Goal: Task Accomplishment & Management: Use online tool/utility

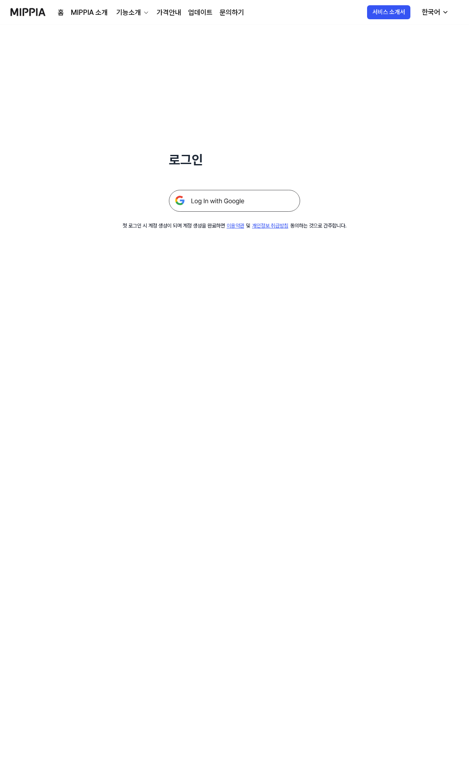
click at [218, 196] on img at bounding box center [234, 201] width 131 height 22
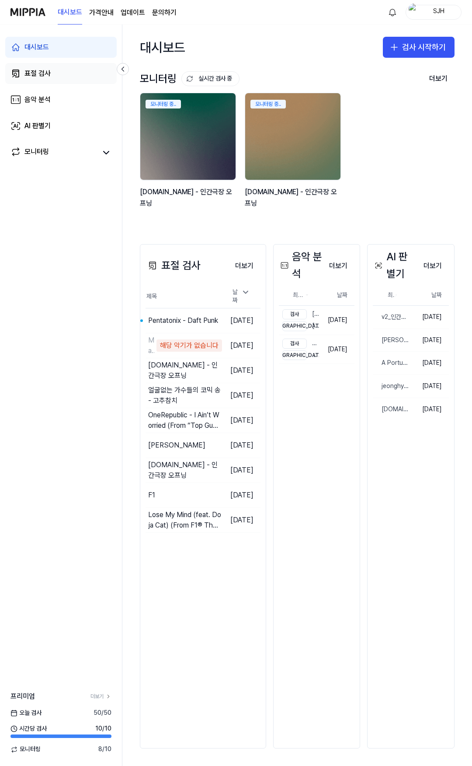
click at [71, 77] on link "표절 검사" at bounding box center [61, 73] width 112 height 21
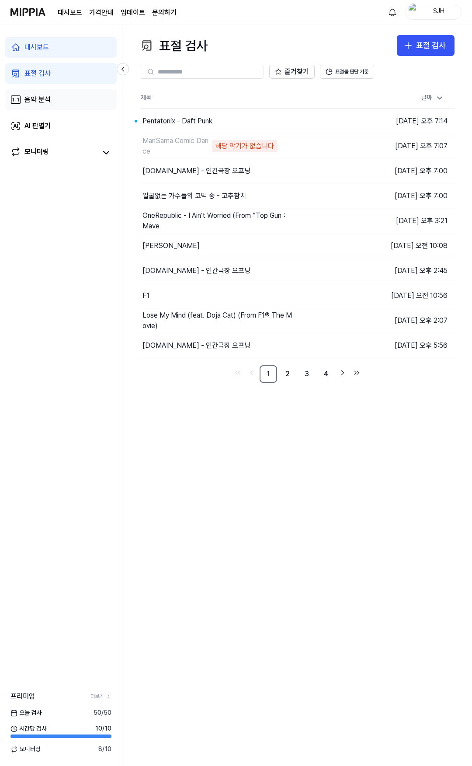
click at [56, 94] on link "음악 분석" at bounding box center [61, 99] width 112 height 21
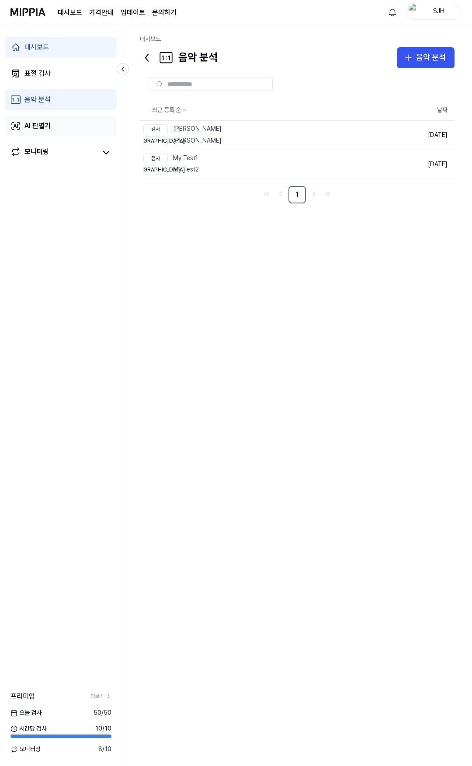
click at [49, 122] on div "AI 판별기" at bounding box center [37, 126] width 26 height 10
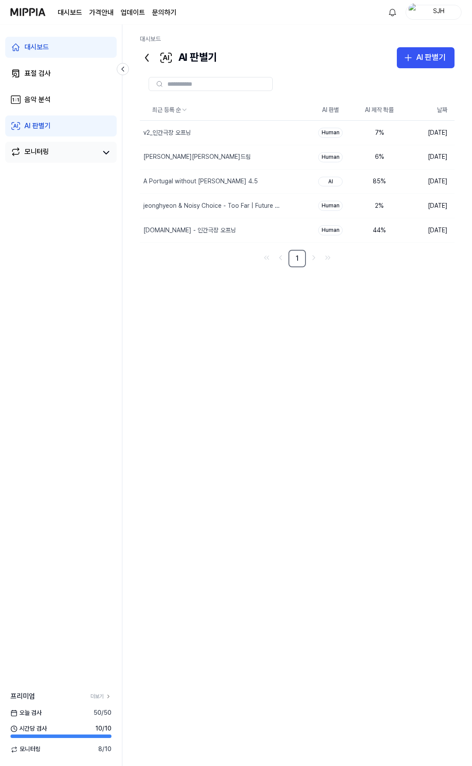
click at [40, 159] on div "모니터링" at bounding box center [36, 153] width 24 height 12
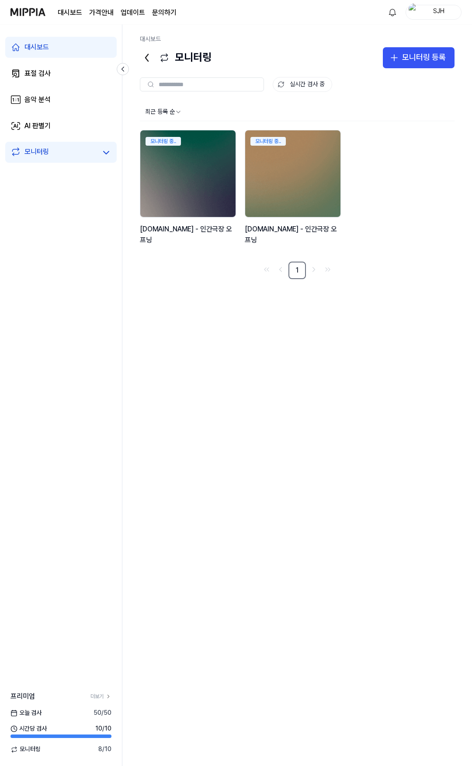
click at [158, 352] on div "최근 등록 순 모니터링 중.. y2mate.com - 인간극장 오프닝 모니터링 중.. y2mate.com - 인간극장 오프닝 1" at bounding box center [297, 426] width 315 height 647
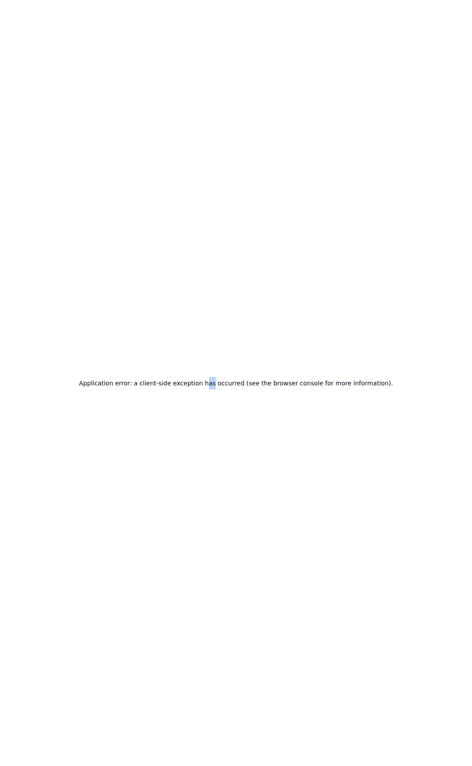
click at [218, 391] on div "Application error: a client-side exception has occurred (see the browser consol…" at bounding box center [236, 383] width 472 height 766
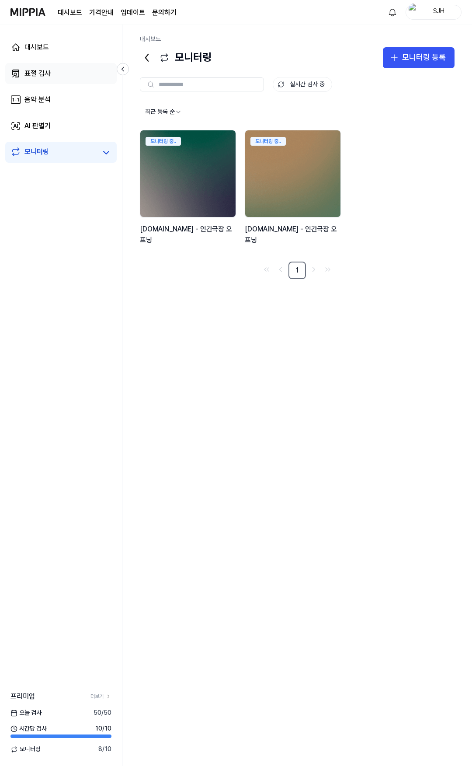
click at [55, 66] on link "표절 검사" at bounding box center [61, 73] width 112 height 21
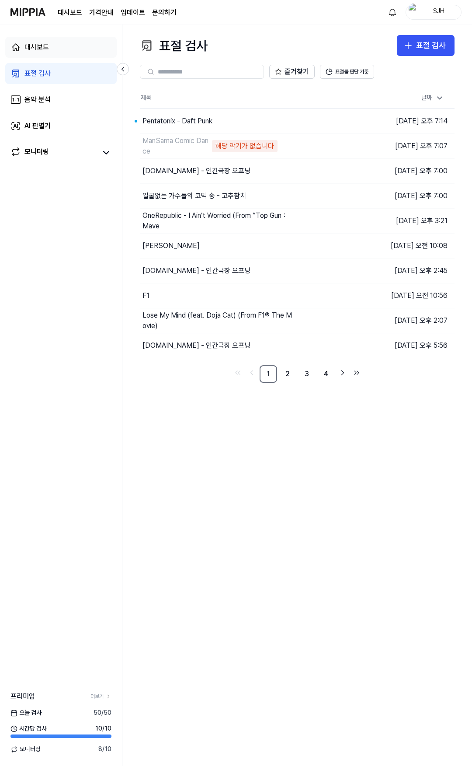
click at [60, 48] on link "대시보드" at bounding box center [61, 47] width 112 height 21
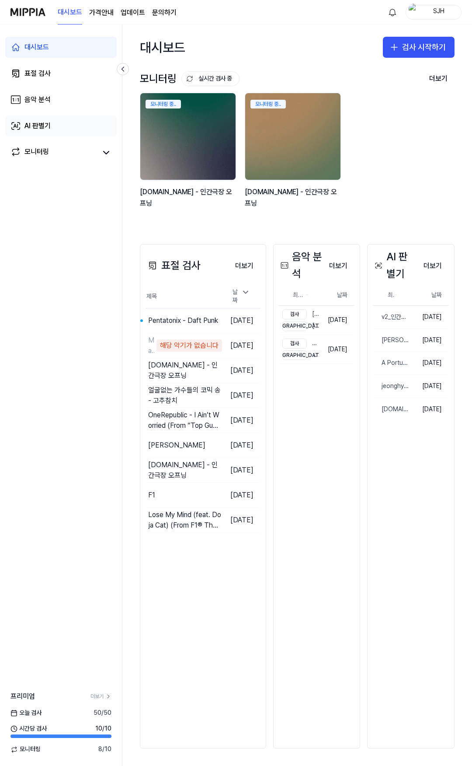
click at [44, 127] on div "AI 판별기" at bounding box center [37, 126] width 26 height 10
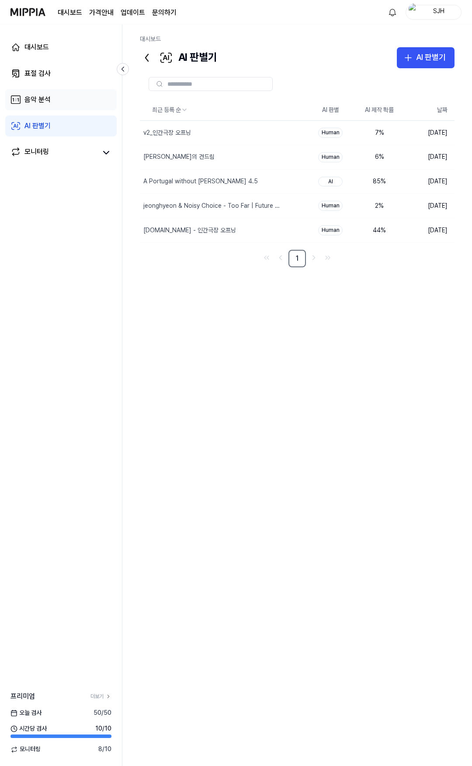
click at [63, 98] on link "음악 분석" at bounding box center [61, 99] width 112 height 21
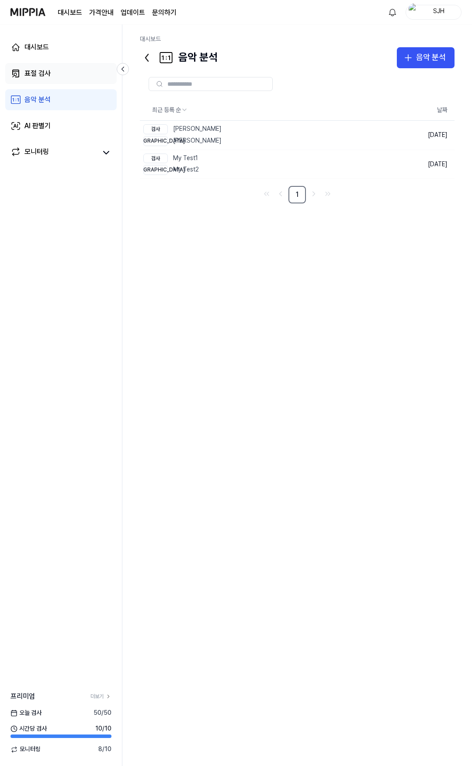
click at [61, 83] on link "표절 검사" at bounding box center [61, 73] width 112 height 21
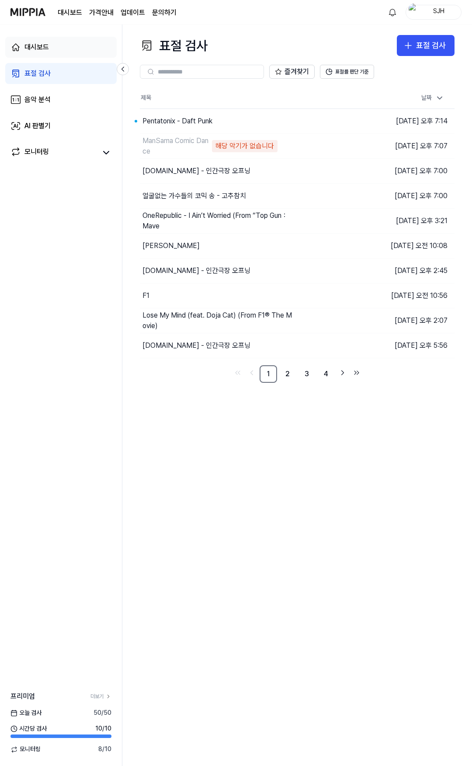
click at [61, 50] on link "대시보드" at bounding box center [61, 47] width 112 height 21
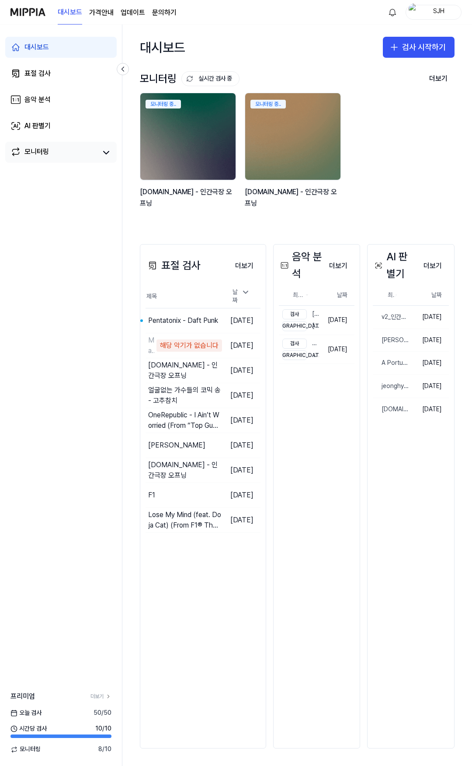
click at [41, 148] on div "모니터링" at bounding box center [36, 153] width 24 height 12
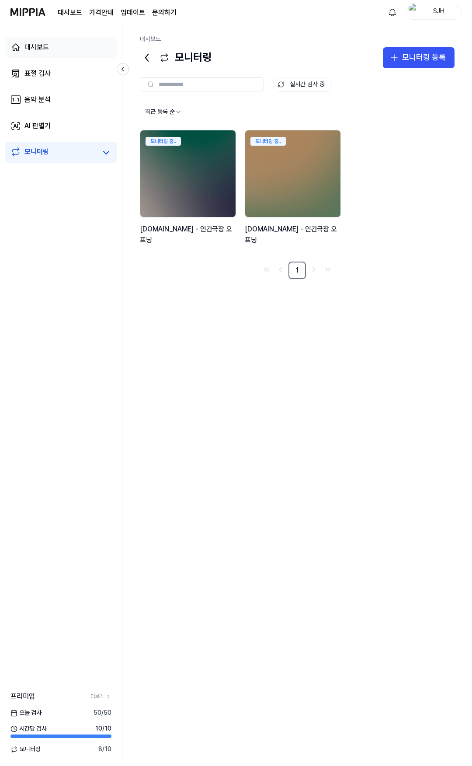
click at [46, 52] on div "대시보드" at bounding box center [36, 47] width 24 height 10
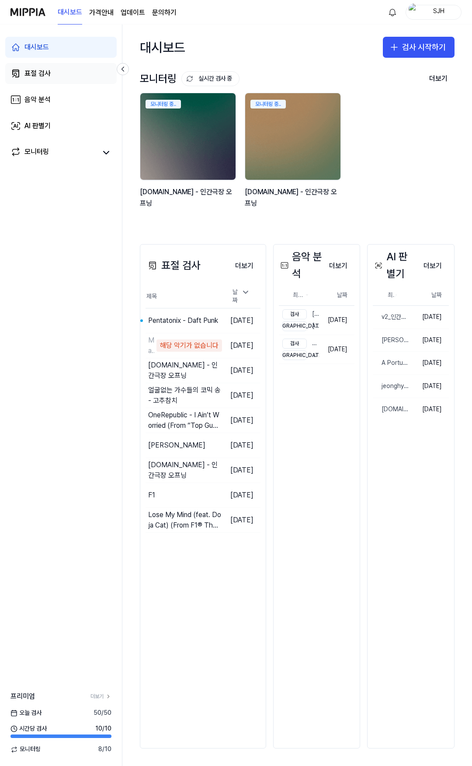
click at [55, 76] on link "표절 검사" at bounding box center [61, 73] width 112 height 21
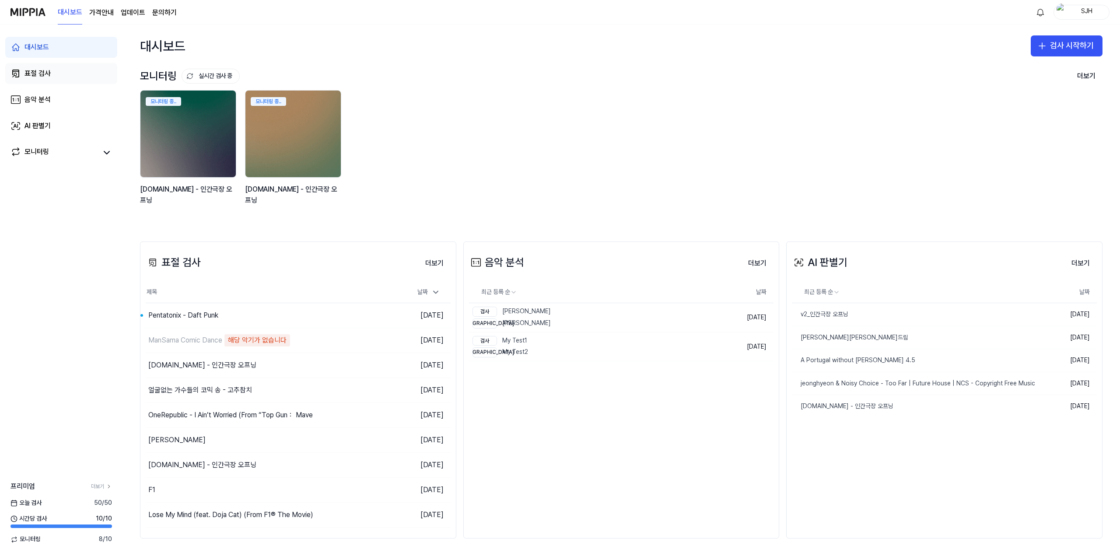
click at [67, 78] on link "표절 검사" at bounding box center [61, 73] width 112 height 21
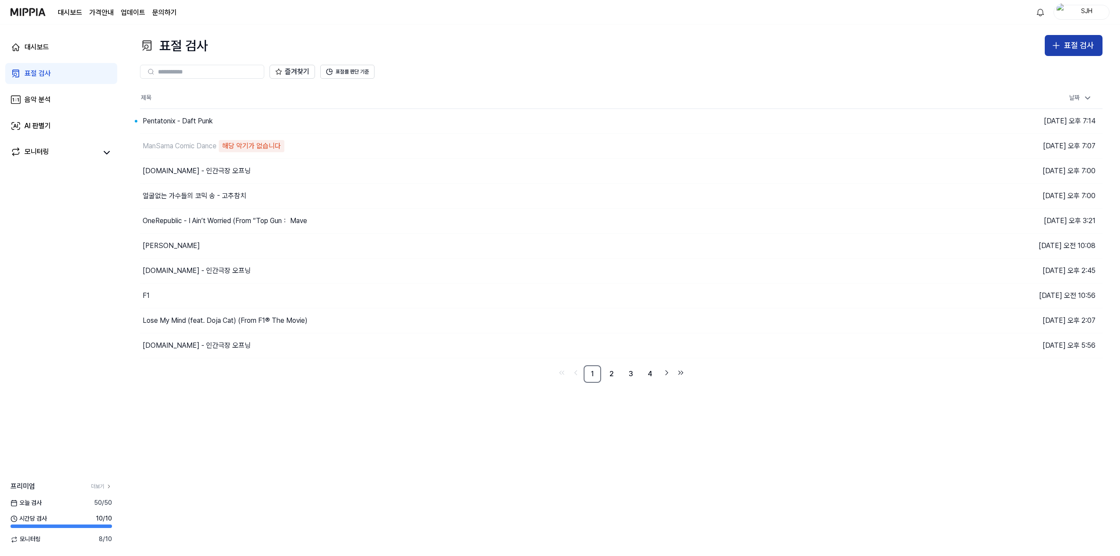
click at [1071, 43] on div "표절 검사" at bounding box center [1079, 45] width 30 height 13
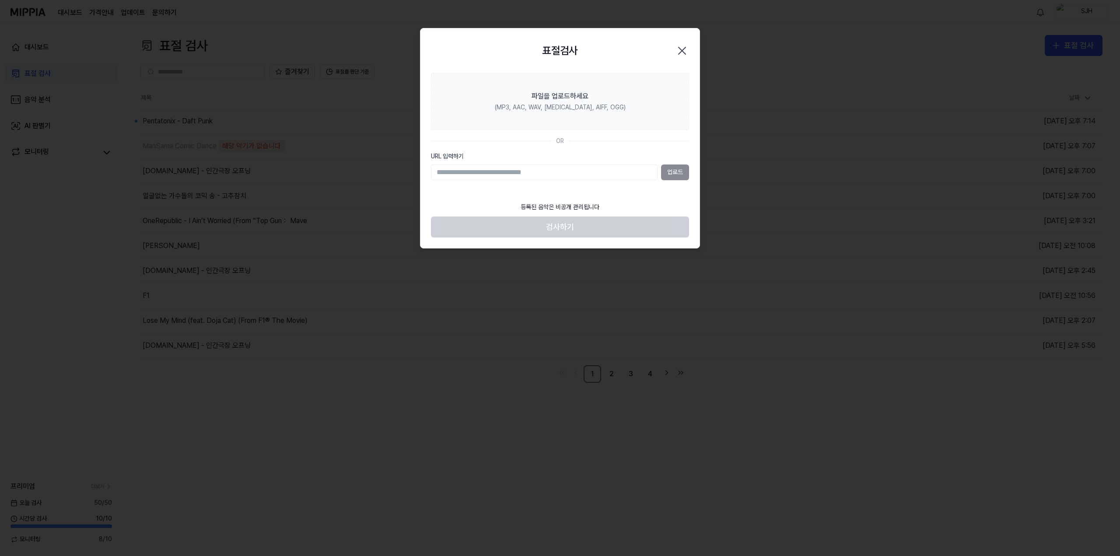
click at [582, 171] on input "URL 입력하기" at bounding box center [544, 172] width 227 height 16
drag, startPoint x: 622, startPoint y: 187, endPoint x: 619, endPoint y: 164, distance: 22.5
click at [622, 187] on section "파일을 업로드하세요 (MP3, AAC, WAV, [MEDICAL_DATA], AIFF, OGG) OR URL 입력하기 업로드" at bounding box center [559, 135] width 279 height 125
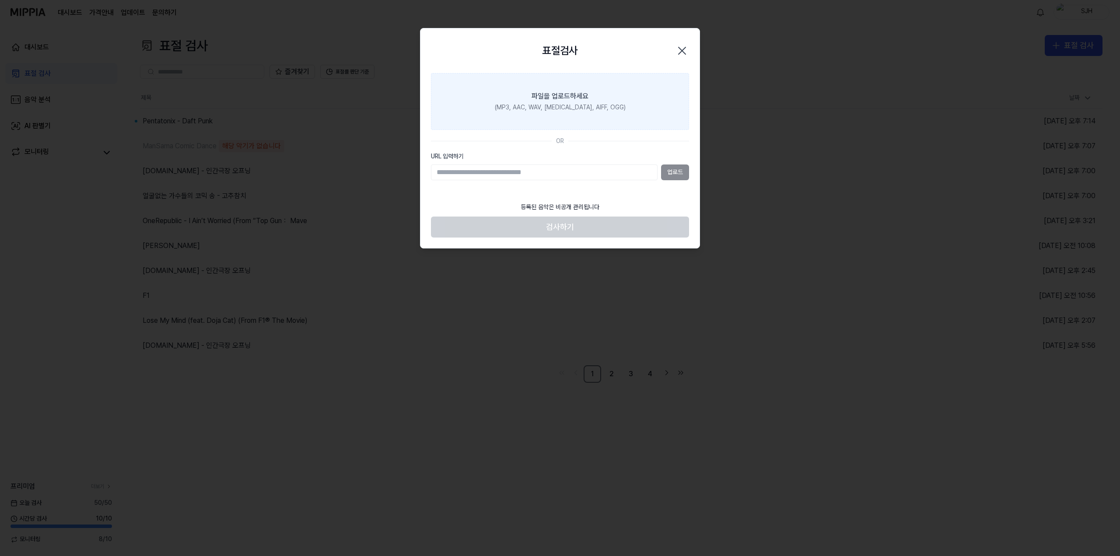
click at [603, 125] on label "파일을 업로드하세요 (MP3, AAC, WAV, [MEDICAL_DATA], AIFF, OGG)" at bounding box center [560, 101] width 258 height 57
click at [0, 0] on input "파일을 업로드하세요 (MP3, AAC, WAV, [MEDICAL_DATA], AIFF, OGG)" at bounding box center [0, 0] width 0 height 0
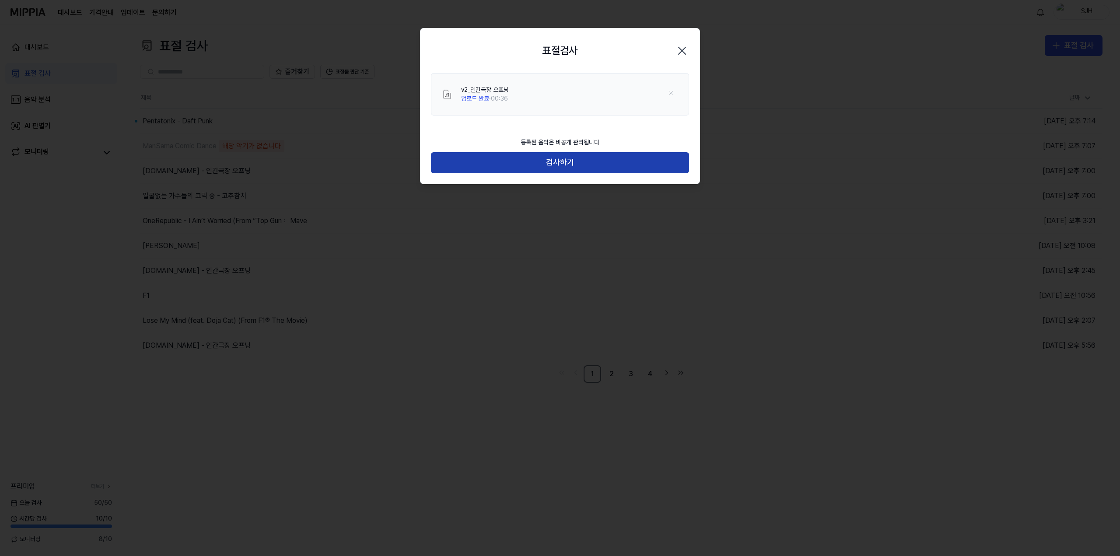
click at [561, 167] on button "검사하기" at bounding box center [560, 162] width 258 height 21
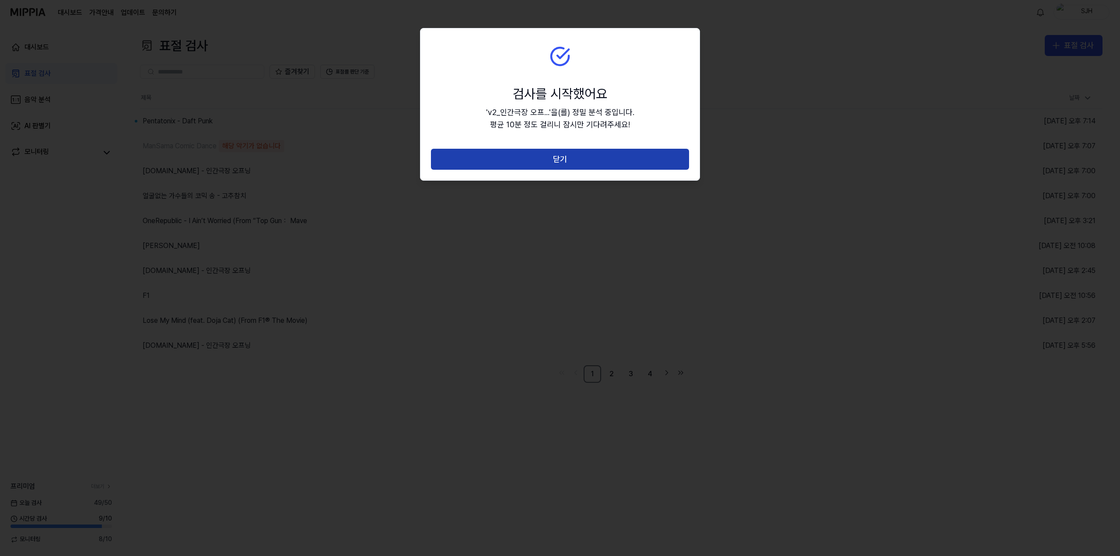
click at [561, 163] on button "닫기" at bounding box center [560, 159] width 258 height 21
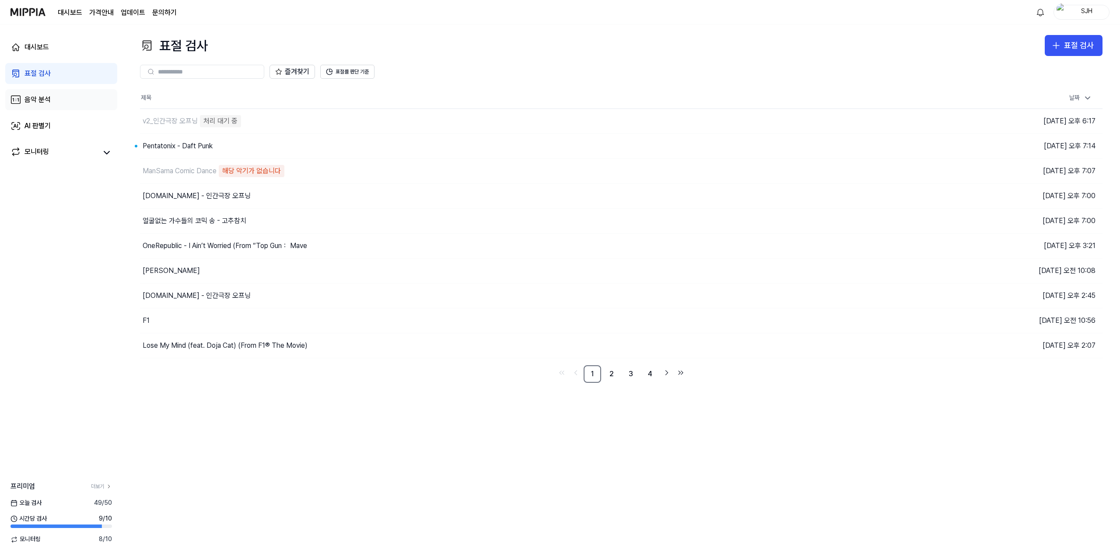
click at [60, 102] on link "음악 분석" at bounding box center [61, 99] width 112 height 21
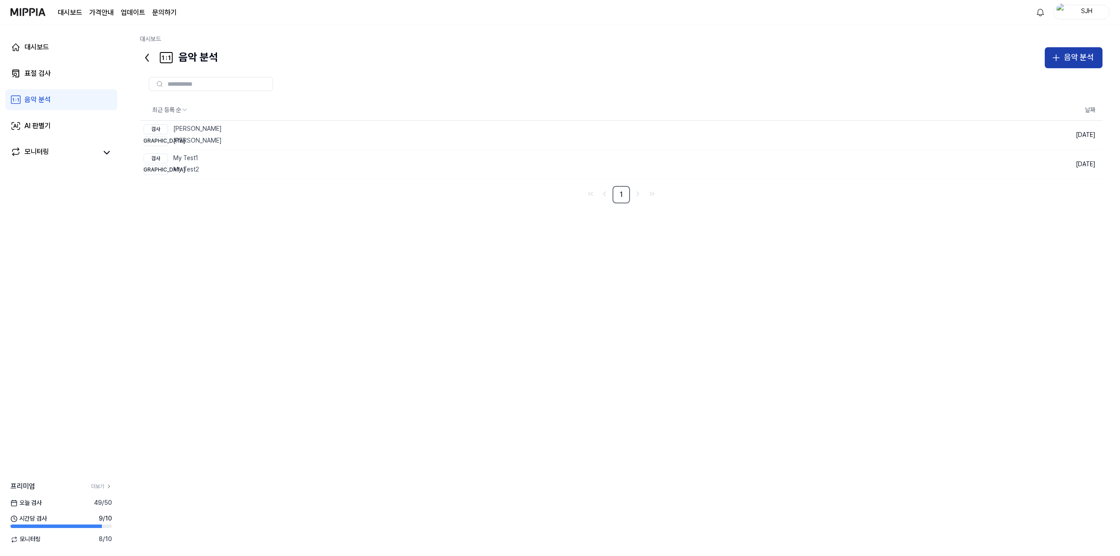
click at [1069, 50] on button "음악 분석" at bounding box center [1074, 57] width 58 height 21
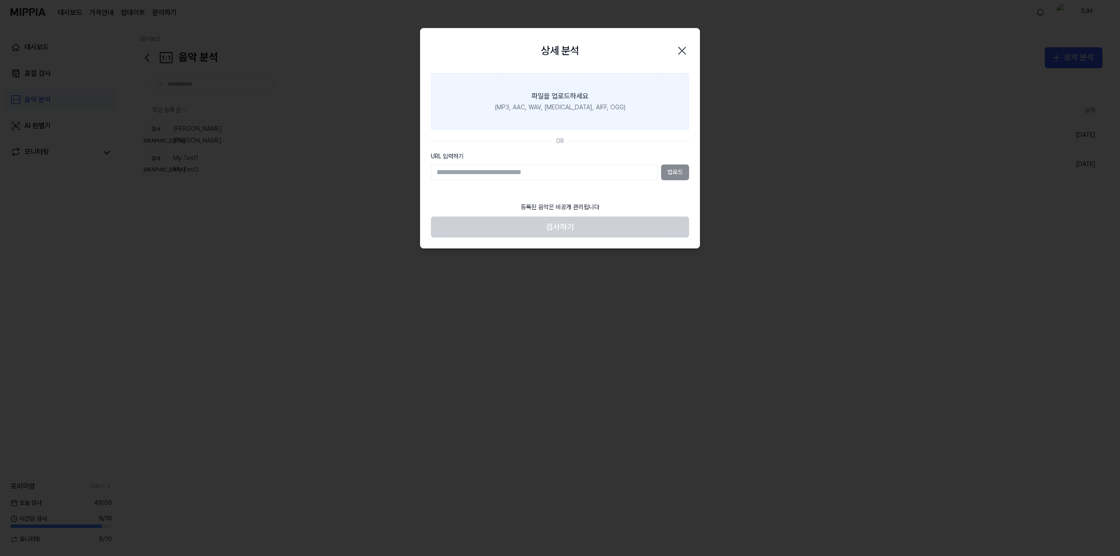
click at [569, 117] on label "파일을 업로드하세요 (MP3, AAC, WAV, [MEDICAL_DATA], AIFF, OGG)" at bounding box center [560, 101] width 258 height 57
click at [0, 0] on input "파일을 업로드하세요 (MP3, AAC, WAV, [MEDICAL_DATA], AIFF, OGG)" at bounding box center [0, 0] width 0 height 0
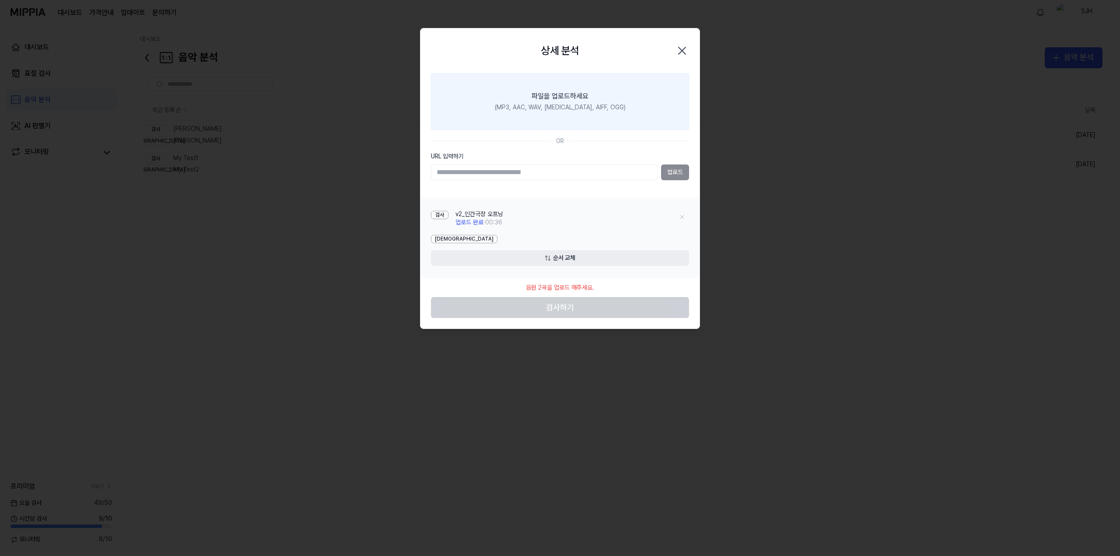
click at [556, 107] on div "(MP3, AAC, WAV, [MEDICAL_DATA], AIFF, OGG)" at bounding box center [560, 107] width 131 height 9
click at [0, 0] on input "파일을 업로드하세요 (MP3, AAC, WAV, [MEDICAL_DATA], AIFF, OGG)" at bounding box center [0, 0] width 0 height 0
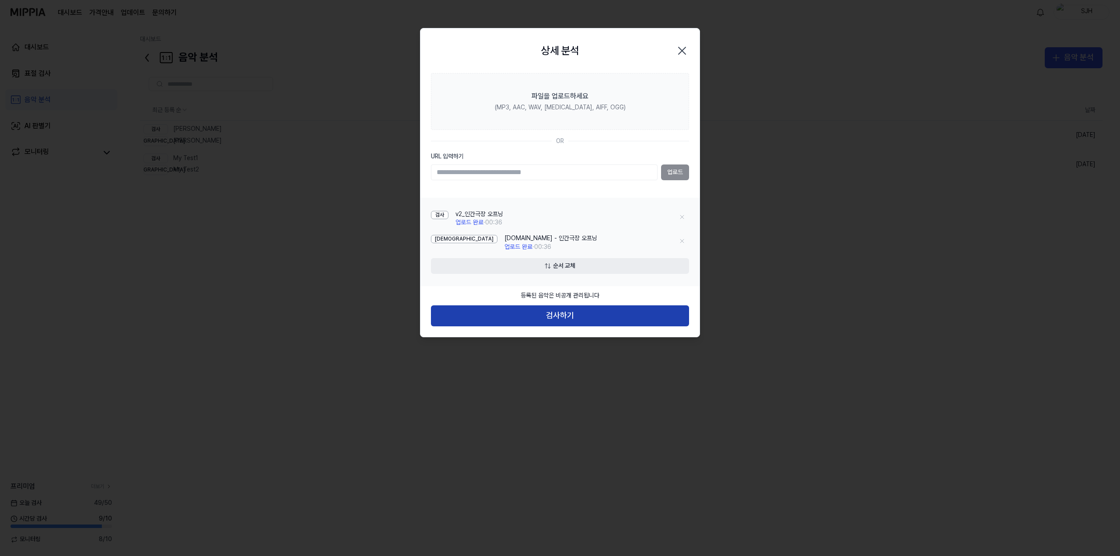
click at [550, 318] on button "검사하기" at bounding box center [560, 315] width 258 height 21
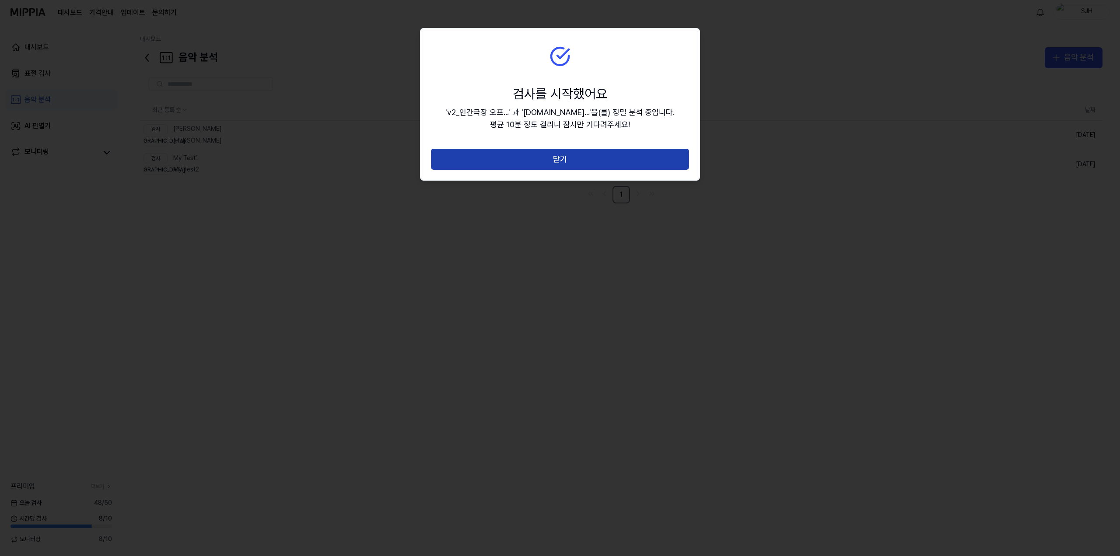
click at [569, 161] on button "닫기" at bounding box center [560, 159] width 258 height 21
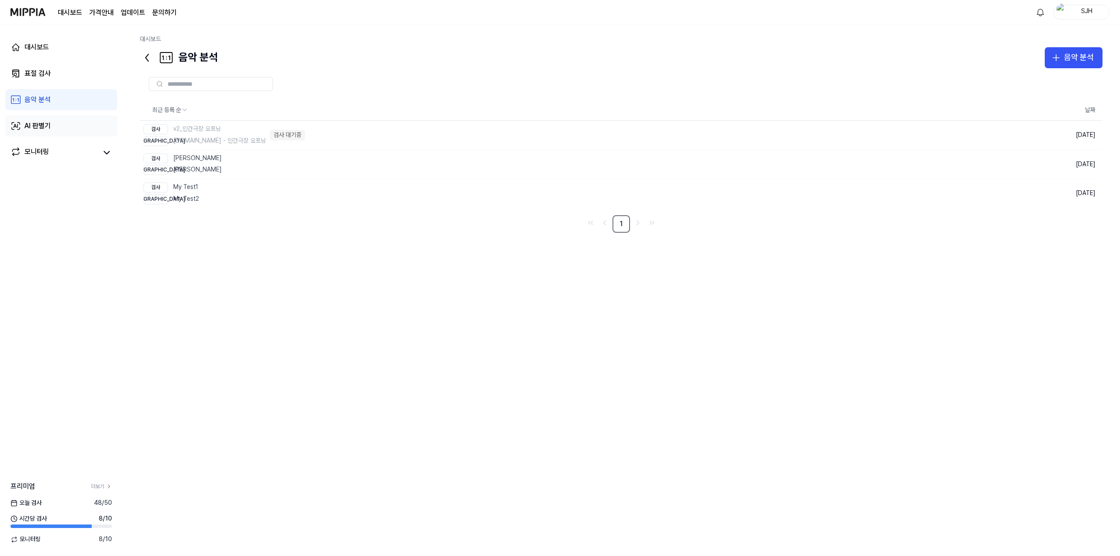
click at [50, 126] on div "AI 판별기" at bounding box center [37, 126] width 26 height 10
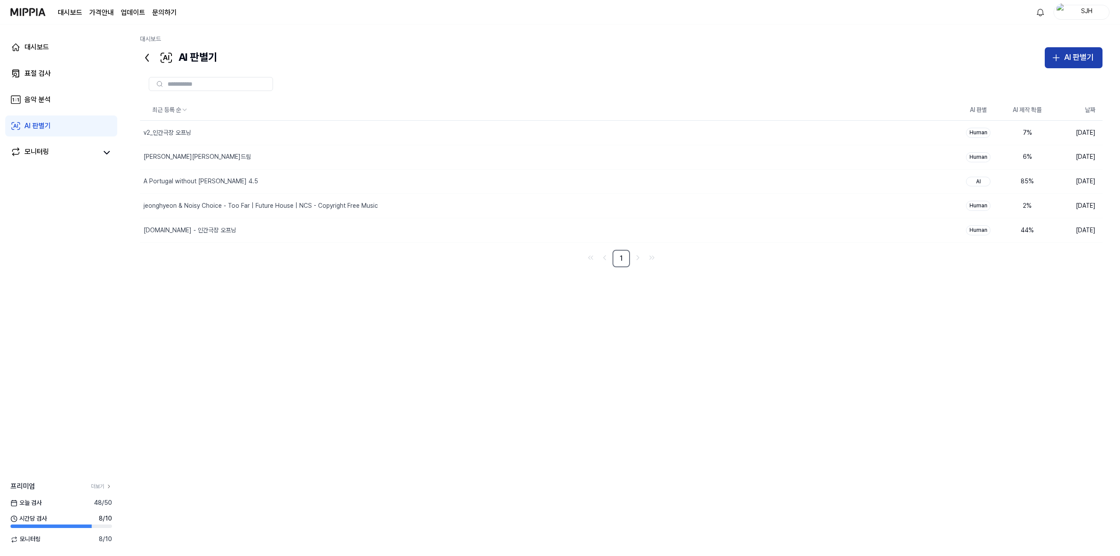
click at [1075, 54] on div "AI 판별기" at bounding box center [1079, 57] width 30 height 13
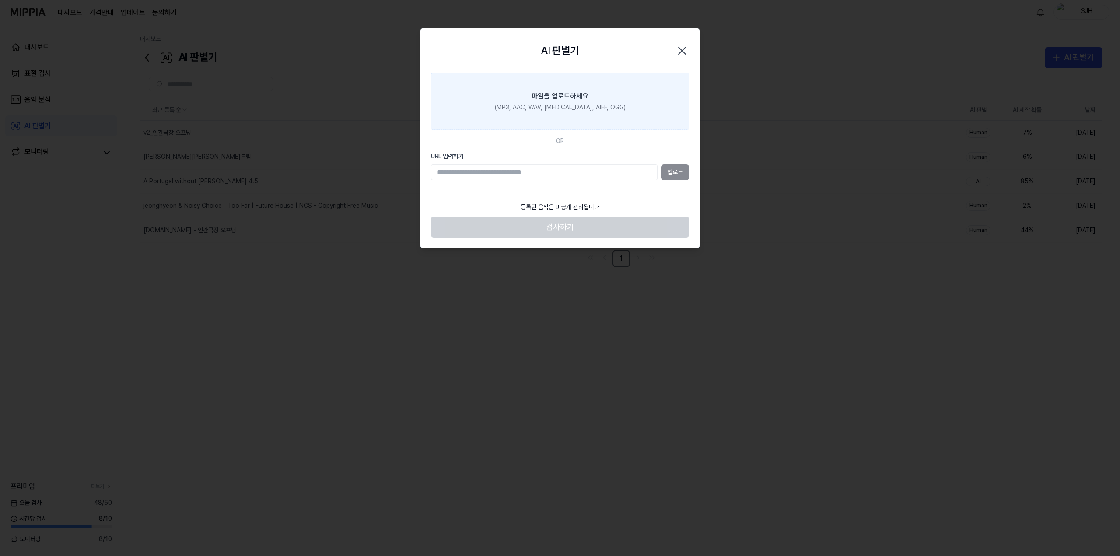
click at [597, 102] on label "파일을 업로드하세요 (MP3, AAC, WAV, [MEDICAL_DATA], AIFF, OGG)" at bounding box center [560, 101] width 258 height 57
click at [0, 0] on input "파일을 업로드하세요 (MP3, AAC, WAV, [MEDICAL_DATA], AIFF, OGG)" at bounding box center [0, 0] width 0 height 0
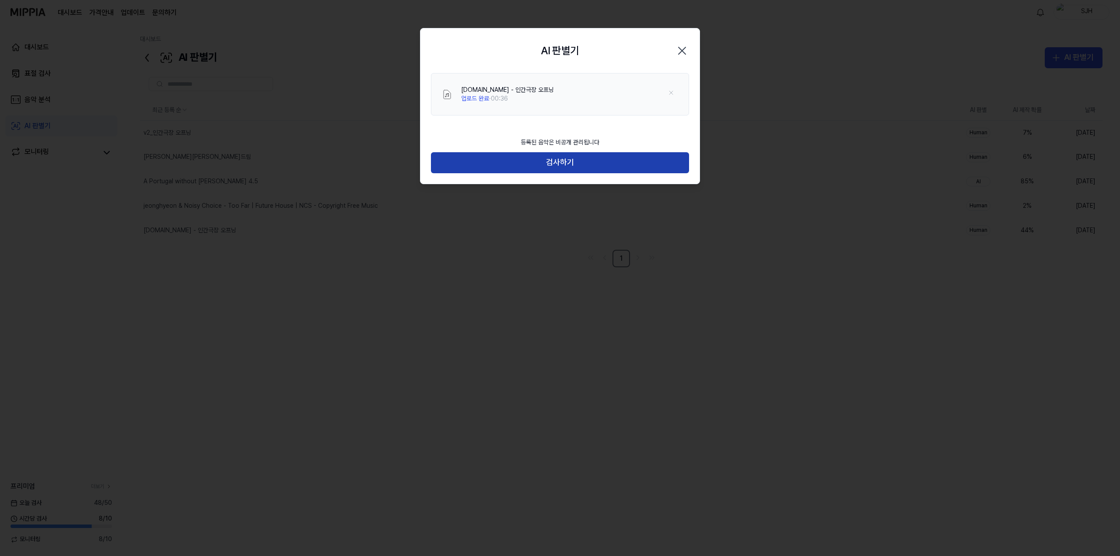
click at [563, 161] on button "검사하기" at bounding box center [560, 162] width 258 height 21
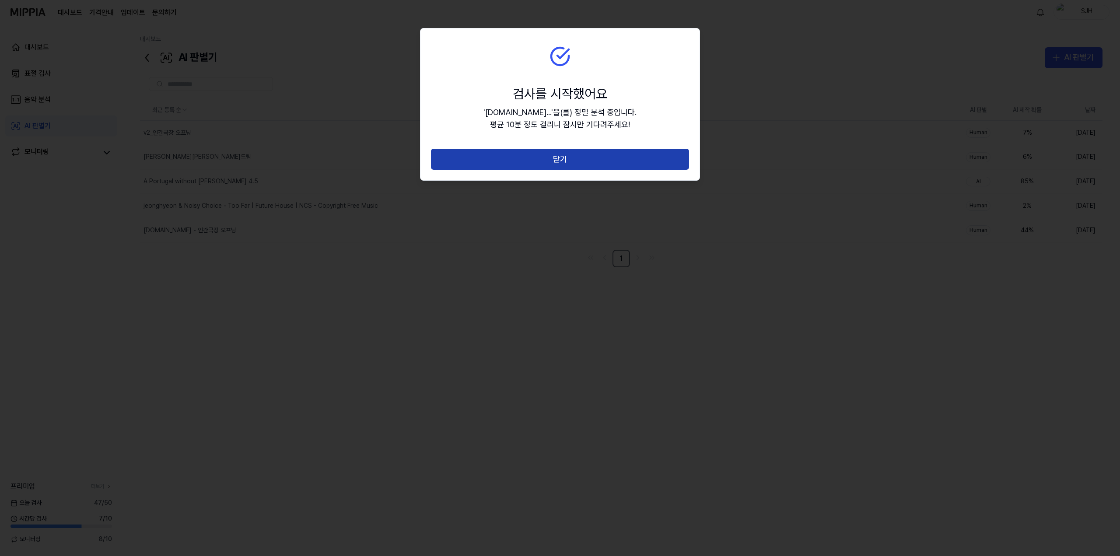
click at [557, 162] on button "닫기" at bounding box center [560, 159] width 258 height 21
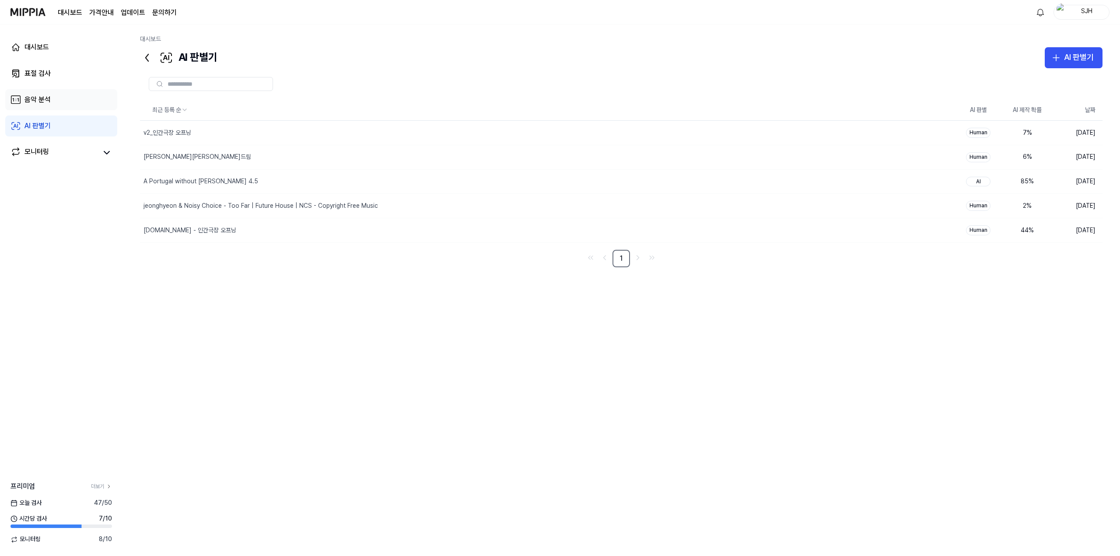
click at [38, 93] on link "음악 분석" at bounding box center [61, 99] width 112 height 21
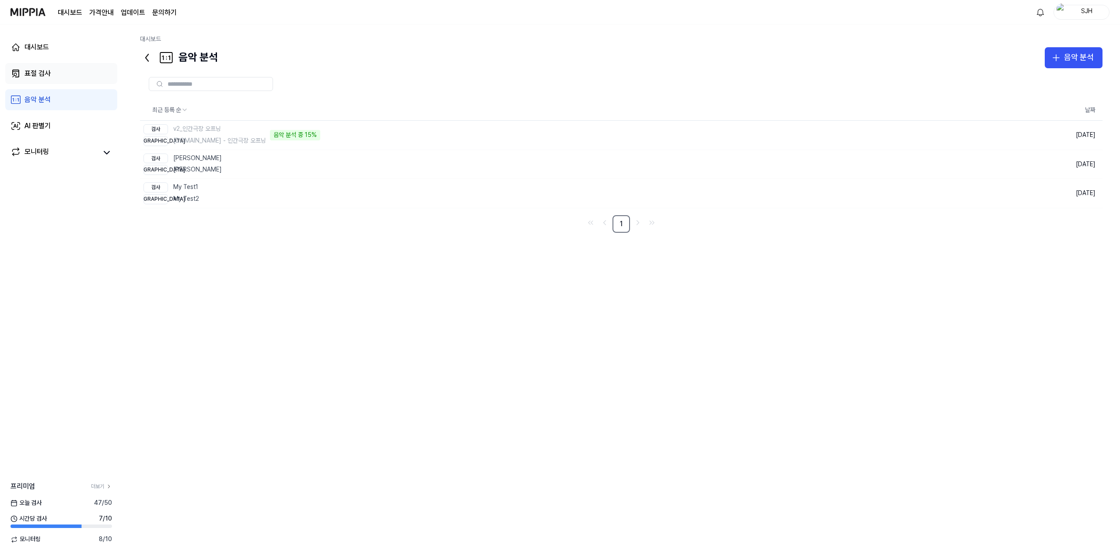
click at [49, 78] on div "표절 검사" at bounding box center [37, 73] width 26 height 10
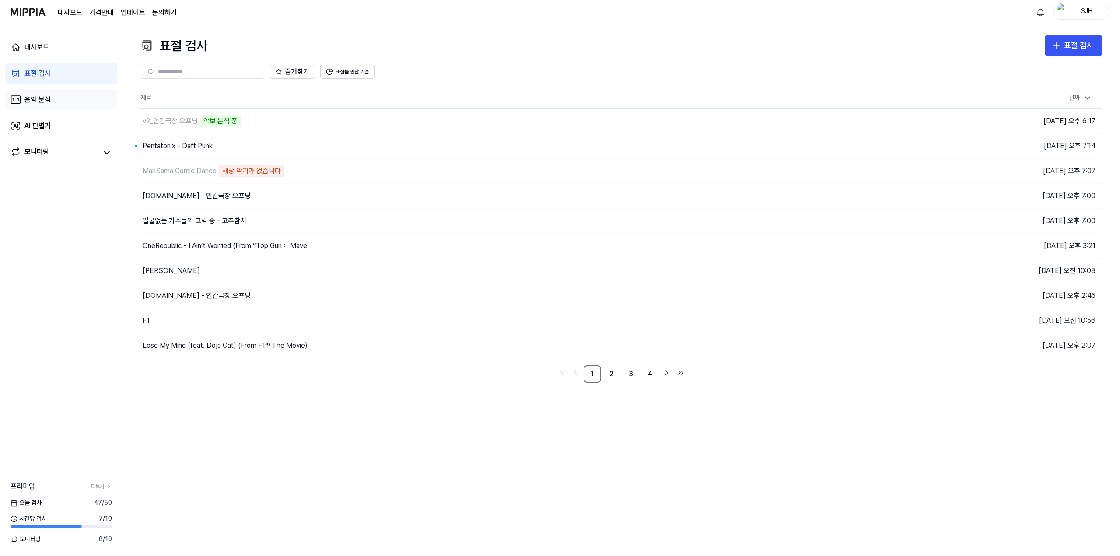
click at [54, 103] on link "음악 분석" at bounding box center [61, 99] width 112 height 21
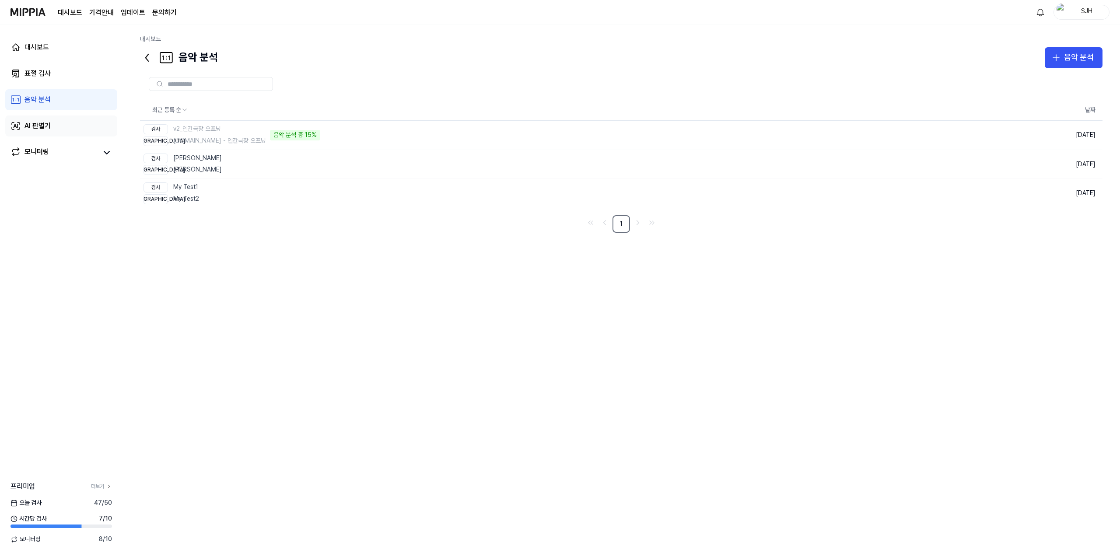
click at [50, 127] on div "AI 판별기" at bounding box center [37, 126] width 26 height 10
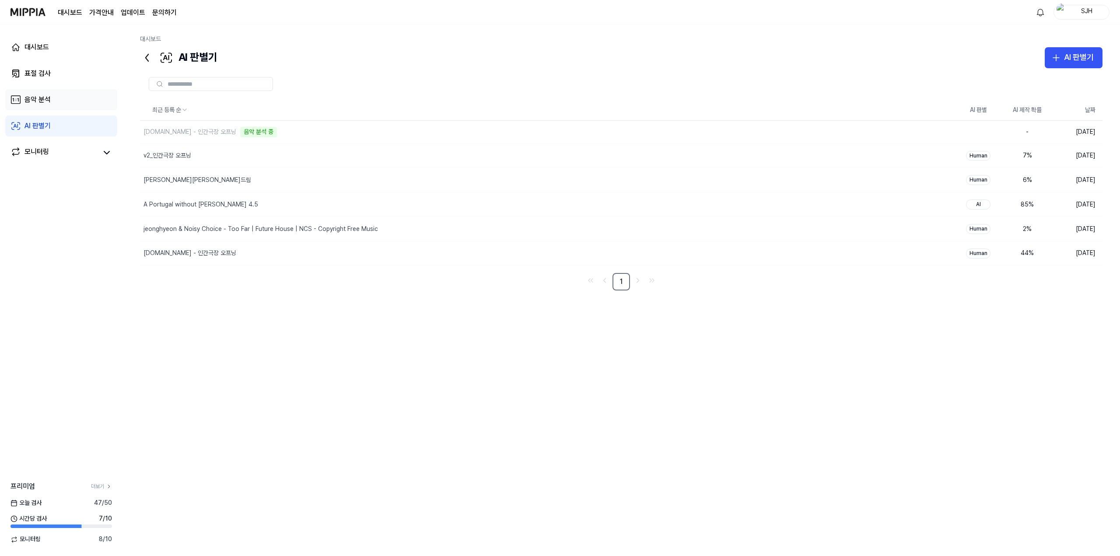
click at [63, 101] on link "음악 분석" at bounding box center [61, 99] width 112 height 21
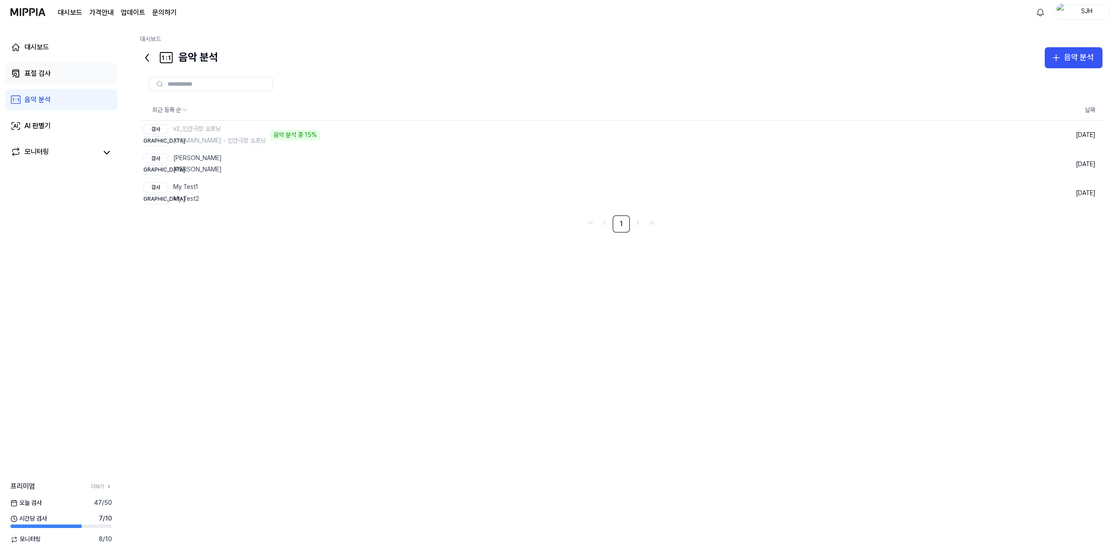
click at [64, 77] on link "표절 검사" at bounding box center [61, 73] width 112 height 21
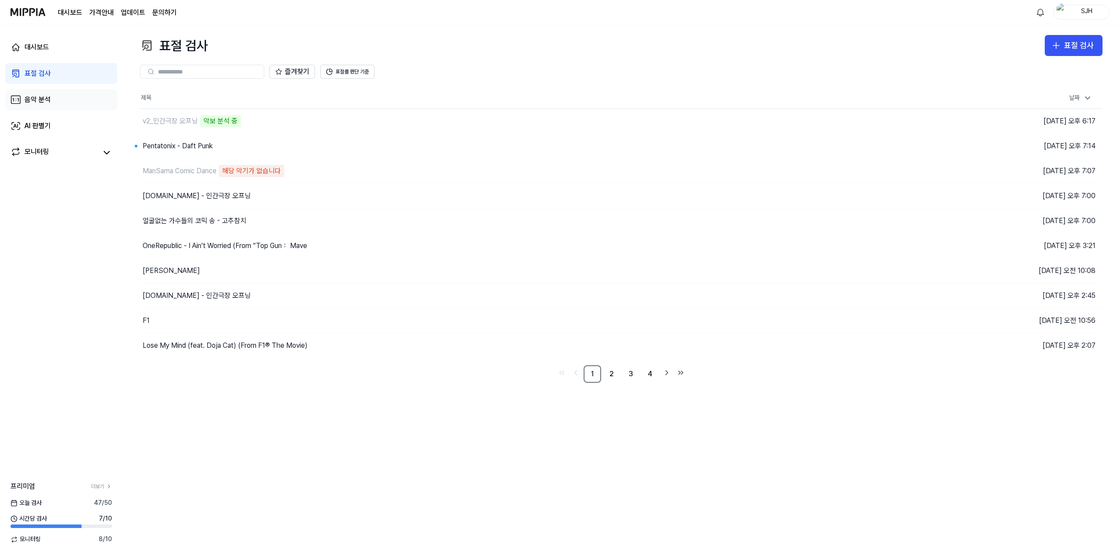
click at [60, 96] on link "음악 분석" at bounding box center [61, 99] width 112 height 21
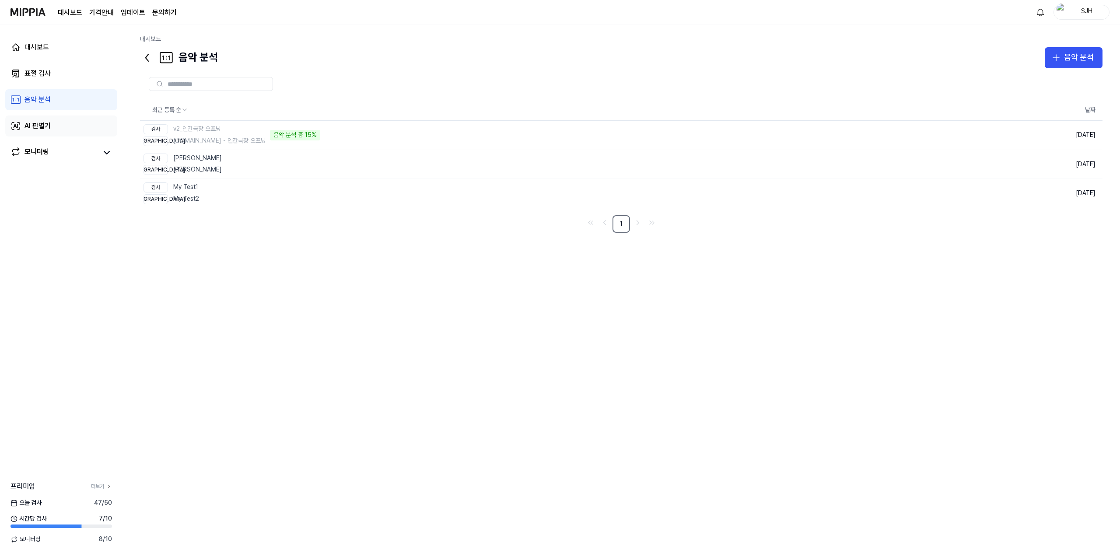
click at [58, 120] on link "AI 판별기" at bounding box center [61, 125] width 112 height 21
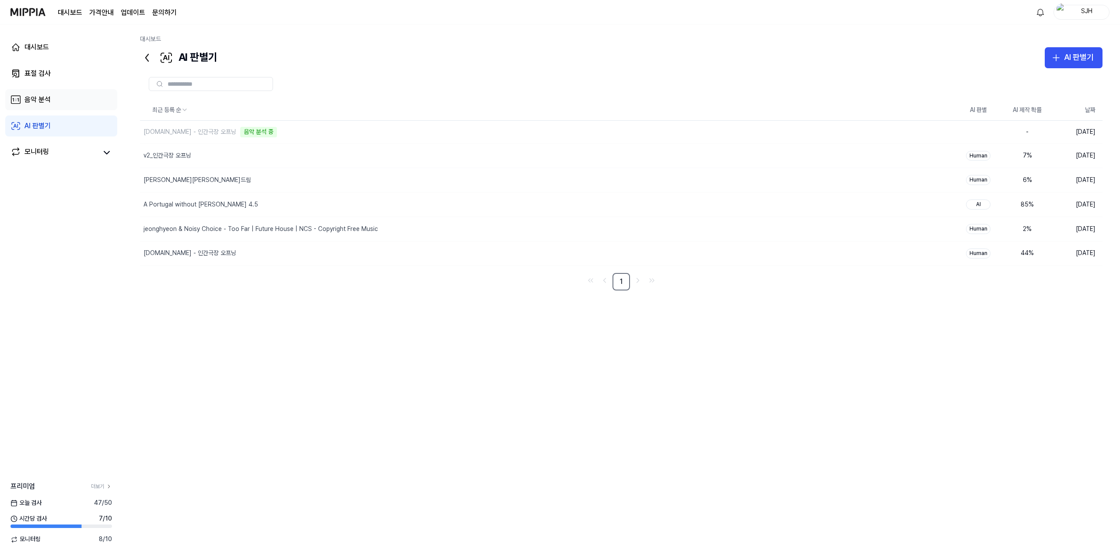
click at [60, 97] on link "음악 분석" at bounding box center [61, 99] width 112 height 21
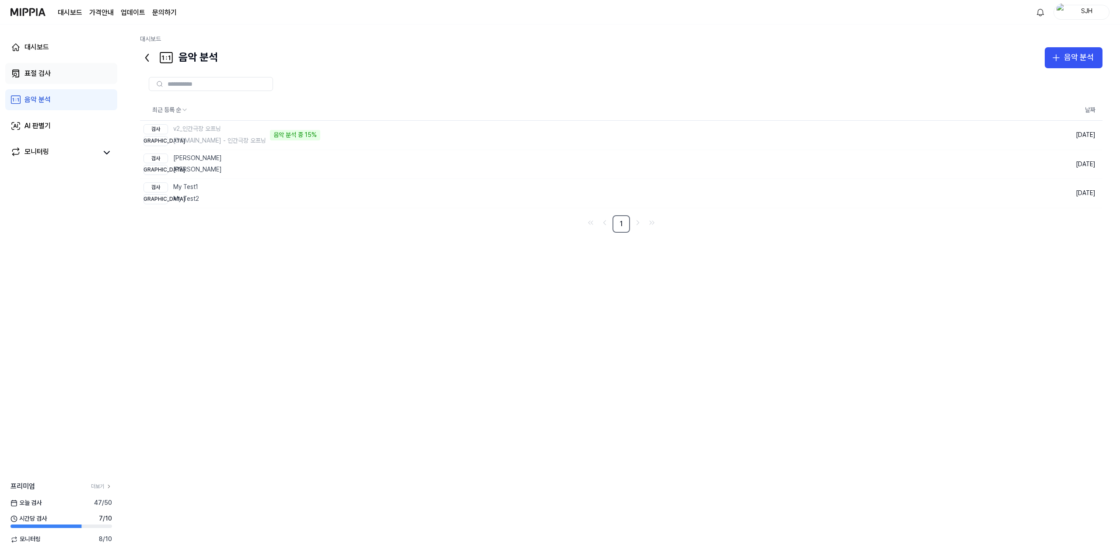
click at [63, 80] on link "표절 검사" at bounding box center [61, 73] width 112 height 21
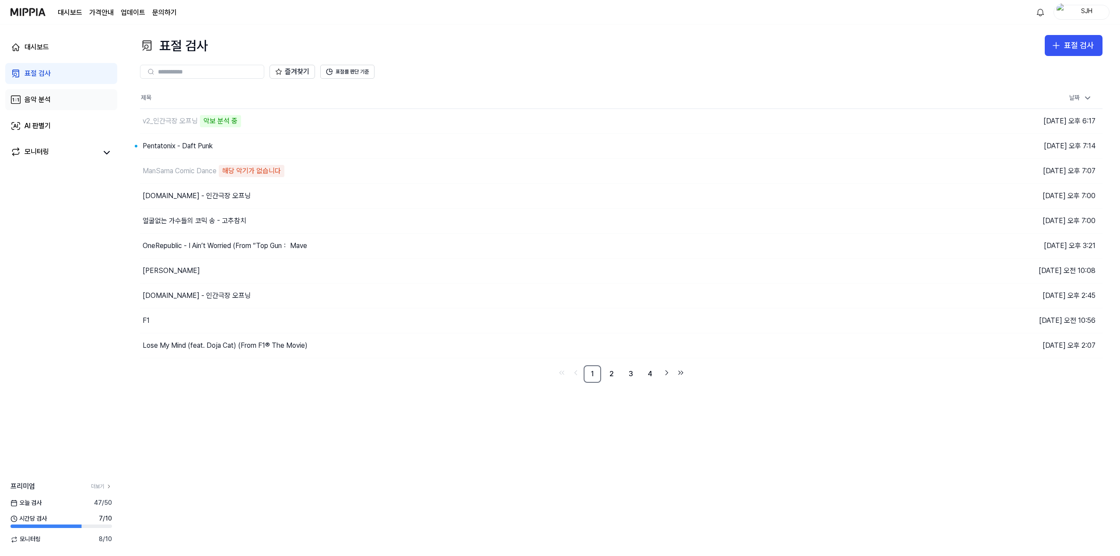
click at [61, 98] on link "음악 분석" at bounding box center [61, 99] width 112 height 21
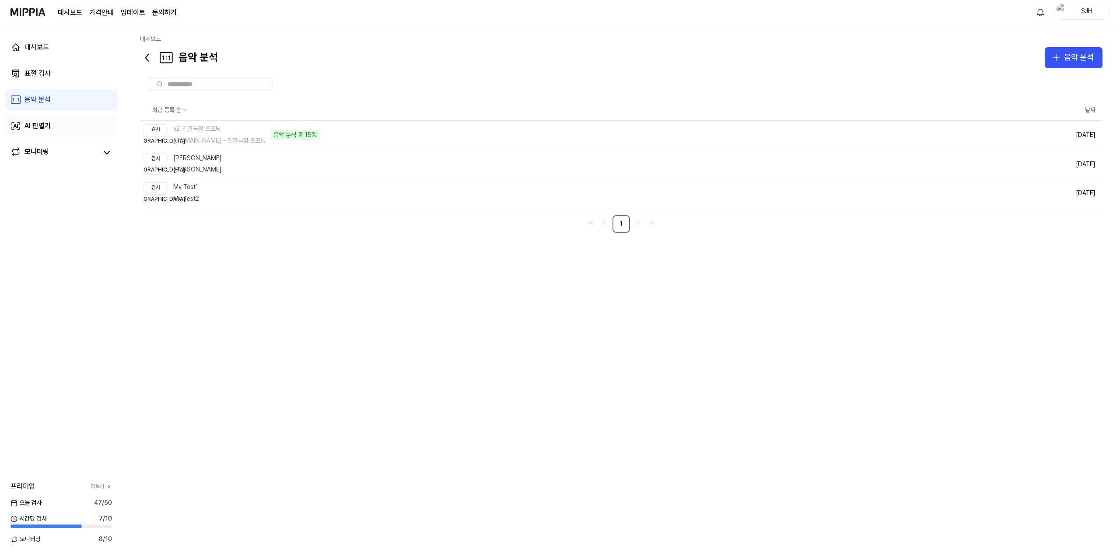
click at [51, 122] on div "AI 판별기" at bounding box center [37, 126] width 26 height 10
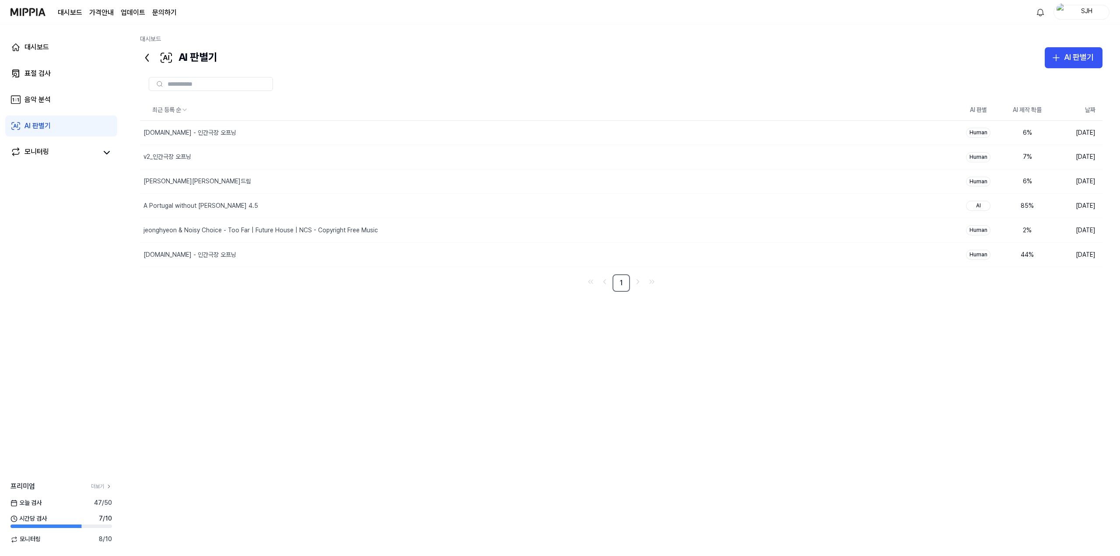
click at [426, 365] on div "최근 등록 순 AI 판별 AI 제작 확률 날짜 y2mate.com - 인간극장 오프닝 삭제 Human 6 % 2025.09.09. v2_인간극…" at bounding box center [621, 280] width 962 height 361
click at [65, 80] on link "표절 검사" at bounding box center [61, 73] width 112 height 21
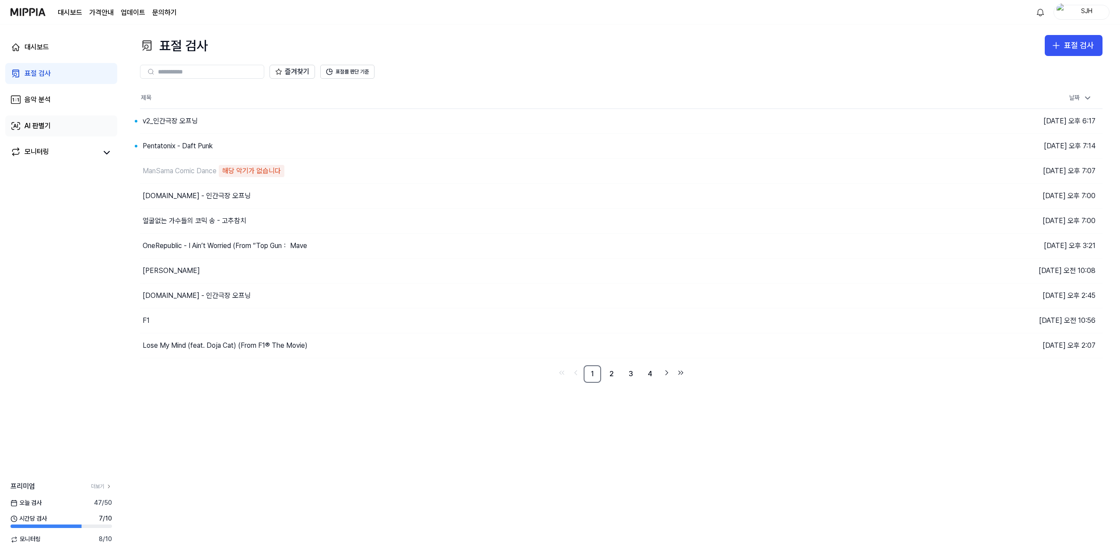
click at [60, 129] on link "AI 판별기" at bounding box center [61, 125] width 112 height 21
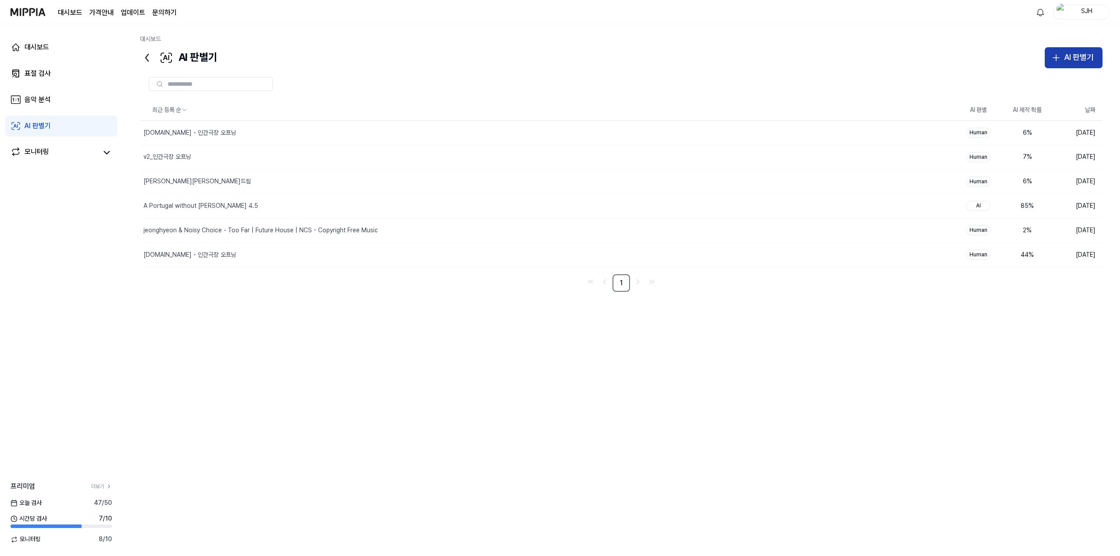
click at [1078, 59] on div "AI 판별기" at bounding box center [1079, 57] width 30 height 13
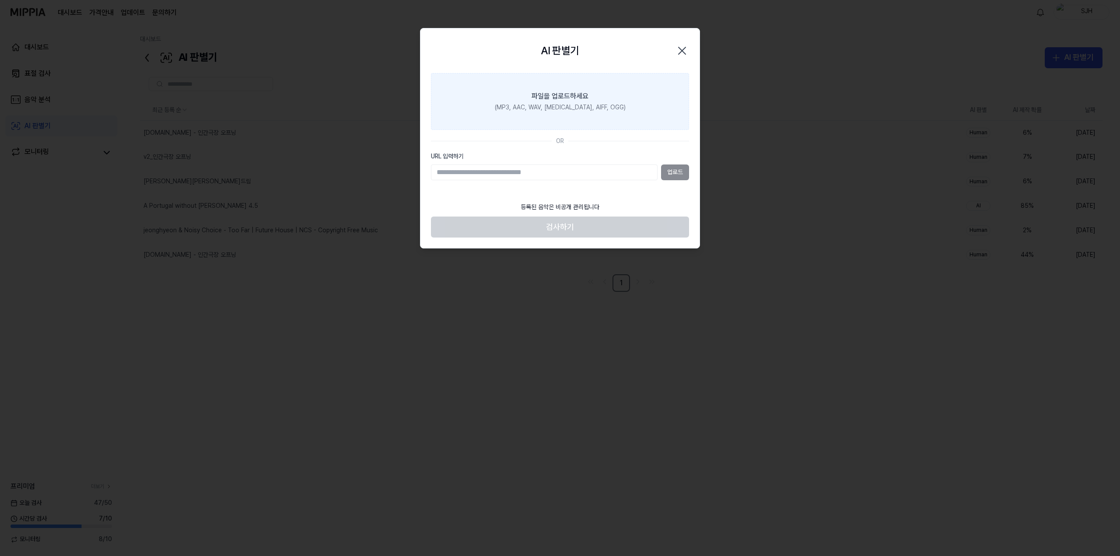
click at [601, 107] on div "(MP3, AAC, WAV, [MEDICAL_DATA], AIFF, OGG)" at bounding box center [560, 107] width 131 height 9
click at [0, 0] on input "파일을 업로드하세요 (MP3, AAC, WAV, [MEDICAL_DATA], AIFF, OGG)" at bounding box center [0, 0] width 0 height 0
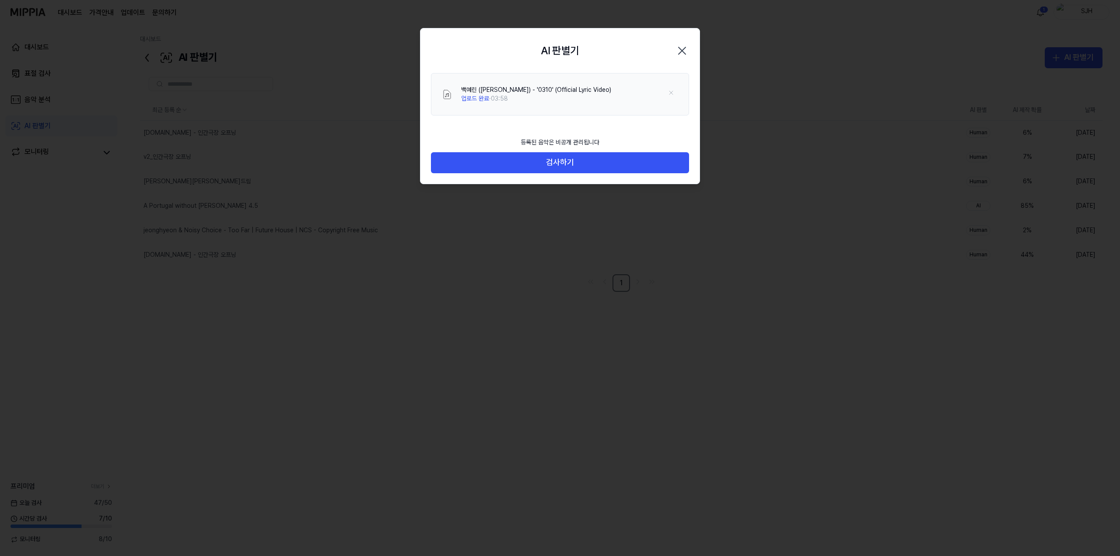
click at [683, 50] on icon "button" at bounding box center [682, 51] width 14 height 14
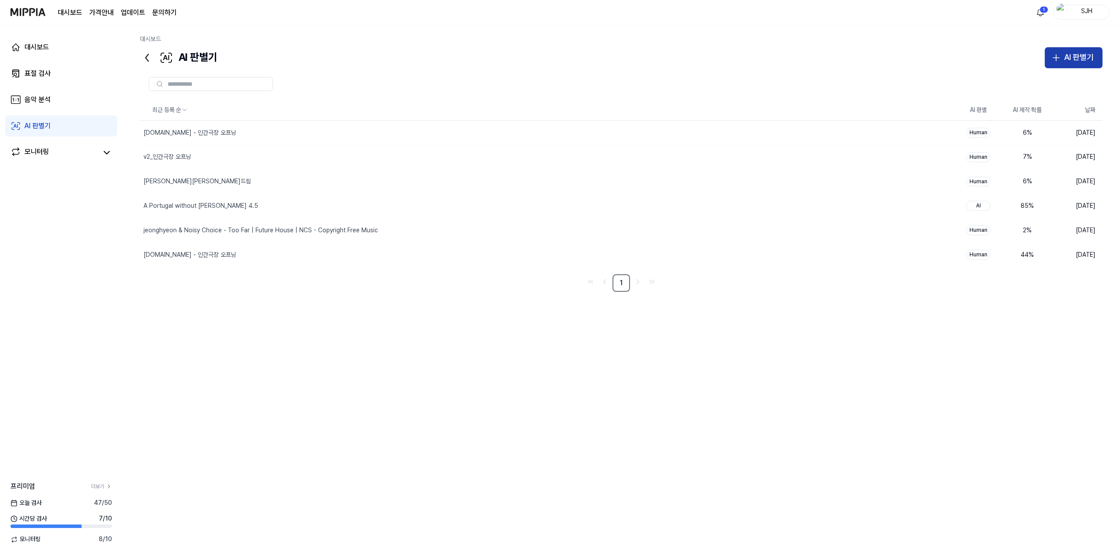
click at [1081, 55] on div "AI 판별기" at bounding box center [1079, 57] width 30 height 13
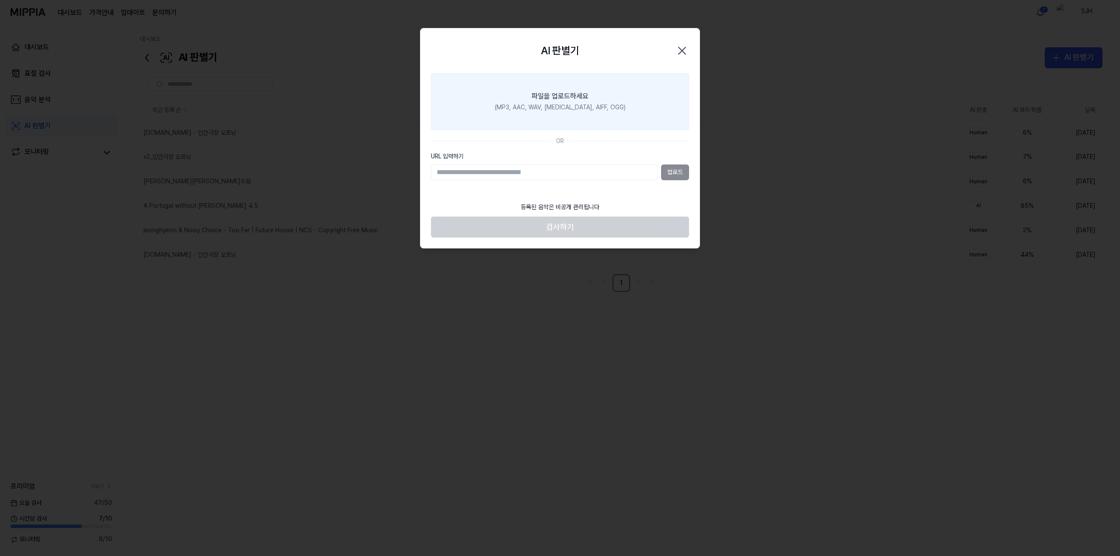
click at [549, 93] on div "파일을 업로드하세요" at bounding box center [560, 96] width 57 height 10
click at [0, 0] on input "파일을 업로드하세요 (MP3, AAC, WAV, FLAC, AIFF, OGG)" at bounding box center [0, 0] width 0 height 0
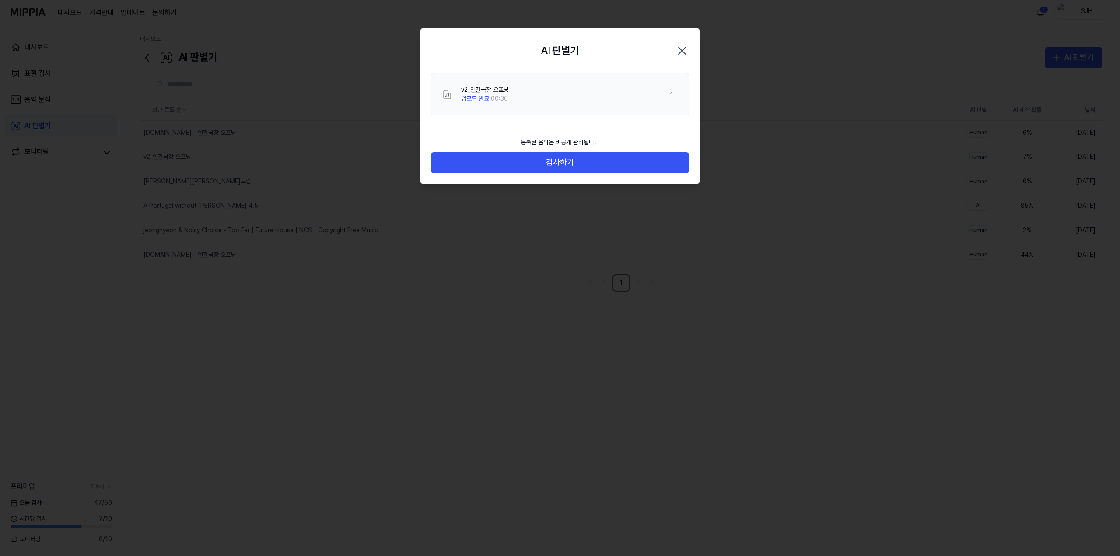
click at [685, 53] on icon "button" at bounding box center [682, 50] width 7 height 7
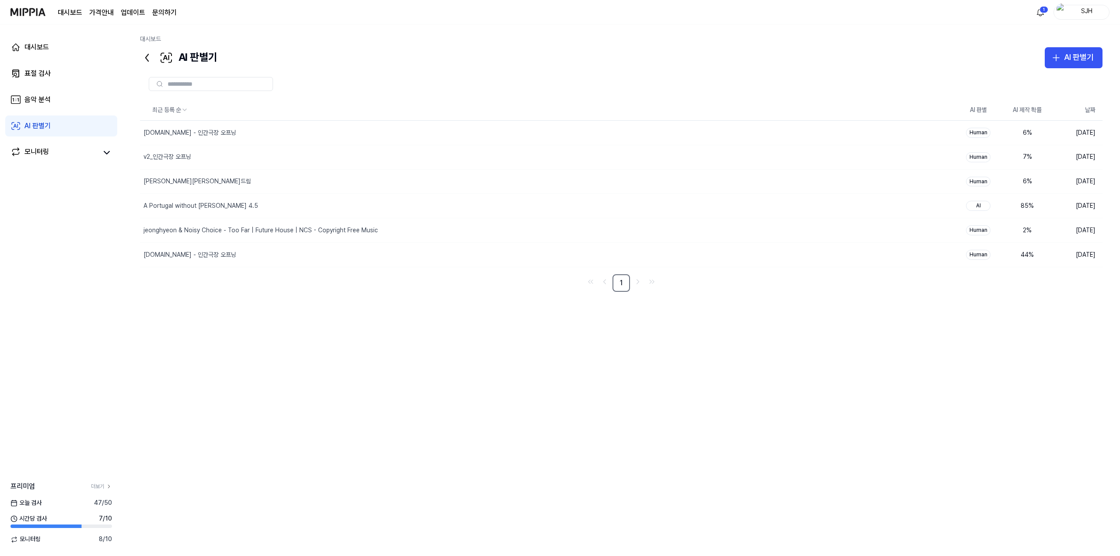
click at [1103, 62] on div "대시보드 AI 판별기 AI 판별기 표절 검사 음악 분석 AI 판별기 최근 등록 순 AI 판별 AI 제작 확률 날짜 y2mate.com - 인간…" at bounding box center [620, 290] width 997 height 532
click at [1089, 59] on div "AI 판별기" at bounding box center [1079, 57] width 30 height 13
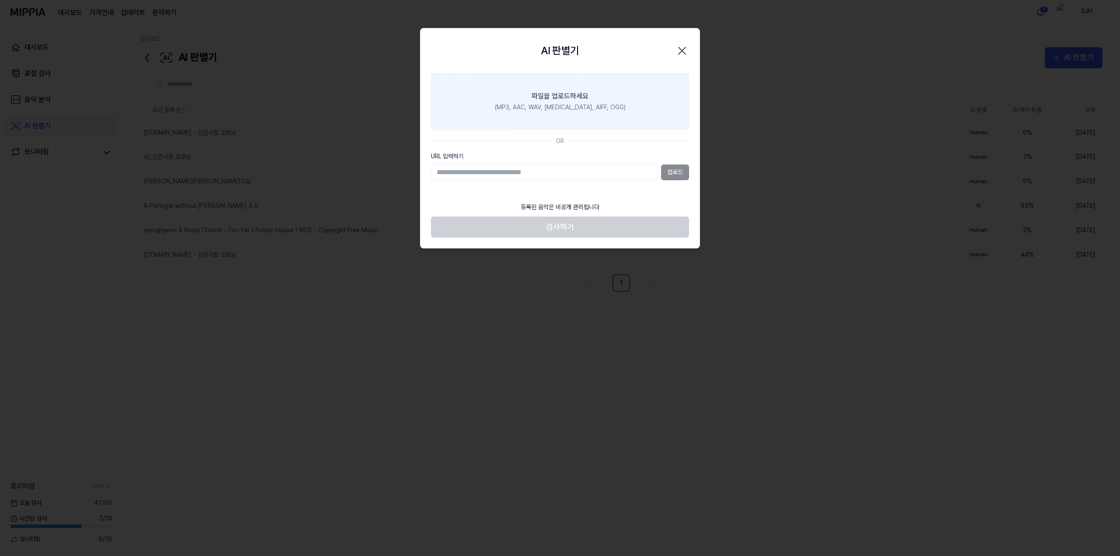
click at [540, 100] on div "파일을 업로드하세요" at bounding box center [560, 96] width 57 height 10
click at [0, 0] on input "파일을 업로드하세요 (MP3, AAC, WAV, FLAC, AIFF, OGG)" at bounding box center [0, 0] width 0 height 0
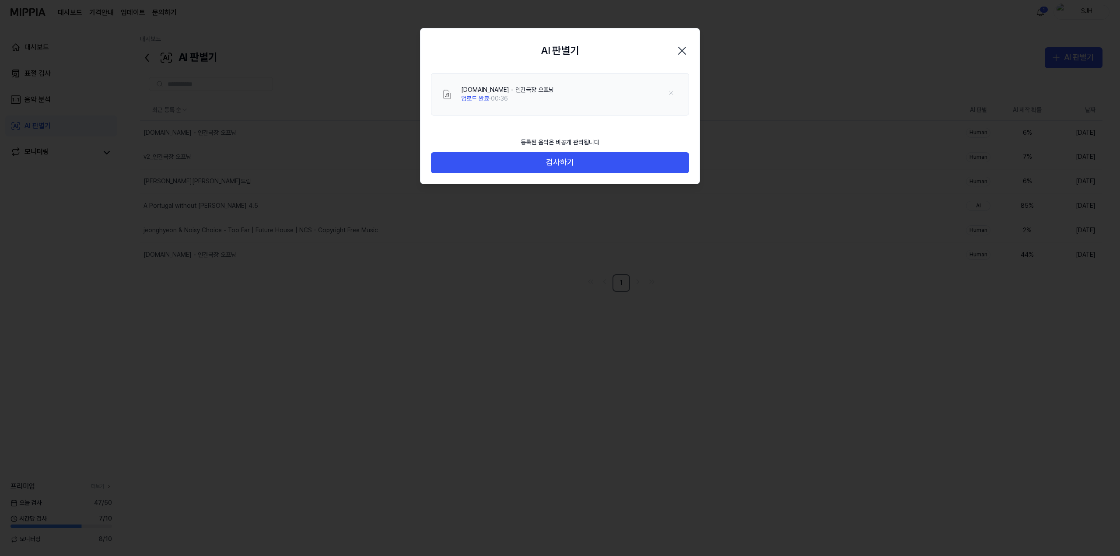
click at [681, 50] on icon "button" at bounding box center [682, 50] width 7 height 7
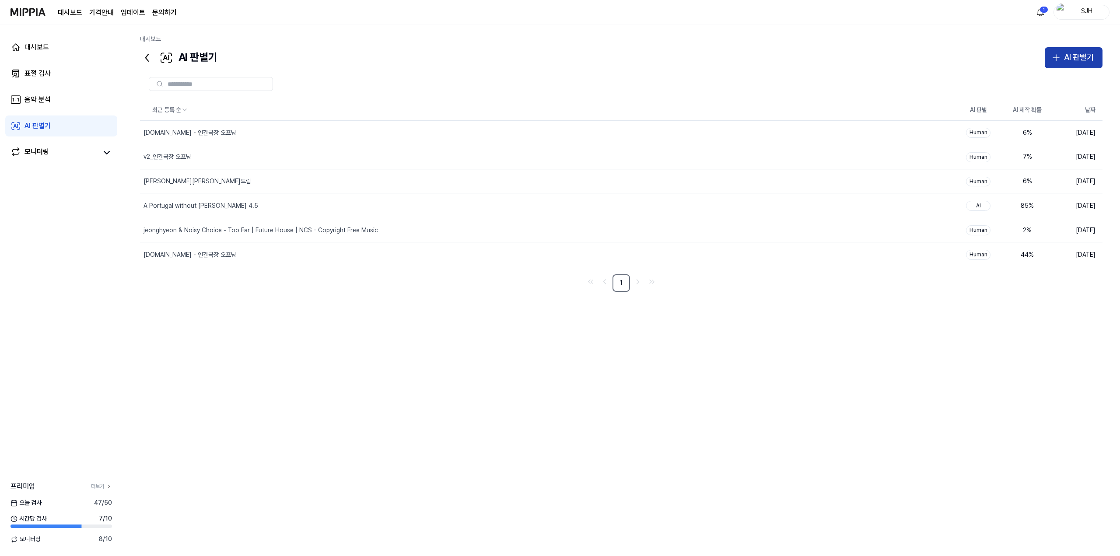
click at [1089, 53] on div "AI 판별기" at bounding box center [1079, 57] width 30 height 13
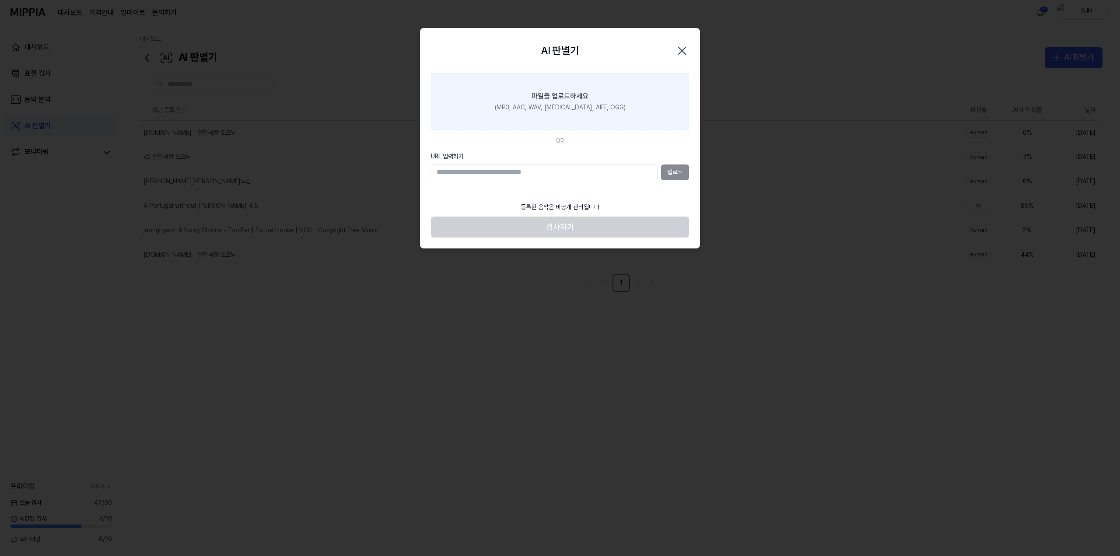
click at [542, 105] on div "(MP3, AAC, WAV, FLAC, AIFF, OGG)" at bounding box center [560, 107] width 131 height 9
click at [0, 0] on input "파일을 업로드하세요 (MP3, AAC, WAV, FLAC, AIFF, OGG)" at bounding box center [0, 0] width 0 height 0
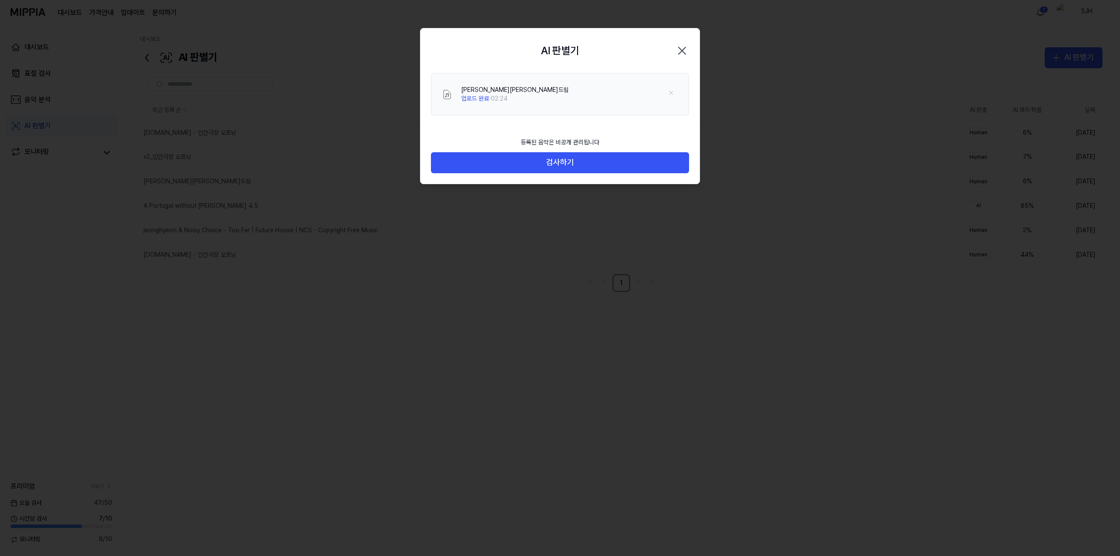
click at [684, 51] on icon "button" at bounding box center [682, 51] width 14 height 14
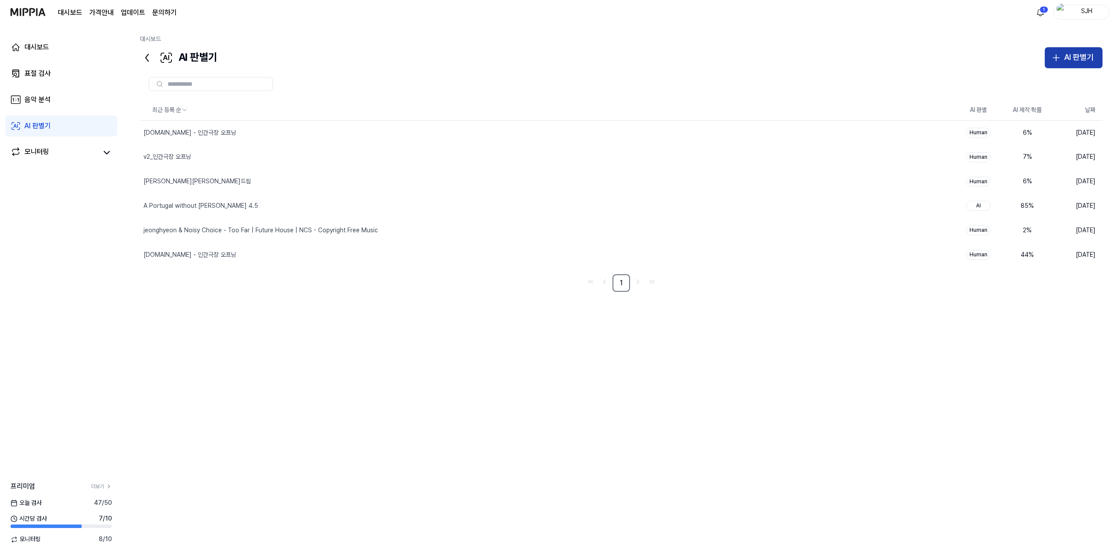
click at [1073, 59] on div "AI 판별기" at bounding box center [1079, 57] width 30 height 13
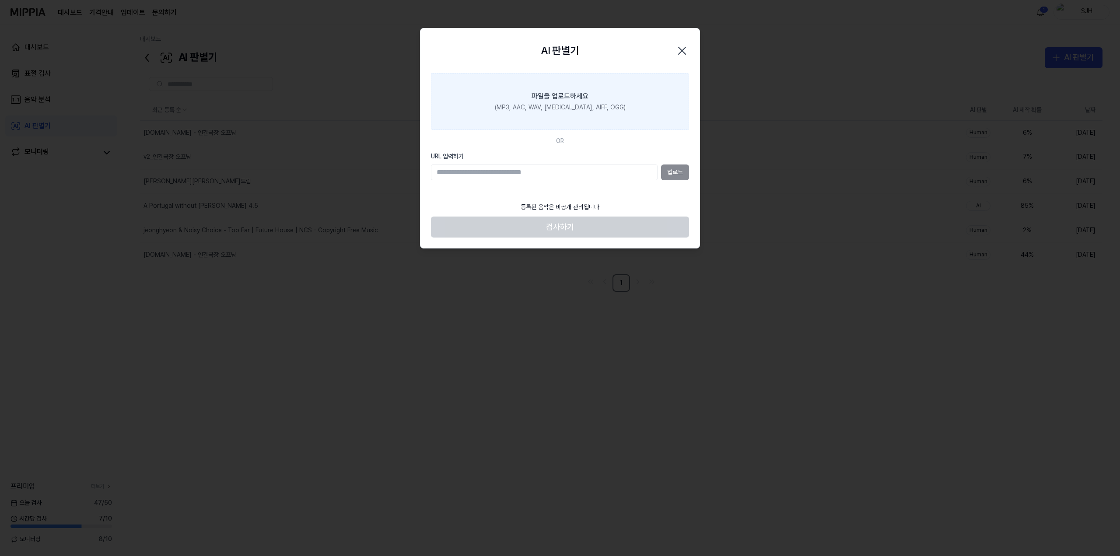
click at [563, 96] on div "파일을 업로드하세요" at bounding box center [560, 96] width 57 height 10
click at [0, 0] on input "파일을 업로드하세요 (MP3, AAC, WAV, [MEDICAL_DATA], AIFF, OGG)" at bounding box center [0, 0] width 0 height 0
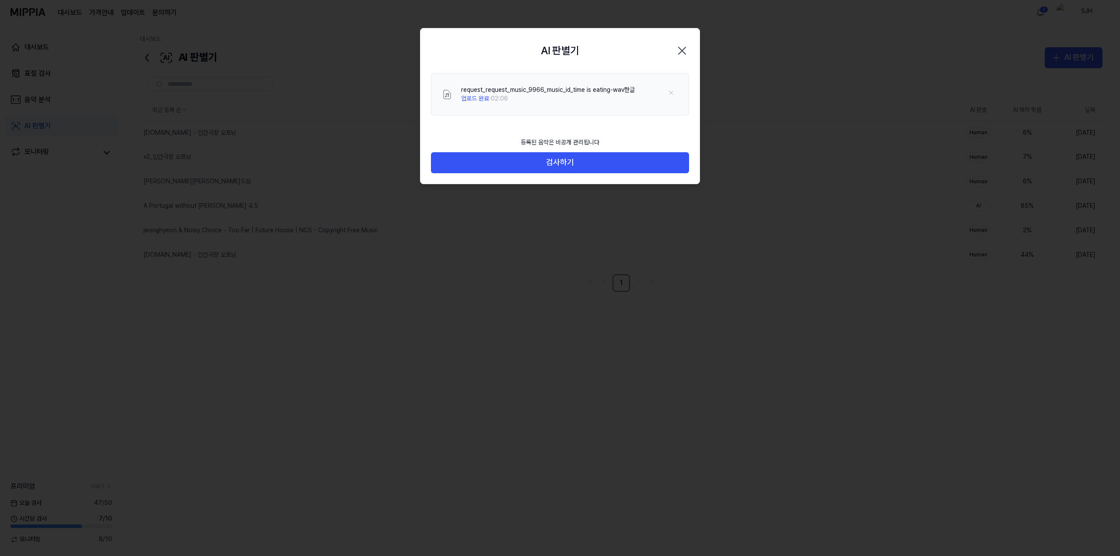
click at [688, 50] on icon "button" at bounding box center [682, 51] width 14 height 14
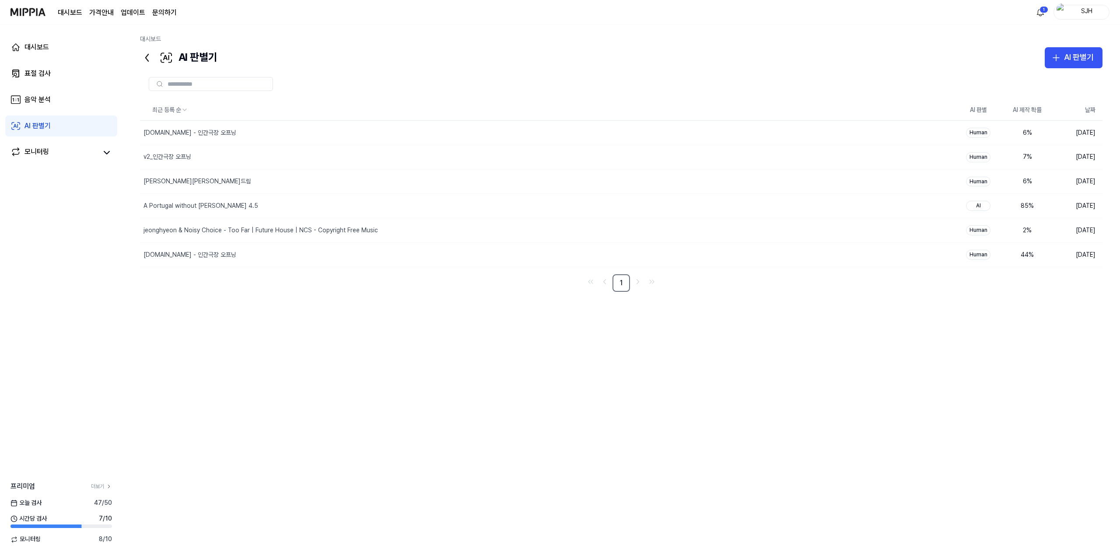
click at [873, 61] on div "AI 판별기 AI 판별기" at bounding box center [621, 57] width 962 height 21
click at [63, 97] on link "음악 분석" at bounding box center [61, 99] width 112 height 21
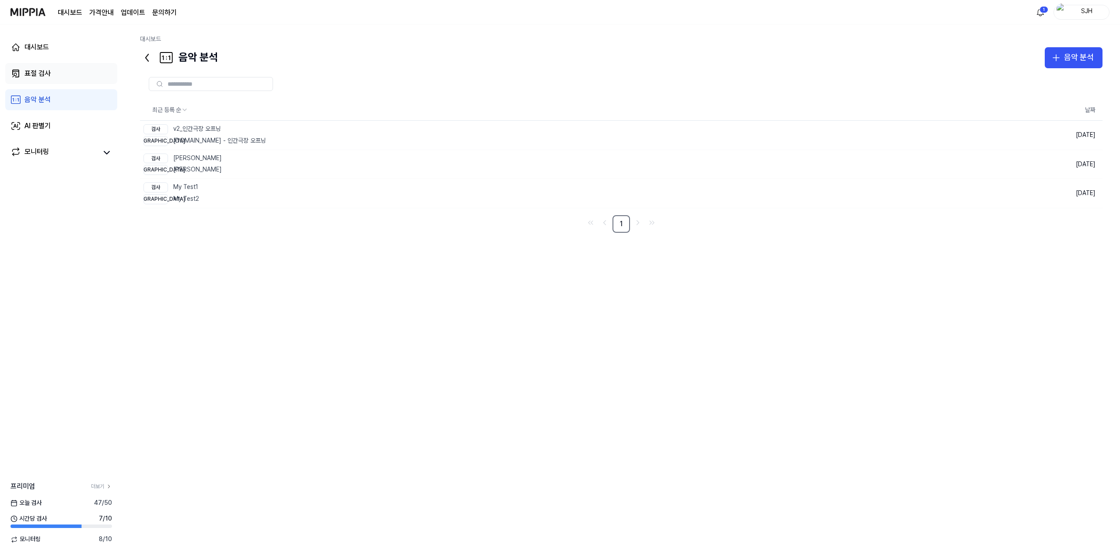
click at [65, 84] on link "표절 검사" at bounding box center [61, 73] width 112 height 21
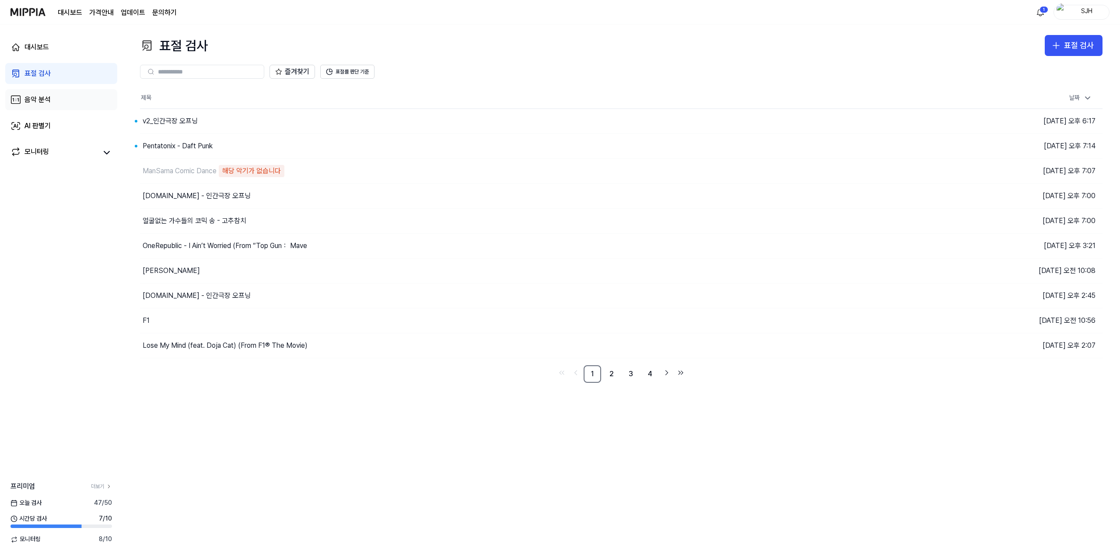
click at [49, 103] on div "음악 분석" at bounding box center [37, 99] width 26 height 10
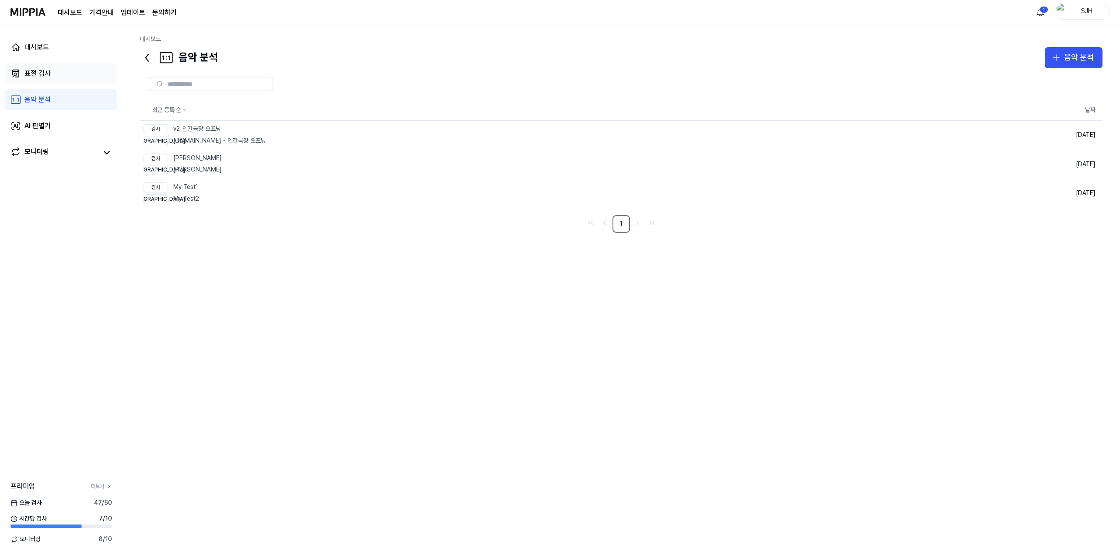
click at [69, 82] on link "표절 검사" at bounding box center [61, 73] width 112 height 21
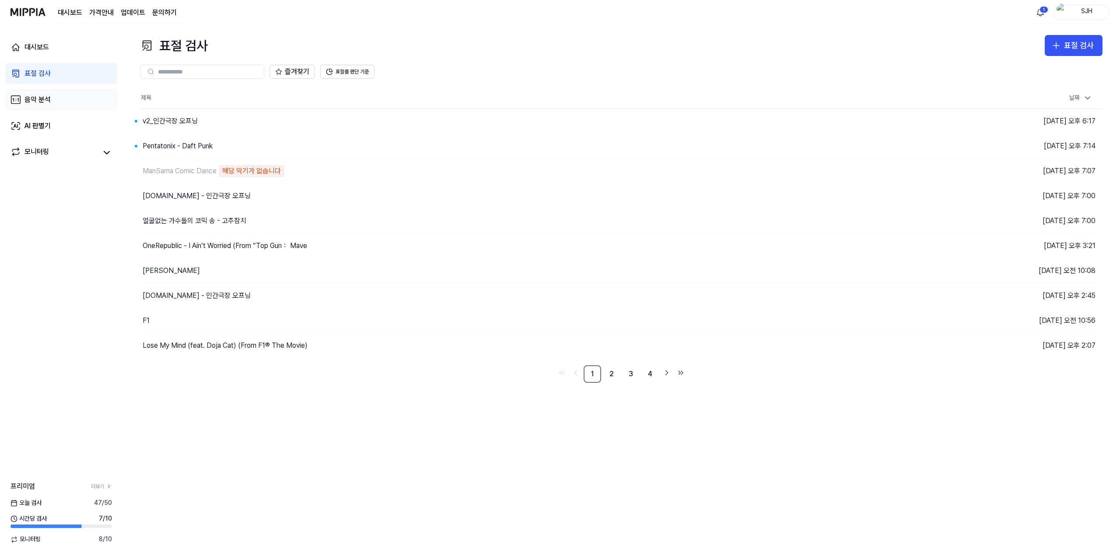
click at [62, 98] on link "음악 분석" at bounding box center [61, 99] width 112 height 21
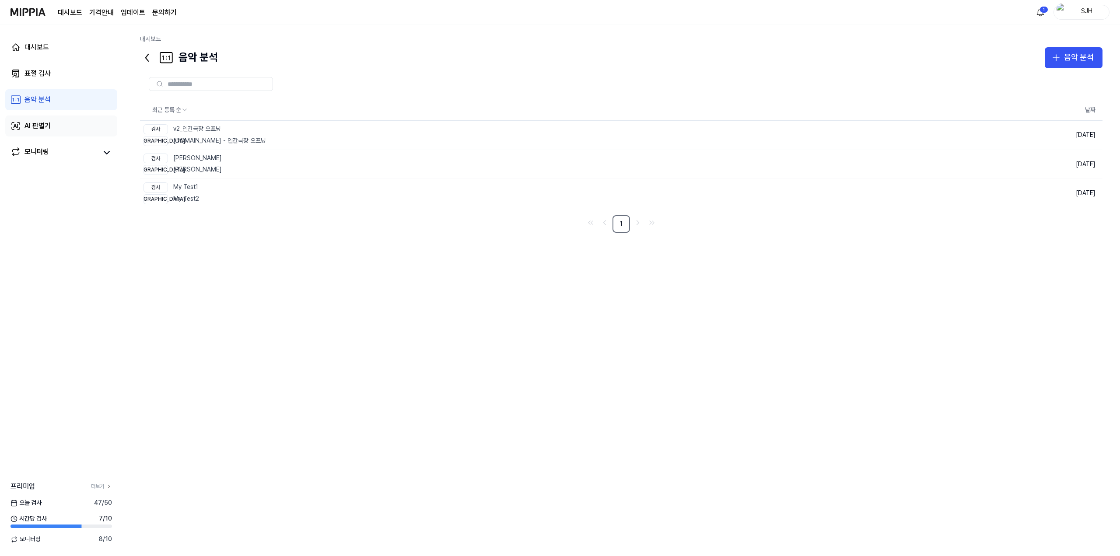
click at [49, 129] on div "AI 판별기" at bounding box center [37, 126] width 26 height 10
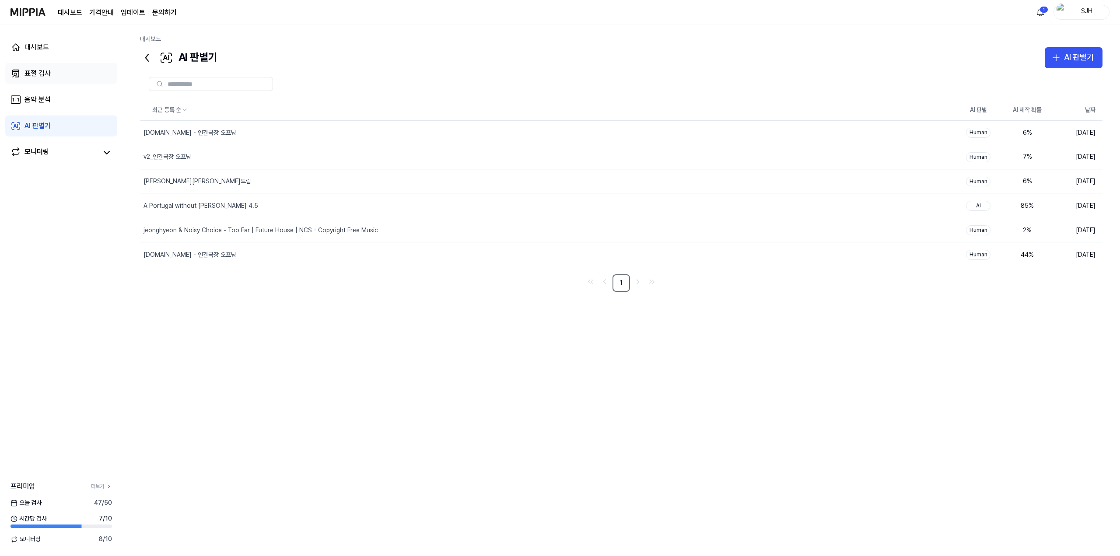
click at [58, 78] on link "표절 검사" at bounding box center [61, 73] width 112 height 21
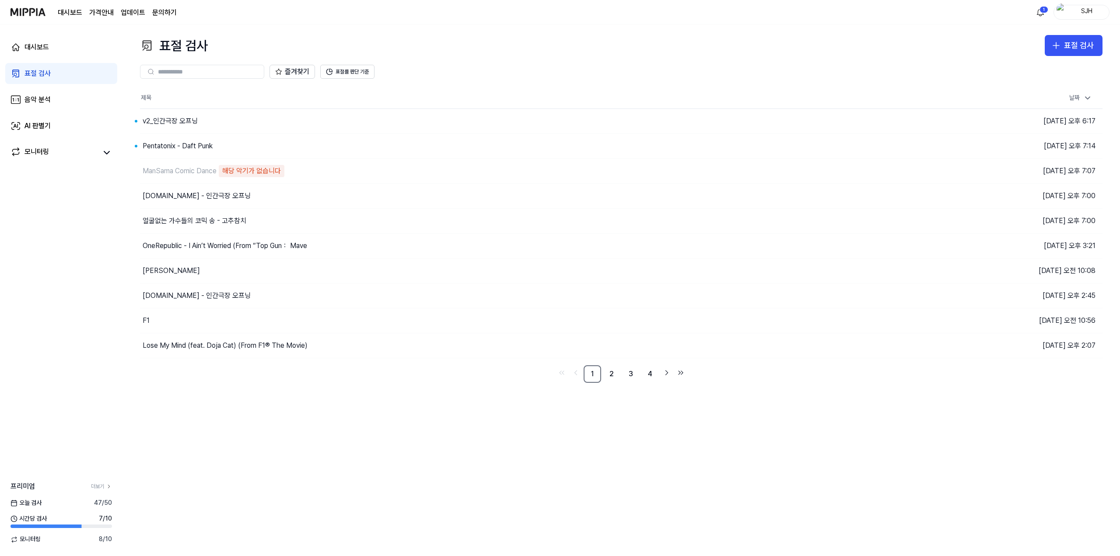
click at [825, 24] on div "표절 검사 표절 검사 표절 검사 음악 분석 AI 판별기 즐겨찾기 표절률 판단 기준 제목 날짜 v2_인간극장 오프닝 이동하기 2025.09.09…" at bounding box center [620, 290] width 997 height 532
click at [1041, 17] on html "대시보드 가격안내 업데이트 문의하기 1 SJH 대시보드 표절 검사 음악 분석 AI 판별기 모니터링 프리미엄 더보기 [DATE] 검사 47 / …" at bounding box center [560, 278] width 1120 height 556
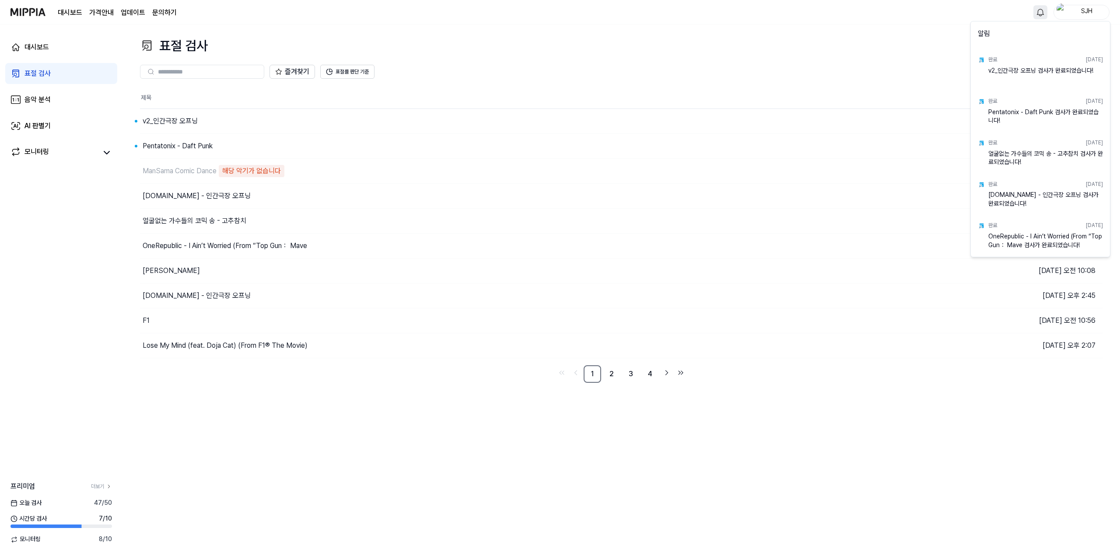
click at [933, 22] on html "대시보드 가격안내 업데이트 문의하기 SJH 대시보드 표절 검사 음악 분석 AI 판별기 모니터링 프리미엄 더보기 [DATE] 검사 47 / 50…" at bounding box center [560, 278] width 1120 height 556
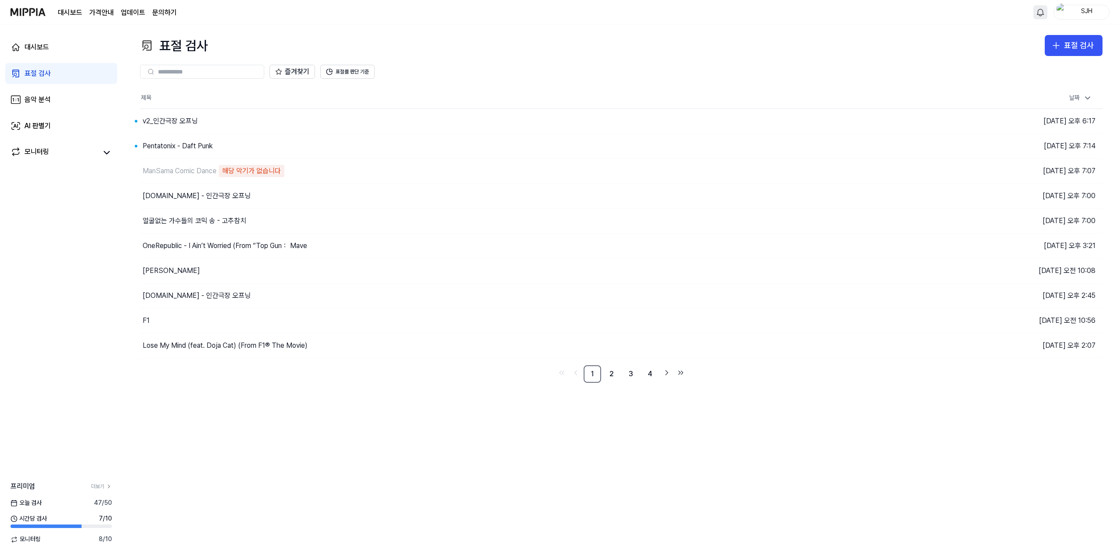
click at [960, 33] on div "표절 검사 표절 검사 표절 검사 음악 분석 AI 판별기 즐겨찾기 표절률 판단 기준 제목 날짜 v2_인간극장 오프닝 이동하기 [DATE] 오후 …" at bounding box center [620, 290] width 997 height 532
click at [1063, 43] on button "표절 검사" at bounding box center [1074, 45] width 58 height 21
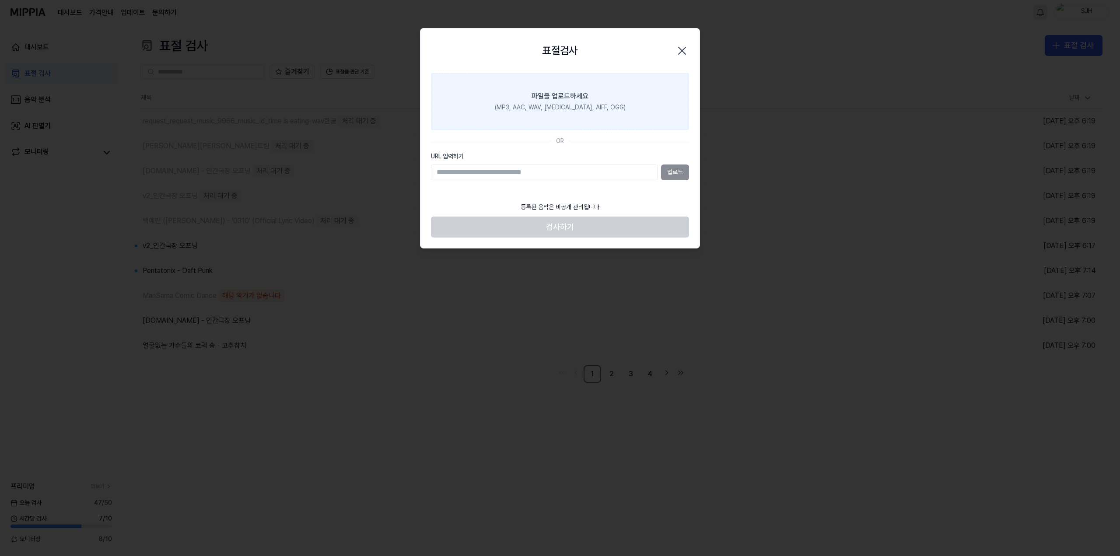
click at [567, 120] on label "파일을 업로드하세요 (MP3, AAC, WAV, [MEDICAL_DATA], AIFF, OGG)" at bounding box center [560, 101] width 258 height 57
click at [0, 0] on input "파일을 업로드하세요 (MP3, AAC, WAV, [MEDICAL_DATA], AIFF, OGG)" at bounding box center [0, 0] width 0 height 0
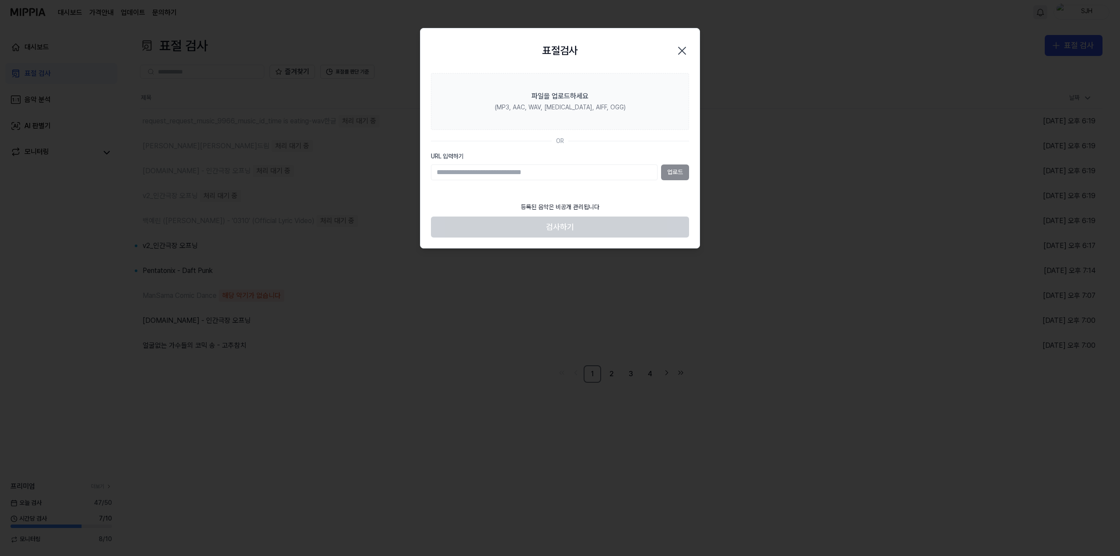
click at [680, 48] on icon "button" at bounding box center [682, 50] width 7 height 7
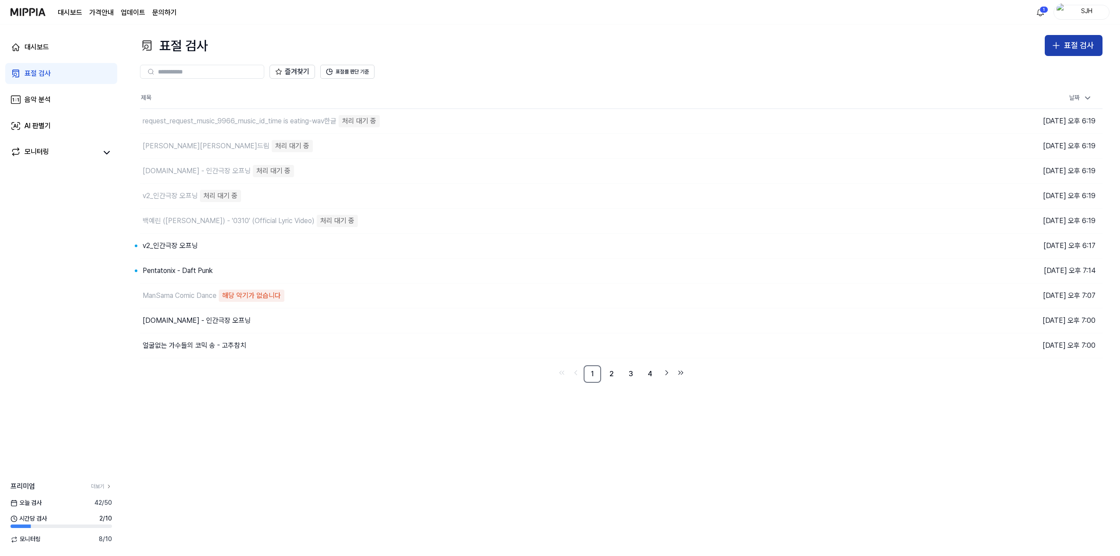
click at [1060, 46] on icon "button" at bounding box center [1056, 45] width 10 height 10
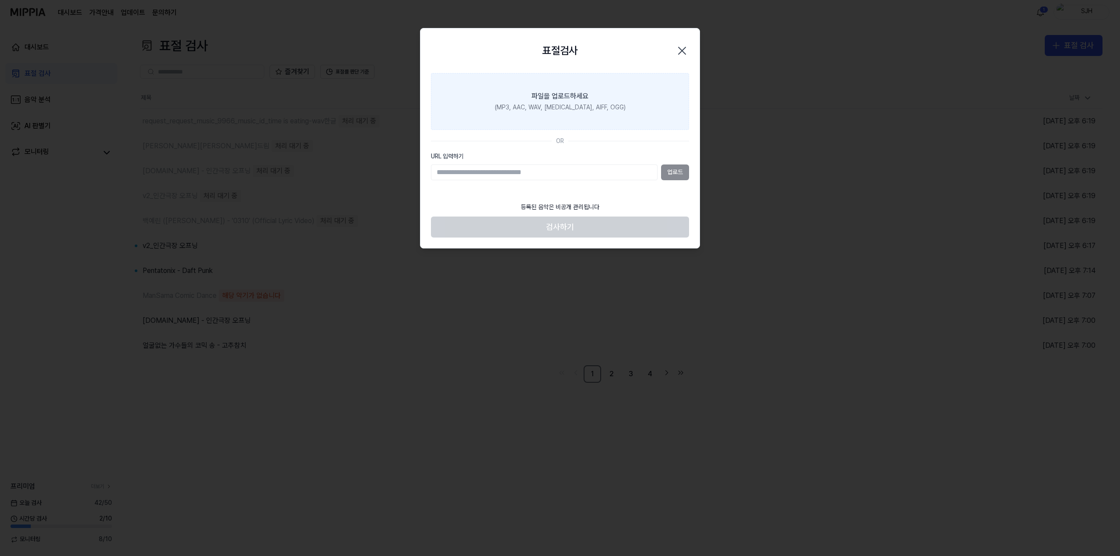
click at [556, 112] on label "파일을 업로드하세요 (MP3, AAC, WAV, [MEDICAL_DATA], AIFF, OGG)" at bounding box center [560, 101] width 258 height 57
click at [0, 0] on input "파일을 업로드하세요 (MP3, AAC, WAV, [MEDICAL_DATA], AIFF, OGG)" at bounding box center [0, 0] width 0 height 0
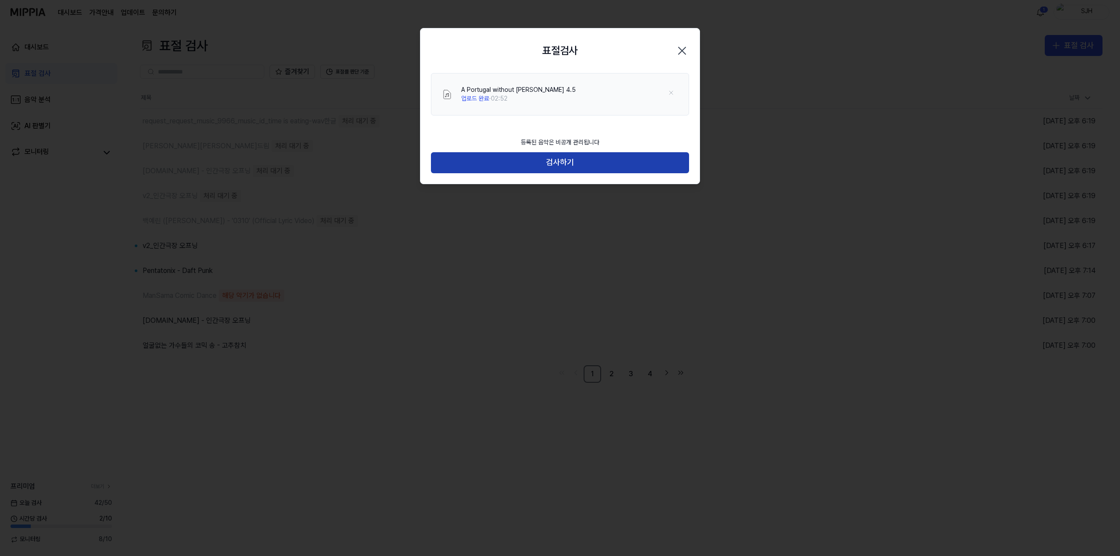
click at [568, 164] on button "검사하기" at bounding box center [560, 162] width 258 height 21
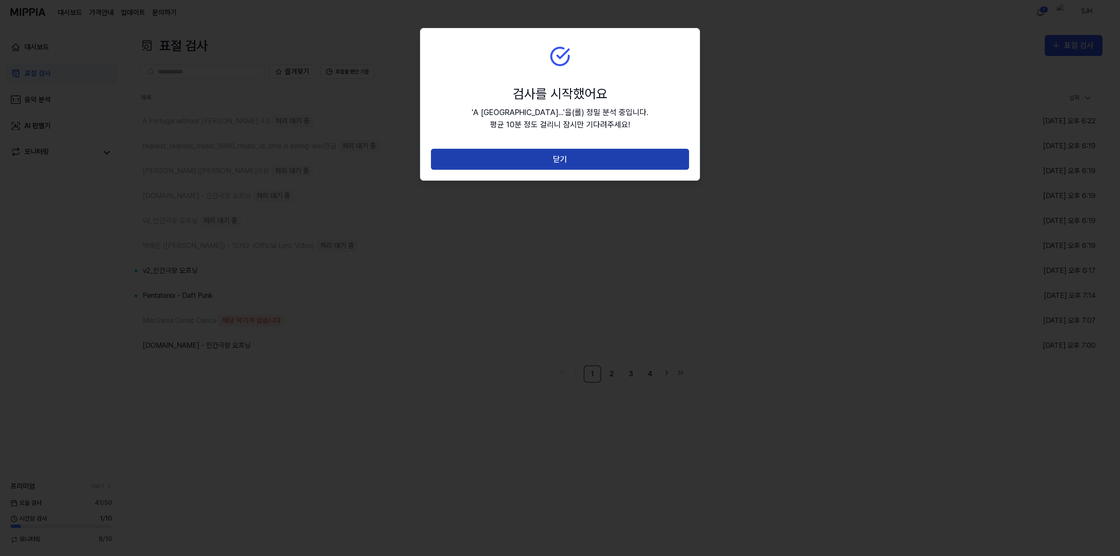
click at [574, 161] on button "닫기" at bounding box center [560, 159] width 258 height 21
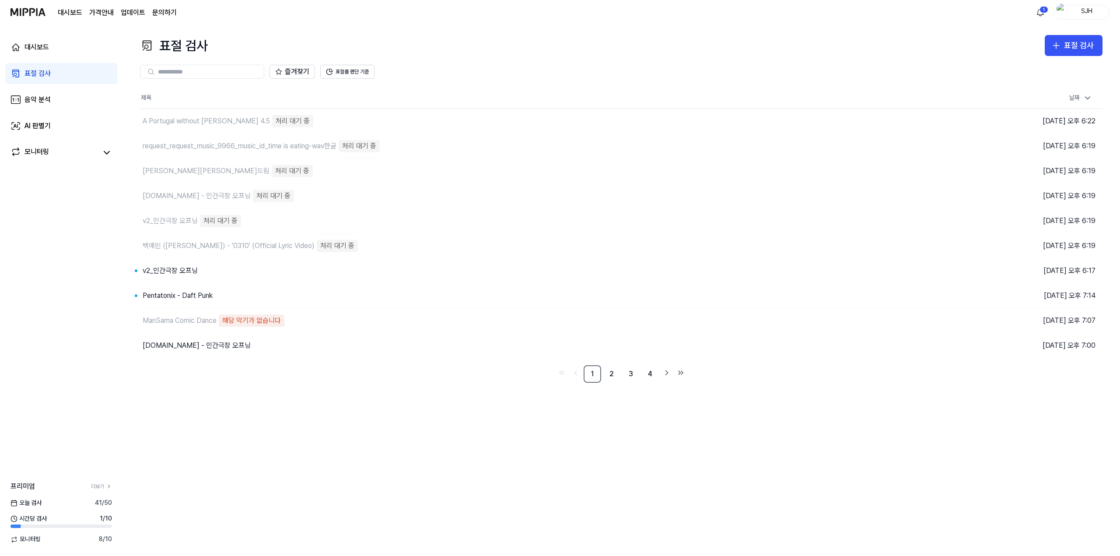
click at [404, 447] on div "표절 검사 표절 검사 표절 검사 음악 분석 AI 판별기 즐겨찾기 표절률 판단 기준 제목 날짜 A Portugal without [PERSON_…" at bounding box center [620, 290] width 997 height 532
drag, startPoint x: 0, startPoint y: 0, endPoint x: 404, endPoint y: 448, distance: 603.1
click at [404, 448] on div "표절 검사 표절 검사 표절 검사 음악 분석 AI 판별기 즐겨찾기 표절률 판단 기준 제목 날짜 A Portugal without [PERSON_…" at bounding box center [620, 290] width 997 height 532
click at [406, 453] on div "표절 검사 표절 검사 표절 검사 음악 분석 AI 판별기 즐겨찾기 표절률 판단 기준 제목 날짜 A Portugal without [PERSON_…" at bounding box center [620, 290] width 997 height 532
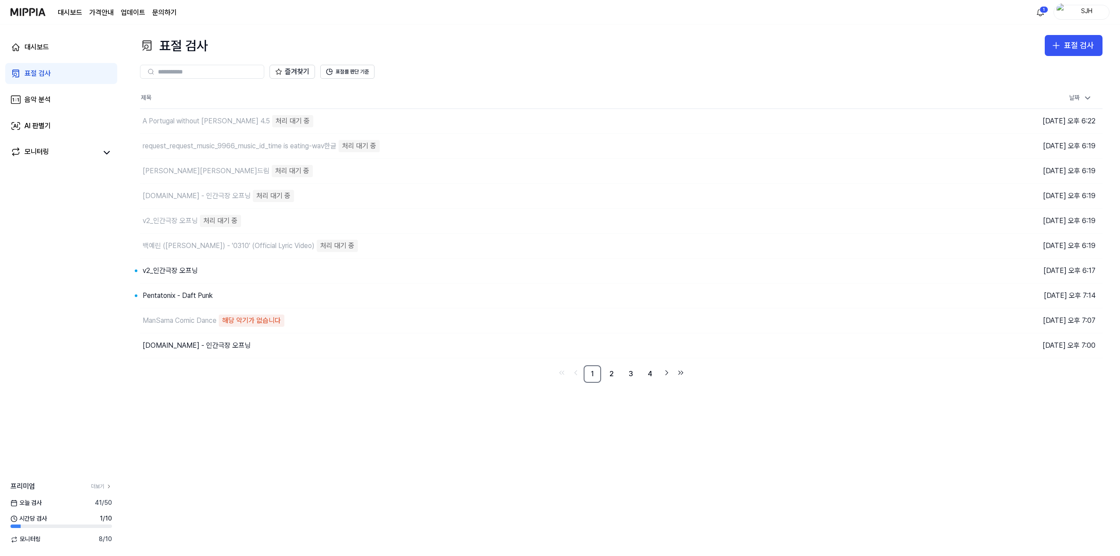
click at [846, 459] on div "표절 검사 표절 검사 표절 검사 음악 분석 AI 판별기 즐겨찾기 표절률 판단 기준 제목 날짜 A Portugal without [PERSON_…" at bounding box center [620, 290] width 997 height 532
click at [1060, 50] on icon "button" at bounding box center [1056, 45] width 10 height 10
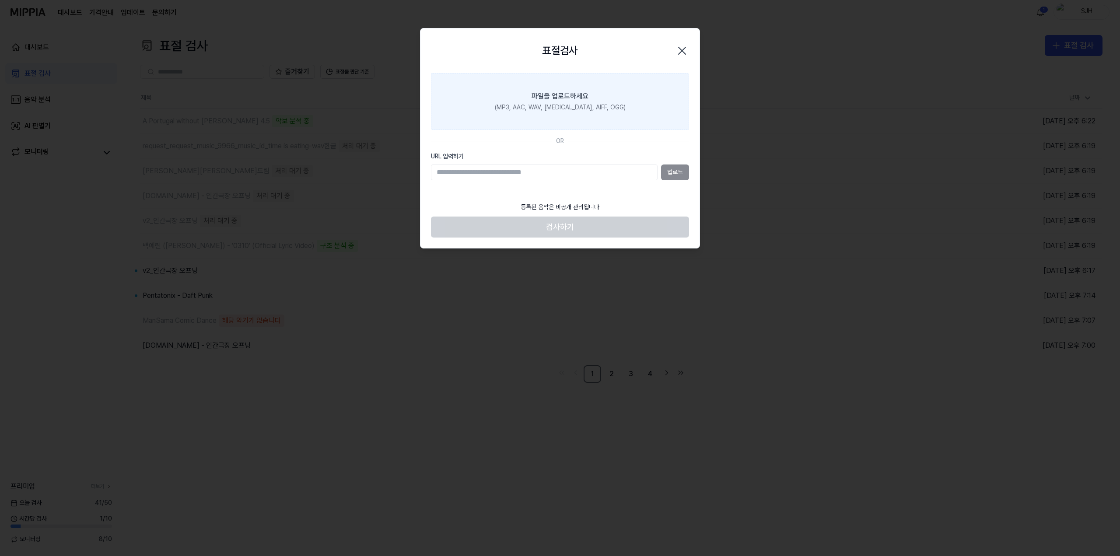
click at [596, 115] on label "파일을 업로드하세요 (MP3, AAC, WAV, [MEDICAL_DATA], AIFF, OGG)" at bounding box center [560, 101] width 258 height 57
click at [0, 0] on input "파일을 업로드하세요 (MP3, AAC, WAV, [MEDICAL_DATA], AIFF, OGG)" at bounding box center [0, 0] width 0 height 0
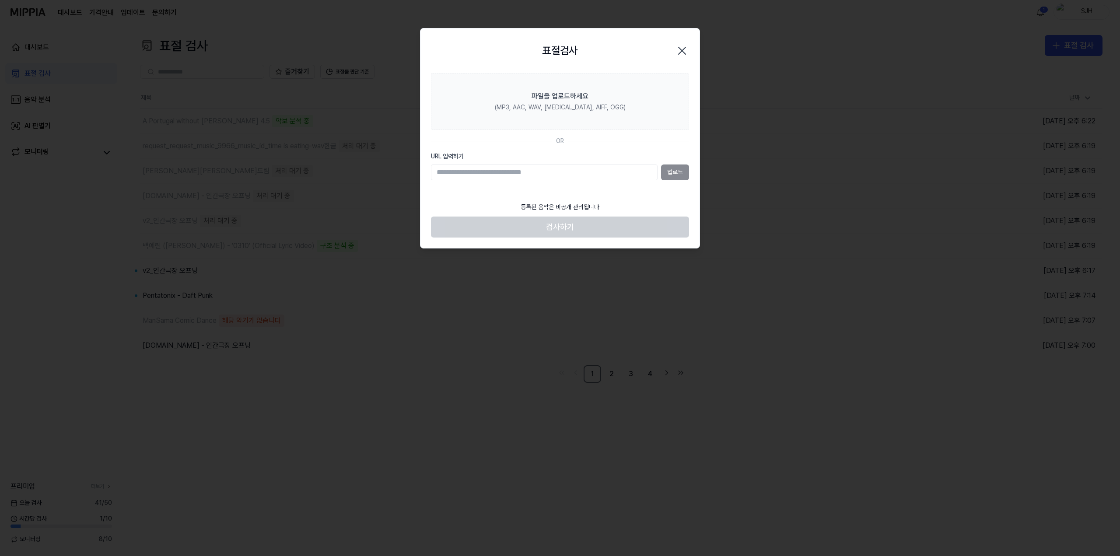
click at [679, 48] on icon "button" at bounding box center [682, 51] width 14 height 14
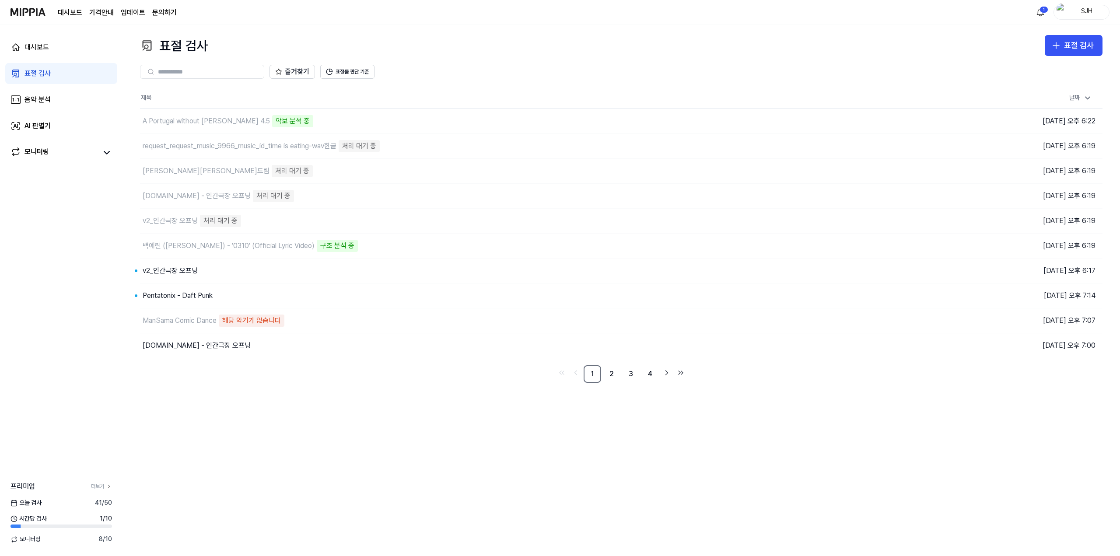
click at [431, 422] on div "표절 검사 표절 검사 표절 검사 음악 분석 AI 판별기 즐겨찾기 표절률 판단 기준 제목 날짜 A Portugal without Ronaldo …" at bounding box center [620, 290] width 997 height 532
click at [1059, 57] on div "즐겨찾기 표절률 판단 기준" at bounding box center [621, 71] width 962 height 31
click at [1079, 42] on div "표절 검사" at bounding box center [1079, 45] width 30 height 13
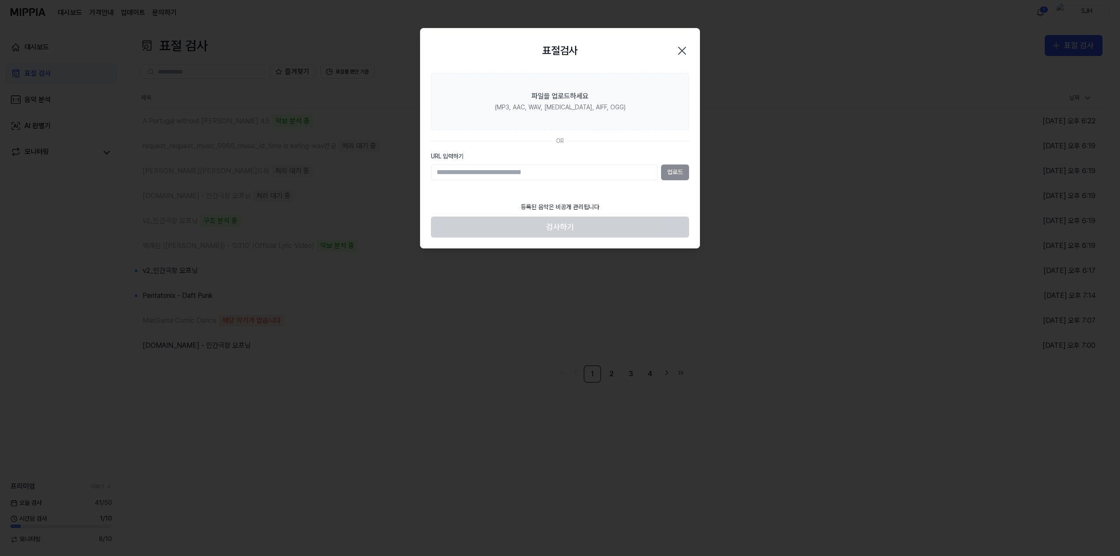
click at [685, 49] on icon "button" at bounding box center [682, 51] width 14 height 14
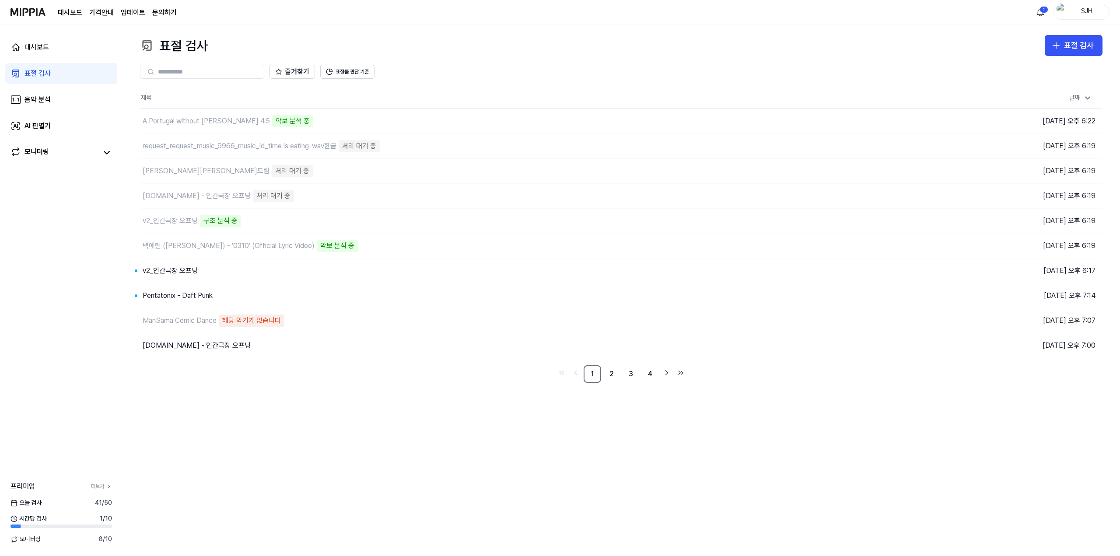
click at [683, 48] on div "표절 검사 표절 검사" at bounding box center [621, 45] width 962 height 21
click at [1082, 32] on div "표절 검사 표절 검사 표절 검사 음악 분석 AI 판별기 즐겨찾기 표절률 판단 기준 제목 날짜 A Portugal without Ronaldo …" at bounding box center [620, 290] width 997 height 532
click at [1082, 37] on button "표절 검사" at bounding box center [1074, 45] width 58 height 21
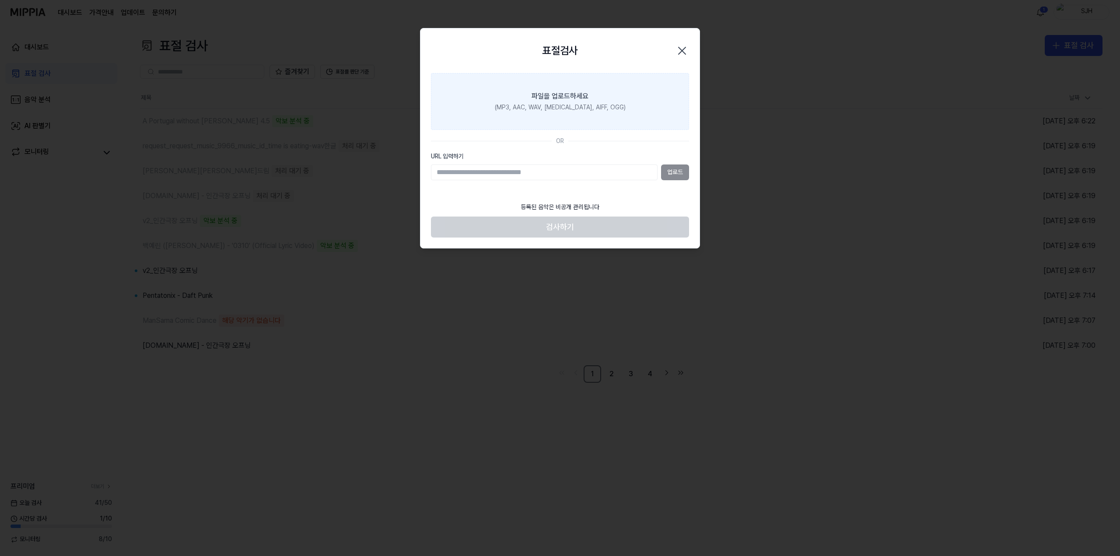
click at [633, 112] on label "파일을 업로드하세요 (MP3, AAC, WAV, FLAC, AIFF, OGG)" at bounding box center [560, 101] width 258 height 57
click at [0, 0] on input "파일을 업로드하세요 (MP3, AAC, WAV, FLAC, AIFF, OGG)" at bounding box center [0, 0] width 0 height 0
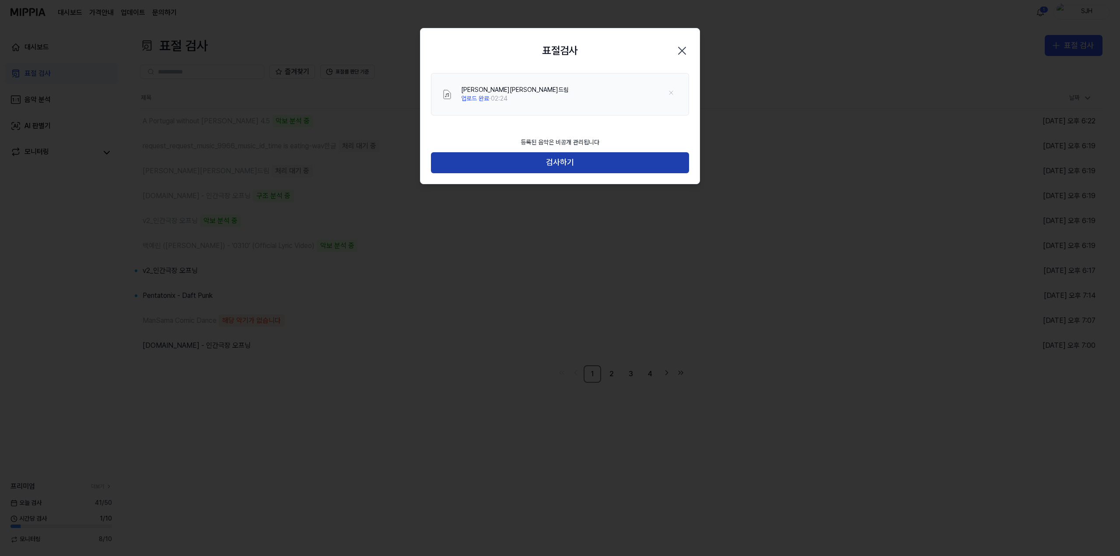
click at [572, 163] on button "검사하기" at bounding box center [560, 162] width 258 height 21
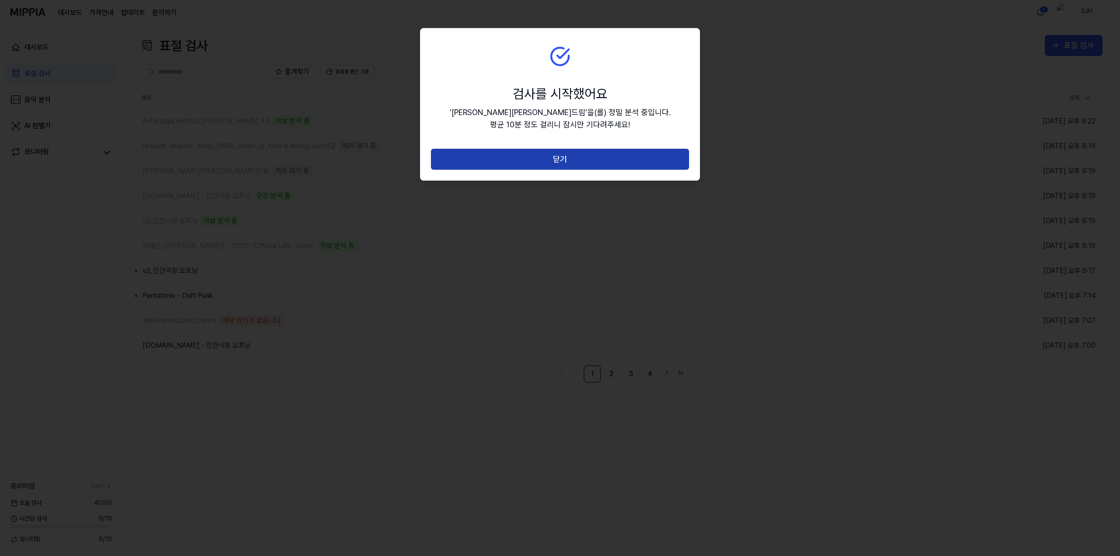
click at [571, 163] on button "닫기" at bounding box center [560, 159] width 258 height 21
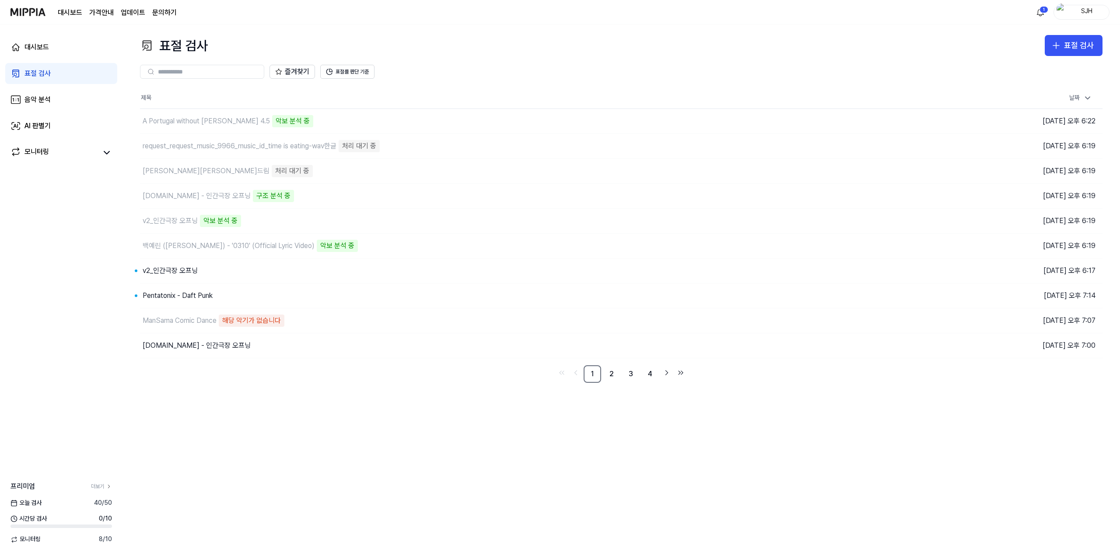
click at [406, 469] on div "표절 검사 표절 검사 표절 검사 음악 분석 AI 판별기 즐겨찾기 표절률 판단 기준 제목 날짜 A Portugal without Ronaldo …" at bounding box center [620, 290] width 997 height 532
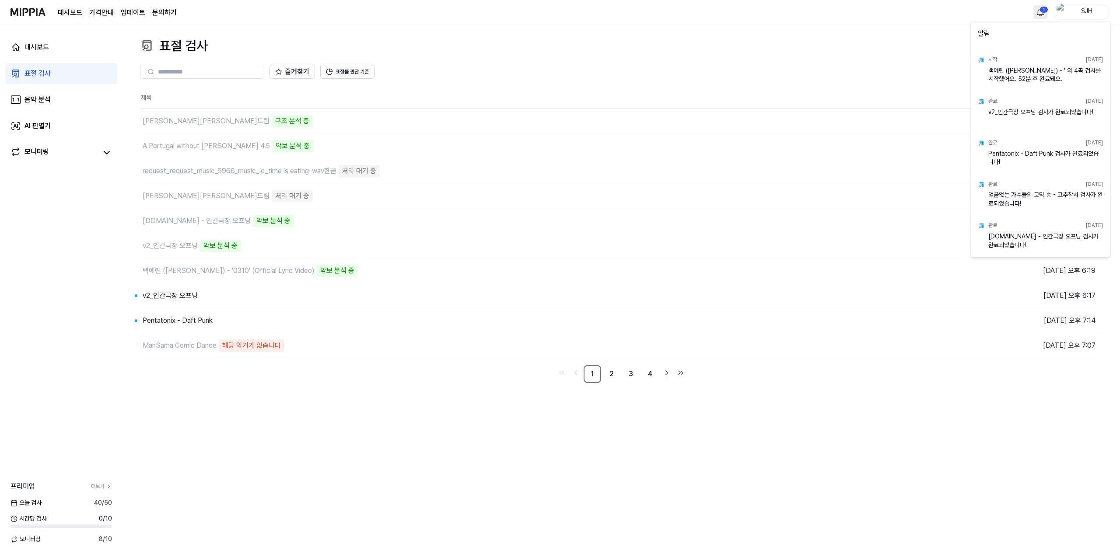
click at [1041, 7] on html "대시보드 가격안내 업데이트 문의하기 1 SJH 대시보드 표절 검사 음악 분석 AI 판별기 모니터링 프리미엄 더보기 [DATE] 검사 40 / …" at bounding box center [560, 278] width 1120 height 556
click at [899, 26] on html "대시보드 가격안내 업데이트 문의하기 SJH 대시보드 표절 검사 음악 분석 AI 판별기 모니터링 프리미엄 더보기 [DATE] 검사 40 / 50…" at bounding box center [560, 278] width 1120 height 556
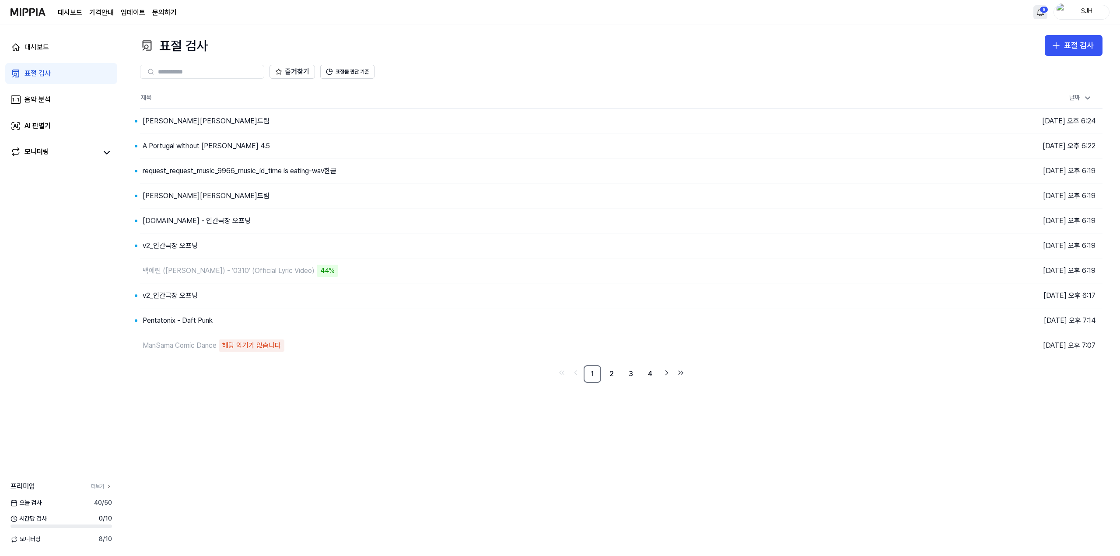
click at [1040, 11] on html "대시보드 가격안내 업데이트 문의하기 6 SJH 대시보드 표절 검사 음악 분석 AI 판별기 모니터링 프리미엄 더보기 오늘 검사 40 / 50 시…" at bounding box center [560, 278] width 1120 height 556
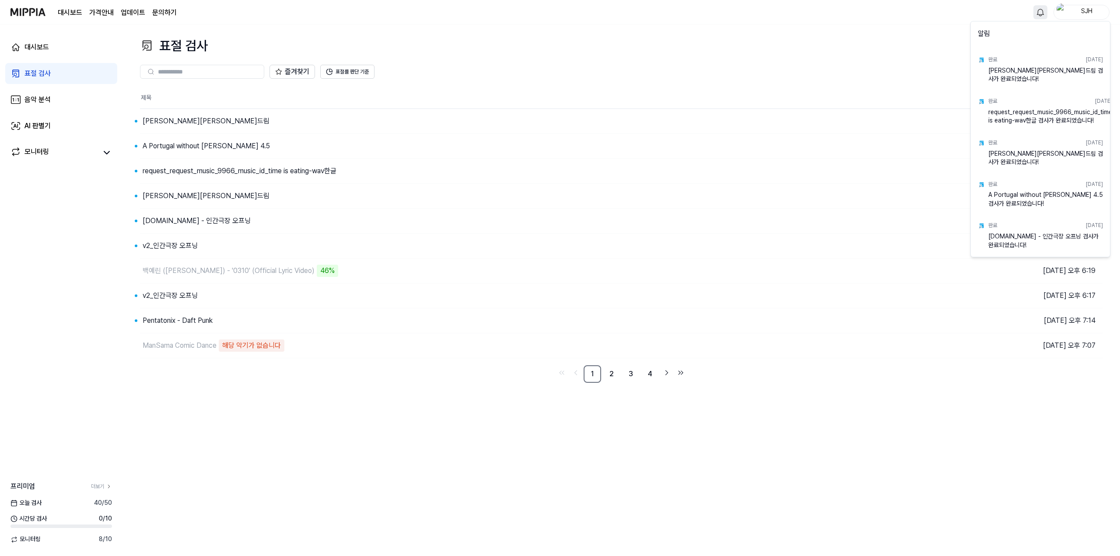
click at [919, 37] on html "대시보드 가격안내 업데이트 문의하기 SJH 대시보드 표절 검사 음악 분석 AI 판별기 모니터링 프리미엄 더보기 [DATE] 검사 40 / 50…" at bounding box center [560, 278] width 1120 height 556
click at [1038, 11] on html "대시보드 가격안내 업데이트 문의하기 SJH 대시보드 표절 검사 음악 분석 AI 판별기 모니터링 프리미엄 더보기 [DATE] 검사 40 / 50…" at bounding box center [560, 278] width 1120 height 556
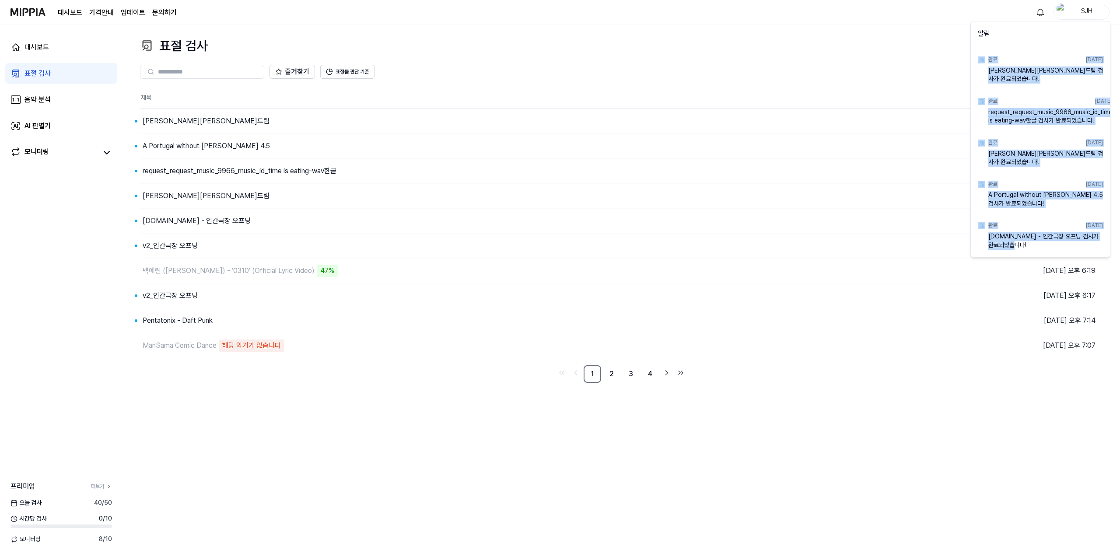
drag, startPoint x: 1015, startPoint y: 245, endPoint x: 982, endPoint y: 59, distance: 188.9
click at [981, 58] on div "알림 완료 2025.09.09. 김창섭의 건드림 검사가 완료되었습니다! 완료 2025.09.09. request_request_music_99…" at bounding box center [1040, 139] width 140 height 236
click at [1025, 72] on div "[PERSON_NAME][PERSON_NAME]드림 검사가 완료되었습니다!" at bounding box center [1045, 74] width 115 height 17
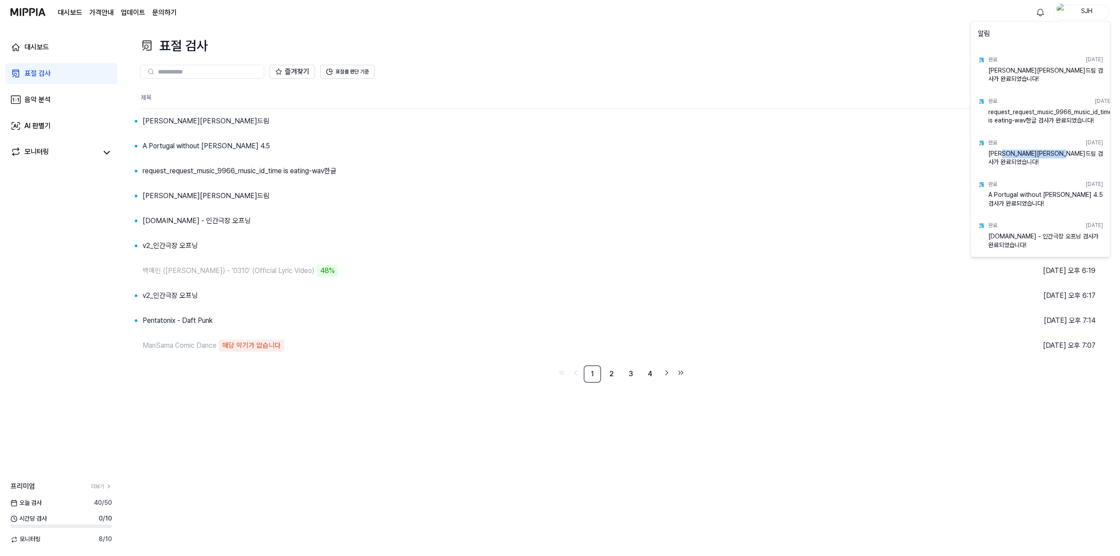
drag, startPoint x: 1089, startPoint y: 153, endPoint x: 1001, endPoint y: 157, distance: 88.5
click at [1001, 157] on div "[PERSON_NAME][PERSON_NAME]드림 검사가 완료되었습니다!" at bounding box center [1045, 158] width 115 height 17
click at [1001, 157] on div "김창섭의 건드림 검사가 완료되었습니다!" at bounding box center [1045, 158] width 115 height 17
drag, startPoint x: 1022, startPoint y: 199, endPoint x: 995, endPoint y: 195, distance: 27.0
click at [988, 194] on div "A Portugal without Ronaldo 4.5 검사가 완료되었습니다!" at bounding box center [1045, 199] width 115 height 17
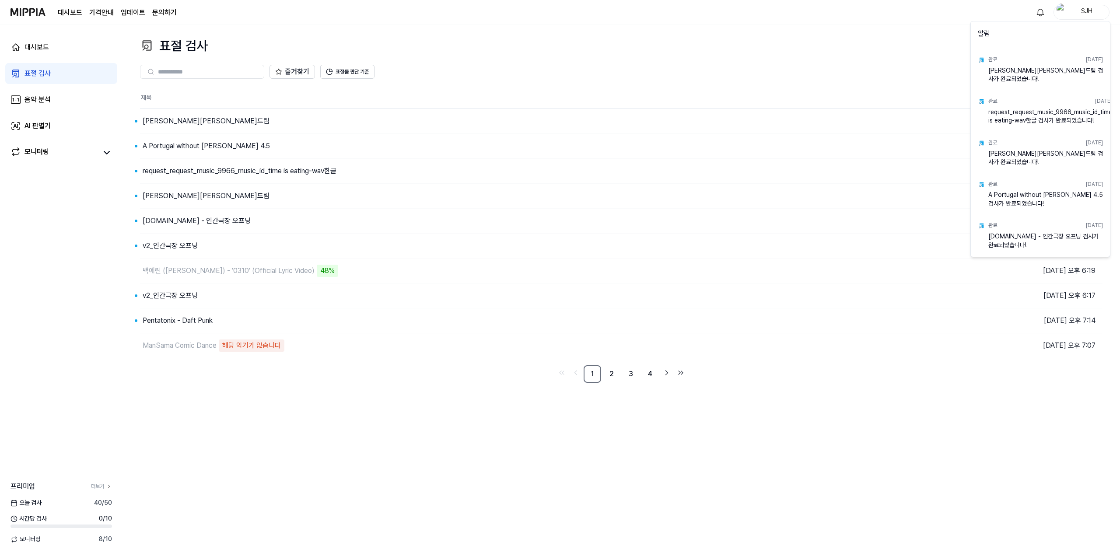
click at [1033, 202] on div "A Portugal without Ronaldo 4.5 검사가 완료되었습니다!" at bounding box center [1045, 199] width 115 height 17
drag, startPoint x: 1023, startPoint y: 248, endPoint x: 1006, endPoint y: 248, distance: 17.5
click at [1001, 245] on div "y2mate.com - 인간극장 오프닝 검사가 완료되었습니다!" at bounding box center [1045, 240] width 115 height 17
click at [1007, 248] on div "y2mate.com - 인간극장 오프닝 검사가 완료되었습니다!" at bounding box center [1045, 240] width 115 height 17
click at [365, 402] on html "대시보드 가격안내 업데이트 문의하기 SJH 대시보드 표절 검사 음악 분석 AI 판별기 모니터링 프리미엄 더보기 오늘 검사 40 / 50 시간당…" at bounding box center [560, 278] width 1120 height 556
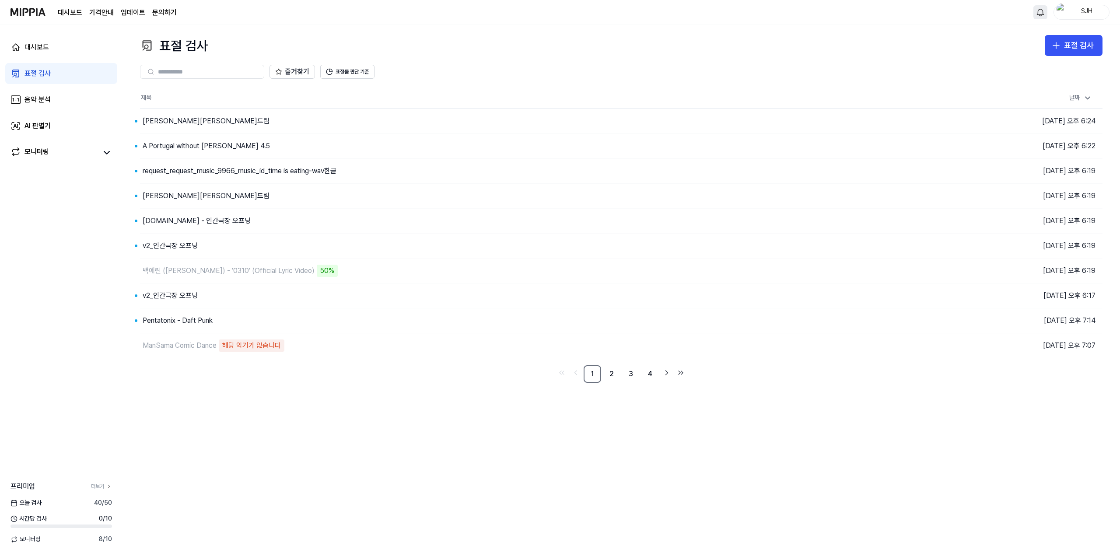
click at [1035, 15] on html "대시보드 가격안내 업데이트 문의하기 SJH 대시보드 표절 검사 음악 분석 AI 판별기 모니터링 프리미엄 더보기 오늘 검사 40 / 50 시간당…" at bounding box center [560, 278] width 1120 height 556
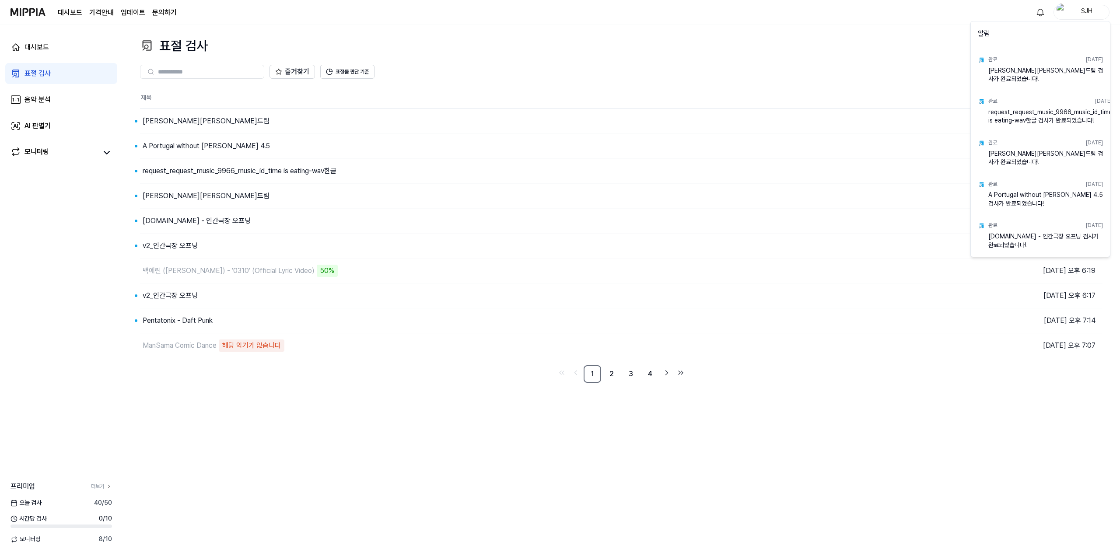
click at [847, 52] on html "대시보드 가격안내 업데이트 문의하기 SJH 대시보드 표절 검사 음악 분석 AI 판별기 모니터링 프리미엄 더보기 오늘 검사 40 / 50 시간당…" at bounding box center [560, 278] width 1120 height 556
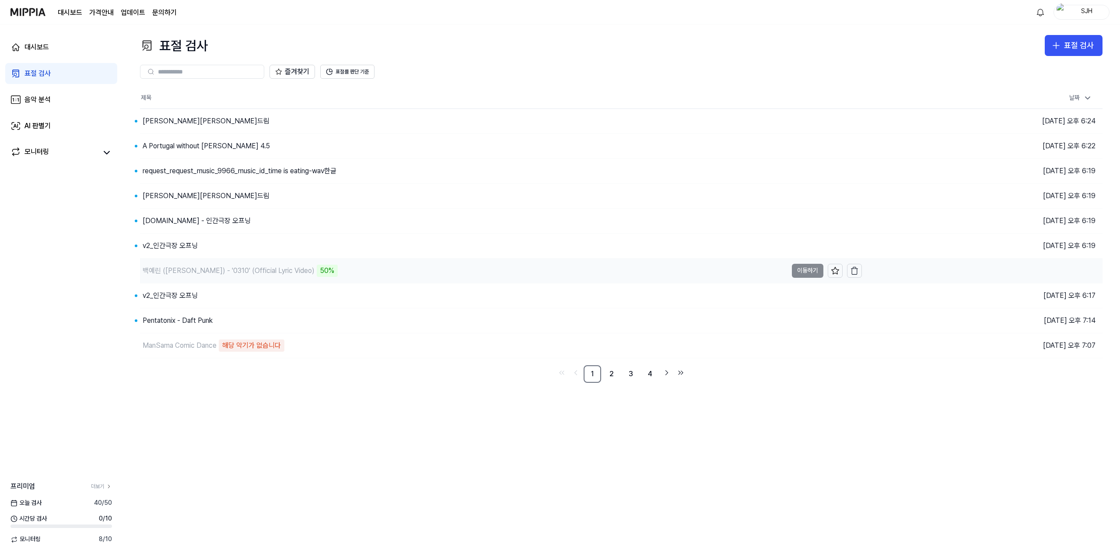
drag, startPoint x: 297, startPoint y: 273, endPoint x: 312, endPoint y: 270, distance: 15.5
click at [317, 270] on div "50%" at bounding box center [327, 271] width 21 height 12
click at [291, 378] on nav "1 2 3 4" at bounding box center [621, 373] width 962 height 17
click at [85, 101] on link "음악 분석" at bounding box center [61, 99] width 112 height 21
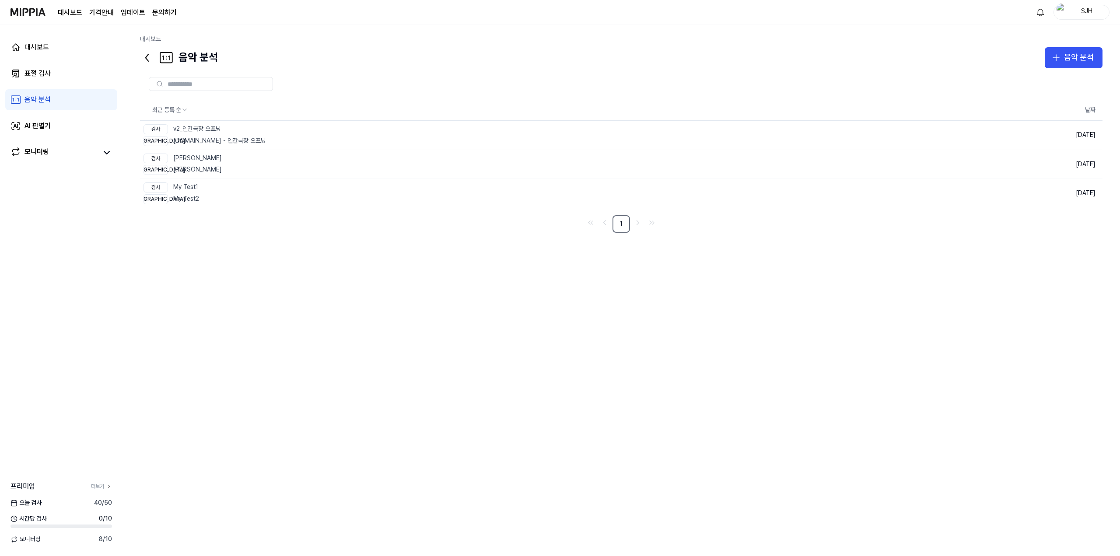
click at [63, 114] on div "대시보드 표절 검사 음악 분석 AI 판별기 모니터링" at bounding box center [61, 99] width 122 height 150
click at [63, 130] on link "AI 판별기" at bounding box center [61, 125] width 112 height 21
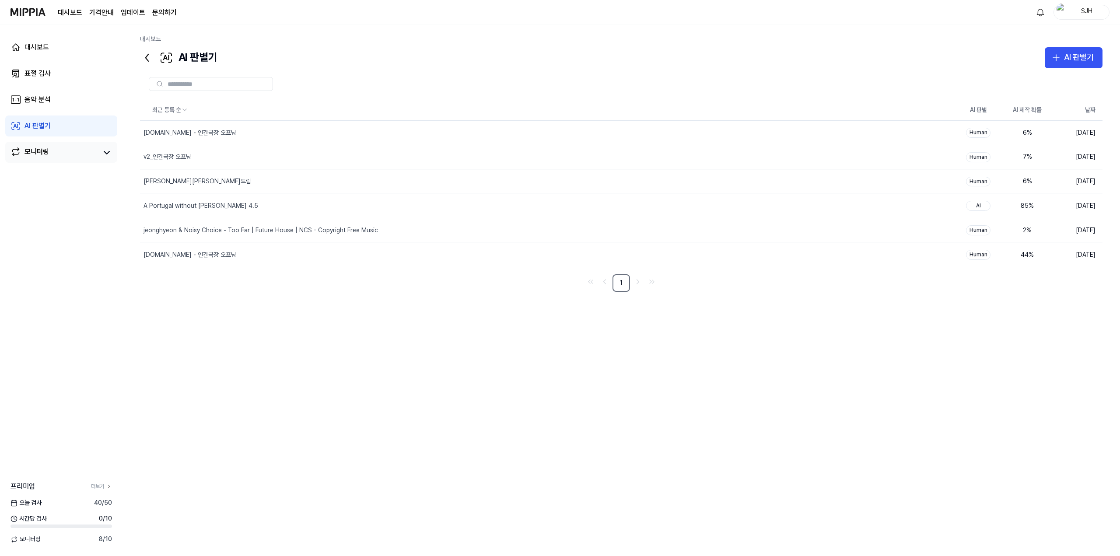
drag, startPoint x: 63, startPoint y: 151, endPoint x: 64, endPoint y: 128, distance: 22.8
click at [63, 151] on link "모니터링" at bounding box center [53, 153] width 87 height 12
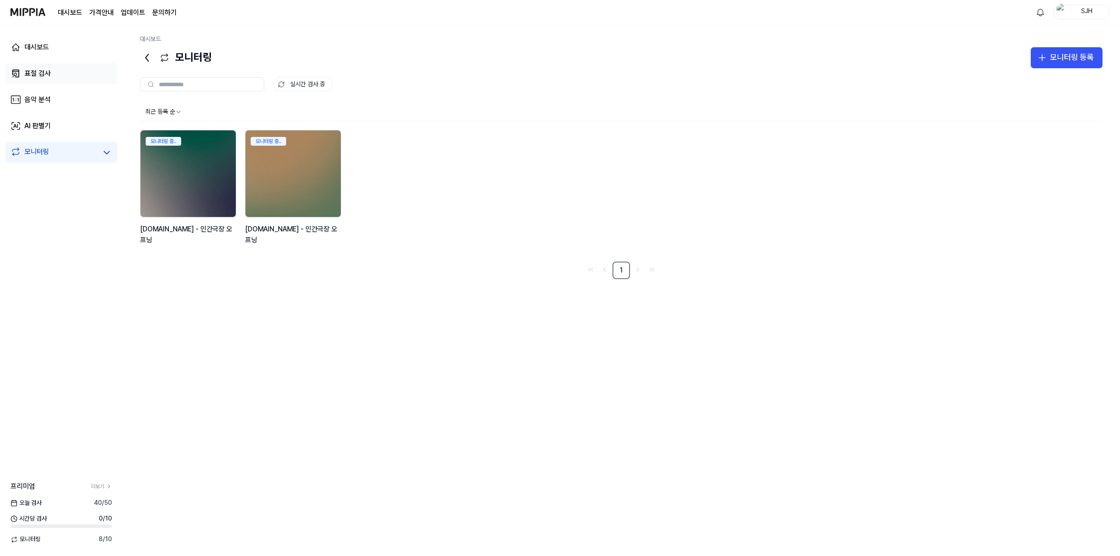
click at [71, 76] on link "표절 검사" at bounding box center [61, 73] width 112 height 21
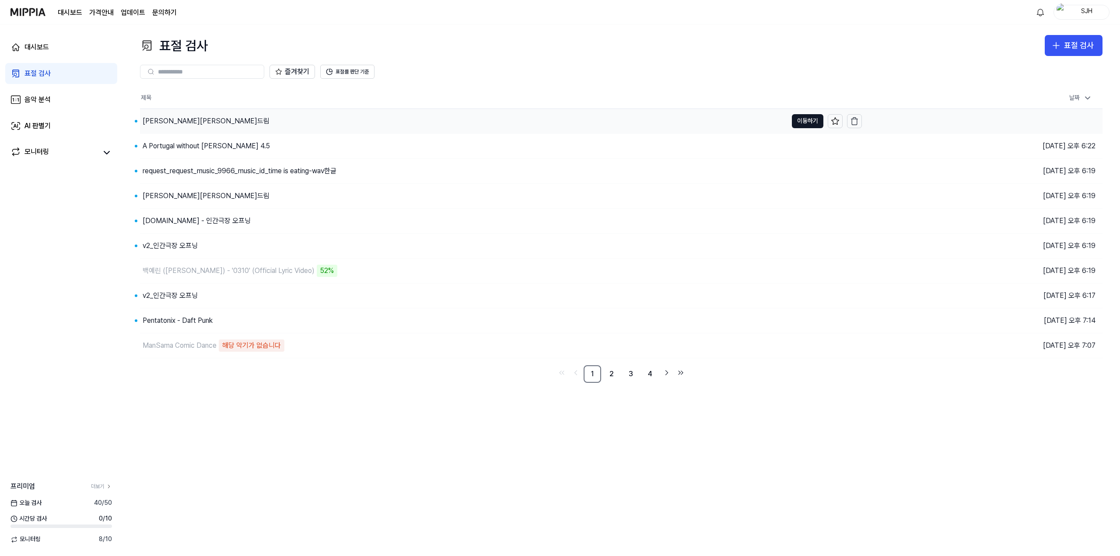
click at [252, 130] on div "[PERSON_NAME][PERSON_NAME]드림" at bounding box center [463, 121] width 647 height 24
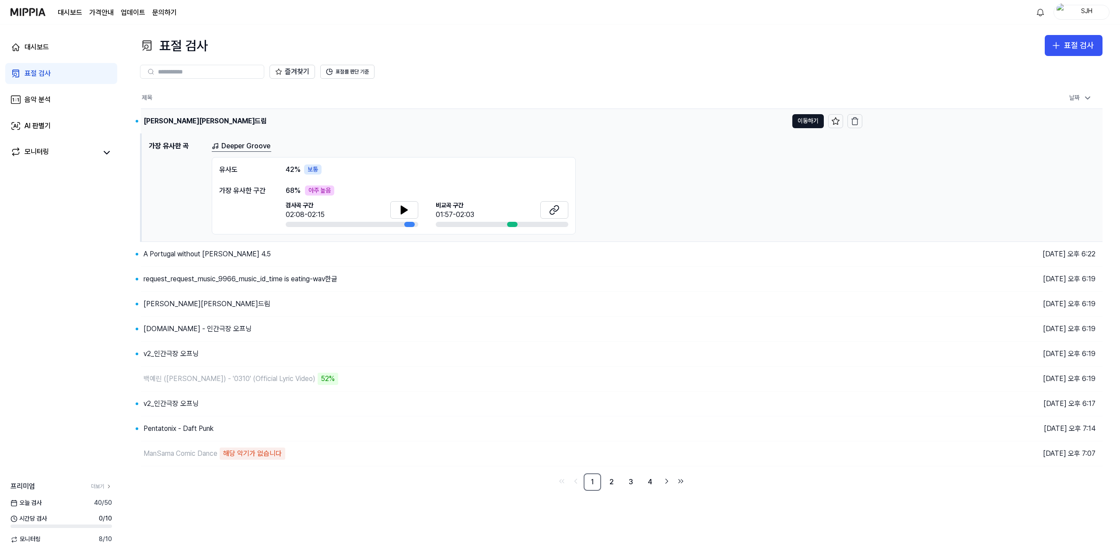
click at [248, 129] on div "[PERSON_NAME][PERSON_NAME]드림" at bounding box center [464, 121] width 647 height 24
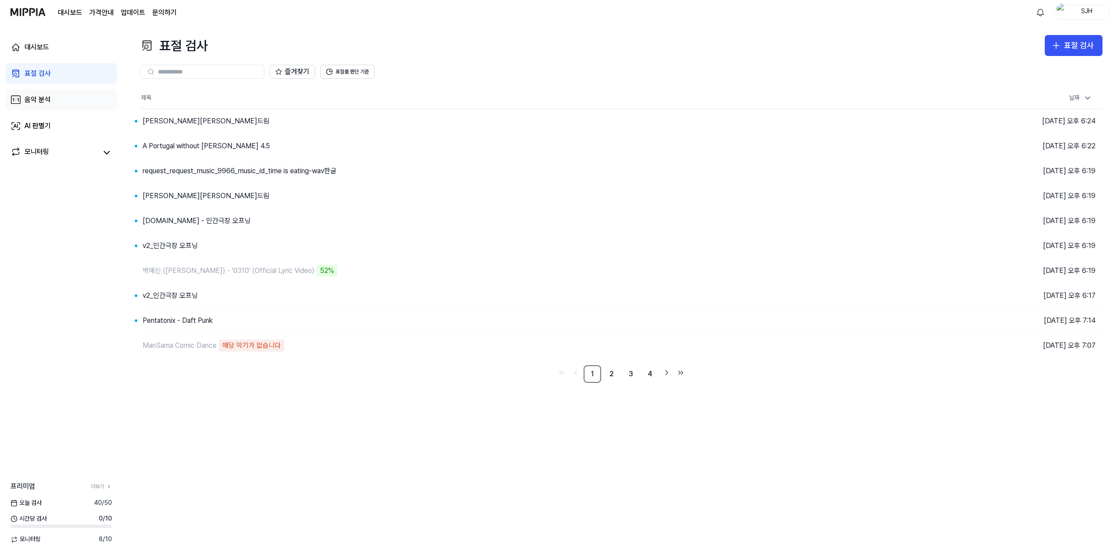
click at [75, 105] on link "음악 분석" at bounding box center [61, 99] width 112 height 21
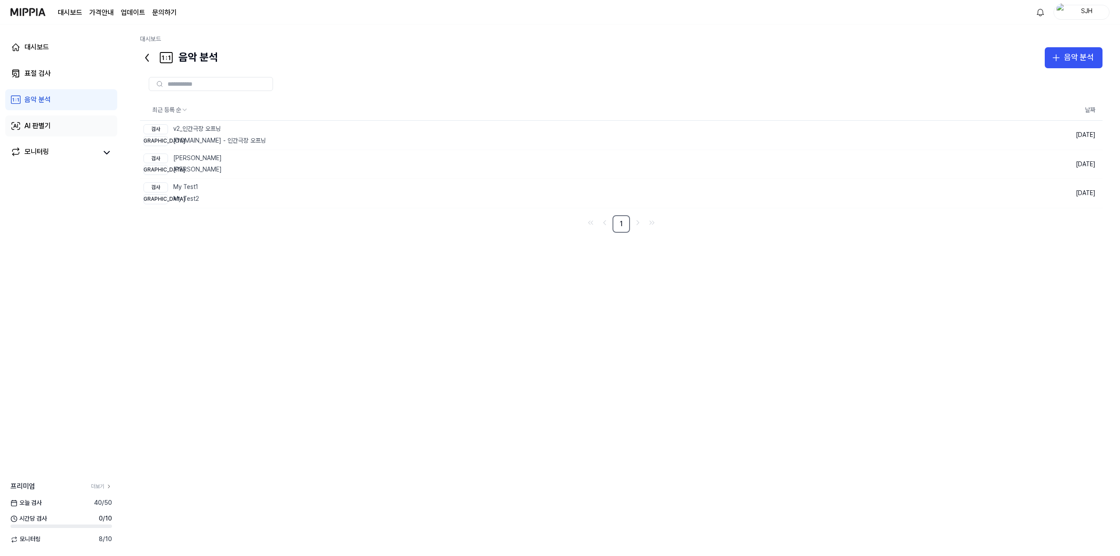
click at [69, 120] on link "AI 판별기" at bounding box center [61, 125] width 112 height 21
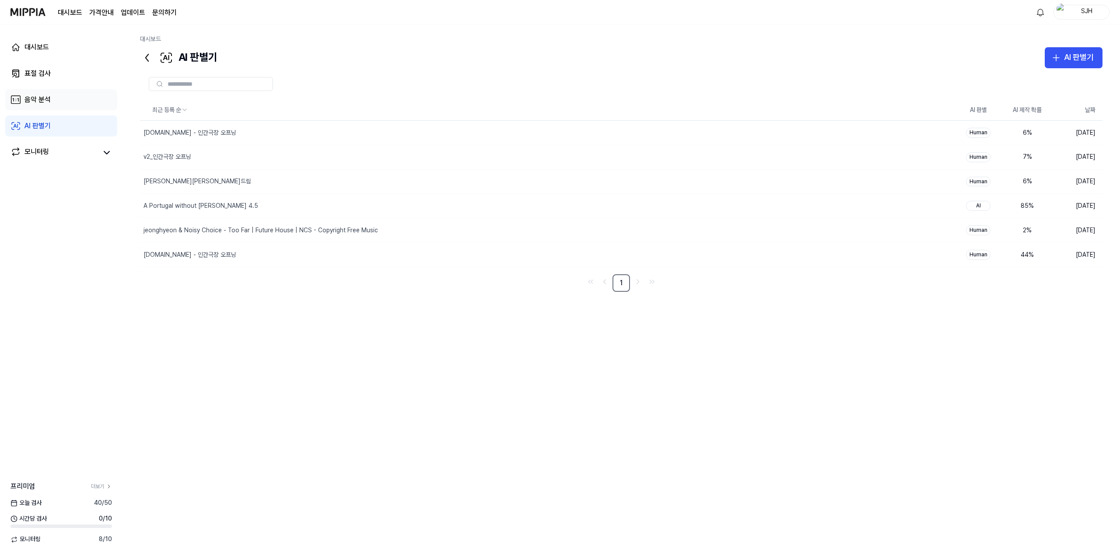
click at [70, 99] on link "음악 분석" at bounding box center [61, 99] width 112 height 21
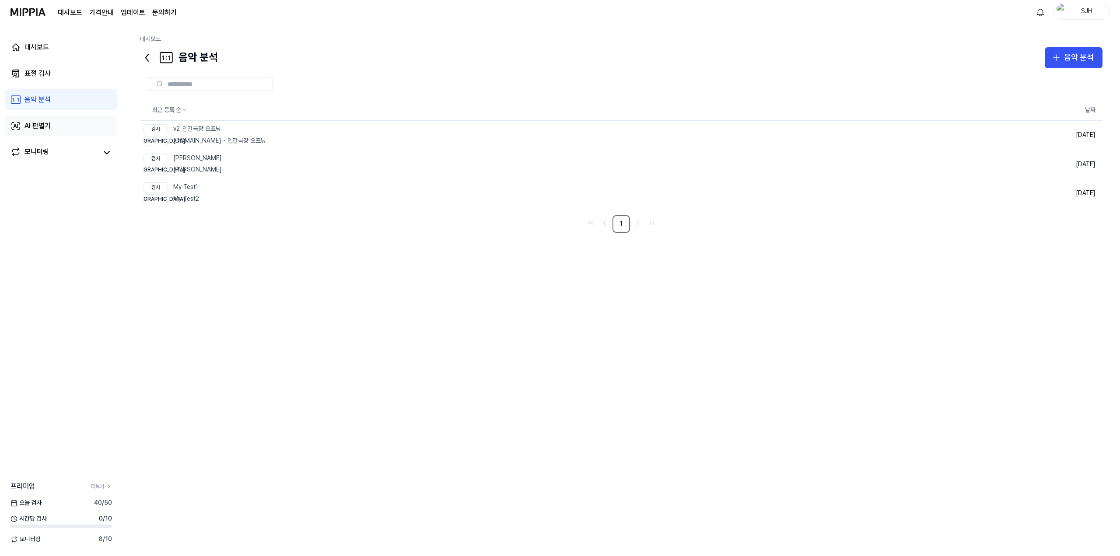
click at [91, 125] on link "AI 판별기" at bounding box center [61, 125] width 112 height 21
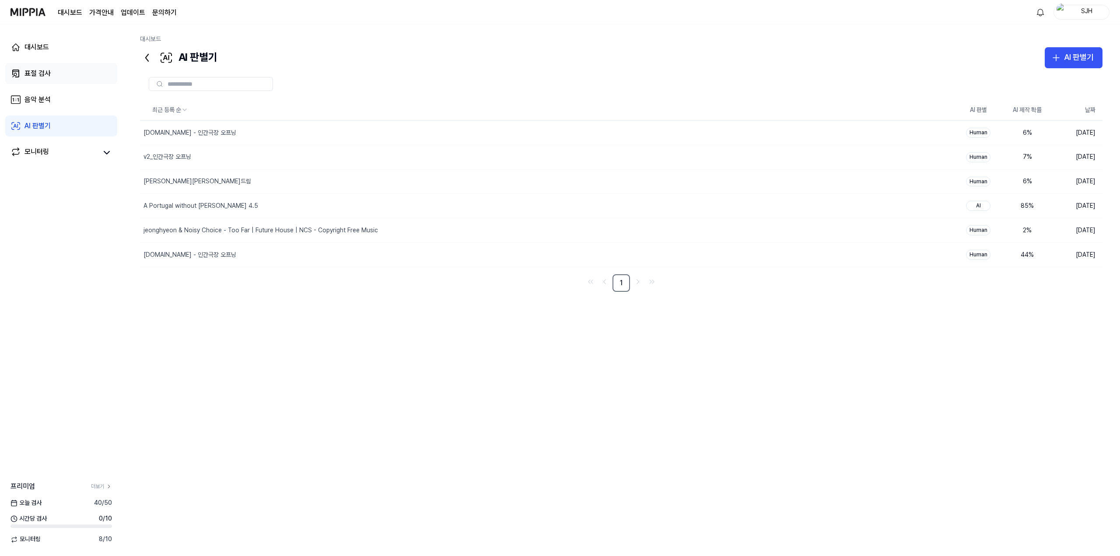
click at [70, 77] on link "표절 검사" at bounding box center [61, 73] width 112 height 21
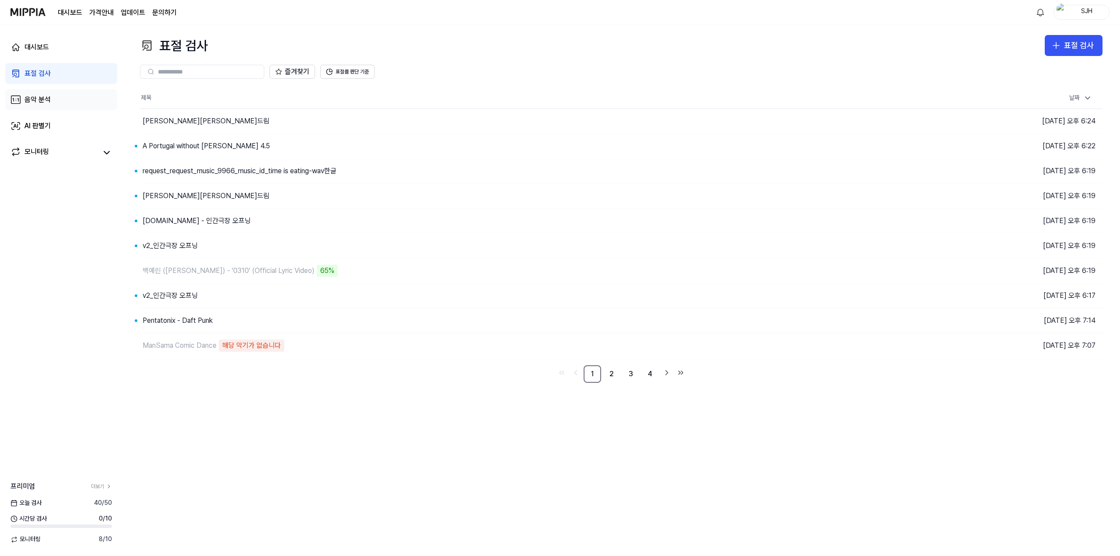
click at [39, 94] on div "음악 분석" at bounding box center [37, 99] width 26 height 10
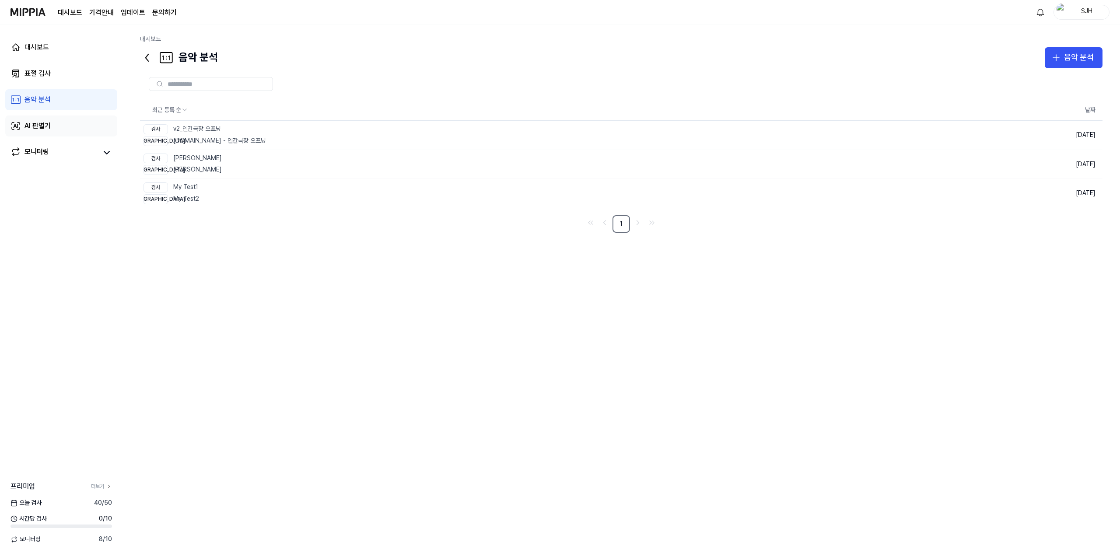
click at [50, 118] on link "AI 판별기" at bounding box center [61, 125] width 112 height 21
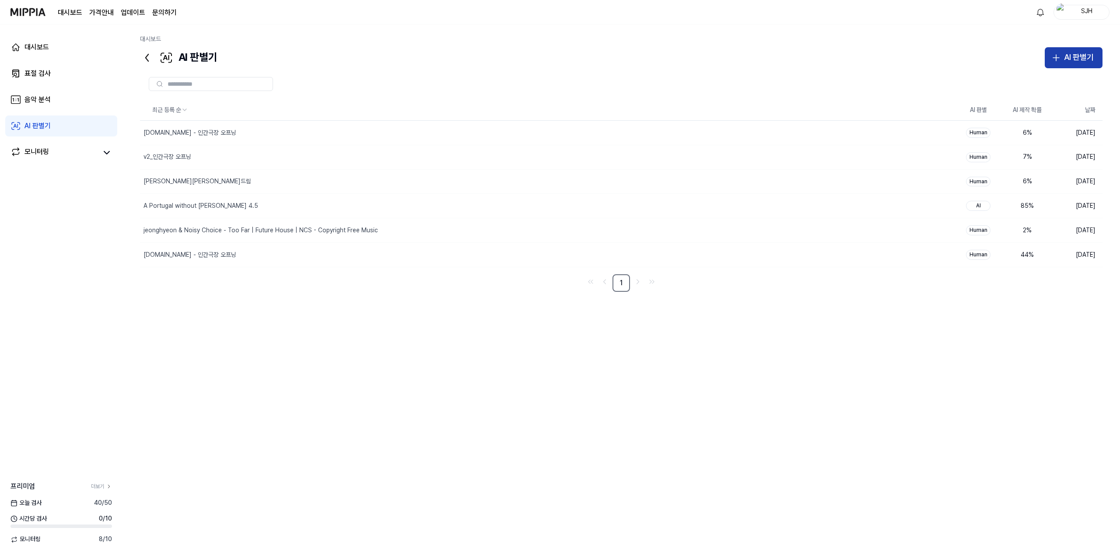
click at [1052, 61] on icon "button" at bounding box center [1056, 57] width 10 height 10
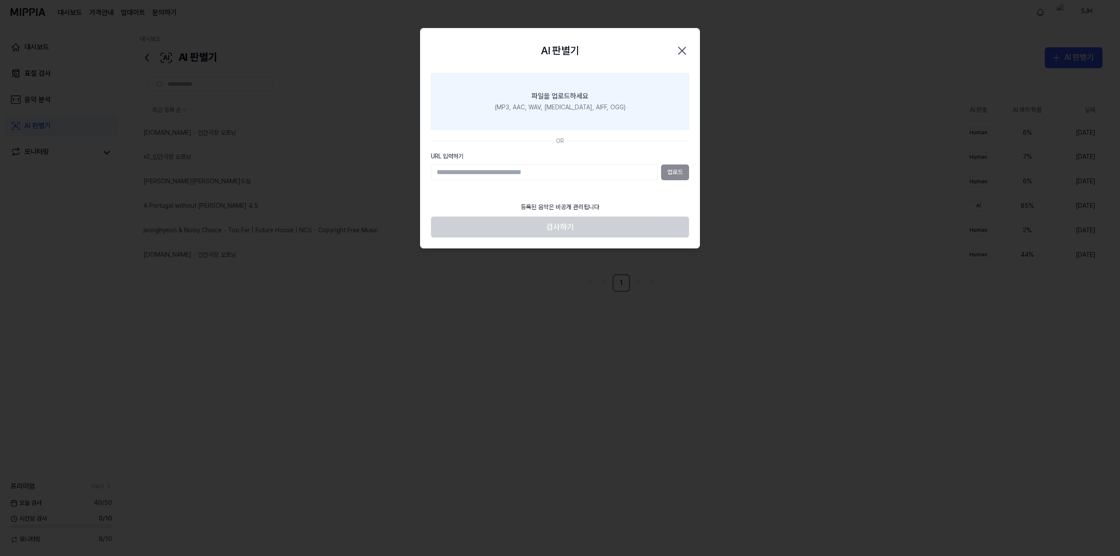
click at [554, 101] on div "파일을 업로드하세요" at bounding box center [560, 96] width 57 height 10
click at [0, 0] on input "파일을 업로드하세요 (MP3, AAC, WAV, FLAC, AIFF, OGG)" at bounding box center [0, 0] width 0 height 0
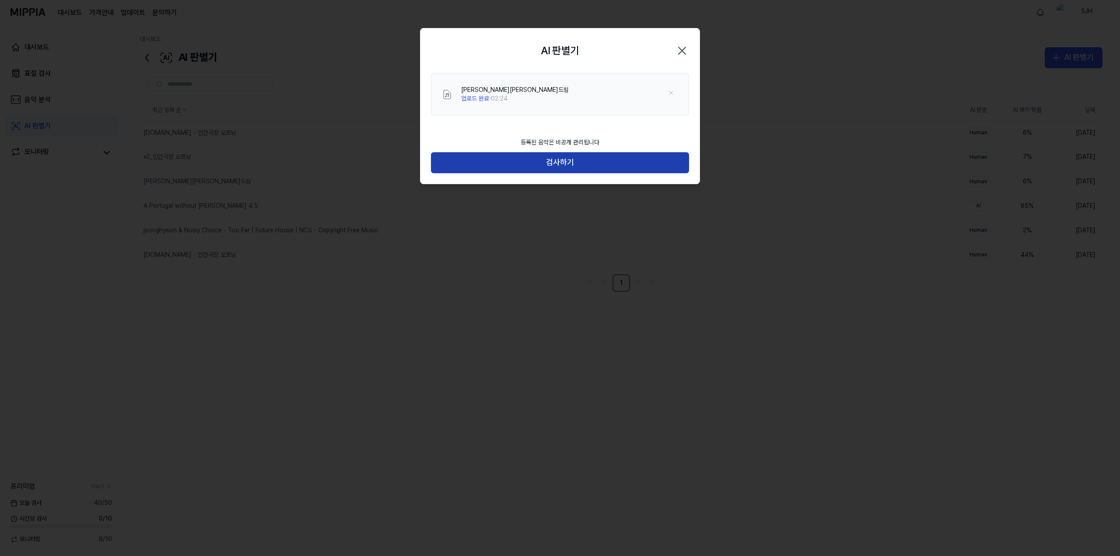
click at [582, 166] on button "검사하기" at bounding box center [560, 162] width 258 height 21
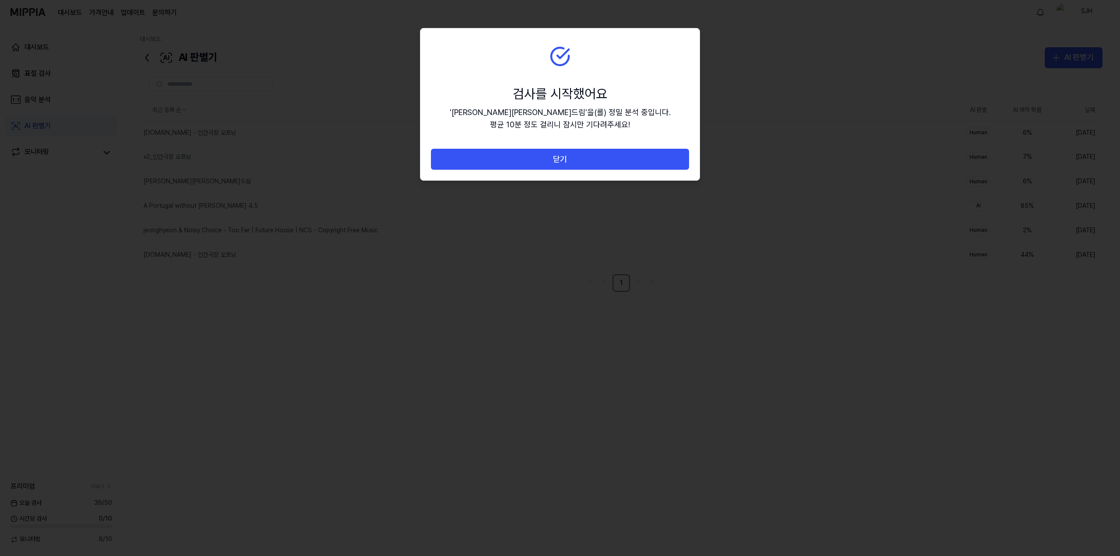
click at [582, 166] on button "닫기" at bounding box center [560, 159] width 258 height 21
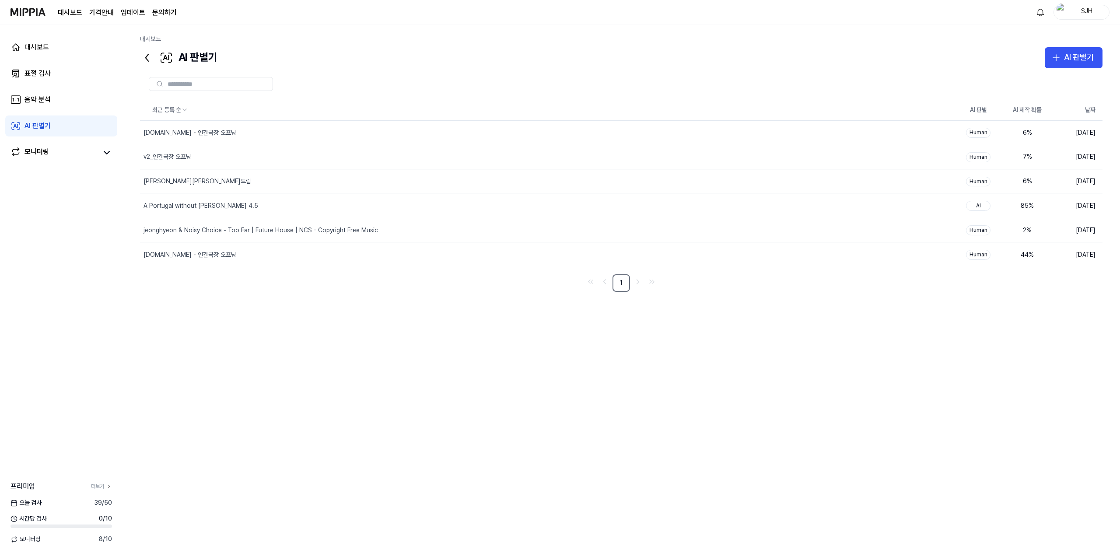
click at [521, 368] on div "최근 등록 순 AI 판별 AI 제작 확률 날짜 y2mate.com - 인간극장 오프닝 삭제 Human 6 % 2025.09.09. v2_인간극…" at bounding box center [621, 280] width 962 height 361
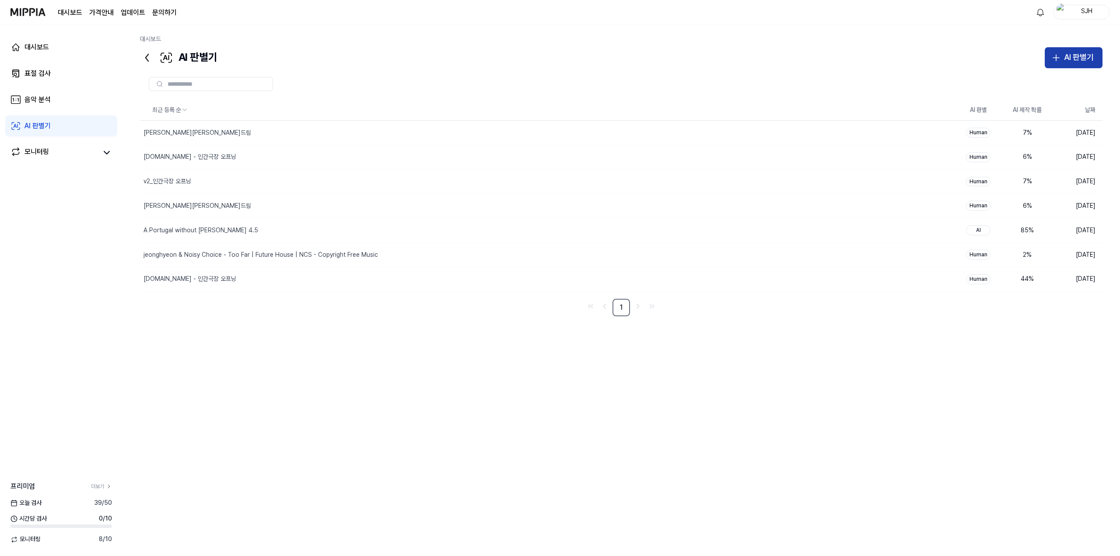
click at [1067, 66] on button "AI 판별기" at bounding box center [1074, 57] width 58 height 21
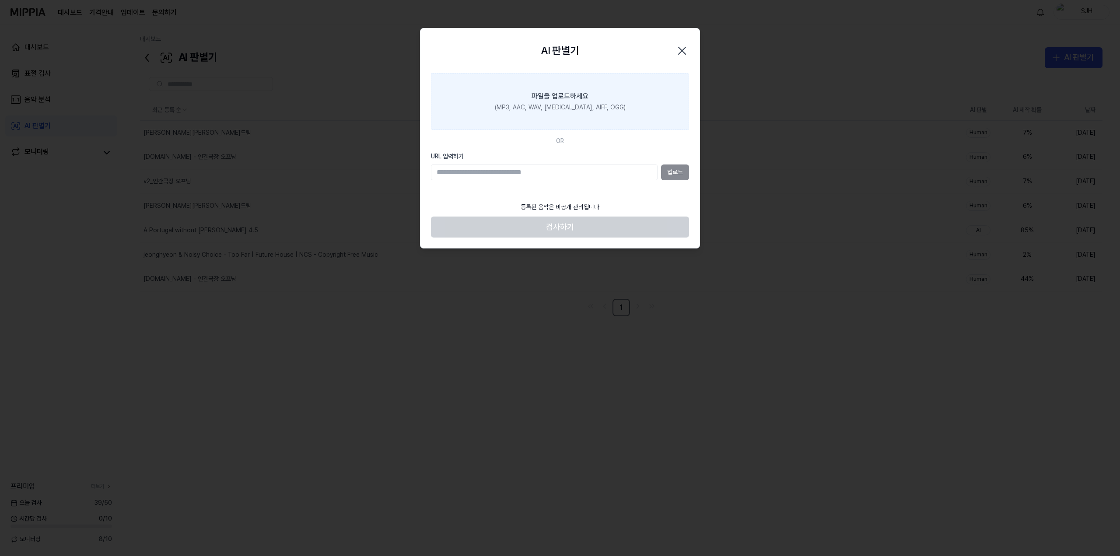
click at [561, 105] on div "(MP3, AAC, WAV, [MEDICAL_DATA], AIFF, OGG)" at bounding box center [560, 107] width 131 height 9
click at [0, 0] on input "파일을 업로드하세요 (MP3, AAC, WAV, [MEDICAL_DATA], AIFF, OGG)" at bounding box center [0, 0] width 0 height 0
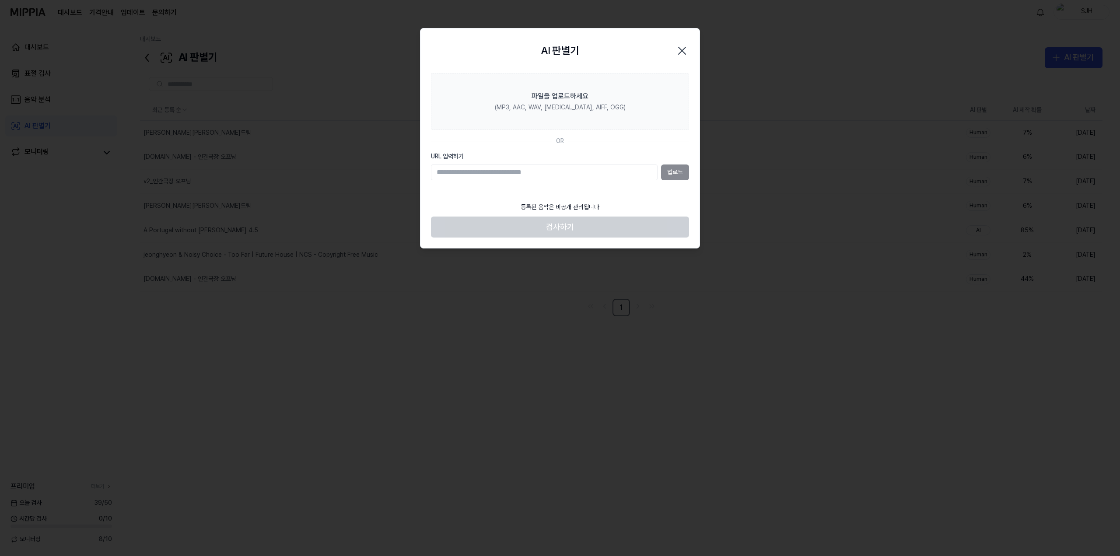
click at [565, 171] on input "URL 입력하기" at bounding box center [544, 172] width 227 height 16
paste input "**********"
type input "**********"
click at [682, 174] on button "업로드" at bounding box center [675, 172] width 28 height 16
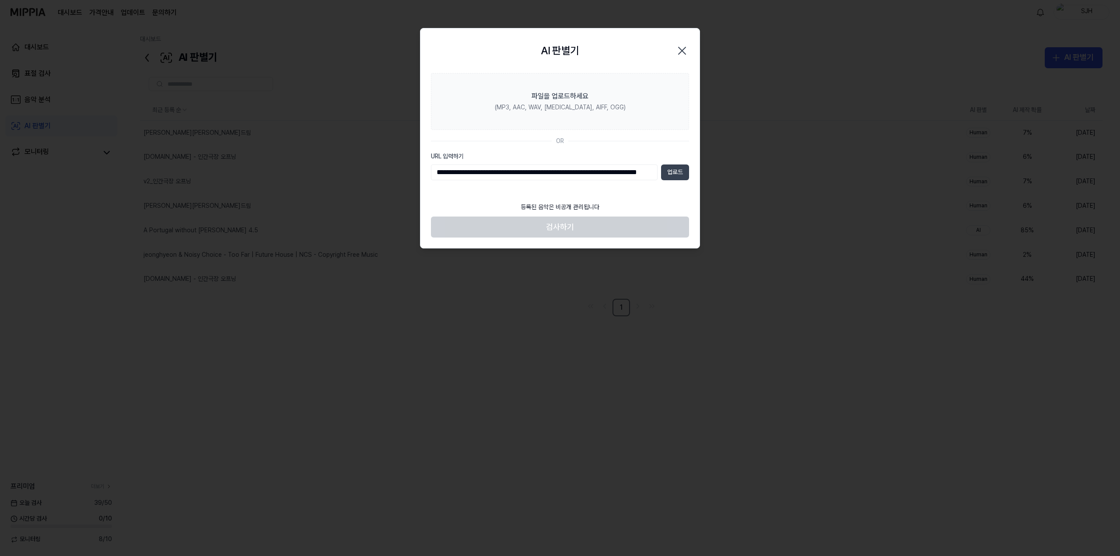
scroll to position [0, 0]
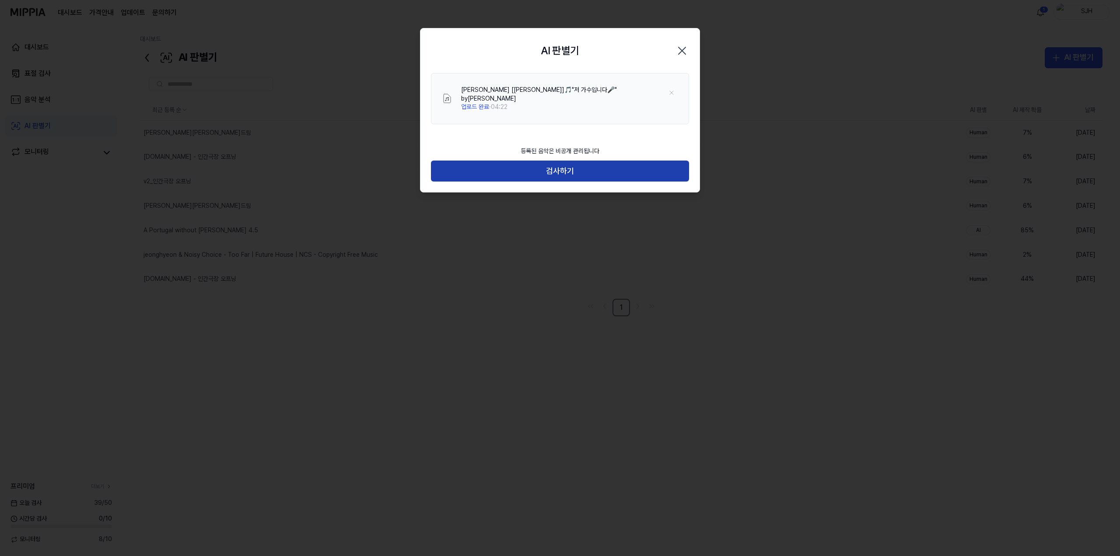
click at [571, 164] on button "검사하기" at bounding box center [560, 171] width 258 height 21
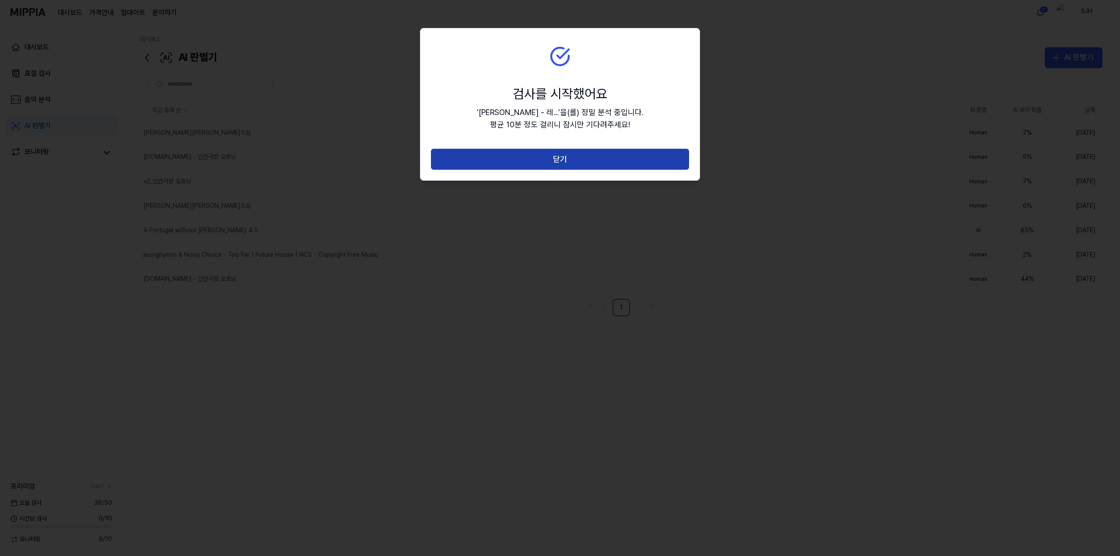
click at [571, 160] on button "닫기" at bounding box center [560, 159] width 258 height 21
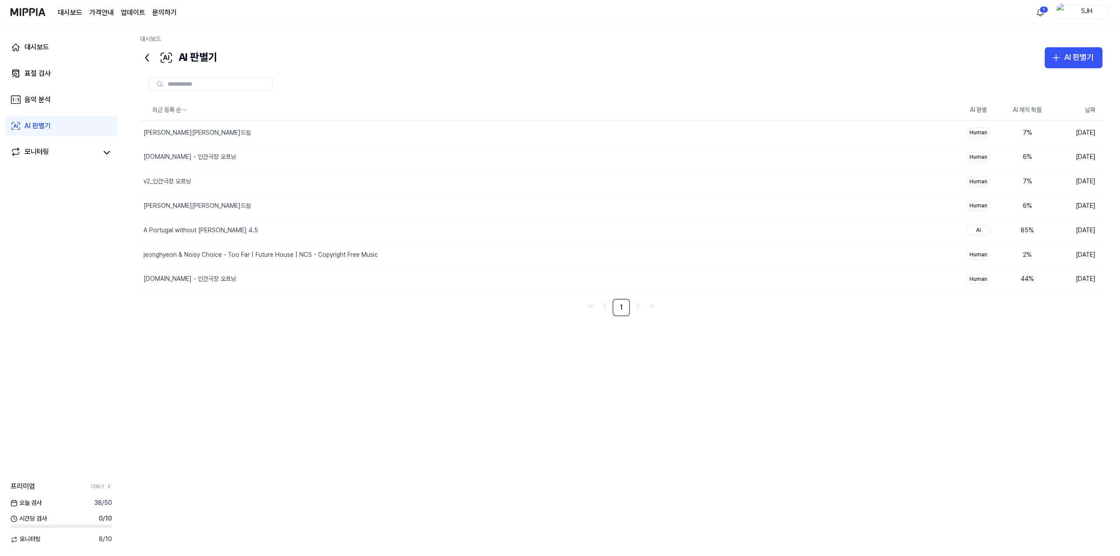
click at [520, 444] on div "최근 등록 순 AI 판별 AI 제작 확률 날짜 김창섭의 건드림 삭제 Human 7 % 2025.09.09. y2mate.com - 인간극장 오…" at bounding box center [621, 280] width 962 height 361
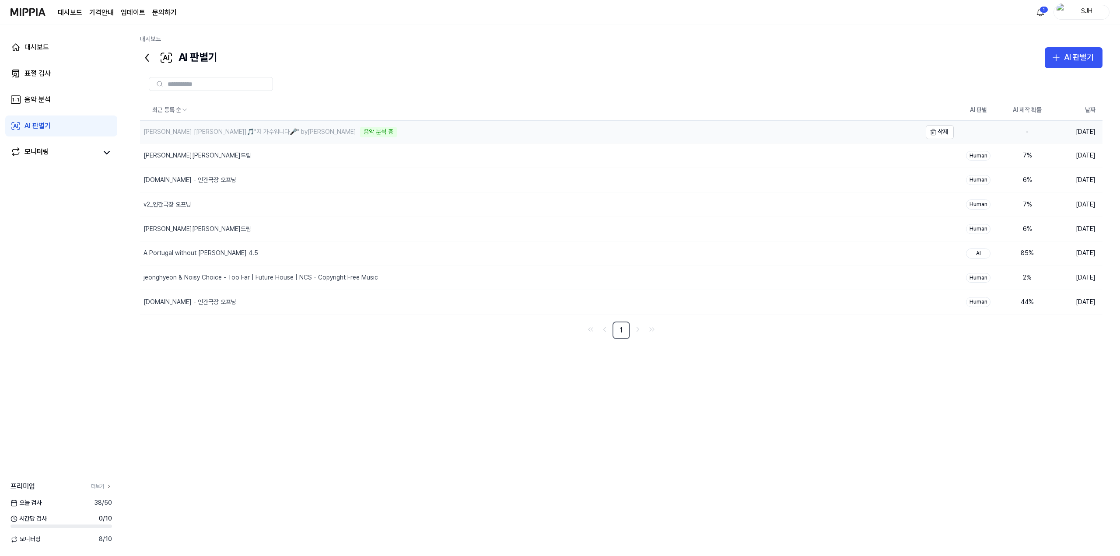
click at [269, 132] on div "요네츠 켄시 - 레몬 [Lemon]🎵"저 가수입니다🎤" by강남" at bounding box center [249, 132] width 213 height 9
click at [26, 98] on div "음악 분석" at bounding box center [37, 99] width 26 height 10
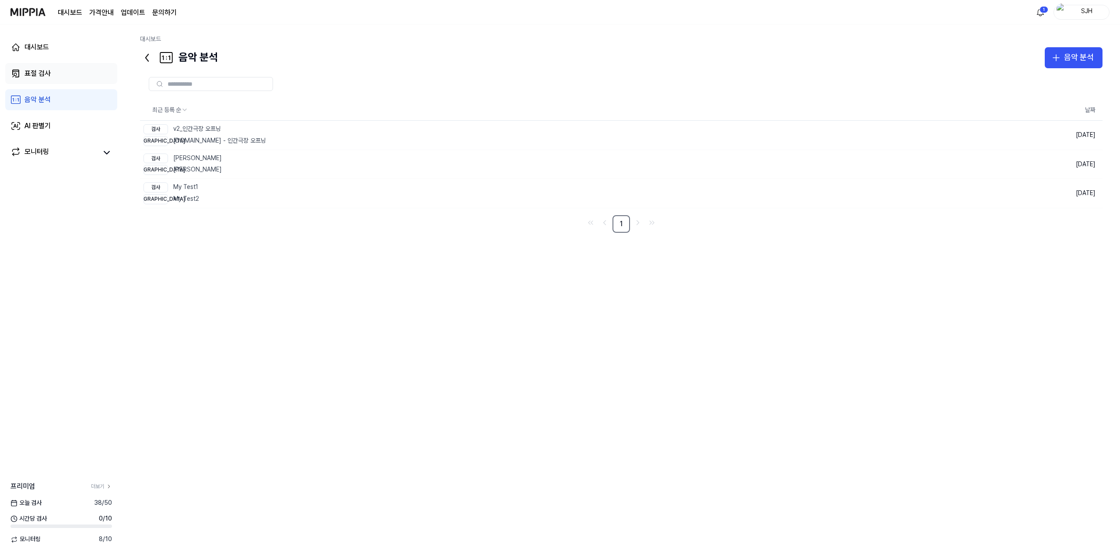
click at [49, 78] on div "표절 검사" at bounding box center [37, 73] width 26 height 10
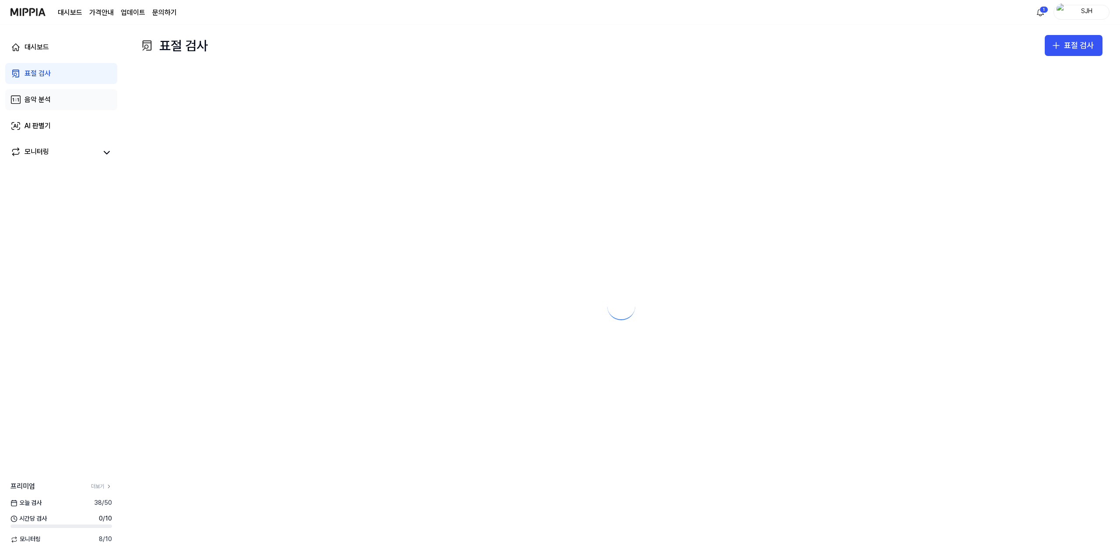
click at [52, 107] on link "음악 분석" at bounding box center [61, 99] width 112 height 21
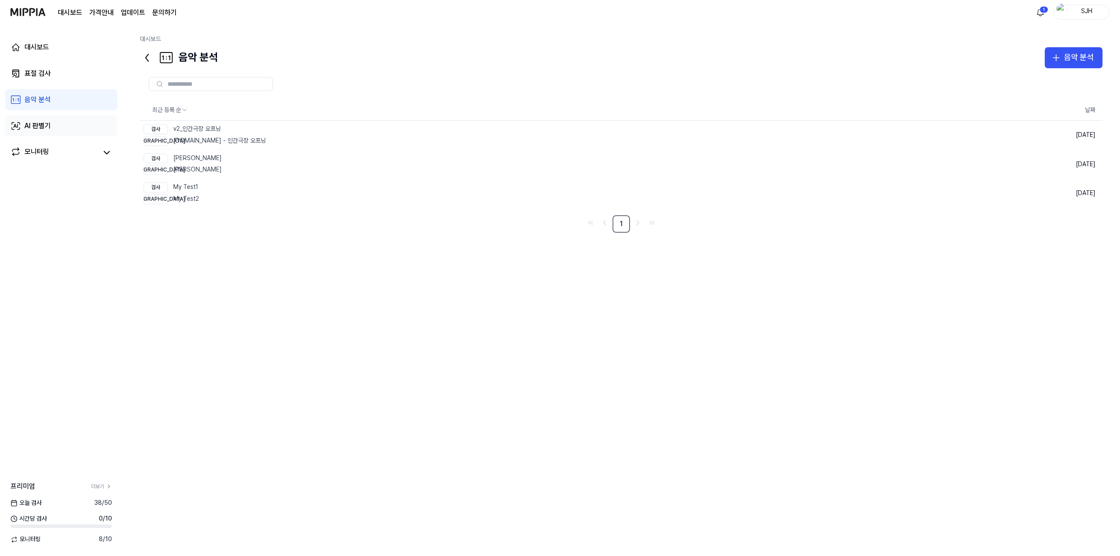
click at [46, 126] on div "AI 판별기" at bounding box center [37, 126] width 26 height 10
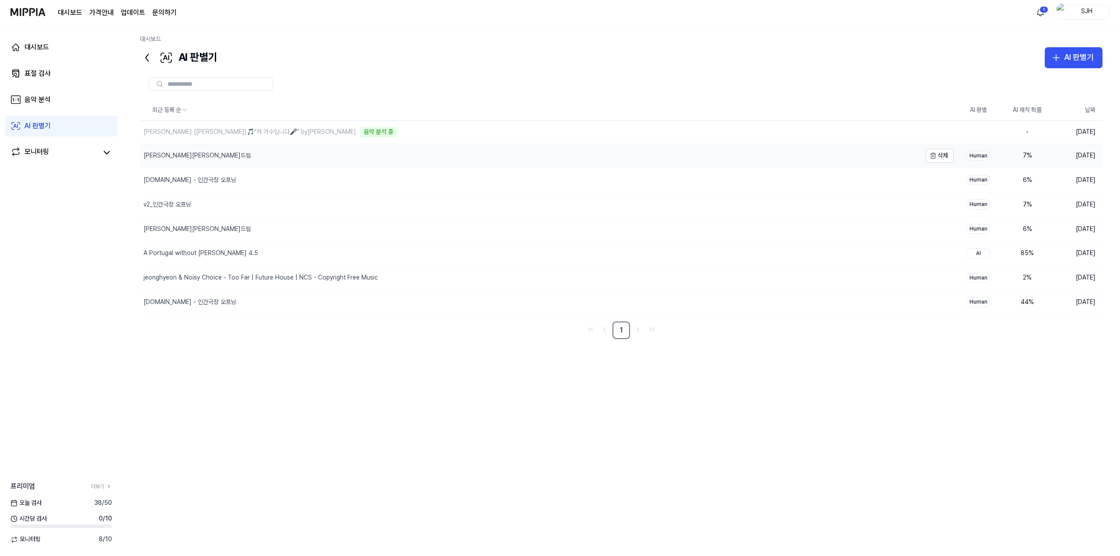
click at [172, 154] on div "[PERSON_NAME][PERSON_NAME]드림" at bounding box center [197, 155] width 108 height 9
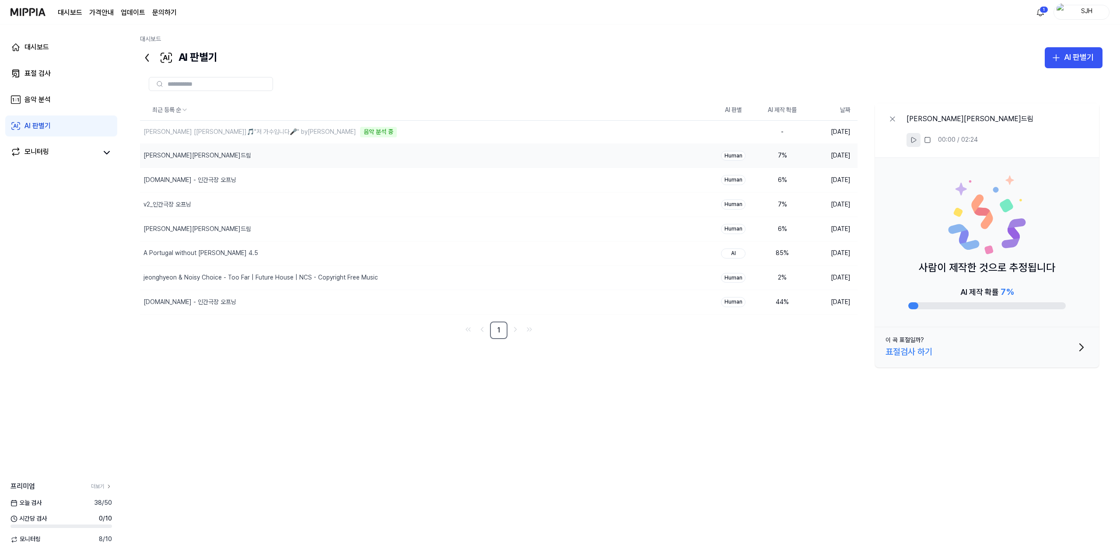
click at [916, 140] on icon at bounding box center [913, 139] width 5 height 5
click at [912, 142] on rect at bounding box center [911, 139] width 1 height 5
click at [895, 119] on icon at bounding box center [892, 119] width 9 height 9
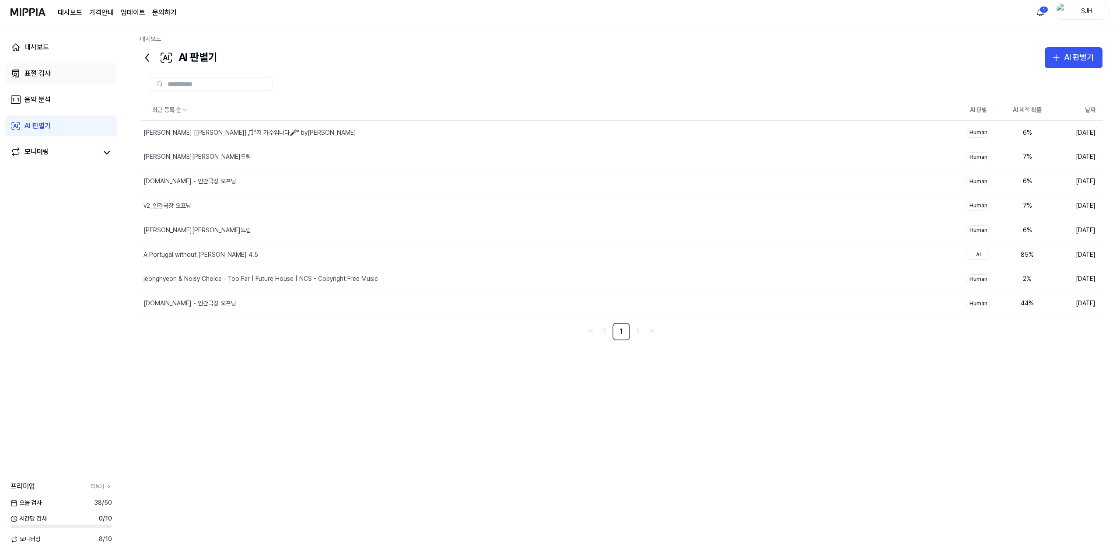
click at [66, 79] on link "표절 검사" at bounding box center [61, 73] width 112 height 21
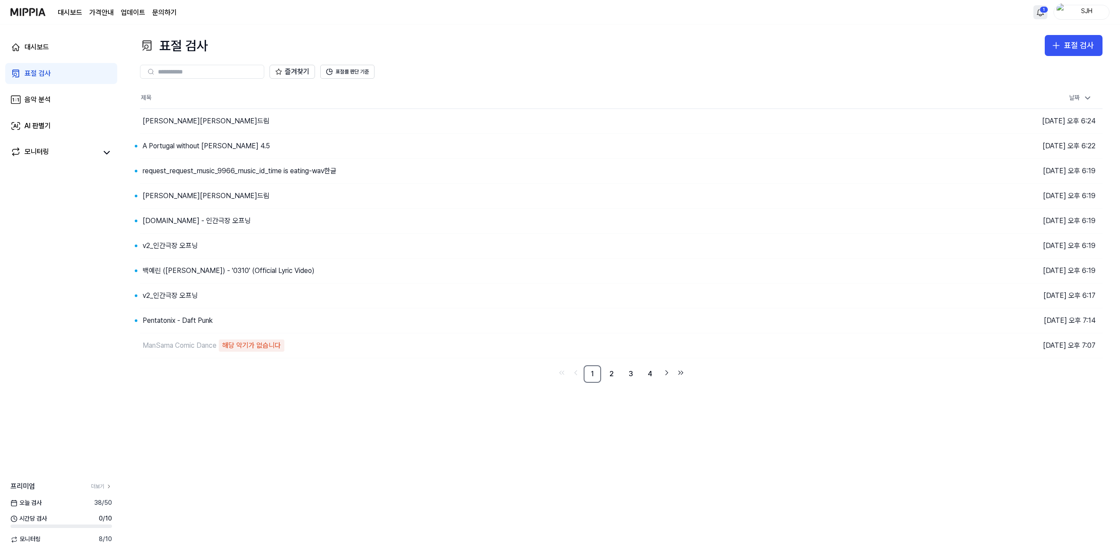
click at [1040, 13] on html "대시보드 가격안내 업데이트 문의하기 1 SJH 대시보드 표절 검사 음악 분석 AI 판별기 모니터링 프리미엄 더보기 오늘 검사 38 / 50 시…" at bounding box center [560, 278] width 1120 height 556
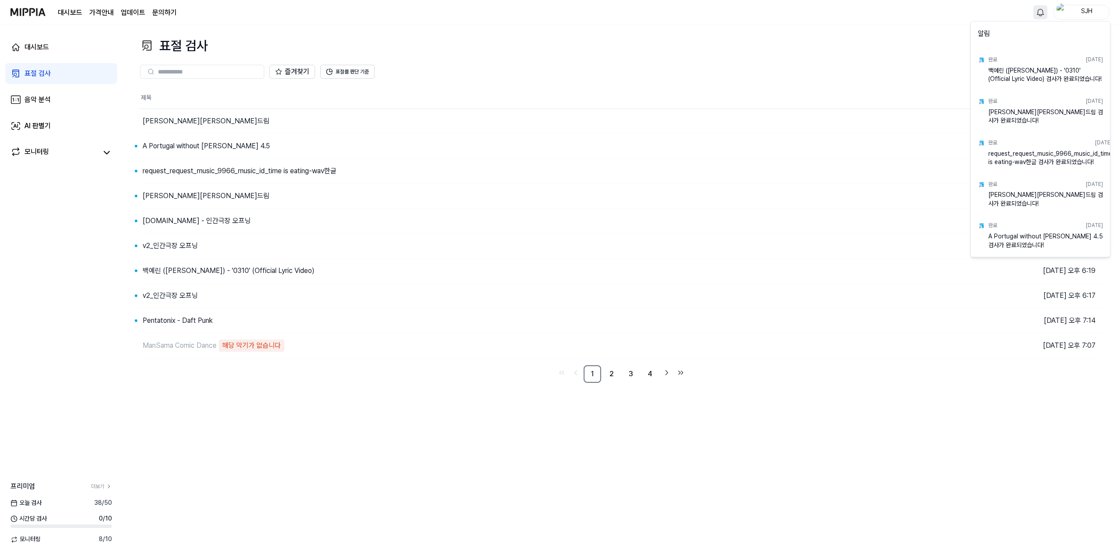
click at [933, 37] on html "대시보드 가격안내 업데이트 문의하기 SJH 대시보드 표절 검사 음악 분석 AI 판별기 모니터링 프리미엄 더보기 [DATE] 검사 38 / 50…" at bounding box center [560, 278] width 1120 height 556
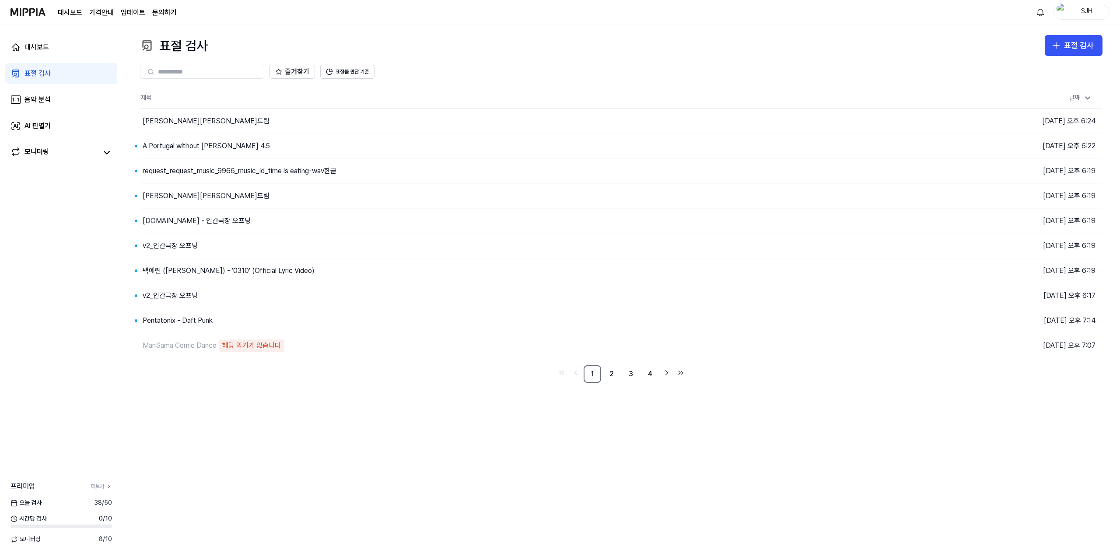
click at [1049, 14] on div "SJH" at bounding box center [1071, 12] width 76 height 15
click at [1045, 14] on html "대시보드 가격안내 업데이트 문의하기 SJH 대시보드 표절 검사 음악 분석 AI 판별기 모니터링 프리미엄 더보기 [DATE] 검사 38 / 50…" at bounding box center [560, 278] width 1120 height 556
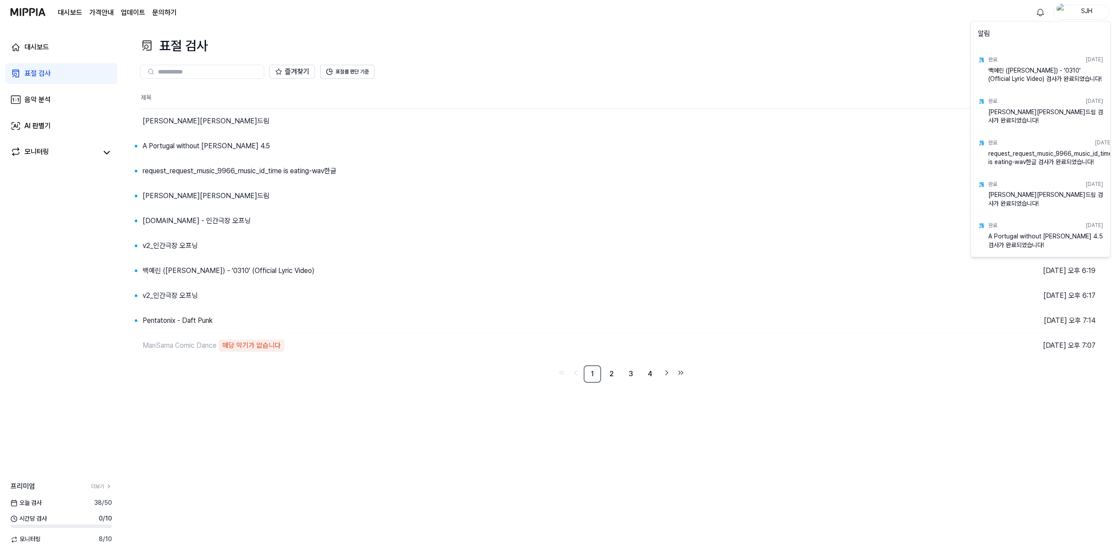
click at [1043, 12] on html "대시보드 가격안내 업데이트 문의하기 SJH 대시보드 표절 검사 음악 분석 AI 판별기 모니터링 프리미엄 더보기 [DATE] 검사 38 / 50…" at bounding box center [560, 278] width 1120 height 556
click at [767, 16] on html "대시보드 가격안내 업데이트 문의하기 SJH 대시보드 표절 검사 음악 분석 AI 판별기 모니터링 프리미엄 더보기 [DATE] 검사 38 / 50…" at bounding box center [560, 278] width 1120 height 556
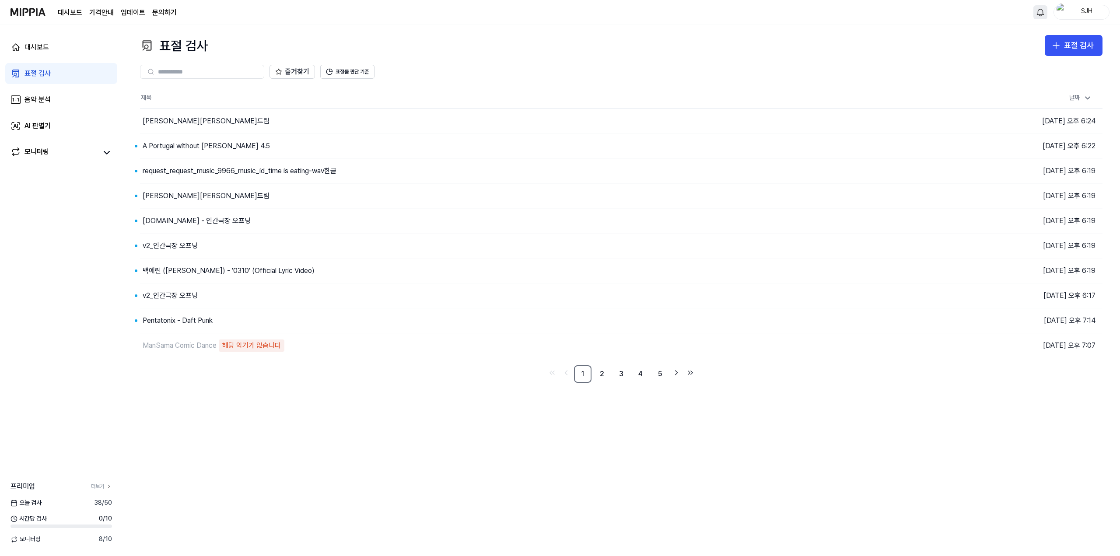
click at [1033, 16] on html "대시보드 가격안내 업데이트 문의하기 SJH 대시보드 표절 검사 음악 분석 AI 판별기 모니터링 프리미엄 더보기 [DATE] 검사 38 / 50…" at bounding box center [560, 278] width 1120 height 556
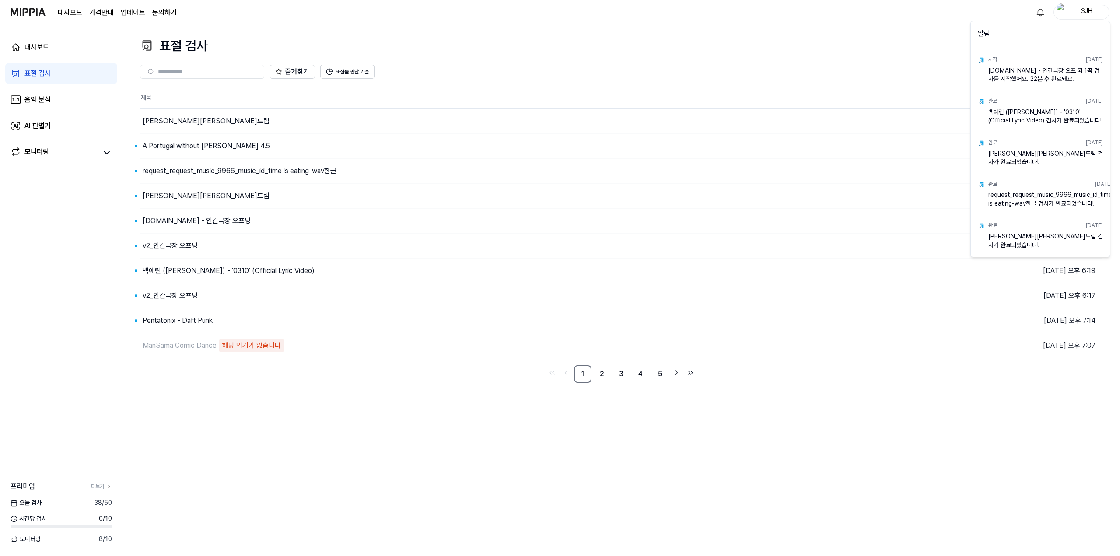
click at [885, 45] on html "대시보드 가격안내 업데이트 문의하기 SJH 대시보드 표절 검사 음악 분석 AI 판별기 모니터링 프리미엄 더보기 [DATE] 검사 38 / 50…" at bounding box center [560, 278] width 1120 height 556
click at [1035, 14] on html "대시보드 가격안내 업데이트 문의하기 1 SJH 대시보드 표절 검사 음악 분석 AI 판별기 모니터링 프리미엄 더보기 오늘 검사 38 / 50 시…" at bounding box center [560, 278] width 1120 height 556
click at [895, 46] on html "대시보드 가격안내 업데이트 문의하기 SJH 대시보드 표절 검사 음악 분석 AI 판별기 모니터링 프리미엄 더보기 [DATE] 검사 38 / 50…" at bounding box center [560, 278] width 1120 height 556
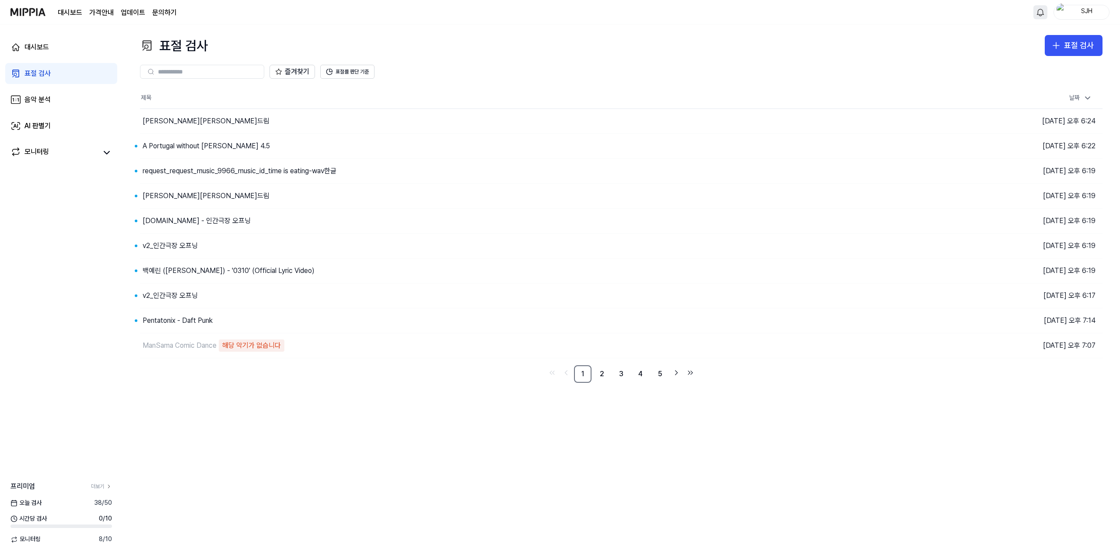
click at [1034, 11] on html "대시보드 가격안내 업데이트 문의하기 SJH 대시보드 표절 검사 음악 분석 AI 판별기 모니터링 프리미엄 더보기 [DATE] 검사 38 / 50…" at bounding box center [560, 278] width 1120 height 556
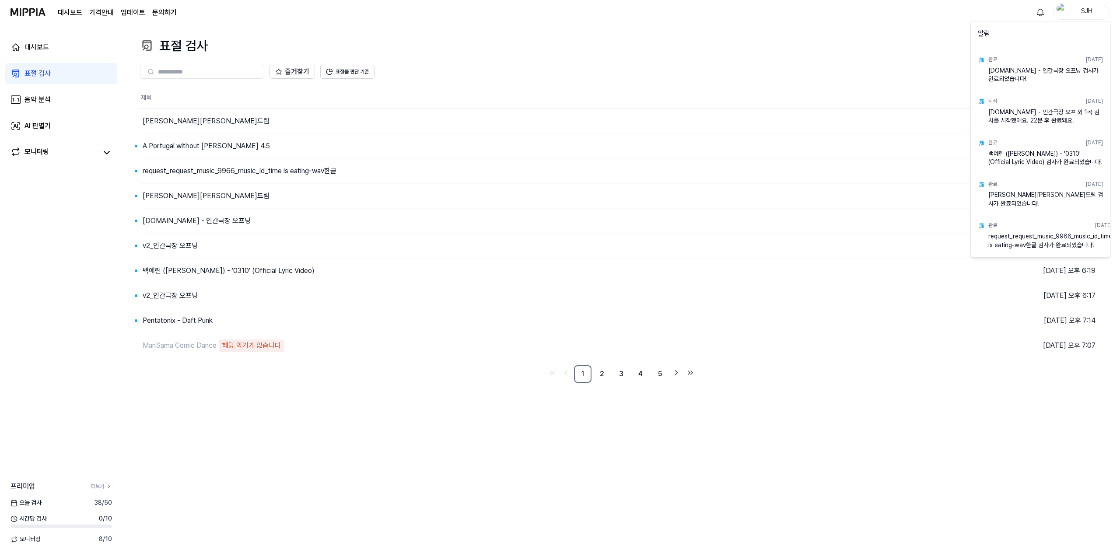
click at [918, 43] on html "대시보드 가격안내 업데이트 문의하기 SJH 대시보드 표절 검사 음악 분석 AI 판별기 모니터링 프리미엄 더보기 [DATE] 검사 38 / 50…" at bounding box center [560, 278] width 1120 height 556
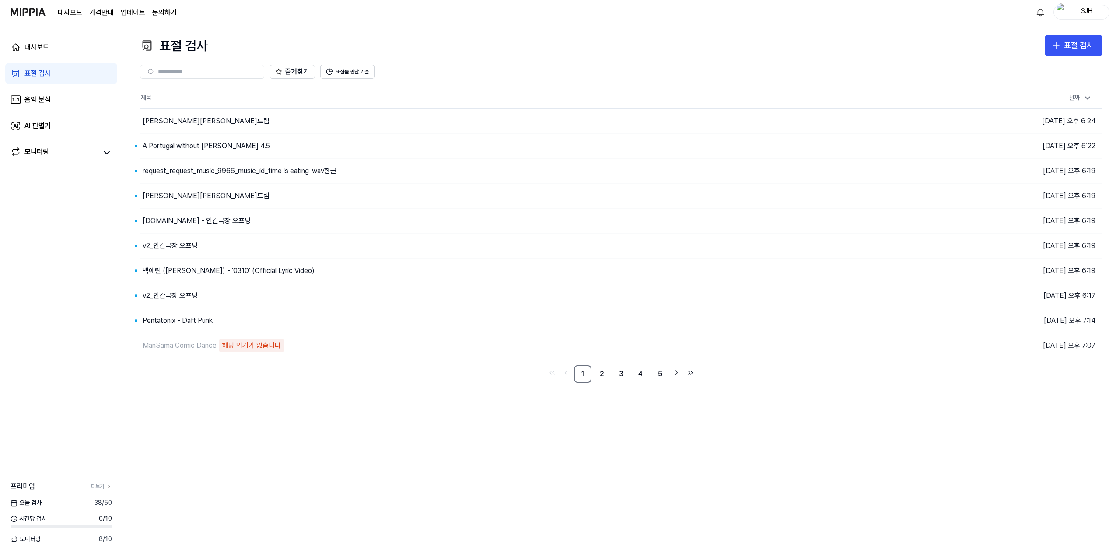
click at [924, 17] on div "대시보드 가격안내 업데이트 문의하기 SJH" at bounding box center [559, 12] width 1099 height 24
click at [1031, 14] on div "대시보드 가격안내 업데이트 문의하기 SJH" at bounding box center [559, 12] width 1099 height 24
click at [1033, 13] on html "대시보드 가격안내 업데이트 문의하기 SJH 대시보드 표절 검사 음악 분석 AI 판별기 모니터링 프리미엄 더보기 [DATE] 검사 38 / 50…" at bounding box center [560, 278] width 1120 height 556
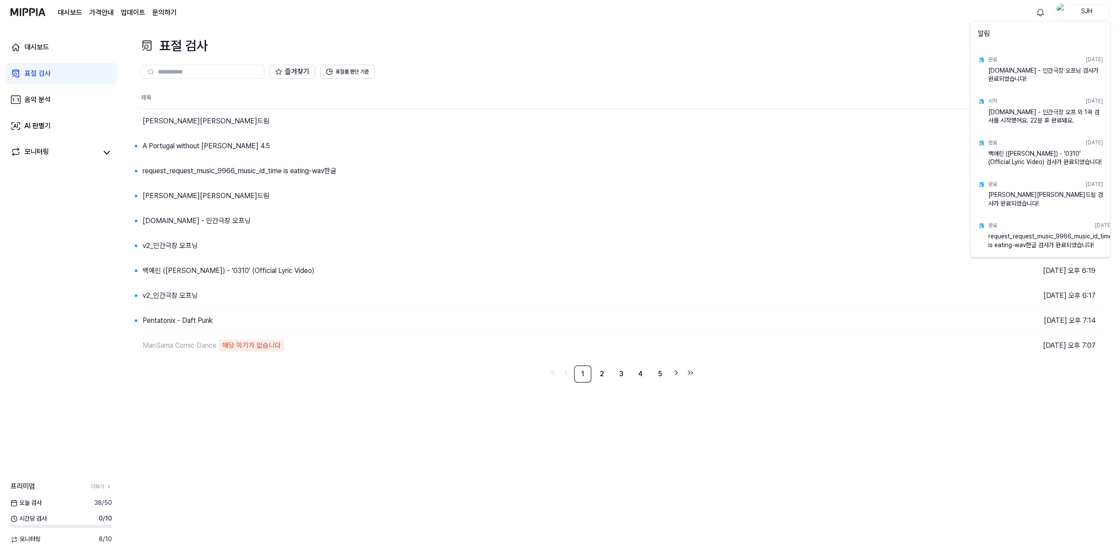
click at [1037, 11] on html "대시보드 가격안내 업데이트 문의하기 SJH 대시보드 표절 검사 음악 분석 AI 판별기 모니터링 프리미엄 더보기 [DATE] 검사 38 / 50…" at bounding box center [560, 278] width 1120 height 556
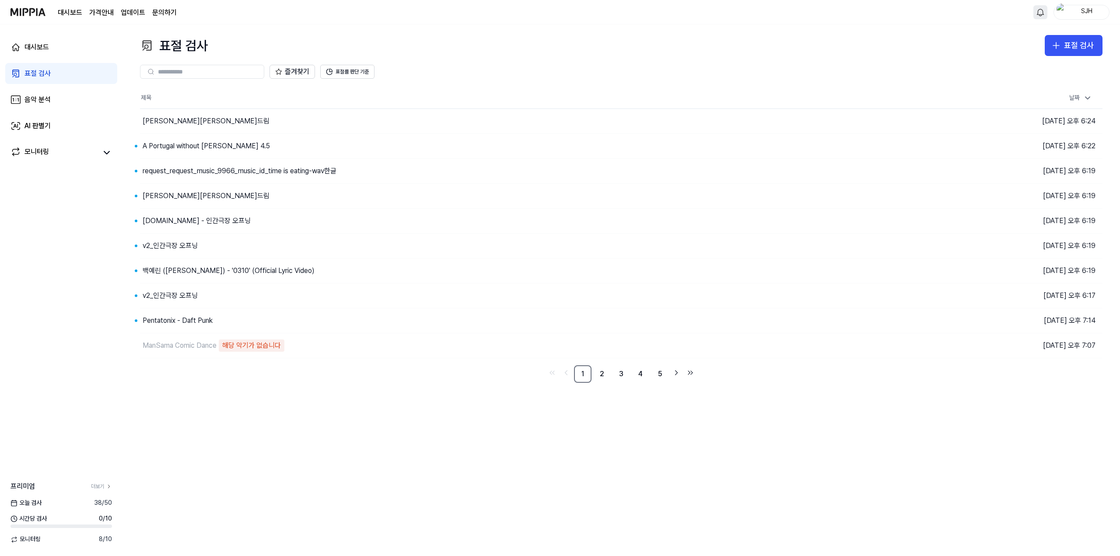
click at [1037, 14] on html "대시보드 가격안내 업데이트 문의하기 SJH 대시보드 표절 검사 음악 분석 AI 판별기 모니터링 프리미엄 더보기 [DATE] 검사 38 / 50…" at bounding box center [560, 278] width 1120 height 556
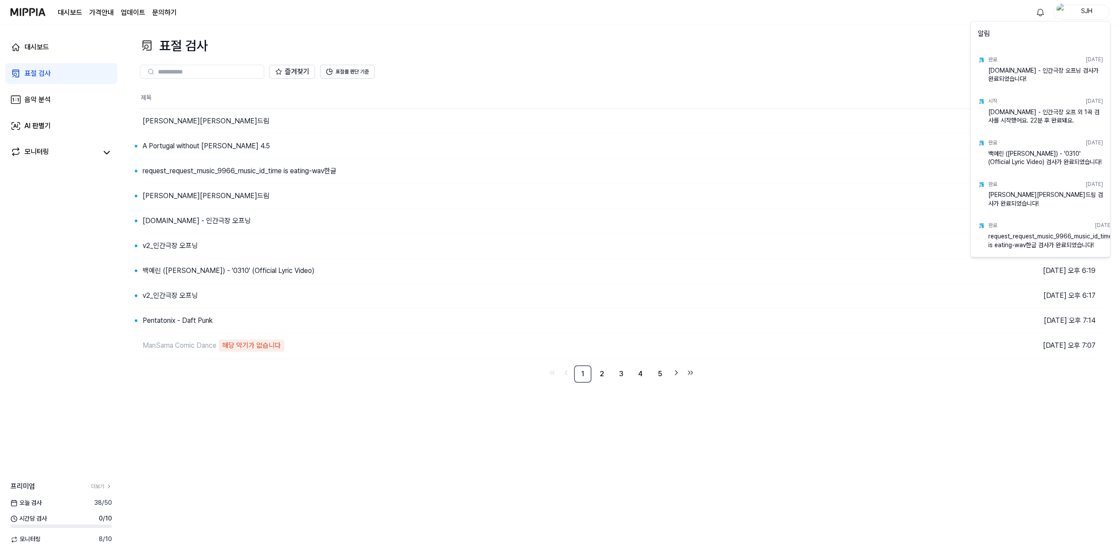
click at [903, 59] on html "대시보드 가격안내 업데이트 문의하기 SJH 대시보드 표절 검사 음악 분석 AI 판별기 모니터링 프리미엄 더보기 [DATE] 검사 38 / 50…" at bounding box center [560, 278] width 1120 height 556
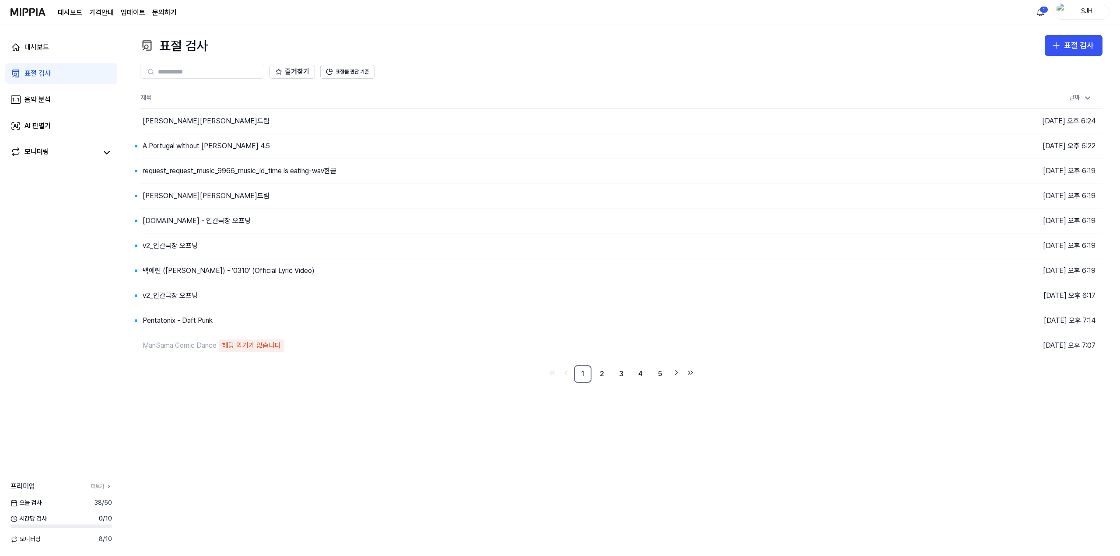
click at [562, 479] on div "표절 검사 표절 검사 표절 검사 음악 분석 AI 판별기 즐겨찾기 표절률 판단 기준 제목 날짜 김창섭의 건드림 이동하기 2025.09.09 오후…" at bounding box center [620, 290] width 997 height 532
click at [1042, 16] on html "대시보드 가격안내 업데이트 문의하기 1 SJH 대시보드 표절 검사 음악 분석 AI 판별기 모니터링 프리미엄 더보기 [DATE] 검사 38 / …" at bounding box center [560, 278] width 1120 height 556
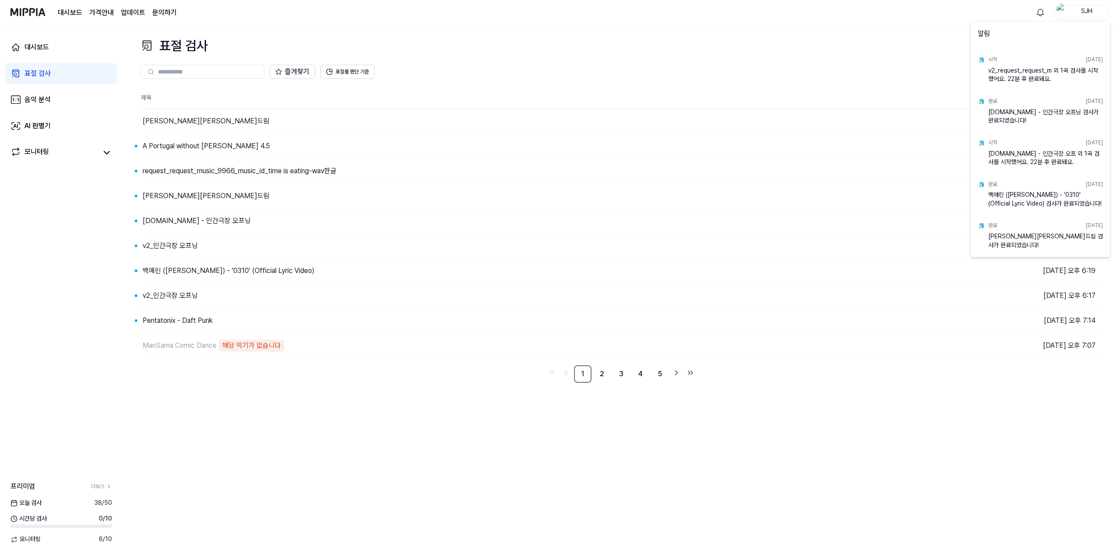
click at [926, 46] on html "대시보드 가격안내 업데이트 문의하기 SJH 대시보드 표절 검사 음악 분석 AI 판별기 모니터링 프리미엄 더보기 [DATE] 검사 38 / 50…" at bounding box center [560, 278] width 1120 height 556
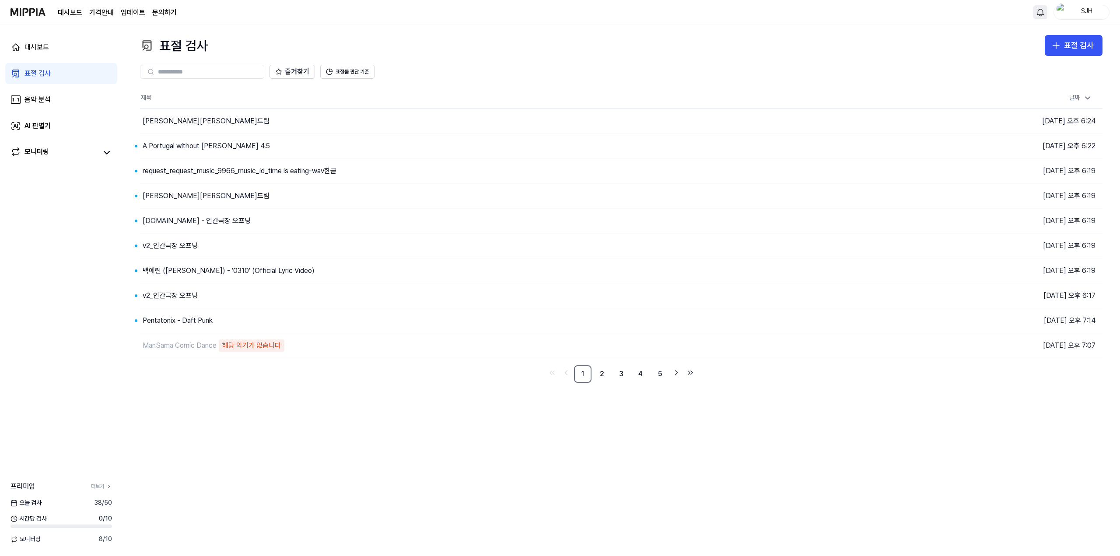
click at [1043, 13] on html "대시보드 가격안내 업데이트 문의하기 SJH 대시보드 표절 검사 음악 분석 AI 판별기 모니터링 프리미엄 더보기 [DATE] 검사 38 / 50…" at bounding box center [560, 278] width 1120 height 556
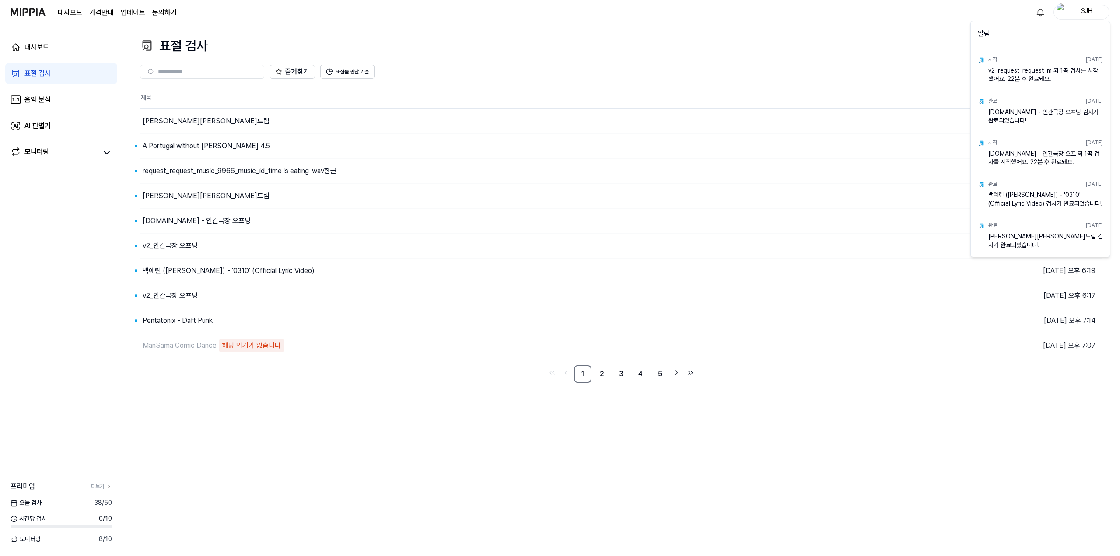
click at [912, 47] on html "대시보드 가격안내 업데이트 문의하기 SJH 대시보드 표절 검사 음악 분석 AI 판별기 모니터링 프리미엄 더보기 [DATE] 검사 38 / 50…" at bounding box center [560, 278] width 1120 height 556
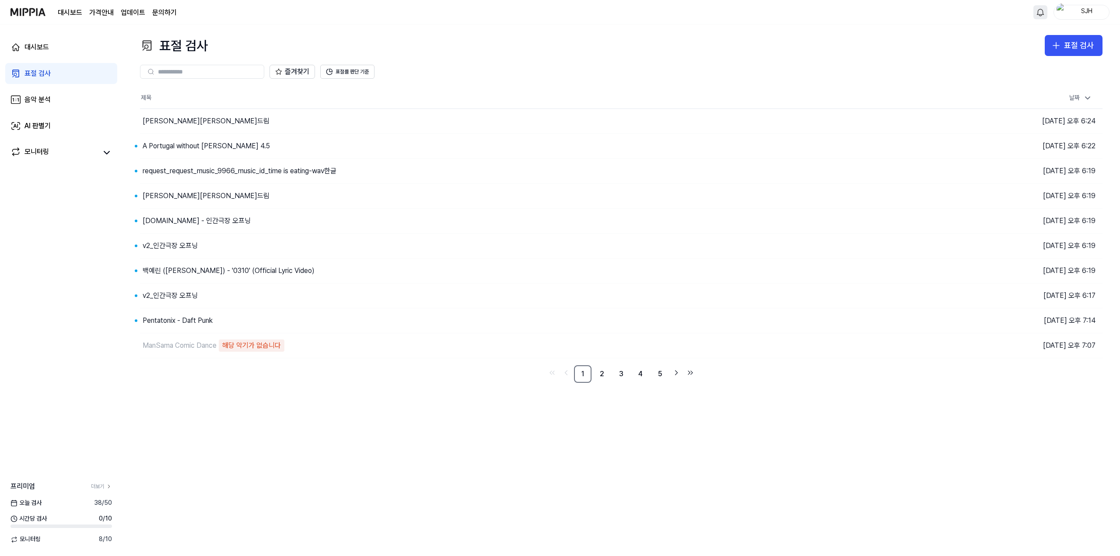
click at [1039, 17] on html "대시보드 가격안내 업데이트 문의하기 SJH 대시보드 표절 검사 음악 분석 AI 판별기 모니터링 프리미엄 더보기 [DATE] 검사 38 / 50…" at bounding box center [560, 278] width 1120 height 556
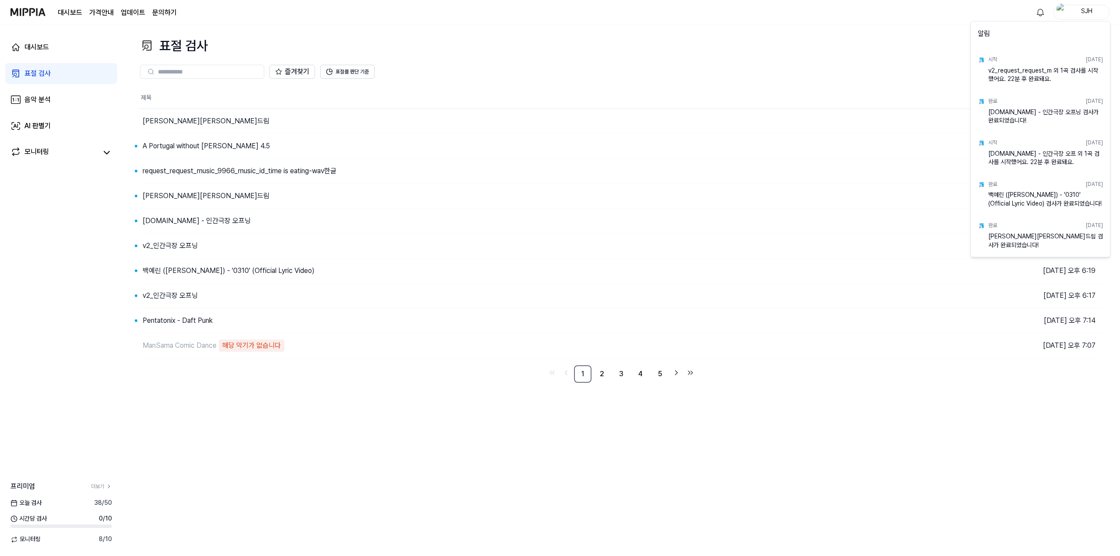
click at [926, 49] on html "대시보드 가격안내 업데이트 문의하기 SJH 대시보드 표절 검사 음악 분석 AI 판별기 모니터링 프리미엄 더보기 [DATE] 검사 38 / 50…" at bounding box center [560, 278] width 1120 height 556
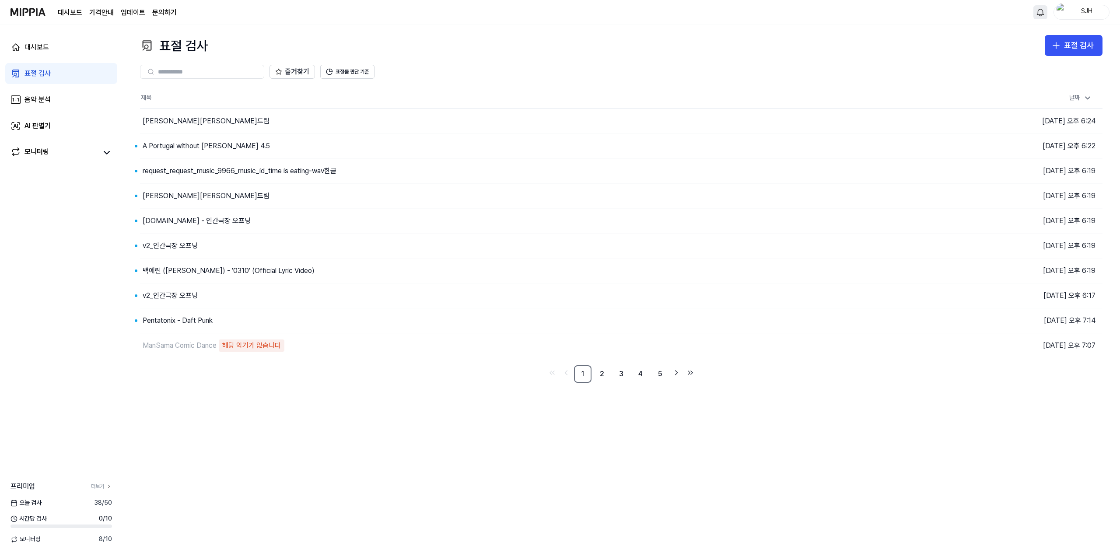
click at [1040, 12] on html "대시보드 가격안내 업데이트 문의하기 SJH 대시보드 표절 검사 음악 분석 AI 판별기 모니터링 프리미엄 더보기 [DATE] 검사 38 / 50…" at bounding box center [560, 278] width 1120 height 556
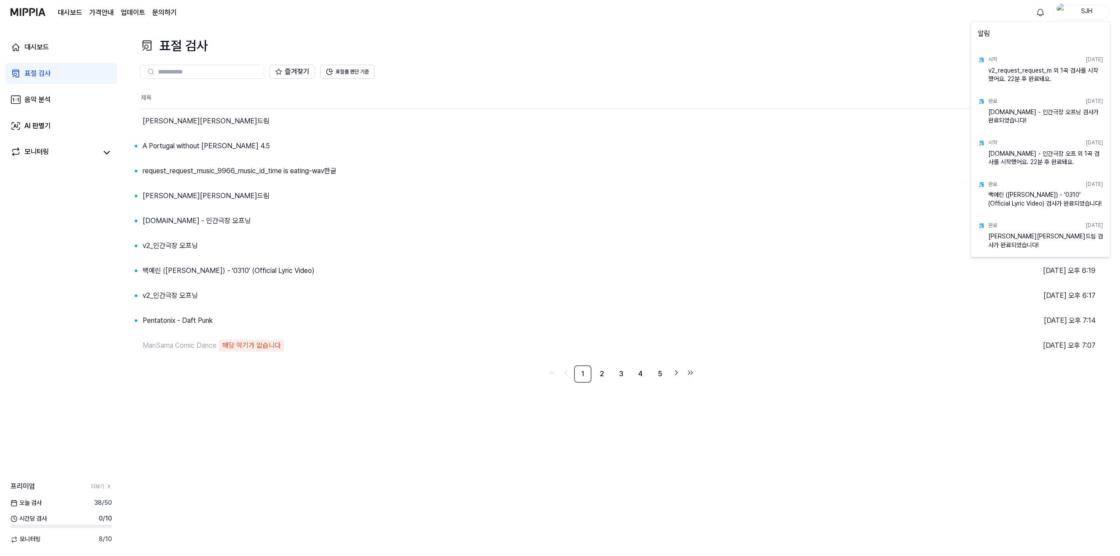
drag, startPoint x: 934, startPoint y: 43, endPoint x: 955, endPoint y: 49, distance: 22.3
click at [934, 45] on html "대시보드 가격안내 업데이트 문의하기 SJH 대시보드 표절 검사 음악 분석 AI 판별기 모니터링 프리미엄 더보기 [DATE] 검사 38 / 50…" at bounding box center [560, 278] width 1120 height 556
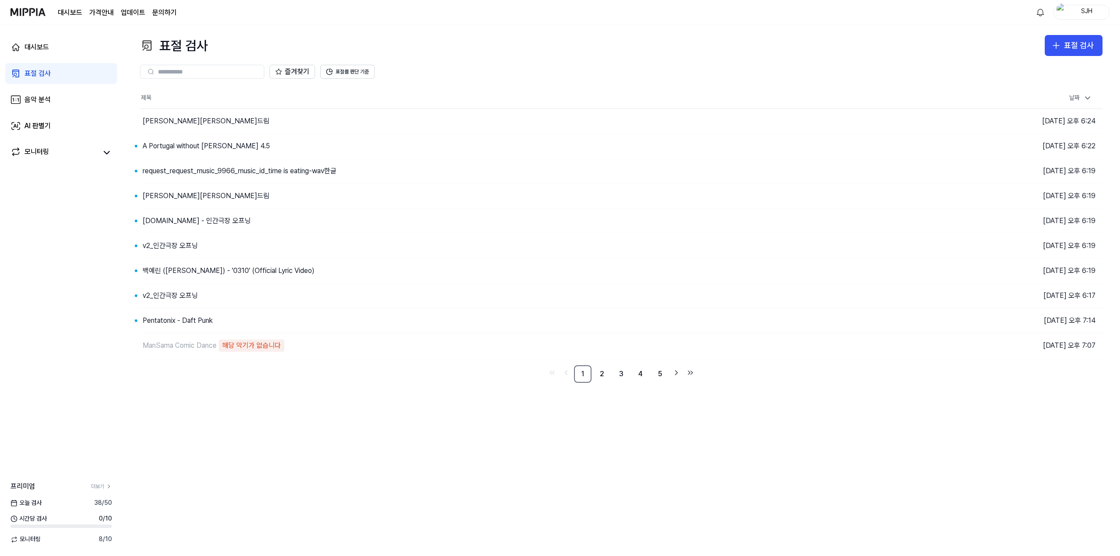
click at [962, 27] on div "표절 검사 표절 검사 표절 검사 음악 분석 AI 판별기 즐겨찾기 표절률 판단 기준 제목 날짜 [PERSON_NAME][PERSON_NAME]드…" at bounding box center [620, 290] width 997 height 532
click at [1034, 15] on html "대시보드 가격안내 업데이트 문의하기 SJH 대시보드 표절 검사 음악 분석 AI 판별기 모니터링 프리미엄 더보기 [DATE] 검사 38 / 50…" at bounding box center [560, 278] width 1120 height 556
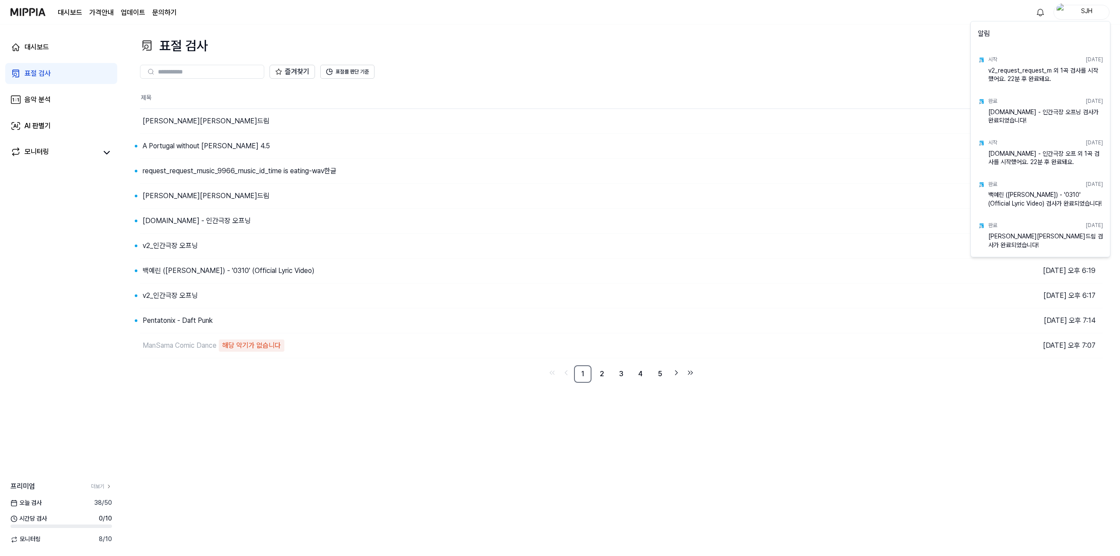
click at [928, 61] on html "대시보드 가격안내 업데이트 문의하기 SJH 대시보드 표절 검사 음악 분석 AI 판별기 모니터링 프리미엄 더보기 [DATE] 검사 38 / 50…" at bounding box center [560, 278] width 1120 height 556
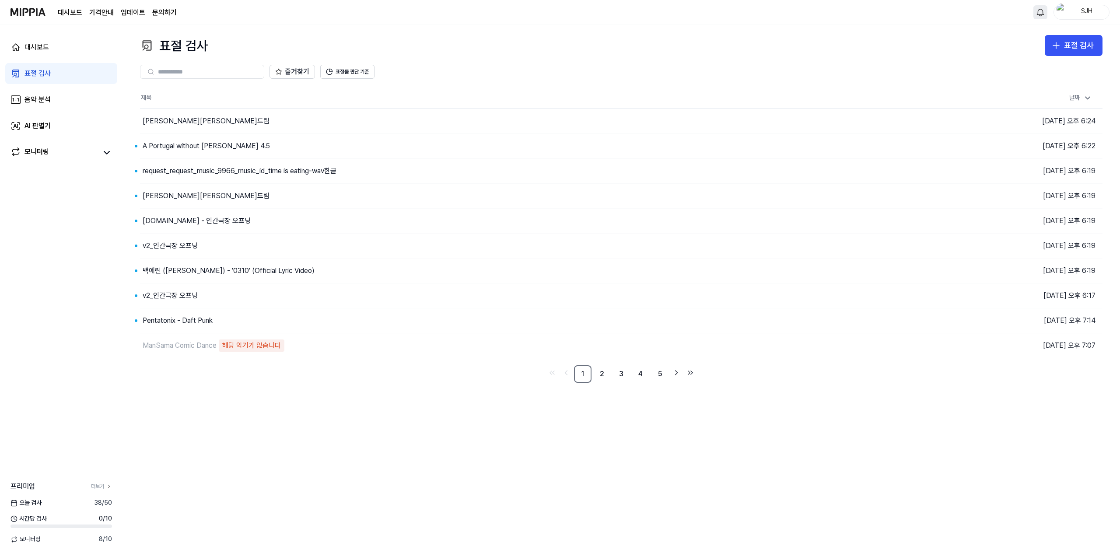
click at [1042, 15] on html "대시보드 가격안내 업데이트 문의하기 SJH 대시보드 표절 검사 음악 분석 AI 판별기 모니터링 프리미엄 더보기 오늘 검사 38 / 50 시간당…" at bounding box center [560, 278] width 1120 height 556
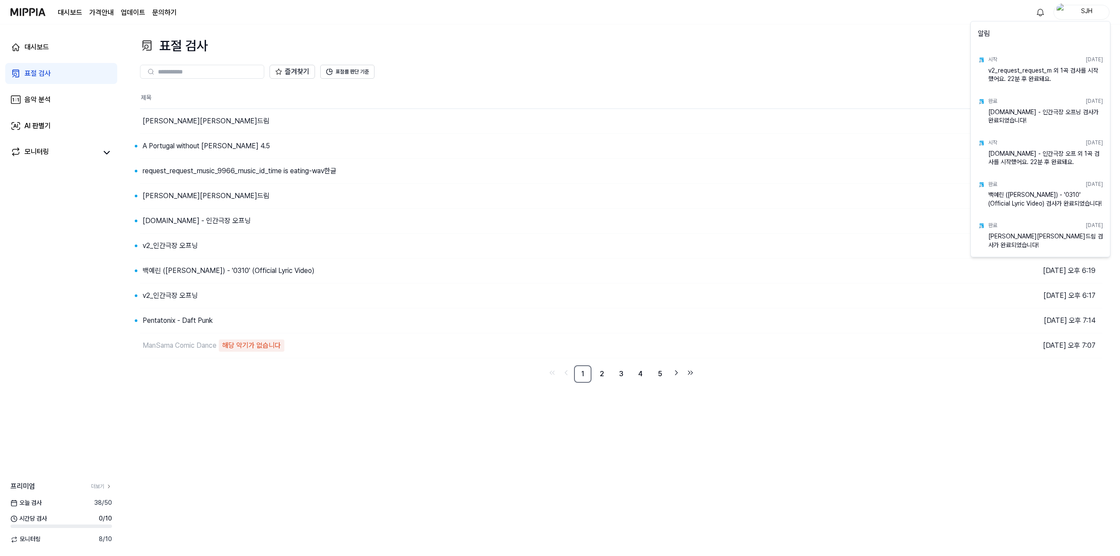
click at [893, 55] on html "대시보드 가격안내 업데이트 문의하기 SJH 대시보드 표절 검사 음악 분석 AI 판별기 모니터링 프리미엄 더보기 오늘 검사 38 / 50 시간당…" at bounding box center [560, 278] width 1120 height 556
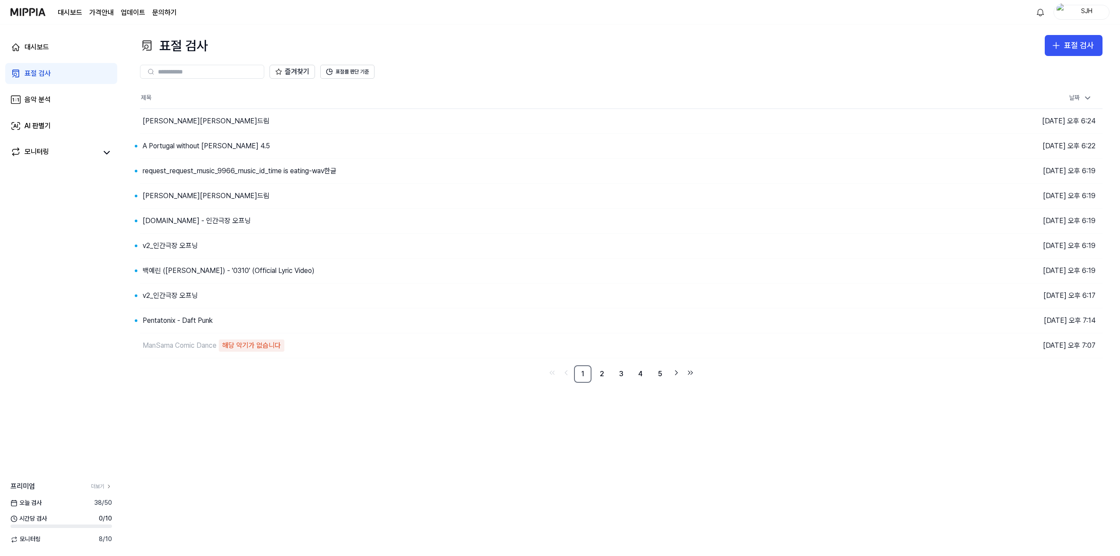
click at [896, 38] on div "표절 검사 표절 검사" at bounding box center [621, 45] width 962 height 21
click at [925, 59] on div "즐겨찾기 표절률 판단 기준" at bounding box center [621, 71] width 962 height 31
click at [908, 58] on div "즐겨찾기 표절률 판단 기준" at bounding box center [621, 71] width 962 height 31
click at [785, 66] on div "즐겨찾기 표절률 판단 기준" at bounding box center [621, 72] width 962 height 14
click at [797, 60] on div "즐겨찾기 표절률 판단 기준" at bounding box center [621, 71] width 962 height 31
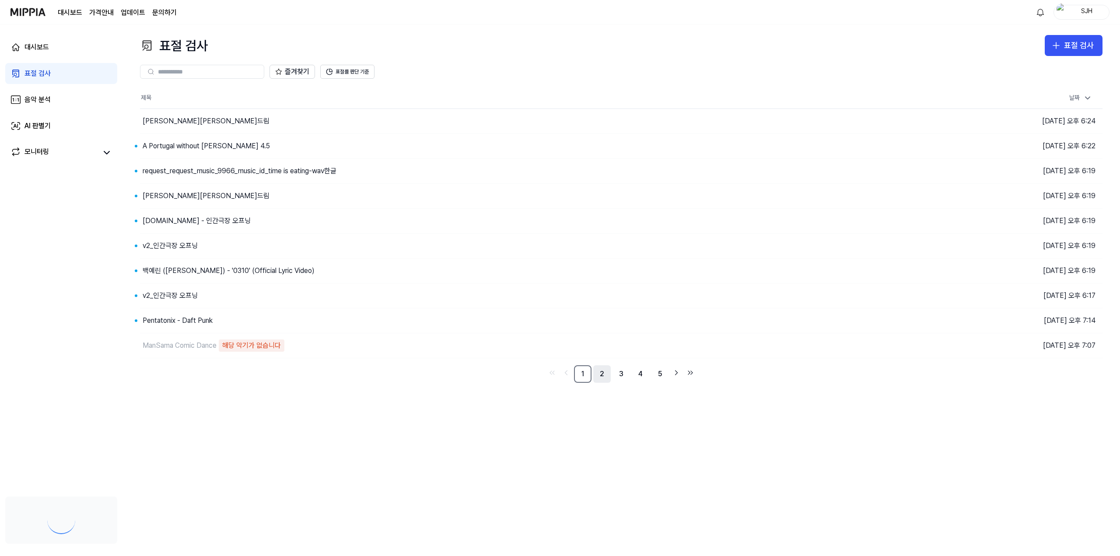
click at [602, 377] on link "2" at bounding box center [601, 373] width 17 height 17
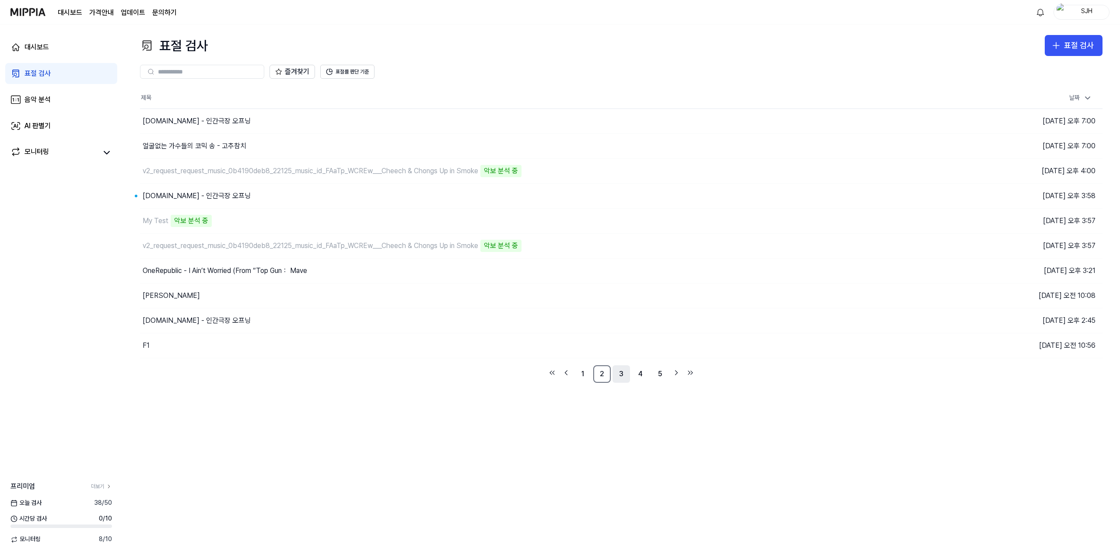
click at [623, 372] on link "3" at bounding box center [620, 373] width 17 height 17
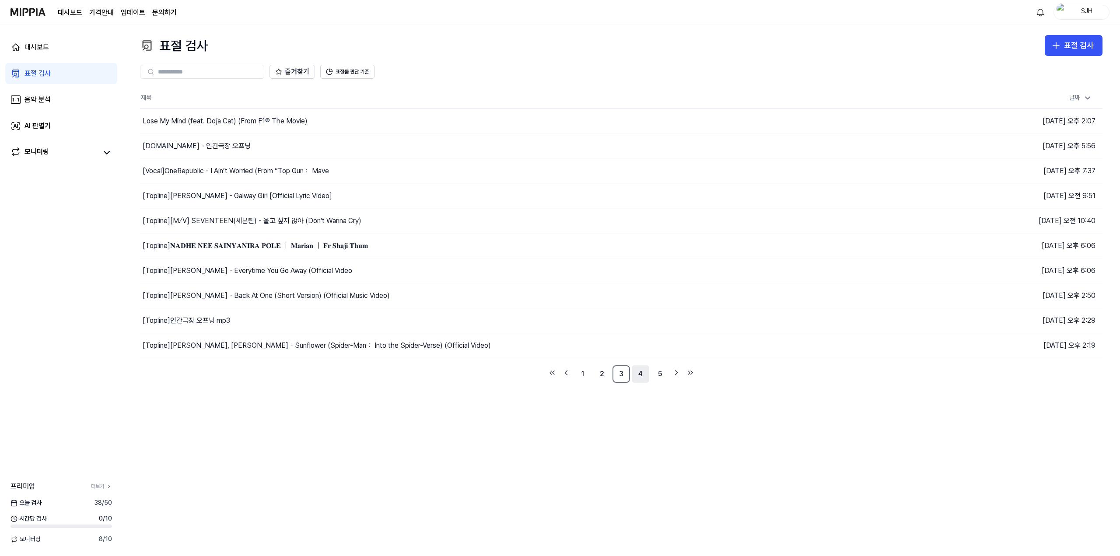
click at [638, 373] on link "4" at bounding box center [640, 373] width 17 height 17
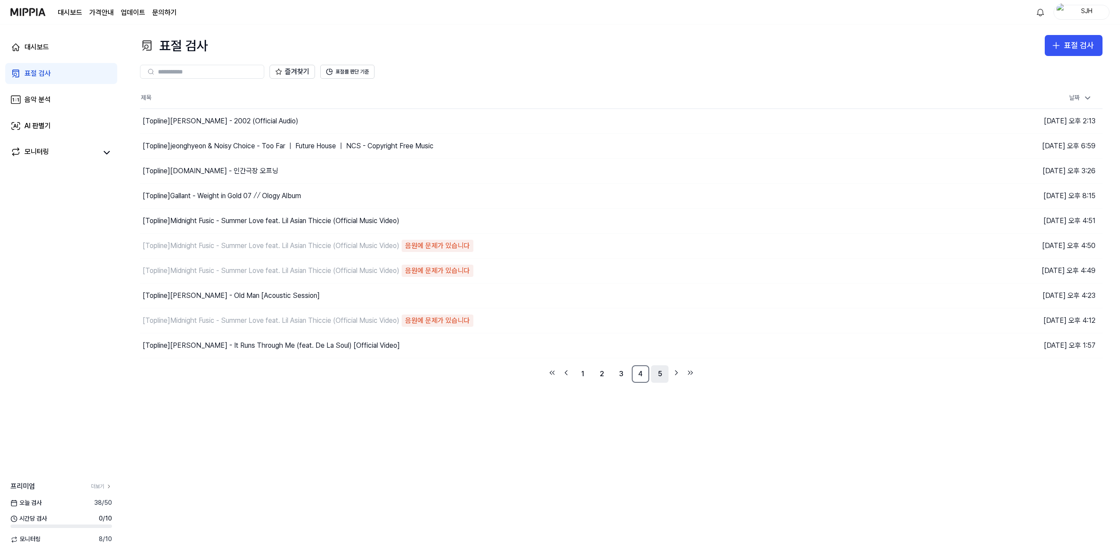
click at [663, 375] on link "5" at bounding box center [659, 373] width 17 height 17
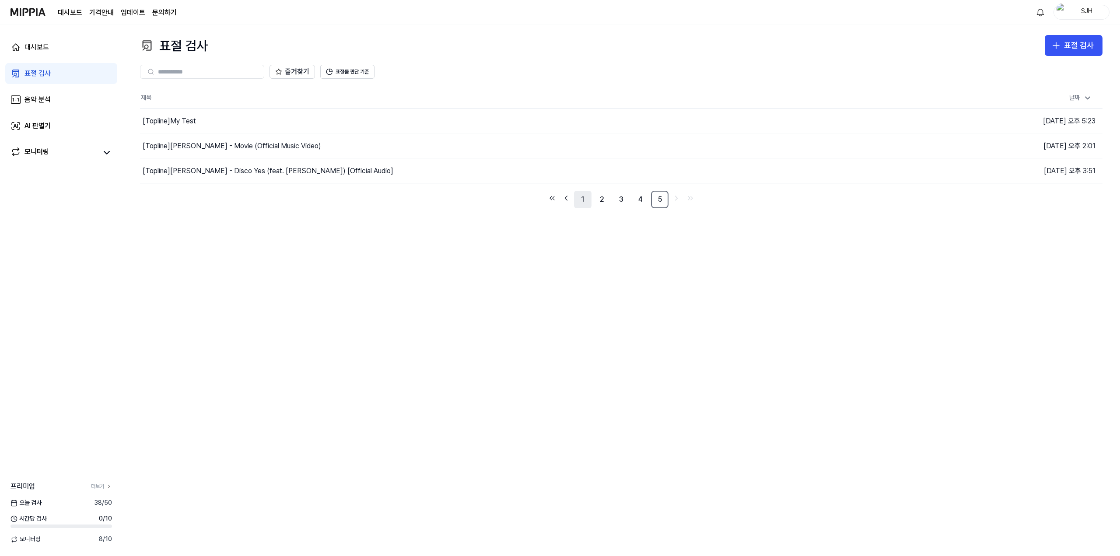
click at [582, 199] on link "1" at bounding box center [582, 199] width 17 height 17
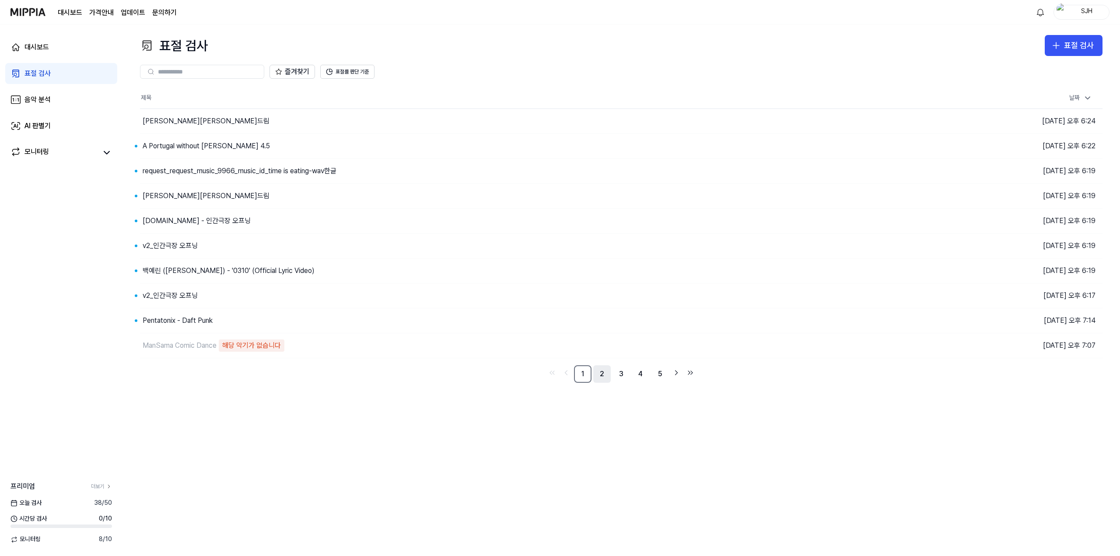
click at [606, 374] on link "2" at bounding box center [601, 373] width 17 height 17
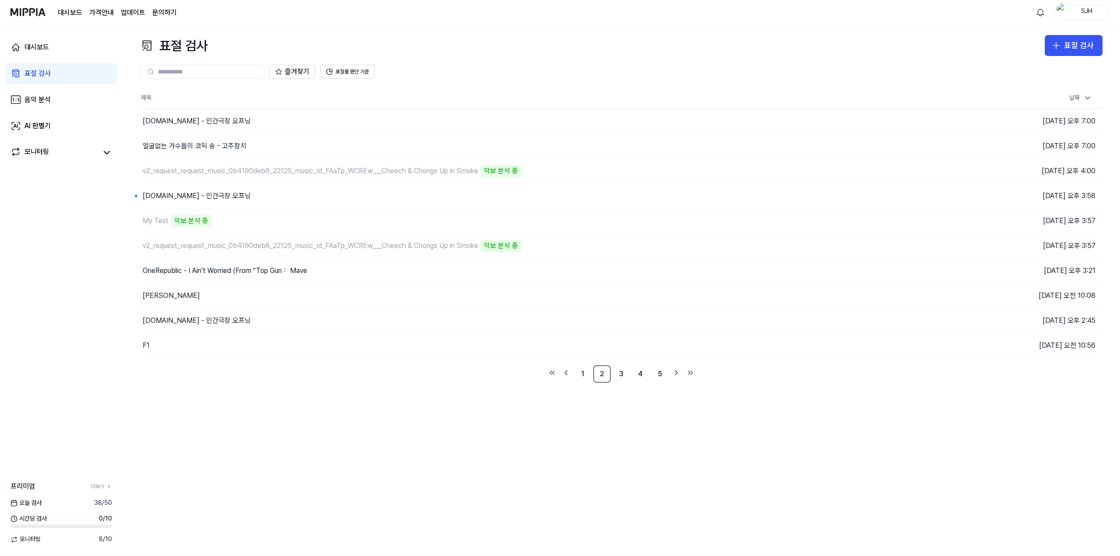
click at [510, 433] on div "표절 검사 표절 검사 표절 검사 음악 분석 AI 판별기 즐겨찾기 표절률 판단 기준 제목 날짜 [DOMAIN_NAME] - 인간극장 오프닝 이동…" at bounding box center [620, 290] width 997 height 532
click at [533, 465] on div "표절 검사 표절 검사 표절 검사 음악 분석 AI 판별기 즐겨찾기 표절률 판단 기준 제목 날짜 [DOMAIN_NAME] - 인간극장 오프닝 이동…" at bounding box center [620, 290] width 997 height 532
drag, startPoint x: 534, startPoint y: 171, endPoint x: 459, endPoint y: 174, distance: 75.3
click at [459, 174] on div "v2_request_request_music_0b4190deb8_22125_music_id_FAaTp_WCREw___Cheech & Chong…" at bounding box center [463, 171] width 647 height 24
click at [474, 171] on div "v2_request_request_music_0b4190deb8_22125_music_id_FAaTp_WCREw___Cheech & Chong…" at bounding box center [311, 171] width 336 height 10
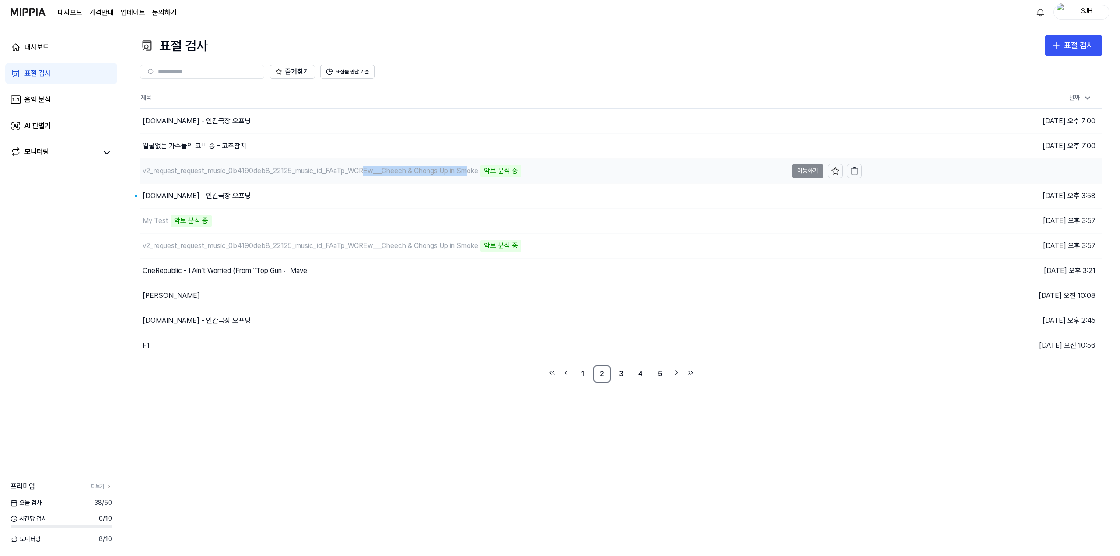
drag, startPoint x: 469, startPoint y: 171, endPoint x: 361, endPoint y: 168, distance: 107.7
click at [361, 168] on div "v2_request_request_music_0b4190deb8_22125_music_id_FAaTp_WCREw___Cheech & Chong…" at bounding box center [311, 171] width 336 height 10
click at [360, 168] on div "v2_request_request_music_0b4190deb8_22125_music_id_FAaTp_WCREw___Cheech & Chong…" at bounding box center [311, 171] width 336 height 10
drag, startPoint x: 346, startPoint y: 168, endPoint x: 256, endPoint y: 162, distance: 89.4
click at [271, 161] on div "v2_request_request_music_0b4190deb8_22125_music_id_FAaTp_WCREw___Cheech & Chong…" at bounding box center [463, 171] width 647 height 24
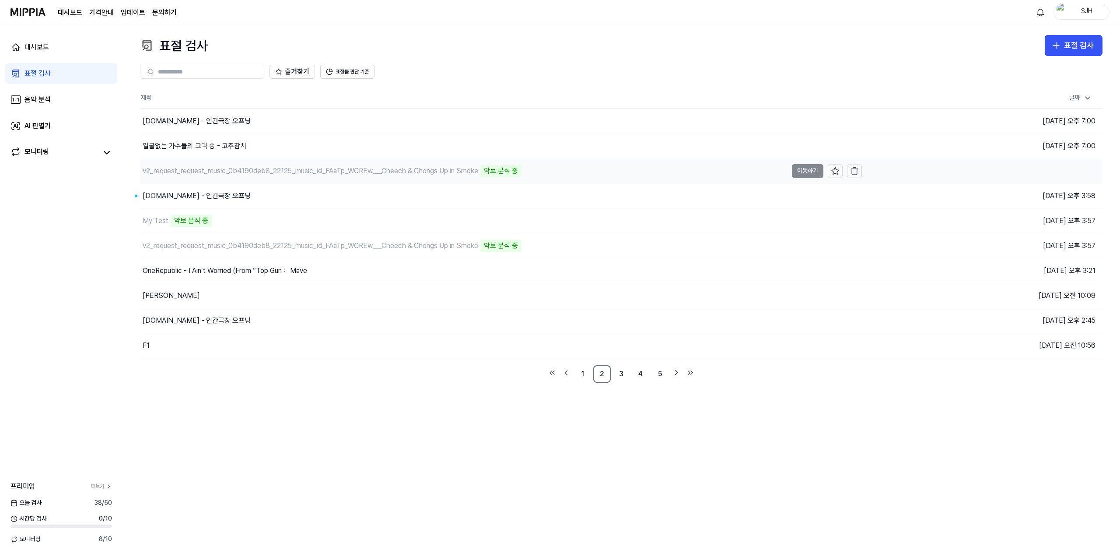
drag, startPoint x: 242, startPoint y: 163, endPoint x: 213, endPoint y: 168, distance: 29.3
click at [241, 164] on div "v2_request_request_music_0b4190deb8_22125_music_id_FAaTp_WCREw___Cheech & Chong…" at bounding box center [463, 171] width 647 height 24
drag, startPoint x: 213, startPoint y: 168, endPoint x: 322, endPoint y: 170, distance: 109.0
click at [320, 170] on div "v2_request_request_music_0b4190deb8_22125_music_id_FAaTp_WCREw___Cheech & Chong…" at bounding box center [311, 171] width 336 height 10
click at [322, 170] on div "v2_request_request_music_0b4190deb8_22125_music_id_FAaTp_WCREw___Cheech & Chong…" at bounding box center [311, 171] width 336 height 10
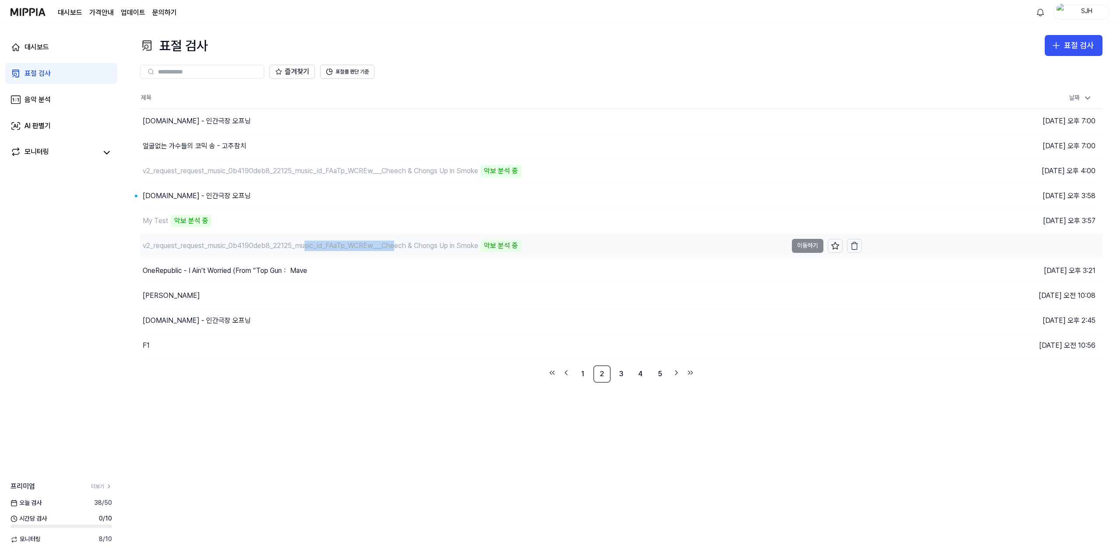
drag, startPoint x: 395, startPoint y: 249, endPoint x: 302, endPoint y: 243, distance: 92.9
click at [302, 243] on div "v2_request_request_music_0b4190deb8_22125_music_id_FAaTp_WCREw___Cheech & Chong…" at bounding box center [311, 246] width 336 height 10
click at [311, 428] on div "표절 검사 표절 검사 표절 검사 음악 분석 AI 판별기 즐겨찾기 표절률 판단 기준 제목 날짜 y2mate.com - 인간극장 오프닝 이동하기 …" at bounding box center [620, 290] width 997 height 532
click at [385, 453] on div "표절 검사 표절 검사 표절 검사 음악 분석 AI 판별기 즐겨찾기 표절률 판단 기준 제목 날짜 [DOMAIN_NAME] - 인간극장 오프닝 이동…" at bounding box center [620, 290] width 997 height 532
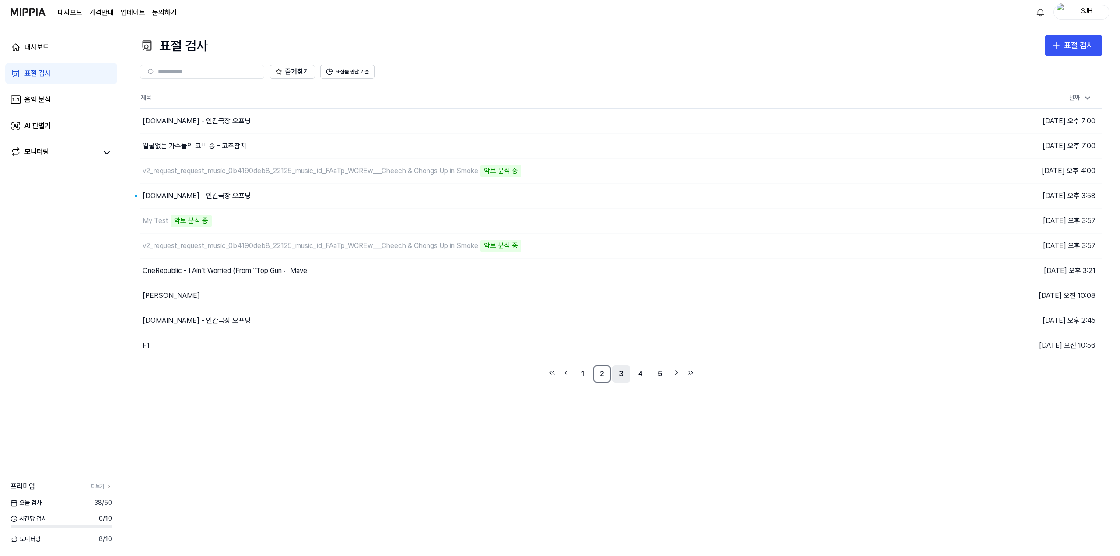
click at [617, 375] on link "3" at bounding box center [620, 373] width 17 height 17
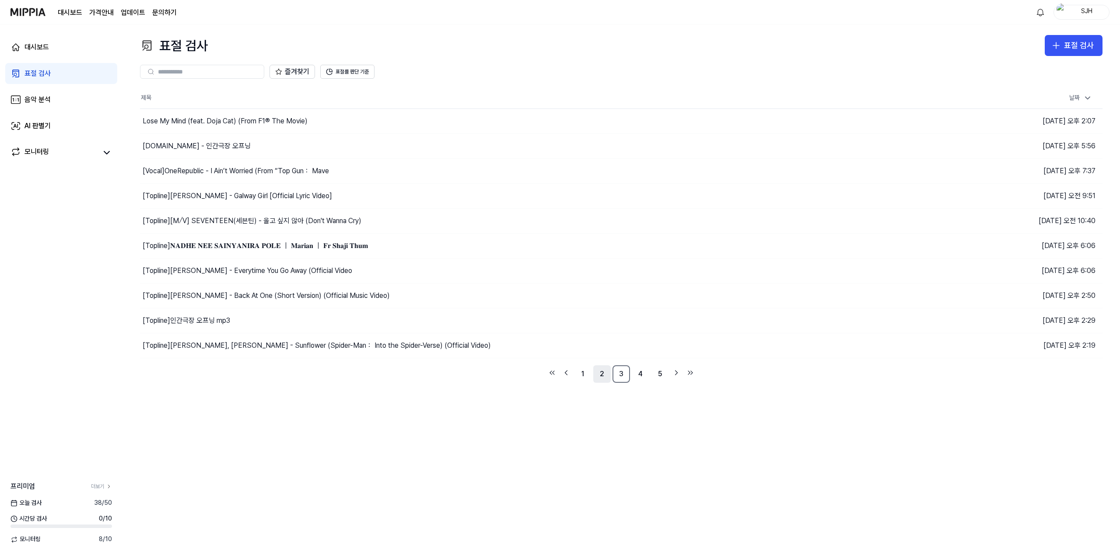
click at [594, 377] on link "2" at bounding box center [601, 373] width 17 height 17
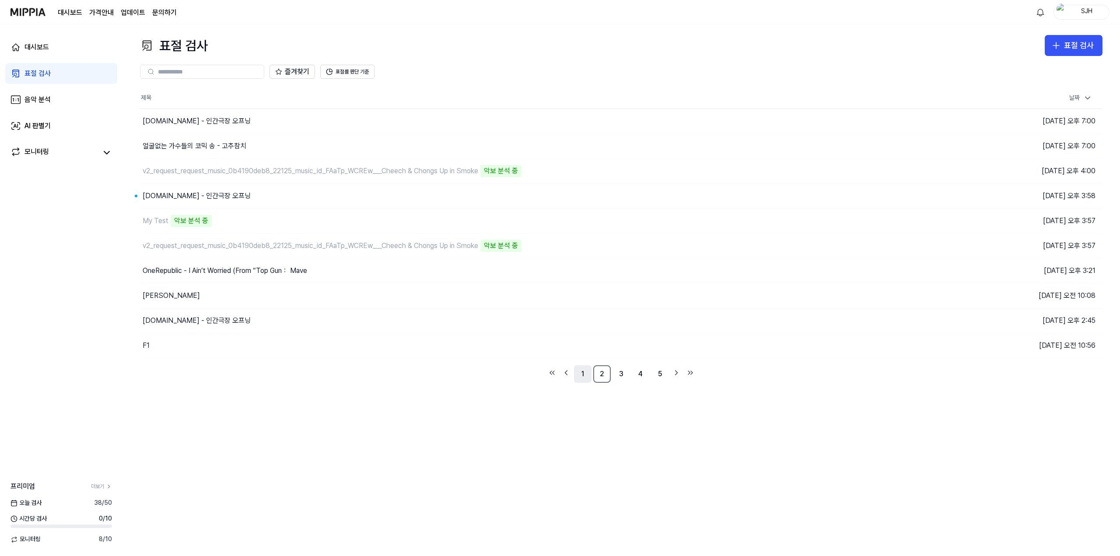
click at [578, 376] on link "1" at bounding box center [582, 373] width 17 height 17
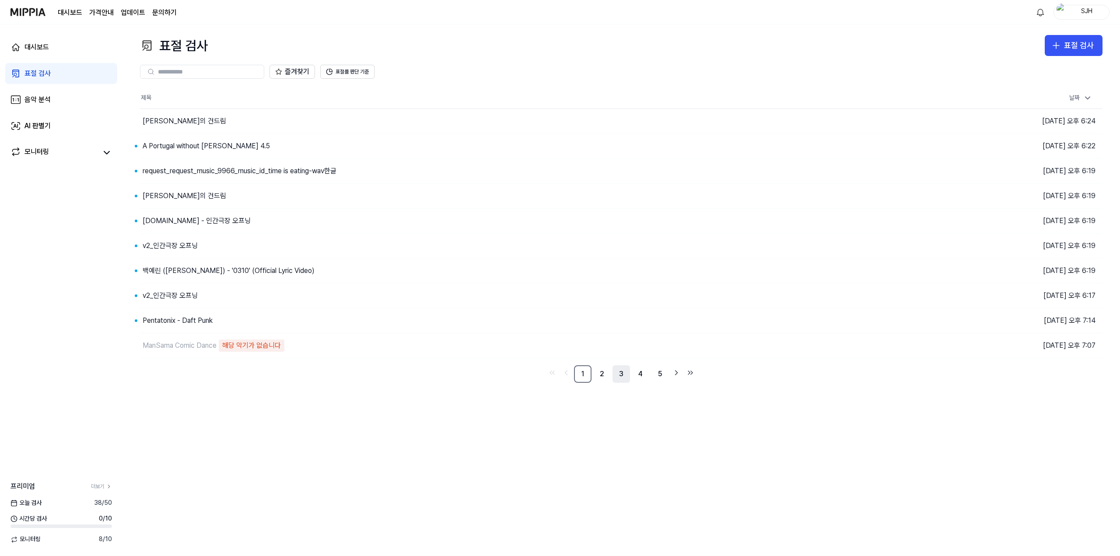
click at [614, 376] on link "3" at bounding box center [620, 373] width 17 height 17
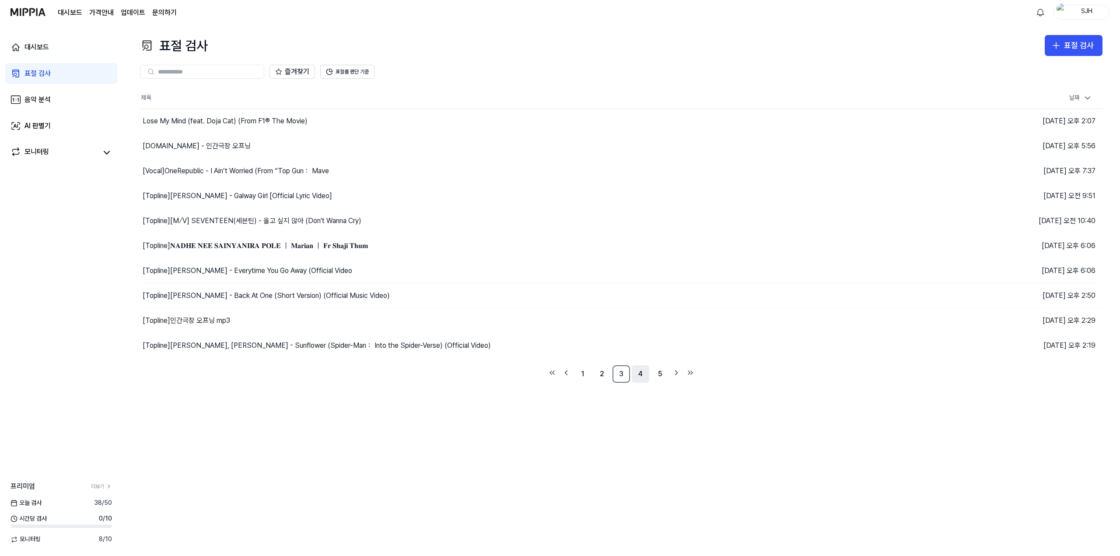
click at [641, 374] on link "4" at bounding box center [640, 373] width 17 height 17
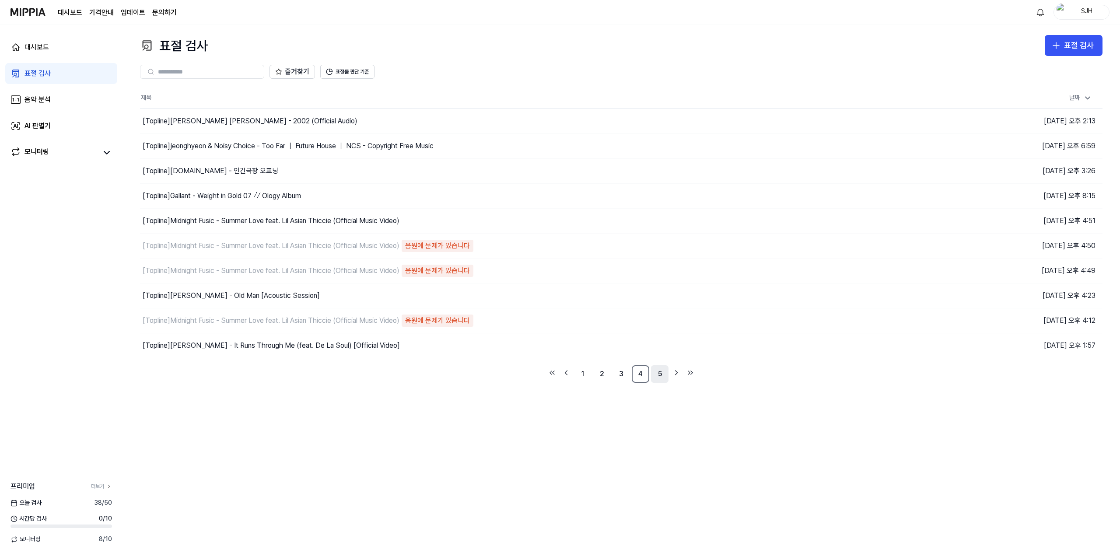
click at [660, 375] on link "5" at bounding box center [659, 373] width 17 height 17
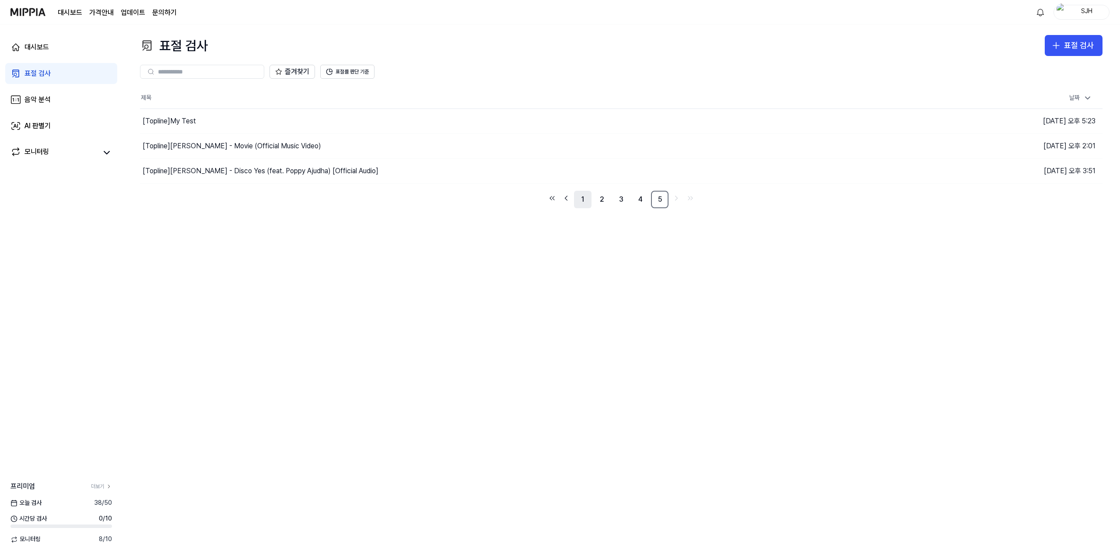
click at [590, 197] on link "1" at bounding box center [582, 199] width 17 height 17
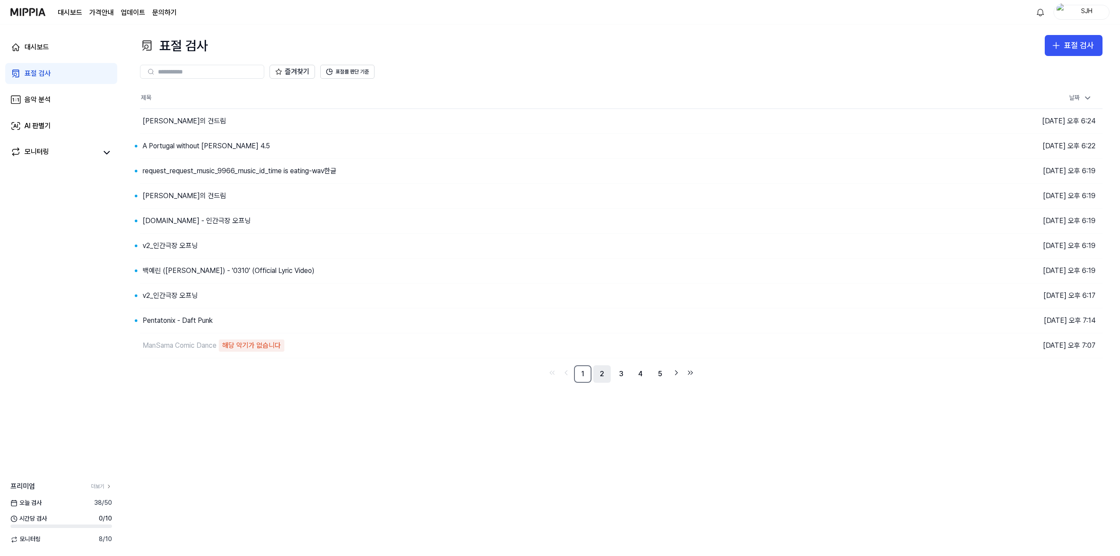
click at [600, 377] on link "2" at bounding box center [601, 373] width 17 height 17
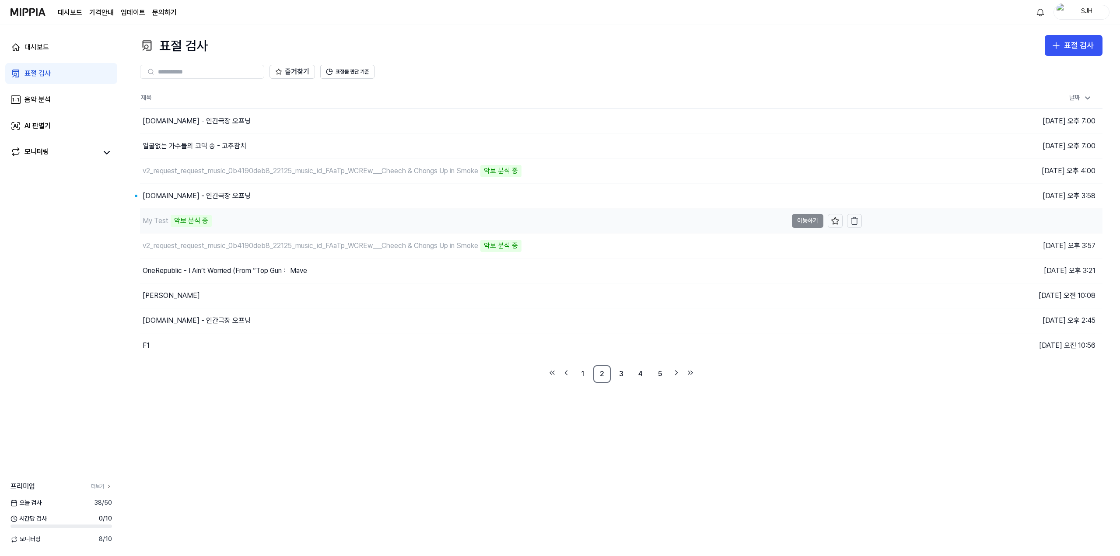
click at [214, 217] on div "My Test 악보 분석 중" at bounding box center [463, 221] width 647 height 24
click at [503, 440] on div "표절 검사 표절 검사 표절 검사 음악 분석 AI 판별기 즐겨찾기 표절률 판단 기준 제목 날짜 y2mate.com - 인간극장 오프닝 이동하기 …" at bounding box center [620, 290] width 997 height 532
click at [592, 444] on div "표절 검사 표절 검사 표절 검사 음악 분석 AI 판별기 즐겨찾기 표절률 판단 기준 제목 날짜 [DOMAIN_NAME] - 인간극장 오프닝 이동…" at bounding box center [620, 290] width 997 height 532
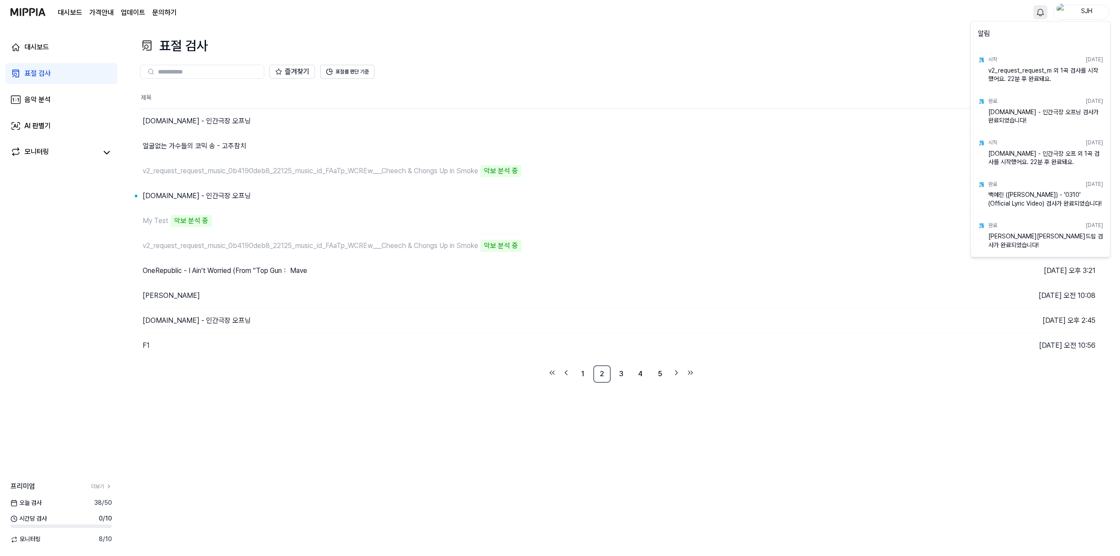
click at [1041, 12] on html "대시보드 가격안내 업데이트 문의하기 SJH 대시보드 표절 검사 음악 분석 AI 판별기 모니터링 프리미엄 더보기 [DATE] 검사 38 / 50…" at bounding box center [560, 278] width 1120 height 556
click at [710, 41] on html "대시보드 가격안내 업데이트 문의하기 SJH 대시보드 표절 검사 음악 분석 AI 판별기 모니터링 프리미엄 더보기 [DATE] 검사 38 / 50…" at bounding box center [560, 278] width 1120 height 556
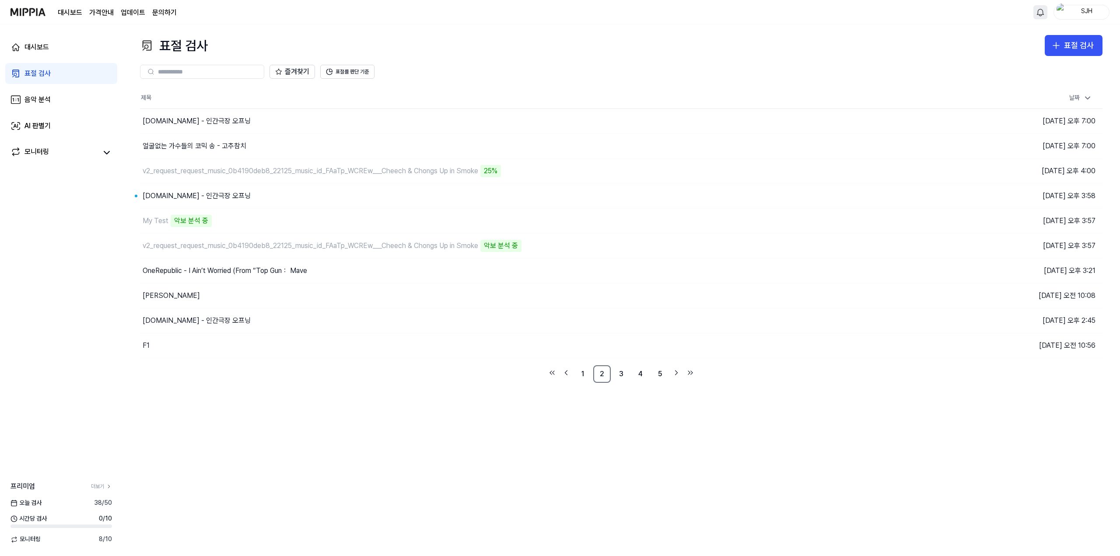
click at [1042, 14] on html "대시보드 가격안내 업데이트 문의하기 SJH 대시보드 표절 검사 음악 분석 AI 판별기 모니터링 프리미엄 더보기 오늘 검사 38 / 50 시간당…" at bounding box center [560, 278] width 1120 height 556
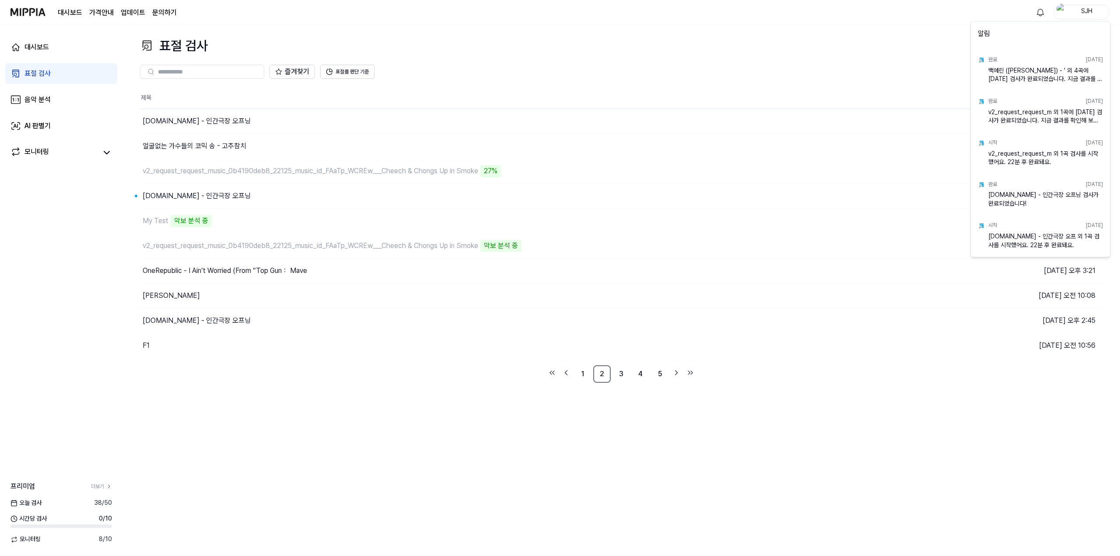
click at [930, 42] on html "대시보드 가격안내 업데이트 문의하기 SJH 대시보드 표절 검사 음악 분석 AI 판별기 모니터링 프리미엄 더보기 [DATE] 검사 38 / 50…" at bounding box center [560, 278] width 1120 height 556
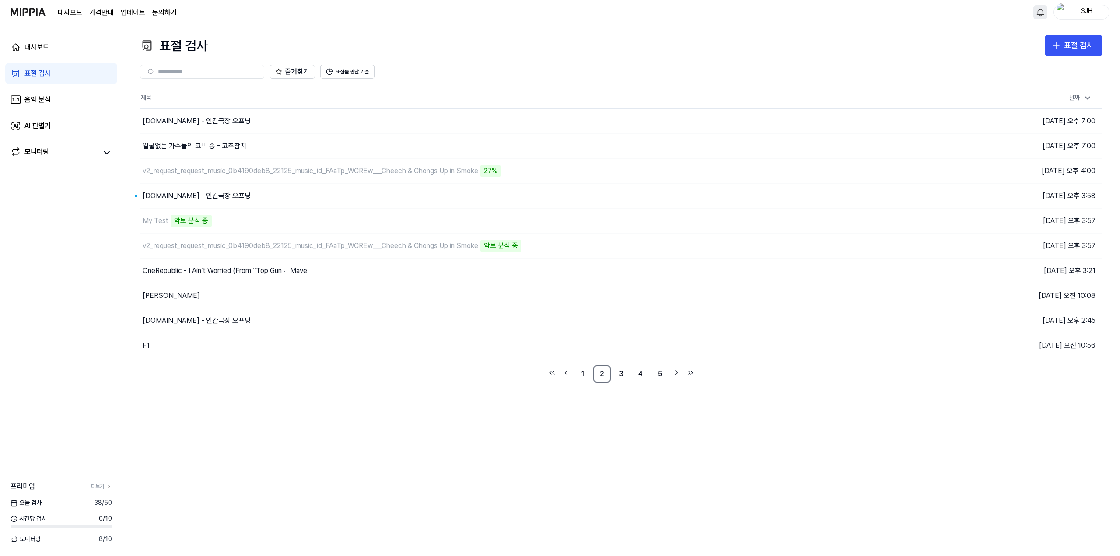
click at [1037, 13] on html "대시보드 가격안내 업데이트 문의하기 SJH 대시보드 표절 검사 음악 분석 AI 판별기 모니터링 프리미엄 더보기 [DATE] 검사 38 / 50…" at bounding box center [560, 278] width 1120 height 556
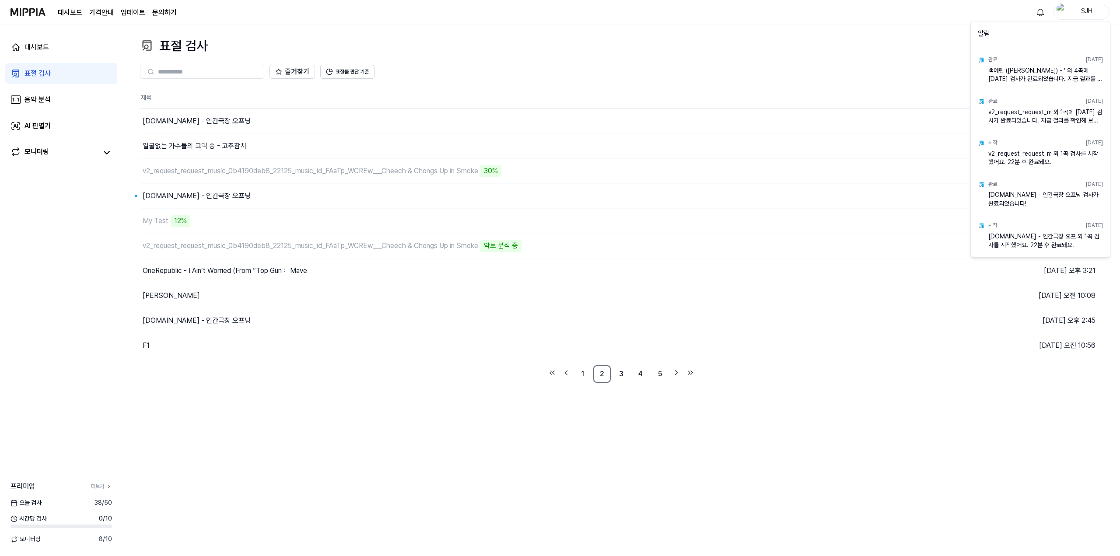
click at [564, 424] on html "대시보드 가격안내 업데이트 문의하기 SJH 대시보드 표절 검사 음악 분석 AI 판별기 모니터링 프리미엄 더보기 [DATE] 검사 38 / 50…" at bounding box center [560, 278] width 1120 height 556
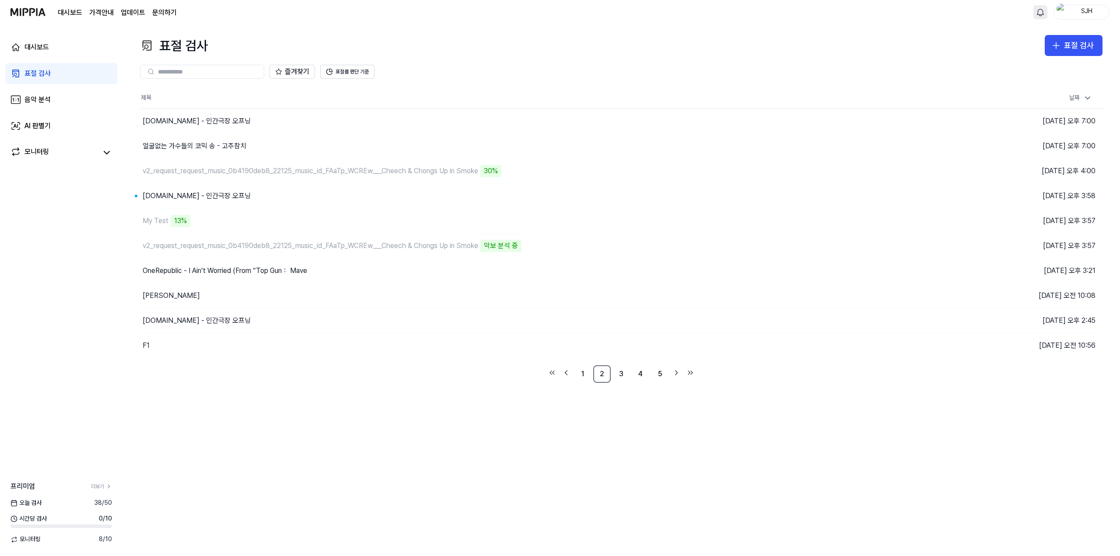
click at [1041, 14] on html "대시보드 가격안내 업데이트 문의하기 SJH 대시보드 표절 검사 음악 분석 AI 판별기 모니터링 프리미엄 더보기 [DATE] 검사 38 / 50…" at bounding box center [560, 278] width 1120 height 556
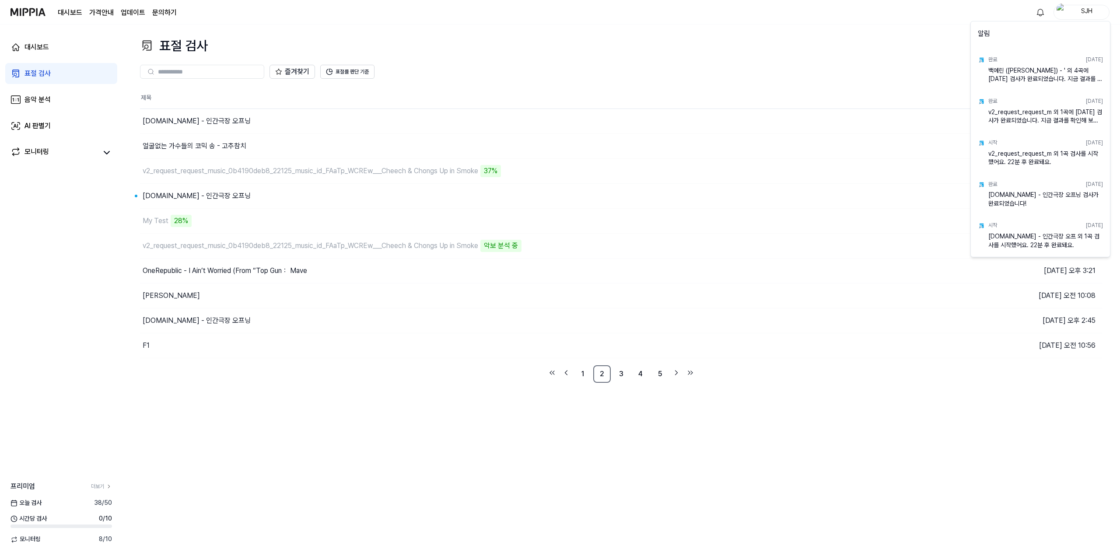
click at [542, 416] on html "대시보드 가격안내 업데이트 문의하기 SJH 대시보드 표절 검사 음악 분석 AI 판별기 모니터링 프리미엄 더보기 오늘 검사 38 / 50 시간당…" at bounding box center [560, 278] width 1120 height 556
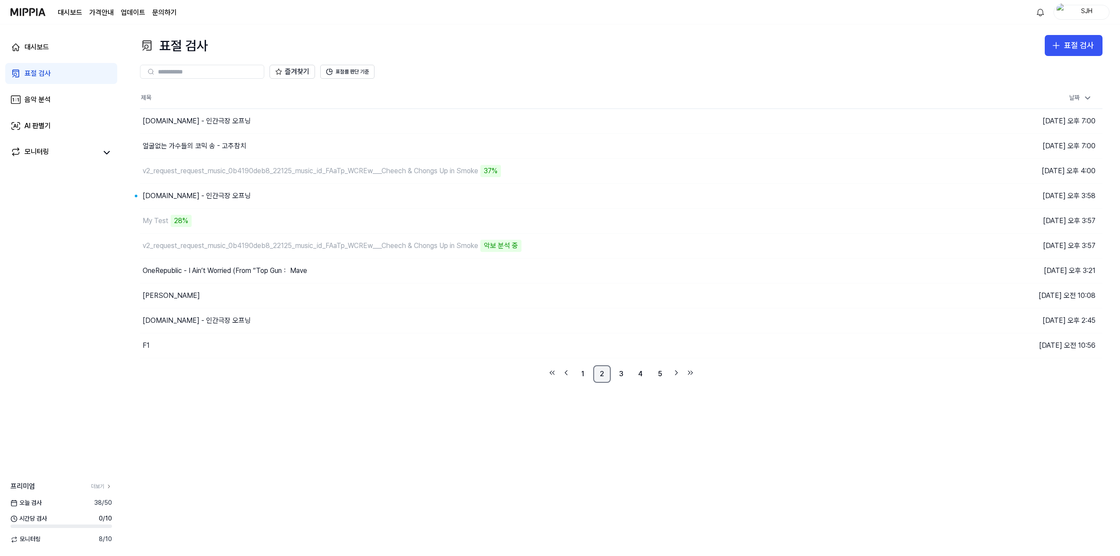
click at [605, 377] on link "2" at bounding box center [601, 373] width 17 height 17
click at [583, 374] on link "1" at bounding box center [582, 373] width 17 height 17
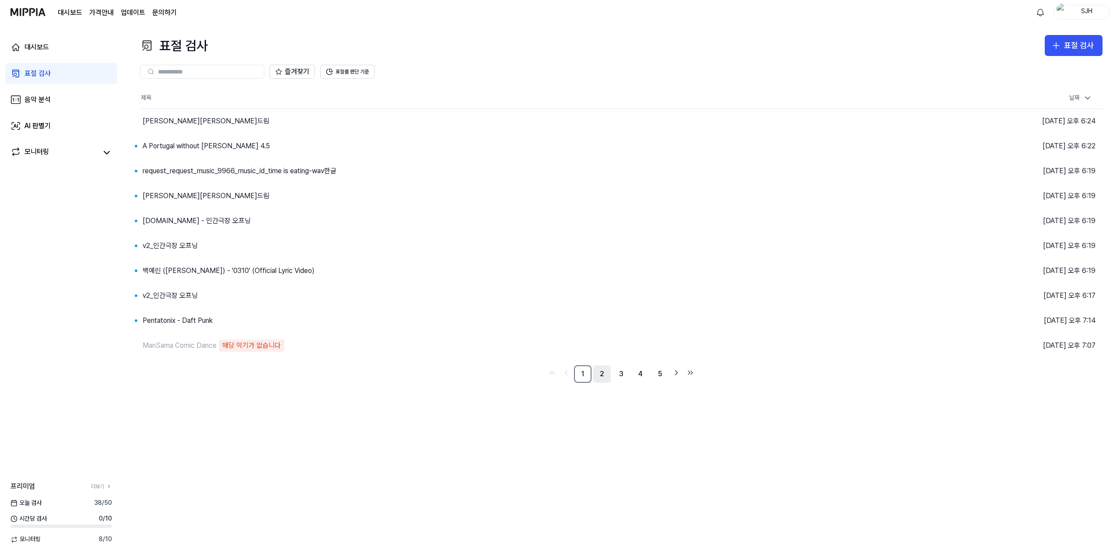
click at [598, 374] on link "2" at bounding box center [601, 373] width 17 height 17
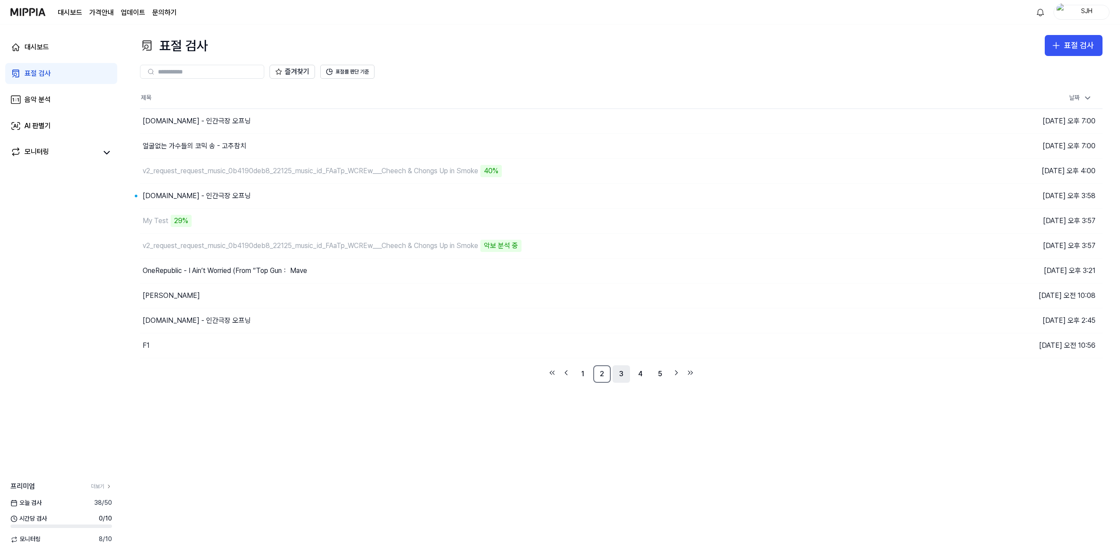
click at [620, 371] on link "3" at bounding box center [620, 373] width 17 height 17
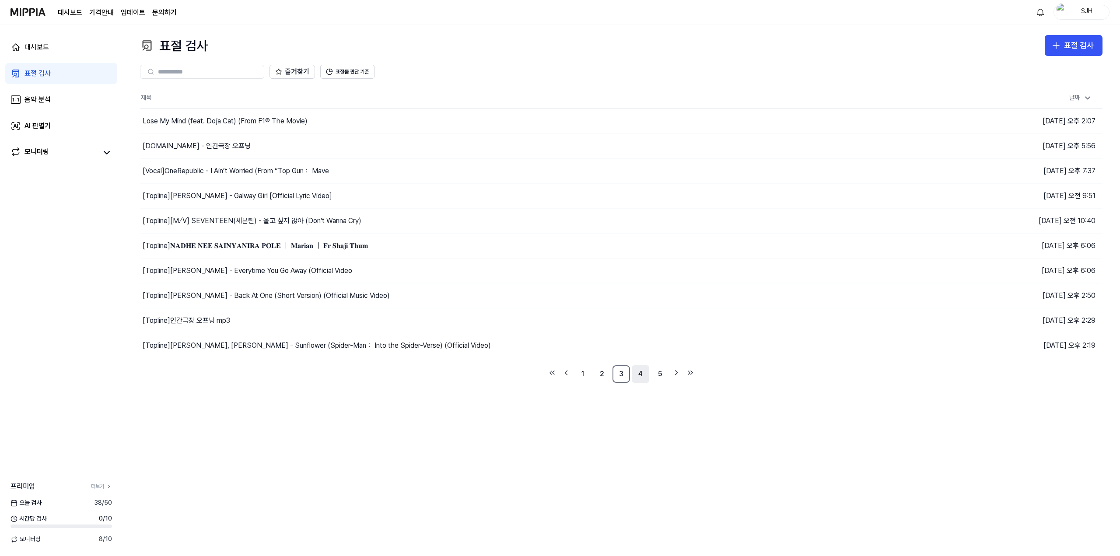
click at [637, 372] on link "4" at bounding box center [640, 373] width 17 height 17
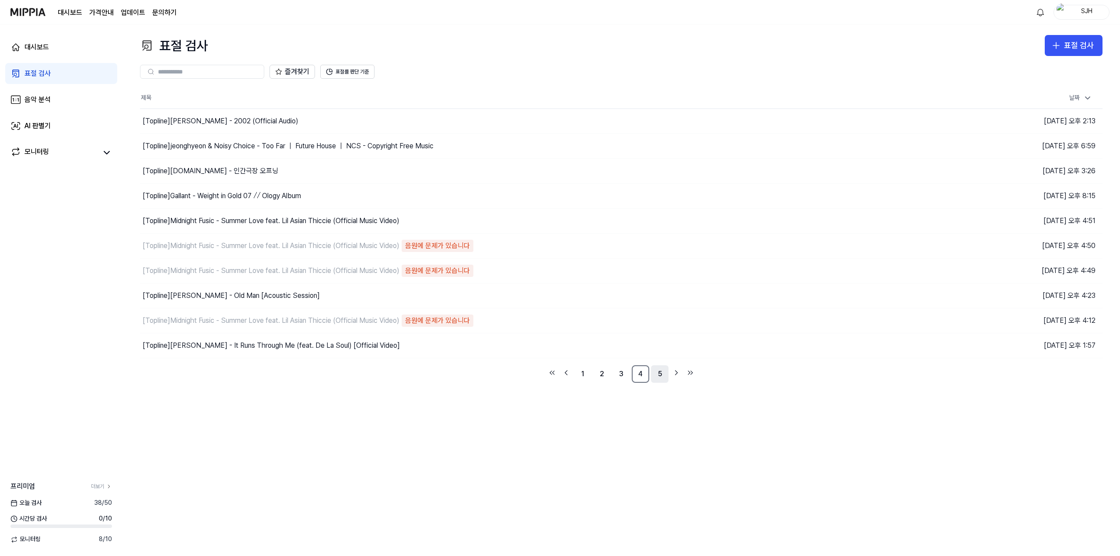
click at [659, 372] on link "5" at bounding box center [659, 373] width 17 height 17
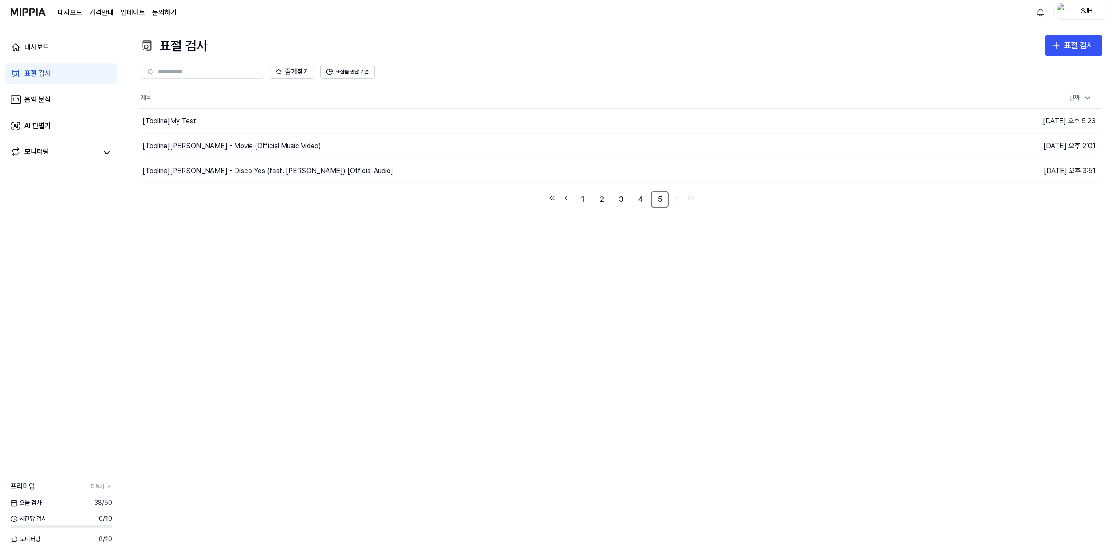
click at [602, 374] on div "표절 검사 표절 검사 표절 검사 음악 분석 AI 판별기 즐겨찾기 표절률 판단 기준 제목 날짜 [Topline] My Test 이동하기 2025…" at bounding box center [620, 290] width 997 height 532
click at [595, 197] on link "2" at bounding box center [601, 199] width 17 height 17
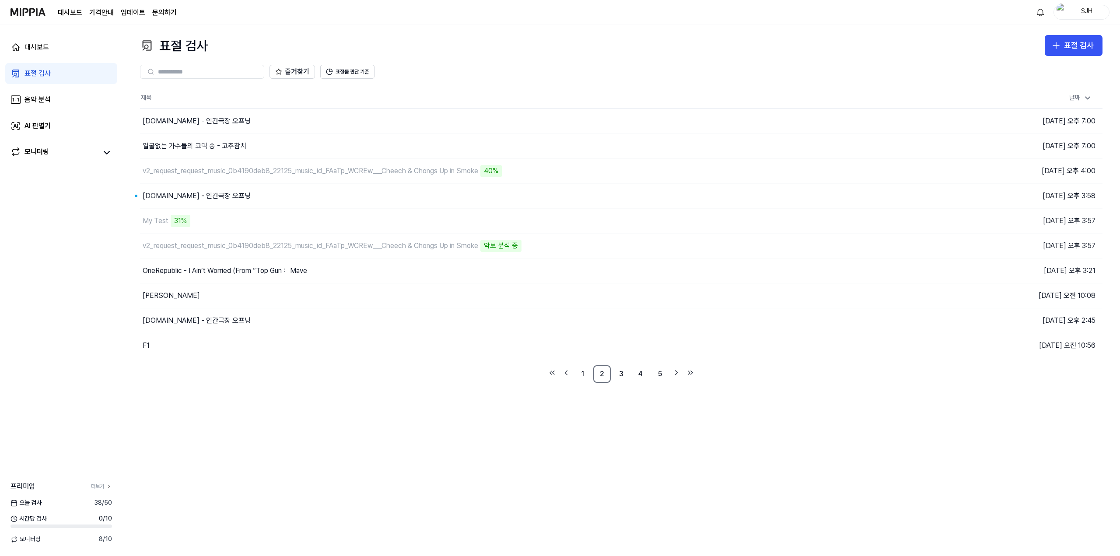
drag, startPoint x: 485, startPoint y: 454, endPoint x: 492, endPoint y: 450, distance: 7.9
click at [490, 451] on div "표절 검사 표절 검사 표절 검사 음악 분석 AI 판별기 즐겨찾기 표절률 판단 기준 제목 날짜 y2mate.com - 인간극장 오프닝 이동하기 …" at bounding box center [620, 290] width 997 height 532
click at [621, 369] on link "3" at bounding box center [620, 373] width 17 height 17
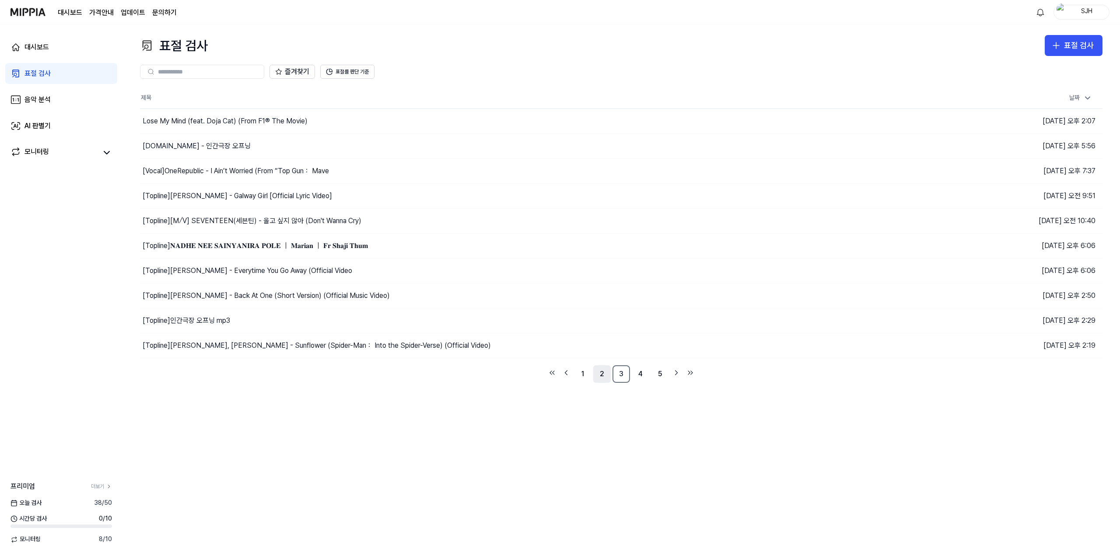
click at [603, 374] on link "2" at bounding box center [601, 373] width 17 height 17
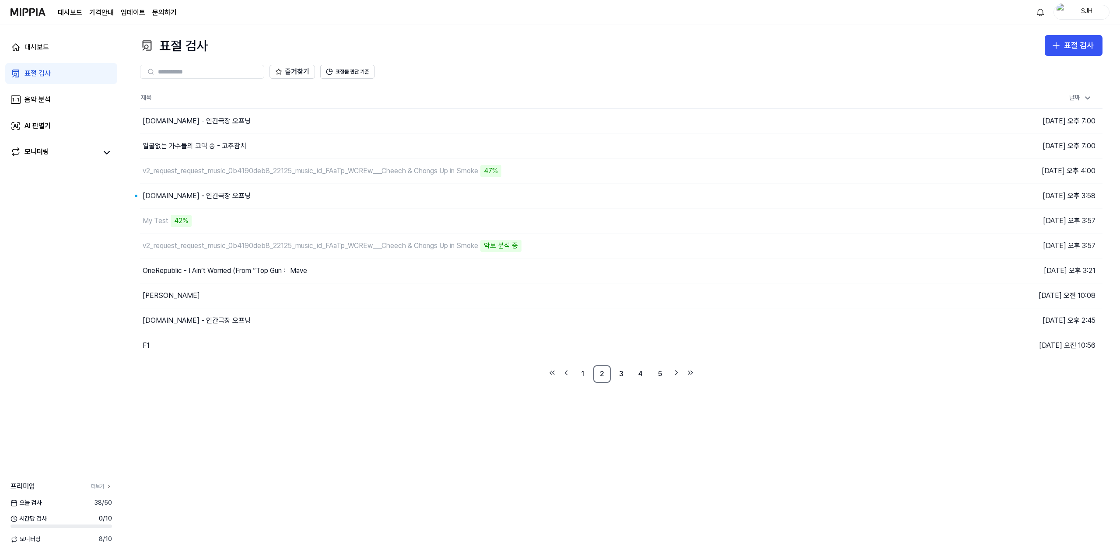
click at [493, 400] on div "표절 검사 표절 검사 표절 검사 음악 분석 AI 판별기 즐겨찾기 표절률 판단 기준 제목 날짜 [DOMAIN_NAME] - 인간극장 오프닝 이동…" at bounding box center [620, 290] width 997 height 532
drag, startPoint x: 532, startPoint y: 449, endPoint x: 625, endPoint y: 514, distance: 113.5
click at [533, 450] on div "표절 검사 표절 검사 표절 검사 음악 분석 AI 판별기 즐겨찾기 표절률 판단 기준 제목 날짜 [DOMAIN_NAME] - 인간극장 오프닝 이동…" at bounding box center [620, 290] width 997 height 532
click at [556, 472] on div "표절 검사 표절 검사 표절 검사 음악 분석 AI 판별기 즐겨찾기 표절률 판단 기준 제목 날짜 [DOMAIN_NAME] - 인간극장 오프닝 이동…" at bounding box center [620, 290] width 997 height 532
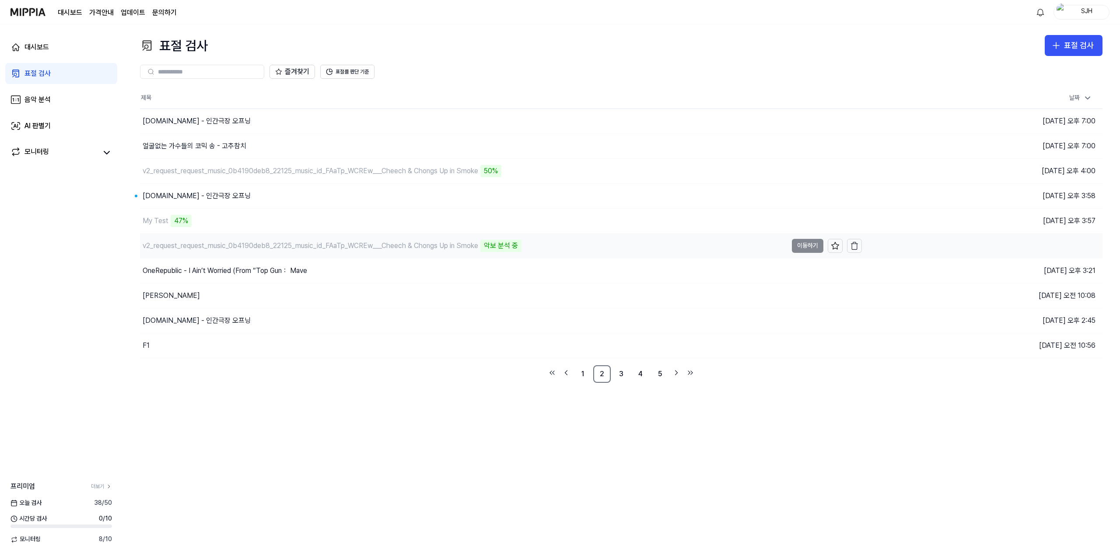
click at [467, 240] on div "v2_request_request_music_0b4190deb8_22125_music_id_FAaTp_WCREw___Cheech & Chong…" at bounding box center [330, 246] width 381 height 12
click at [419, 431] on div "표절 검사 표절 검사 표절 검사 음악 분석 AI 판별기 즐겨찾기 표절률 판단 기준 제목 날짜 [DOMAIN_NAME] - 인간극장 오프닝 이동…" at bounding box center [620, 290] width 997 height 532
click at [506, 448] on div "표절 검사 표절 검사 표절 검사 음악 분석 AI 판별기 즐겨찾기 표절률 판단 기준 제목 날짜 [DOMAIN_NAME] - 인간극장 오프닝 이동…" at bounding box center [620, 290] width 997 height 532
click at [476, 434] on div "표절 검사 표절 검사 표절 검사 음악 분석 AI 판별기 즐겨찾기 표절률 판단 기준 제목 날짜 y2mate.com - 인간극장 오프닝 이동하기 …" at bounding box center [620, 290] width 997 height 532
click at [443, 434] on div "표절 검사 표절 검사 표절 검사 음악 분석 AI 판별기 즐겨찾기 표절률 판단 기준 제목 날짜 [DOMAIN_NAME] - 인간극장 오프닝 이동…" at bounding box center [620, 290] width 997 height 532
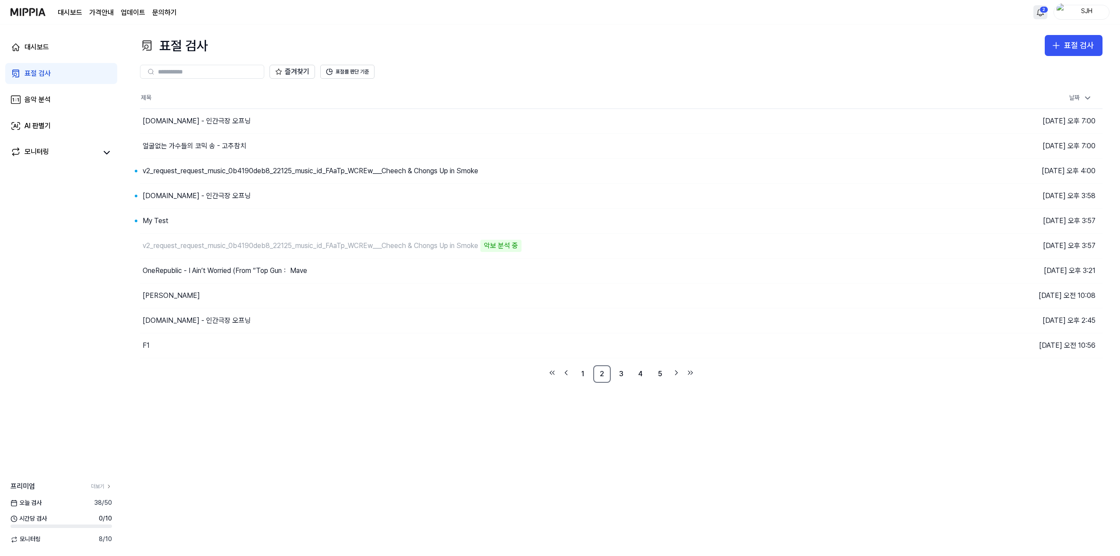
click at [1042, 15] on html "대시보드 가격안내 업데이트 문의하기 2 SJH 대시보드 표절 검사 음악 분석 AI 판별기 모니터링 프리미엄 더보기 [DATE] 검사 38 / …" at bounding box center [560, 278] width 1120 height 556
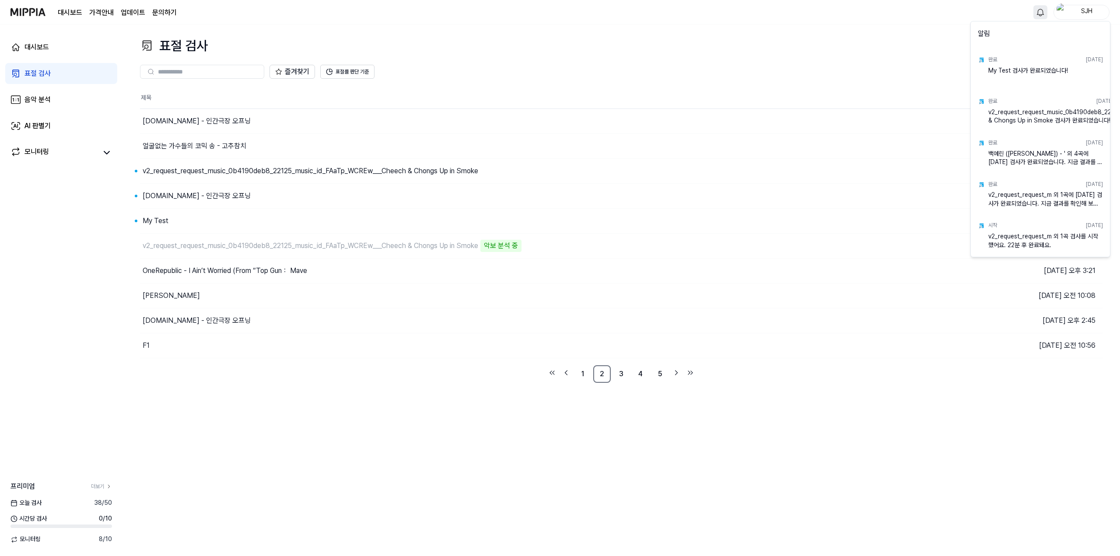
click at [891, 48] on html "대시보드 가격안내 업데이트 문의하기 SJH 대시보드 표절 검사 음악 분석 AI 판별기 모니터링 프리미엄 더보기 오늘 검사 38 / 50 시간당…" at bounding box center [560, 278] width 1120 height 556
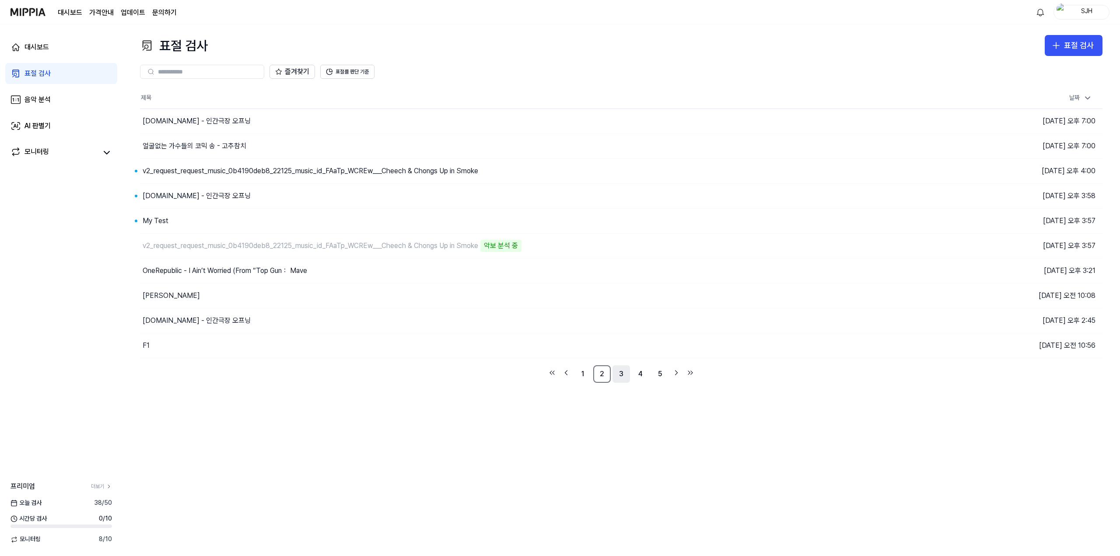
click at [623, 374] on link "3" at bounding box center [620, 373] width 17 height 17
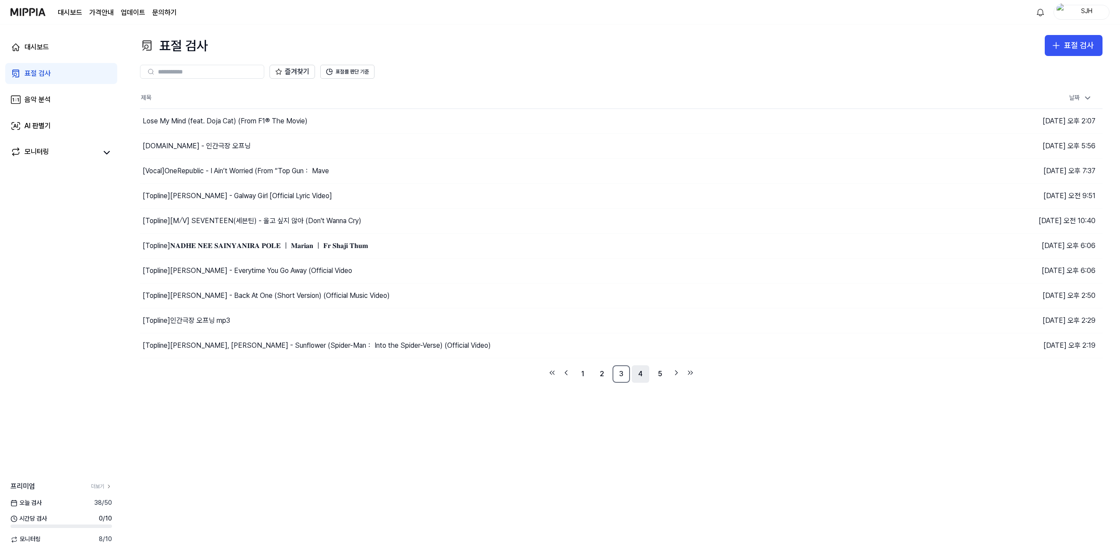
click at [642, 376] on link "4" at bounding box center [640, 373] width 17 height 17
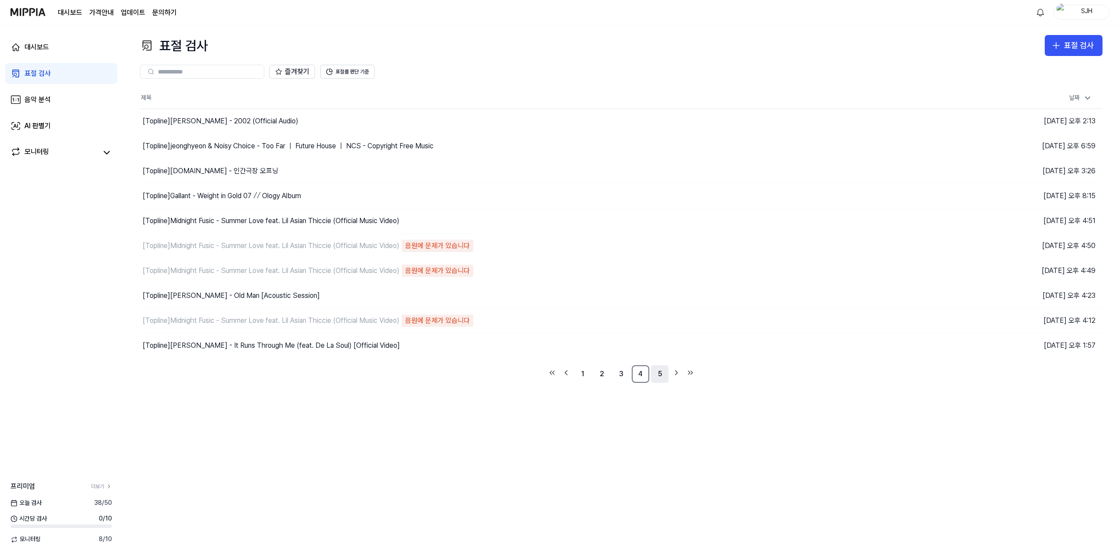
click at [662, 375] on link "5" at bounding box center [659, 373] width 17 height 17
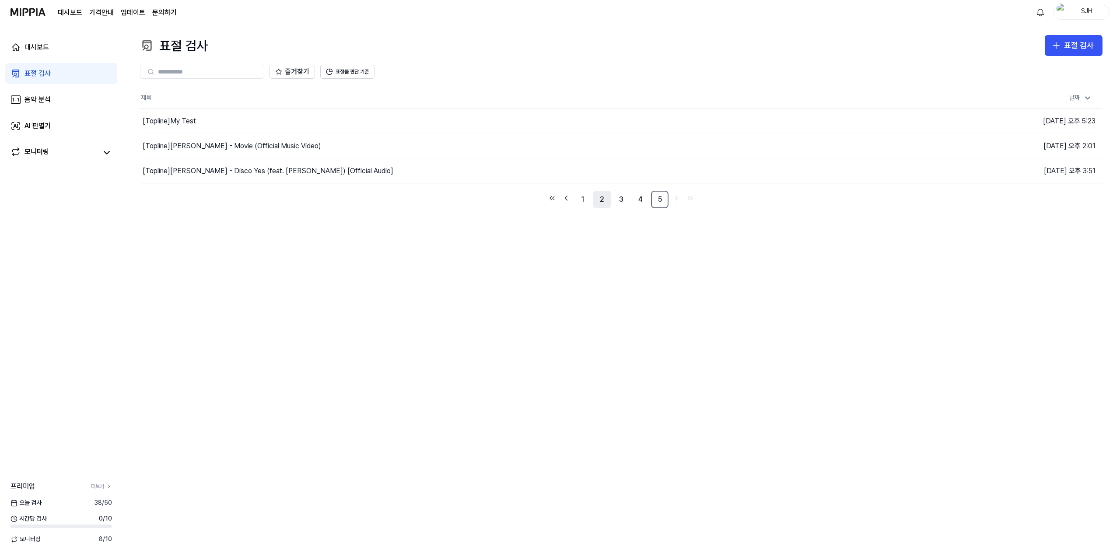
click at [593, 195] on link "2" at bounding box center [601, 199] width 17 height 17
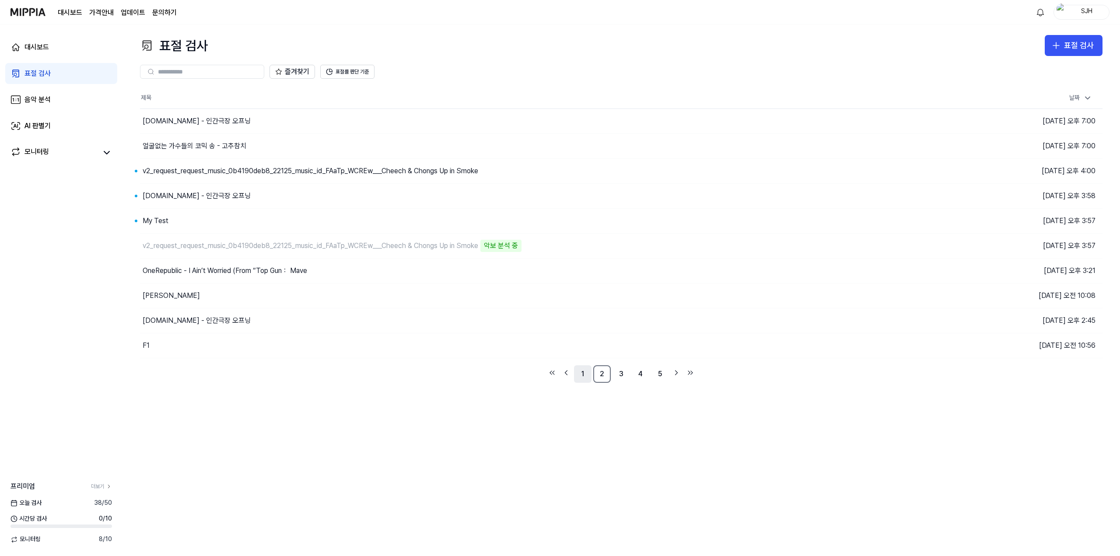
click at [587, 370] on link "1" at bounding box center [582, 373] width 17 height 17
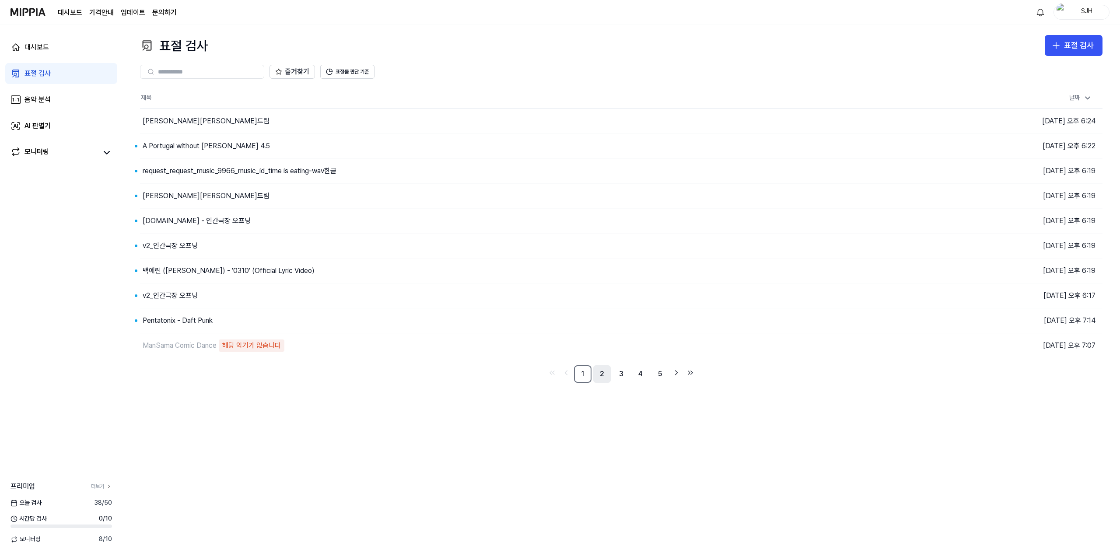
click at [603, 374] on link "2" at bounding box center [601, 373] width 17 height 17
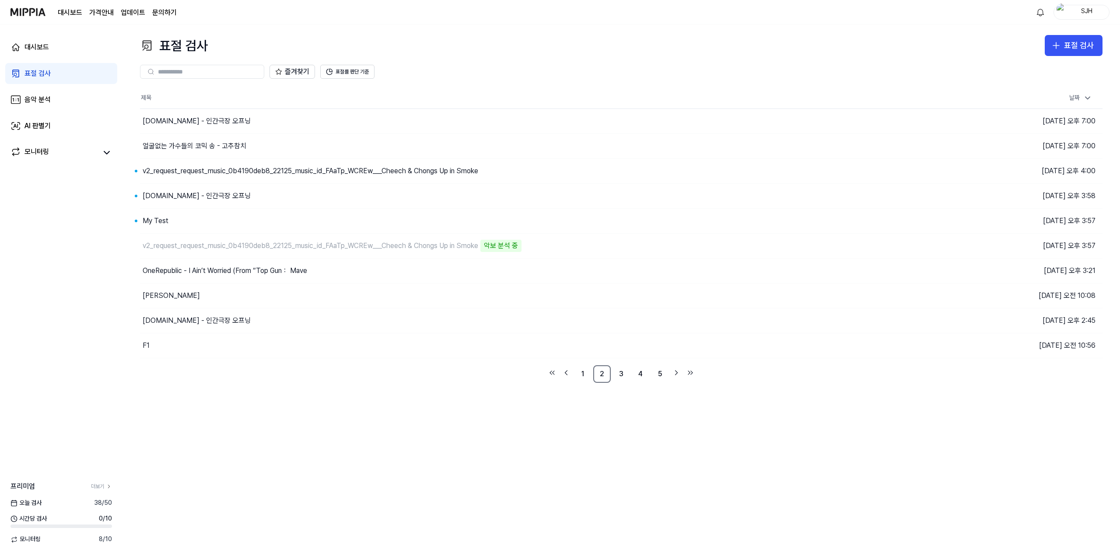
click at [407, 411] on div "표절 검사 표절 검사 표절 검사 음악 분석 AI 판별기 즐겨찾기 표절률 판단 기준 제목 날짜 y2mate.com - 인간극장 오프닝 이동하기 …" at bounding box center [620, 290] width 997 height 532
click at [892, 35] on div "표절 검사 표절 검사 표절 검사 음악 분석 AI 판별기 즐겨찾기 표절률 판단 기준 제목 날짜 [DOMAIN_NAME] - 인간극장 오프닝 이동…" at bounding box center [620, 290] width 997 height 532
click at [1039, 12] on html "대시보드 가격안내 업데이트 문의하기 1 SJH 대시보드 표절 검사 음악 분석 AI 판별기 모니터링 프리미엄 더보기 [DATE] 검사 38 / …" at bounding box center [560, 278] width 1120 height 556
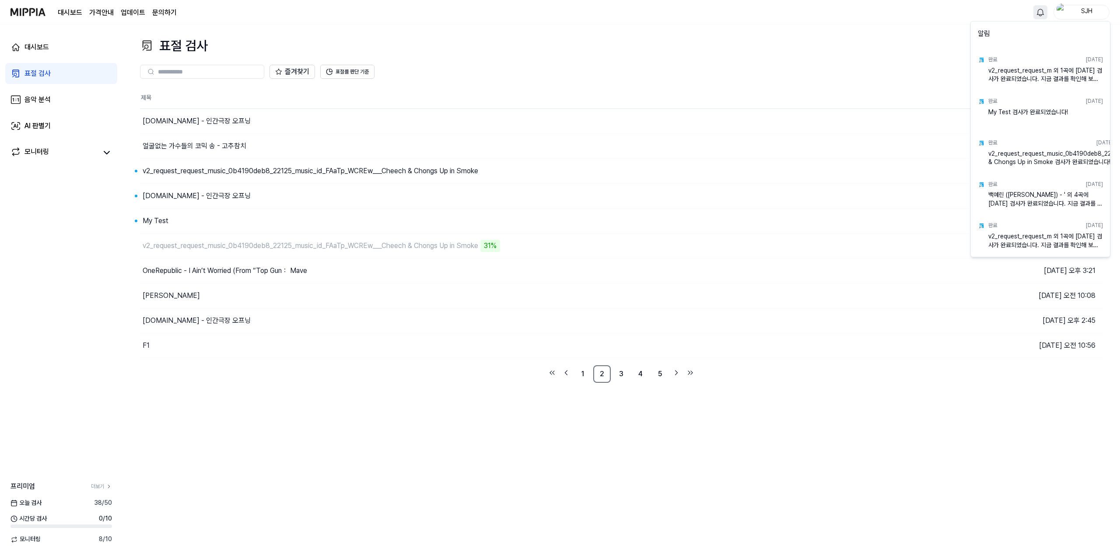
click at [811, 58] on html "대시보드 가격안내 업데이트 문의하기 SJH 대시보드 표절 검사 음악 분석 AI 판별기 모니터링 프리미엄 더보기 [DATE] 검사 38 / 50…" at bounding box center [560, 278] width 1120 height 556
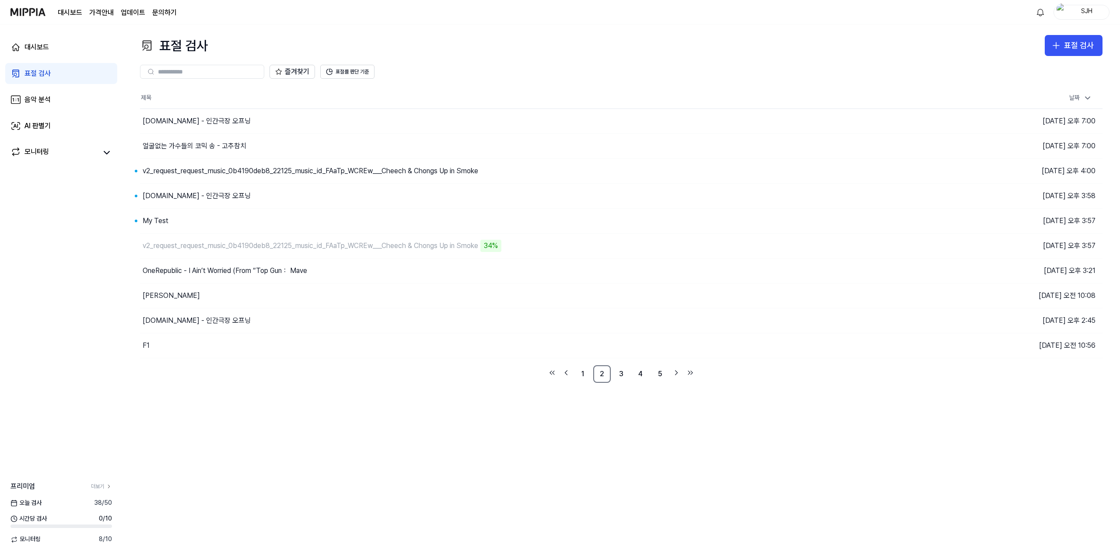
click at [818, 45] on div "표절 검사 표절 검사" at bounding box center [621, 45] width 962 height 21
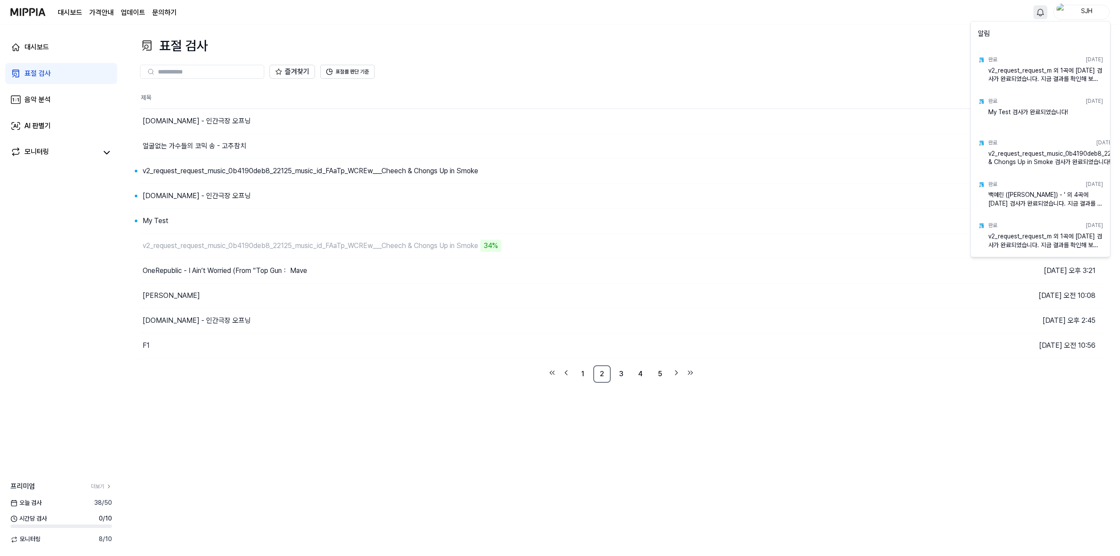
click at [1039, 7] on html "대시보드 가격안내 업데이트 문의하기 SJH 대시보드 표절 검사 음악 분석 AI 판별기 모니터링 프리미엄 더보기 오늘 검사 38 / 50 시간당…" at bounding box center [560, 278] width 1120 height 556
click at [1025, 74] on div "v2_request_request_m 외 1곡에 대한 검사가 완료되었습니다. 지금 결과를 확인해 보세요." at bounding box center [1045, 74] width 115 height 17
drag, startPoint x: 1022, startPoint y: 74, endPoint x: 989, endPoint y: 71, distance: 33.9
click at [989, 71] on div "v2_request_request_m 외 1곡에 대한 검사가 완료되었습니다. 지금 결과를 확인해 보세요." at bounding box center [1045, 74] width 115 height 17
click at [1046, 70] on div "v2_request_request_m 외 1곡에 대한 검사가 완료되었습니다. 지금 결과를 확인해 보세요." at bounding box center [1045, 74] width 115 height 17
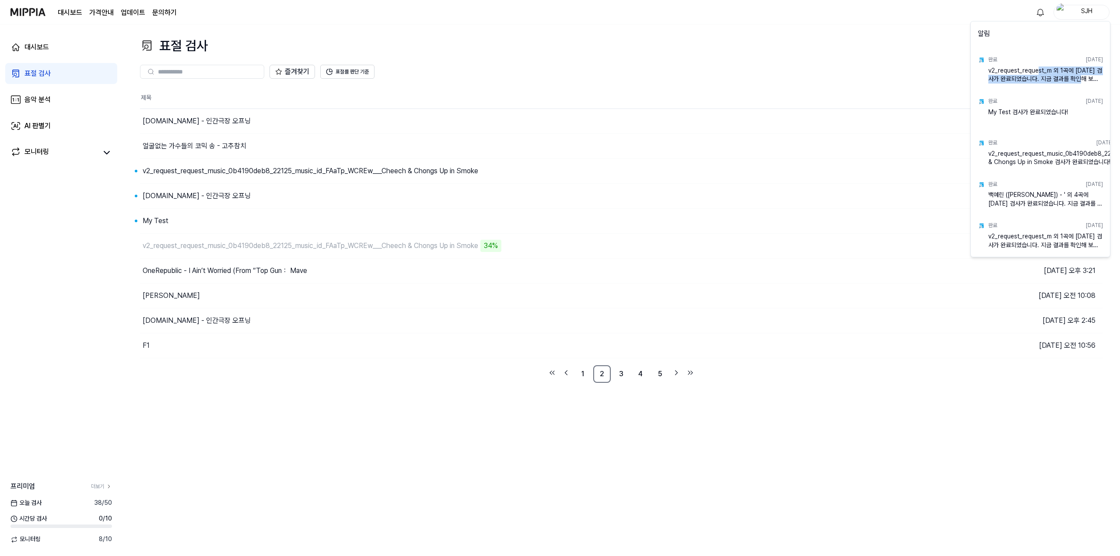
drag, startPoint x: 1087, startPoint y: 77, endPoint x: 1010, endPoint y: 70, distance: 77.2
click at [1010, 70] on div "v2_request_request_m 외 1곡에 대한 검사가 완료되었습니다. 지금 결과를 확인해 보세요." at bounding box center [1045, 74] width 115 height 17
click at [747, 71] on html "대시보드 가격안내 업데이트 문의하기 SJH 대시보드 표절 검사 음악 분석 AI 판별기 모니터링 프리미엄 더보기 오늘 검사 38 / 50 시간당…" at bounding box center [560, 278] width 1120 height 556
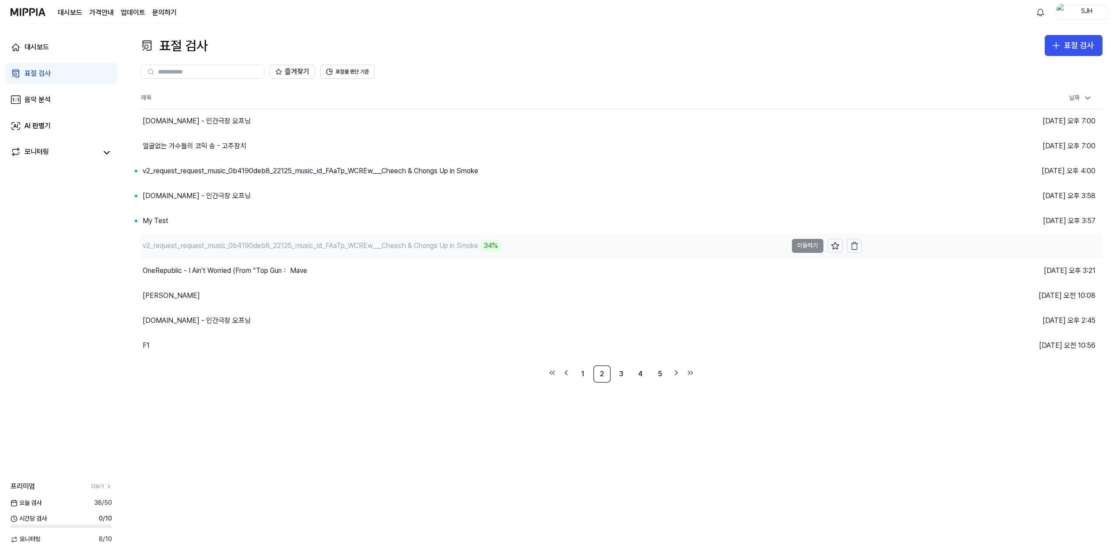
drag, startPoint x: 517, startPoint y: 241, endPoint x: 485, endPoint y: 242, distance: 31.9
click at [483, 241] on div "v2_request_request_music_0b4190deb8_22125_music_id_FAaTp_WCREw___Cheech & Chong…" at bounding box center [463, 246] width 647 height 24
click at [521, 245] on div "v2_request_request_music_0b4190deb8_22125_music_id_FAaTp_WCREw___Cheech & Chong…" at bounding box center [463, 246] width 647 height 24
click at [54, 121] on link "AI 판별기" at bounding box center [61, 125] width 112 height 21
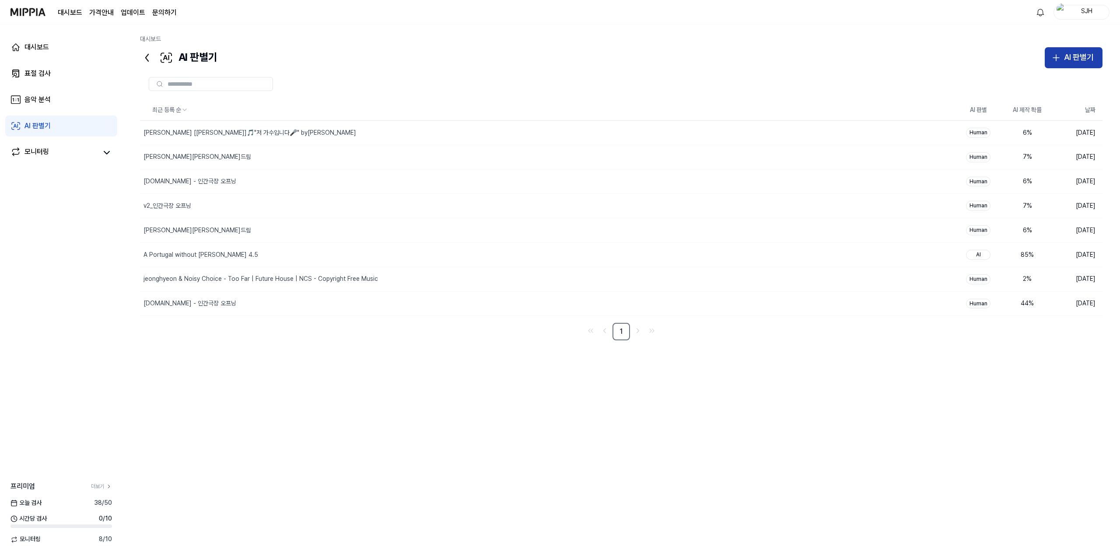
click at [1065, 56] on div "AI 판별기" at bounding box center [1079, 57] width 30 height 13
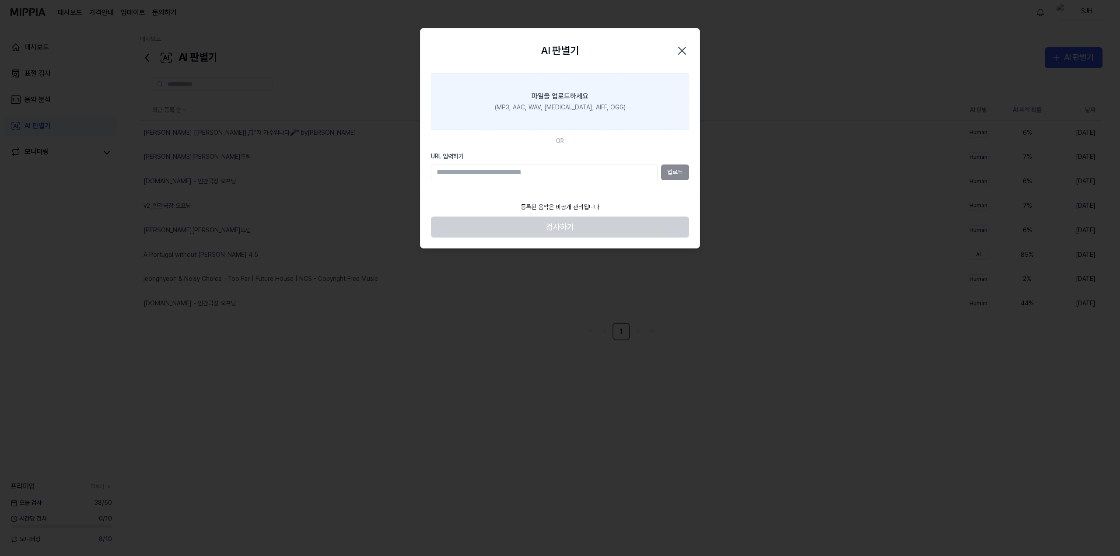
click at [568, 104] on div "(MP3, AAC, WAV, FLAC, AIFF, OGG)" at bounding box center [560, 107] width 131 height 9
click at [0, 0] on input "파일을 업로드하세요 (MP3, AAC, WAV, FLAC, AIFF, OGG)" at bounding box center [0, 0] width 0 height 0
click at [577, 91] on div "파일을 업로드하세요" at bounding box center [560, 96] width 57 height 10
click at [0, 0] on input "파일을 업로드하세요 (MP3, AAC, WAV, FLAC, AIFF, OGG)" at bounding box center [0, 0] width 0 height 0
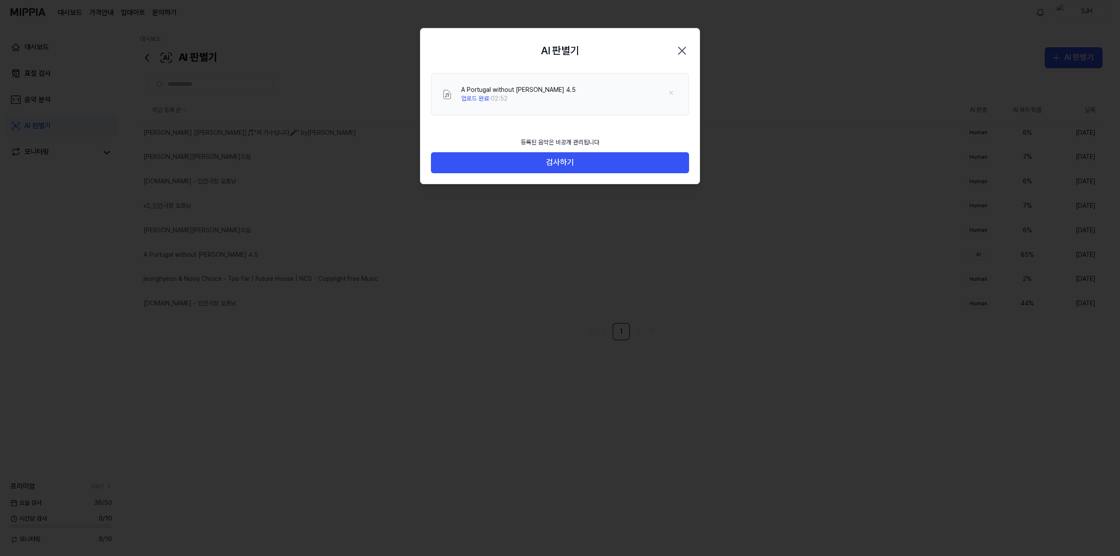
click at [684, 51] on icon "button" at bounding box center [682, 51] width 14 height 14
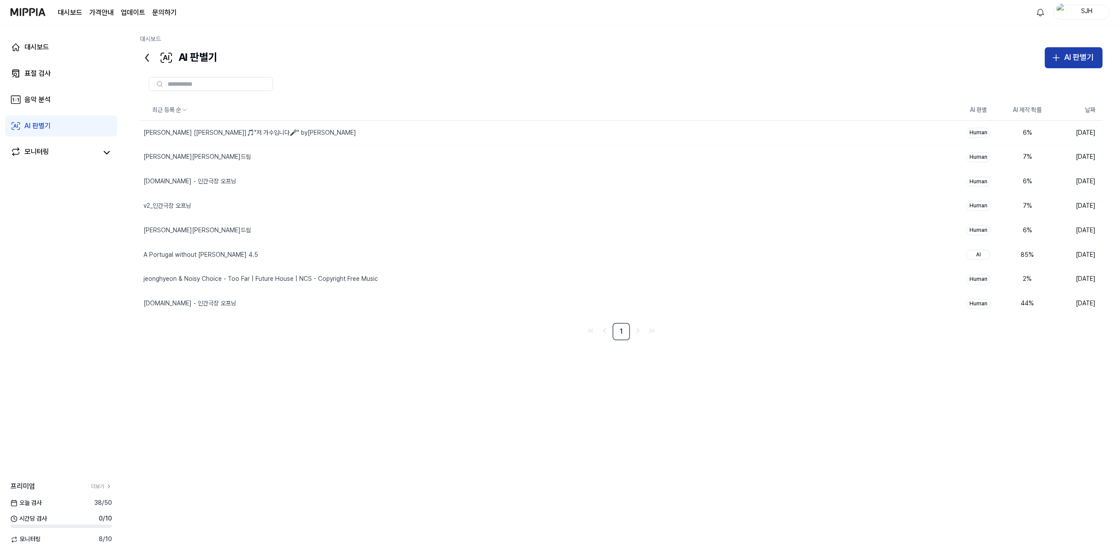
click at [1059, 58] on icon "button" at bounding box center [1056, 58] width 6 height 0
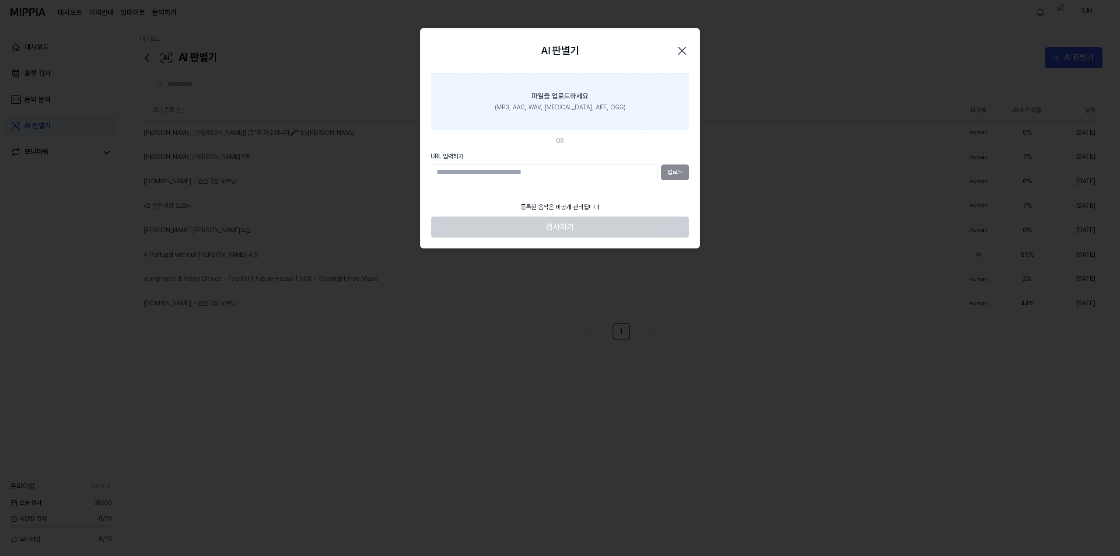
click at [529, 107] on div "(MP3, AAC, WAV, FLAC, AIFF, OGG)" at bounding box center [560, 107] width 131 height 9
click at [0, 0] on input "파일을 업로드하세요 (MP3, AAC, WAV, FLAC, AIFF, OGG)" at bounding box center [0, 0] width 0 height 0
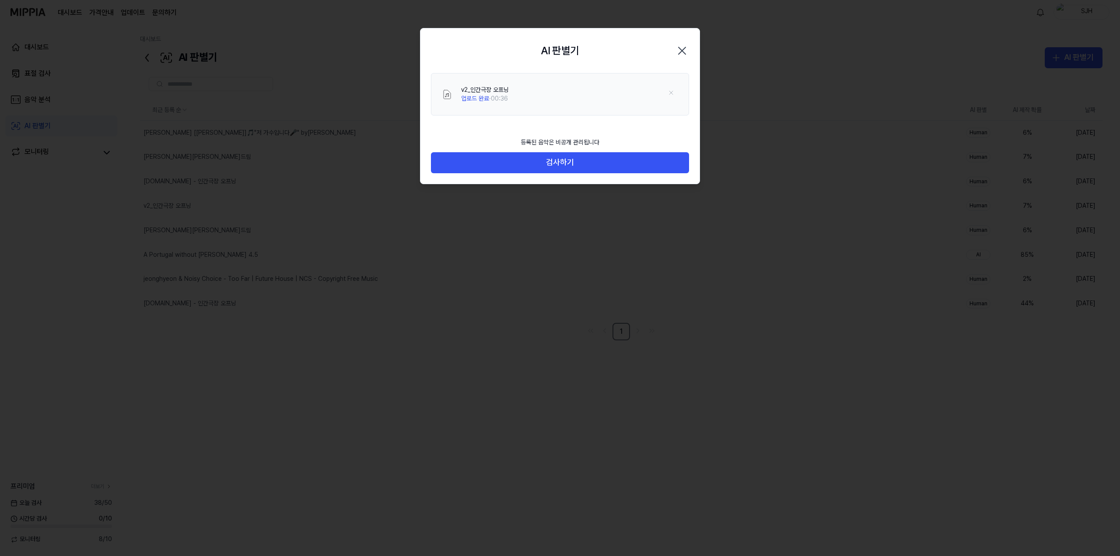
click at [684, 51] on icon "button" at bounding box center [682, 51] width 14 height 14
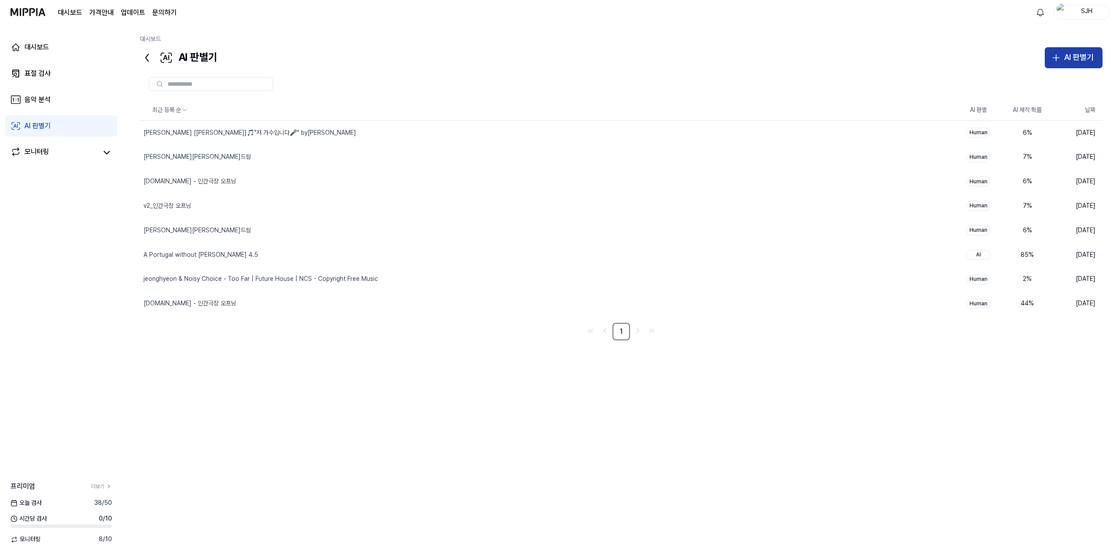
click at [1080, 66] on button "AI 판별기" at bounding box center [1074, 57] width 58 height 21
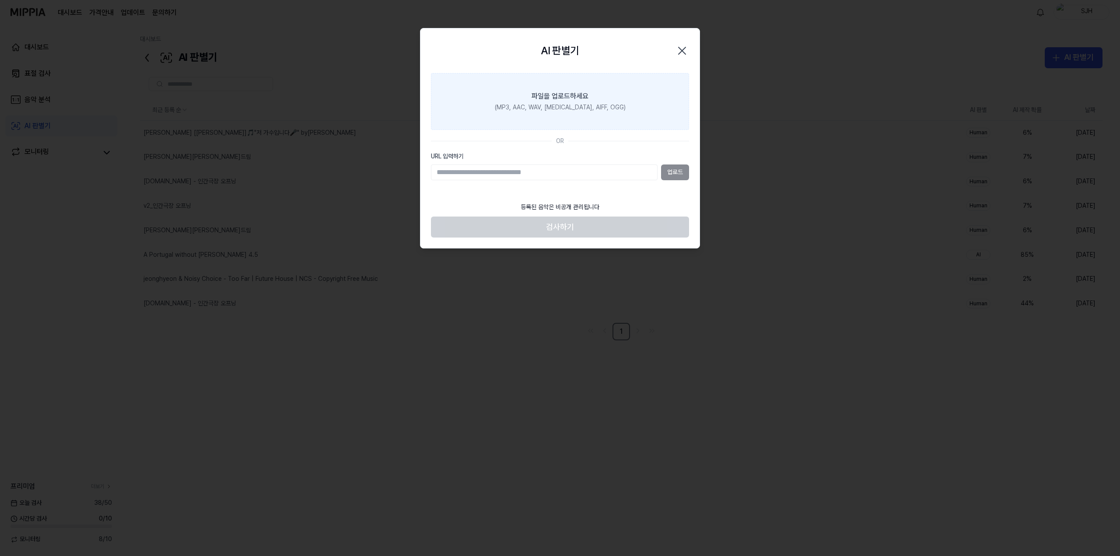
click at [565, 108] on div "(MP3, AAC, WAV, FLAC, AIFF, OGG)" at bounding box center [560, 107] width 131 height 9
click at [0, 0] on input "파일을 업로드하세요 (MP3, AAC, WAV, FLAC, AIFF, OGG)" at bounding box center [0, 0] width 0 height 0
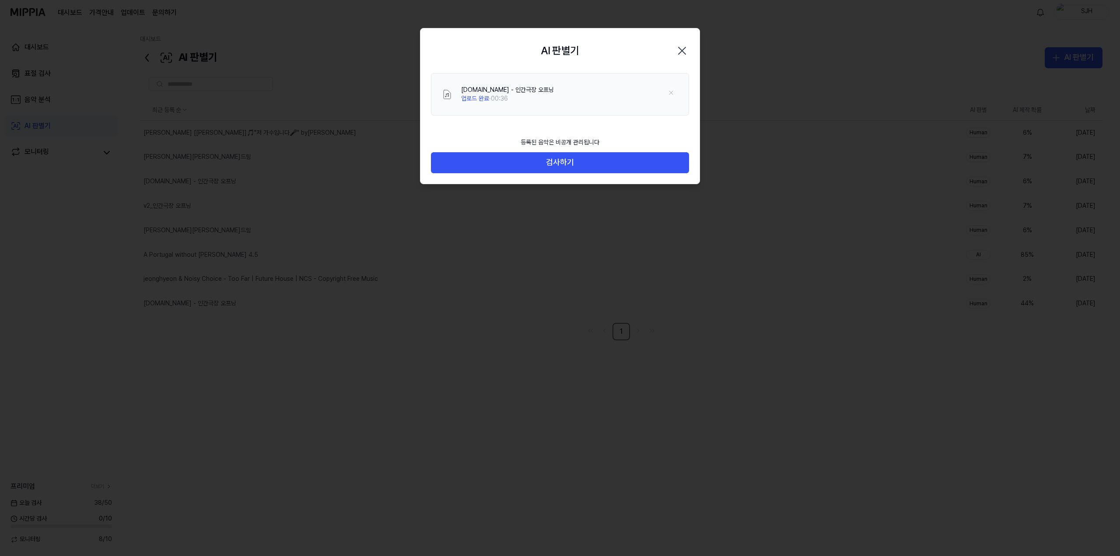
click at [683, 50] on icon "button" at bounding box center [682, 50] width 7 height 7
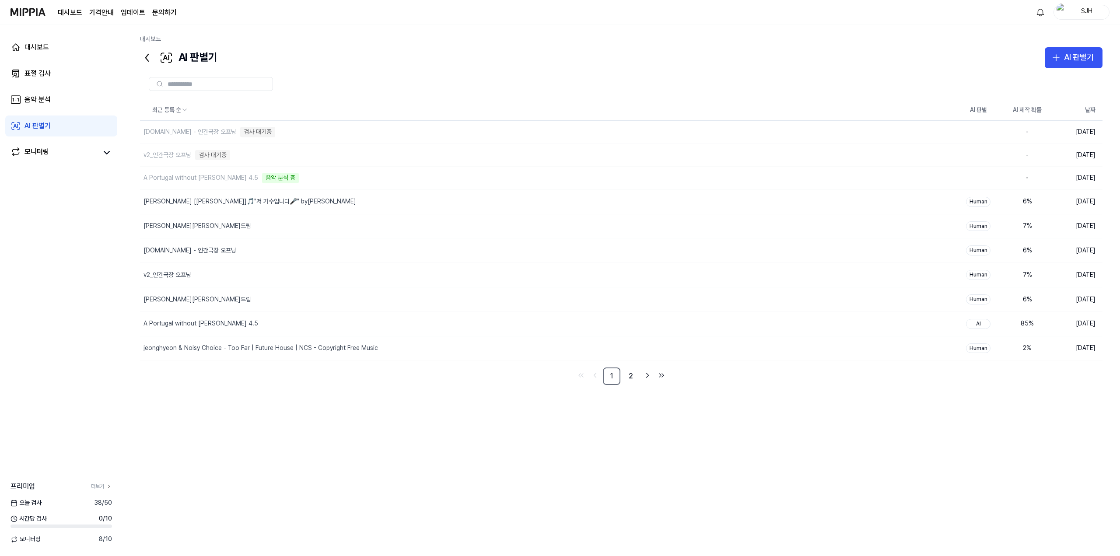
click at [362, 420] on div "최근 등록 순 AI 판별 AI 제작 확률 날짜 y2mate.com - 인간극장 오프닝 검사 대기중 삭제 - 2025.09.09. v2_인간극장…" at bounding box center [621, 280] width 962 height 361
click at [409, 420] on div "최근 등록 순 AI 판별 AI 제작 확률 날짜 [DOMAIN_NAME] - 인간극장 오프닝 검사 대기중 삭제 - [DATE] v2_인간극장 오…" at bounding box center [621, 280] width 962 height 361
click at [1038, 13] on html "대시보드 가격안내 업데이트 문의하기 1 SJH 대시보드 표절 검사 음악 분석 AI 판별기 모니터링 프리미엄 더보기 [DATE] 검사 35 / …" at bounding box center [560, 278] width 1120 height 556
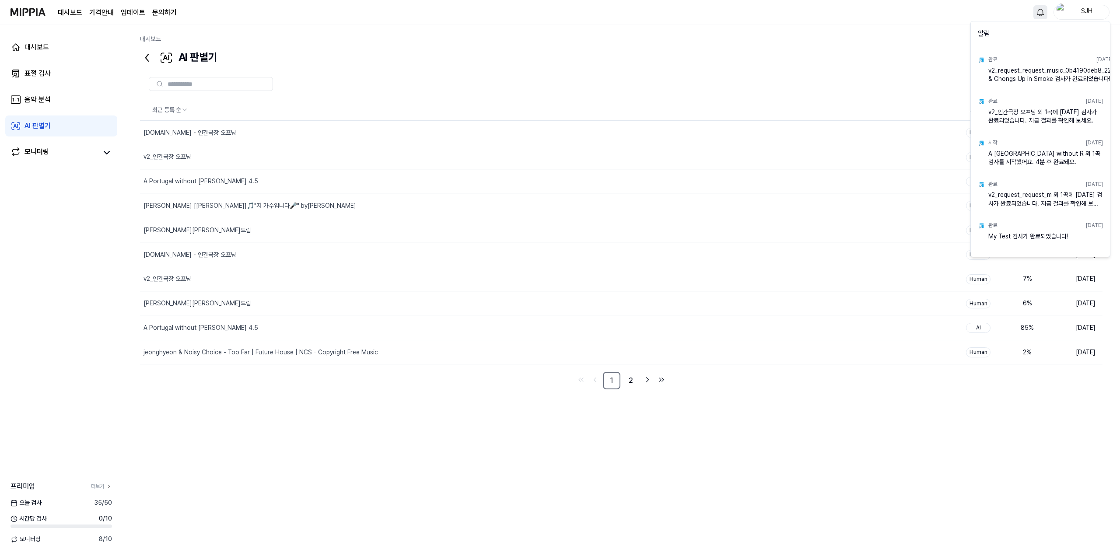
click at [1039, 9] on html "대시보드 가격안내 업데이트 문의하기 SJH 대시보드 표절 검사 음악 분석 AI 판별기 모니터링 프리미엄 더보기 [DATE] 검사 35 / 50…" at bounding box center [560, 278] width 1120 height 556
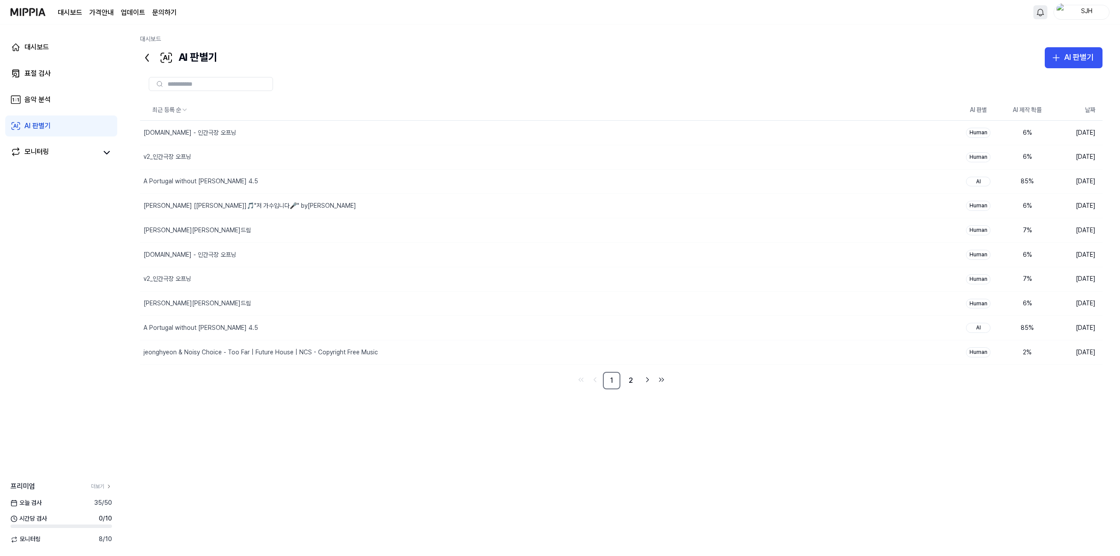
click at [1039, 11] on html "대시보드 가격안내 업데이트 문의하기 SJH 대시보드 표절 검사 음악 분석 AI 판별기 모니터링 프리미엄 더보기 [DATE] 검사 35 / 50…" at bounding box center [560, 278] width 1120 height 556
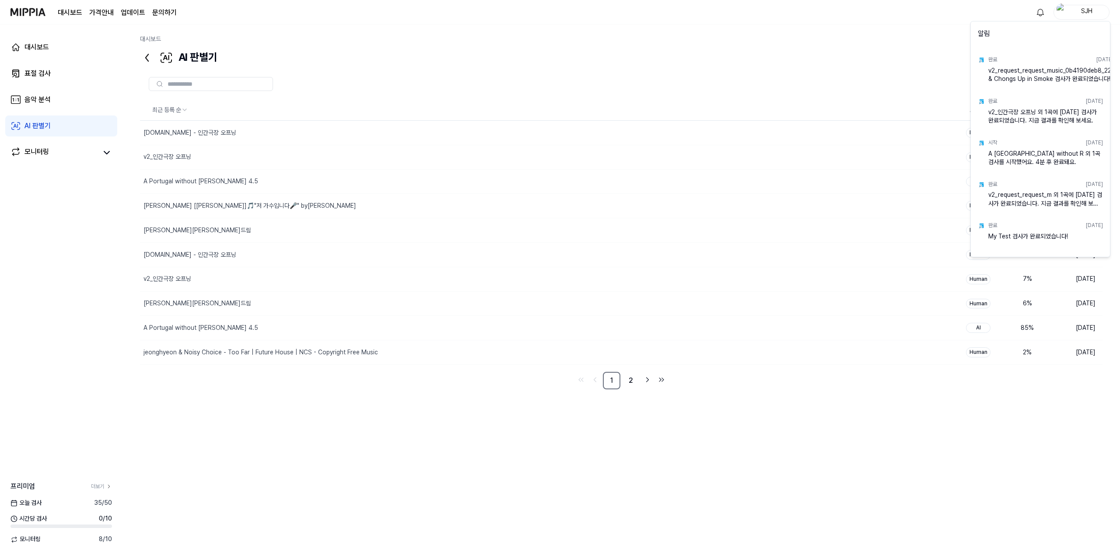
click at [1039, 11] on html "대시보드 가격안내 업데이트 문의하기 SJH 대시보드 표절 검사 음악 분석 AI 판별기 모니터링 프리미엄 더보기 [DATE] 검사 35 / 50…" at bounding box center [560, 278] width 1120 height 556
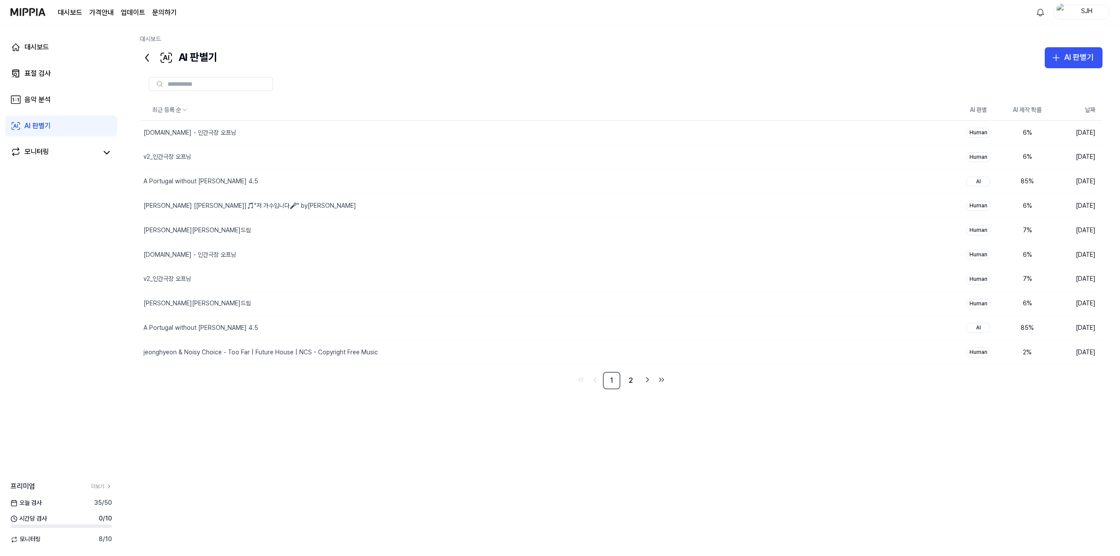
click at [939, 36] on div "대시보드" at bounding box center [621, 41] width 962 height 12
click at [871, 35] on div "대시보드" at bounding box center [621, 41] width 962 height 12
click at [1044, 14] on html "대시보드 가격안내 업데이트 문의하기 SJH 대시보드 표절 검사 음악 분석 AI 판별기 모니터링 프리미엄 더보기 [DATE] 검사 35 / 50…" at bounding box center [560, 278] width 1120 height 556
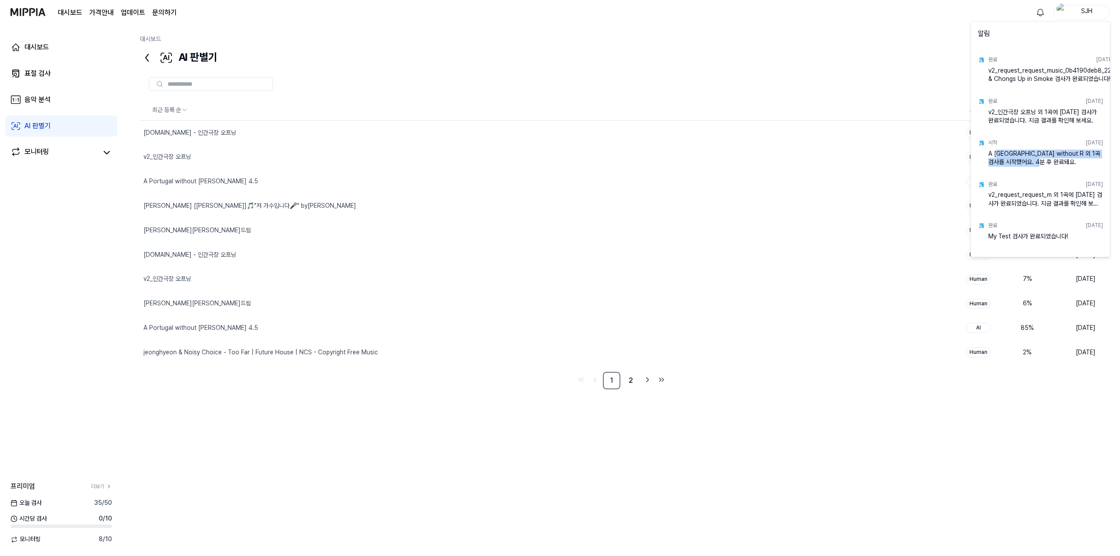
drag, startPoint x: 1037, startPoint y: 164, endPoint x: 995, endPoint y: 150, distance: 44.1
click at [995, 150] on div "A [GEOGRAPHIC_DATA] without R 외 1곡 검사를 시작했어요. 4분 후 완료돼요." at bounding box center [1045, 158] width 115 height 17
click at [1039, 162] on div "A [GEOGRAPHIC_DATA] without R 외 1곡 검사를 시작했어요. 4분 후 완료돼요." at bounding box center [1045, 158] width 115 height 17
drag, startPoint x: 1050, startPoint y: 123, endPoint x: 998, endPoint y: 112, distance: 53.3
click at [990, 108] on div "v2_인간극장 오프닝 외 1곡에 [DATE] 검사가 완료되었습니다. 지금 결과를 확인해 보세요." at bounding box center [1045, 116] width 115 height 17
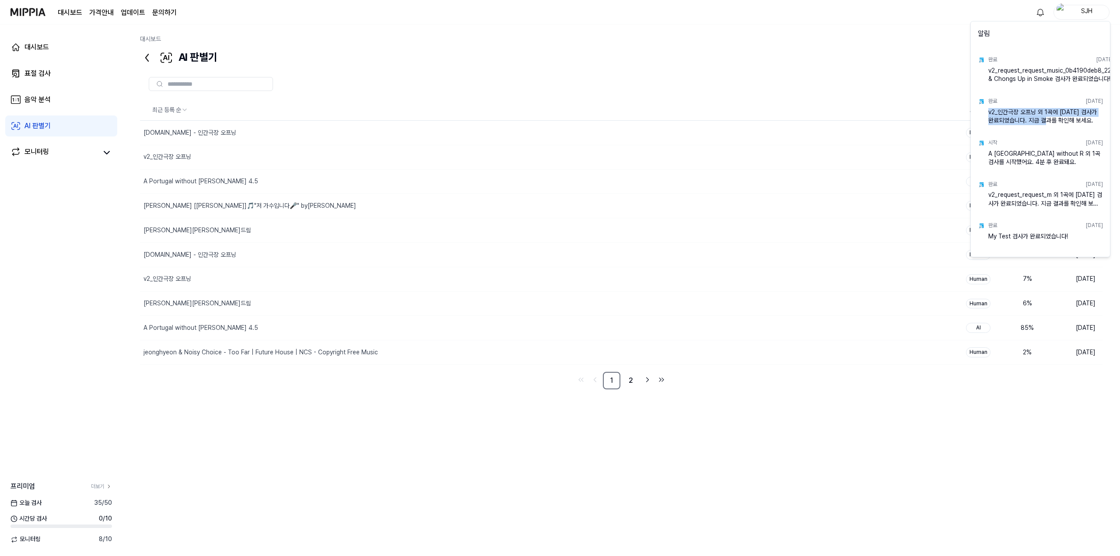
click at [1049, 124] on div "v2_인간극장 오프닝 외 1곡에 [DATE] 검사가 완료되었습니다. 지금 결과를 확인해 보세요." at bounding box center [1045, 116] width 115 height 17
drag, startPoint x: 1074, startPoint y: 125, endPoint x: 1011, endPoint y: 115, distance: 64.3
click at [1007, 113] on div "v2_인간극장 오프닝 외 1곡에 [DATE] 검사가 완료되었습니다. 지금 결과를 확인해 보세요." at bounding box center [1045, 116] width 115 height 17
click at [1035, 121] on div "v2_인간극장 오프닝 외 1곡에 [DATE] 검사가 완료되었습니다. 지금 결과를 확인해 보세요." at bounding box center [1045, 116] width 115 height 17
click at [64, 123] on html "대시보드 가격안내 업데이트 문의하기 SJH 대시보드 표절 검사 음악 분석 AI 판별기 모니터링 프리미엄 더보기 [DATE] 검사 35 / 50…" at bounding box center [560, 278] width 1120 height 556
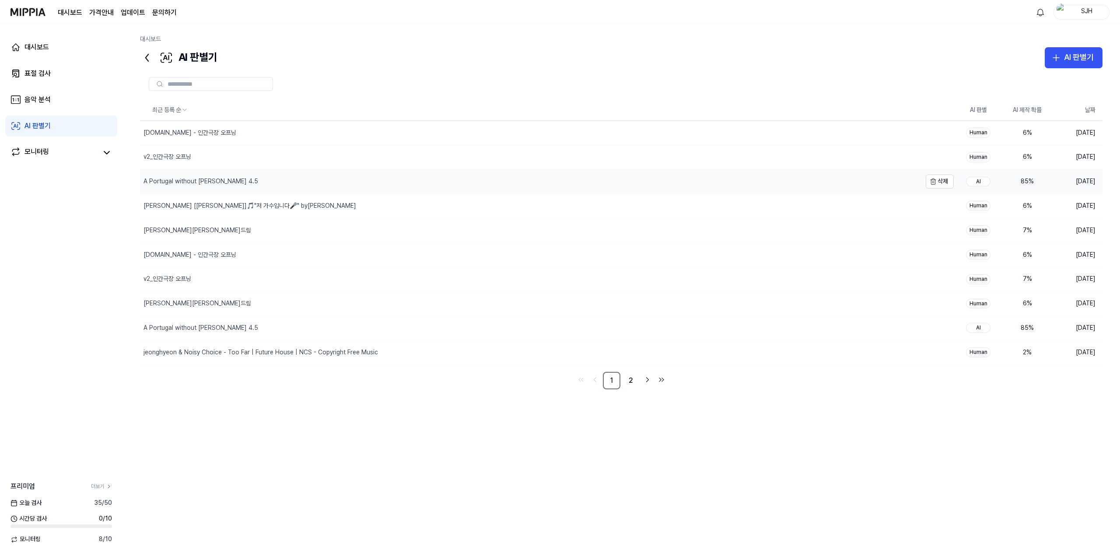
click at [237, 180] on div "A Portugal without [PERSON_NAME] 4.5" at bounding box center [530, 182] width 781 height 24
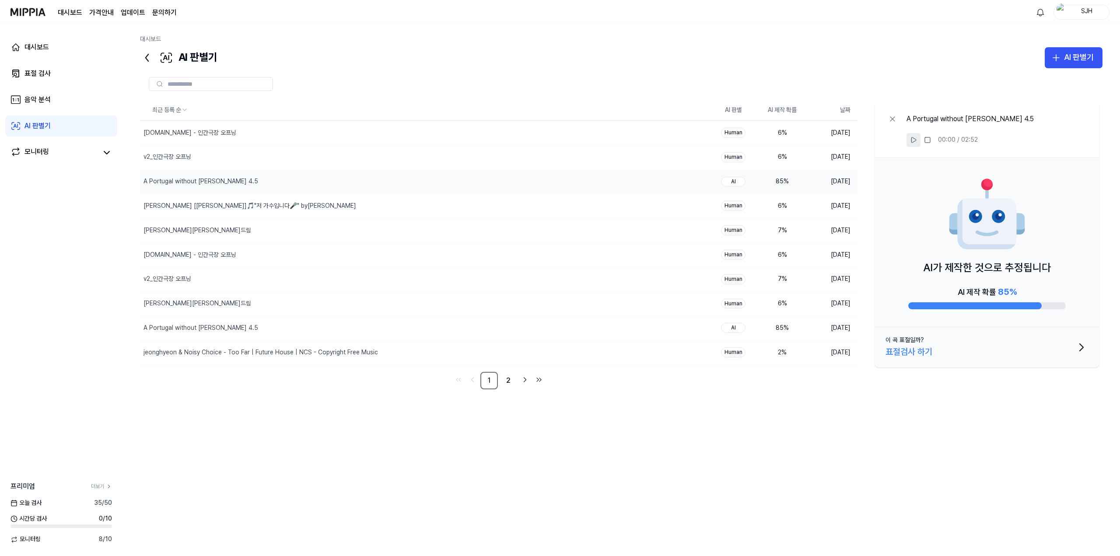
click at [909, 140] on button at bounding box center [913, 140] width 14 height 14
click at [911, 139] on rect at bounding box center [911, 139] width 1 height 5
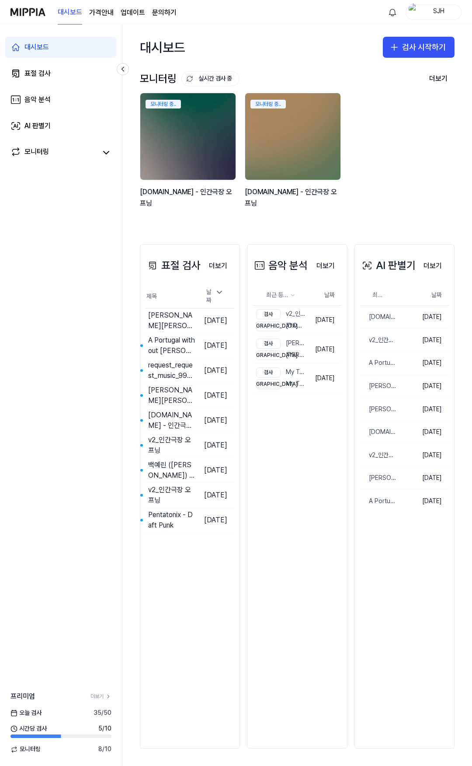
click at [39, 9] on img at bounding box center [27, 12] width 35 height 24
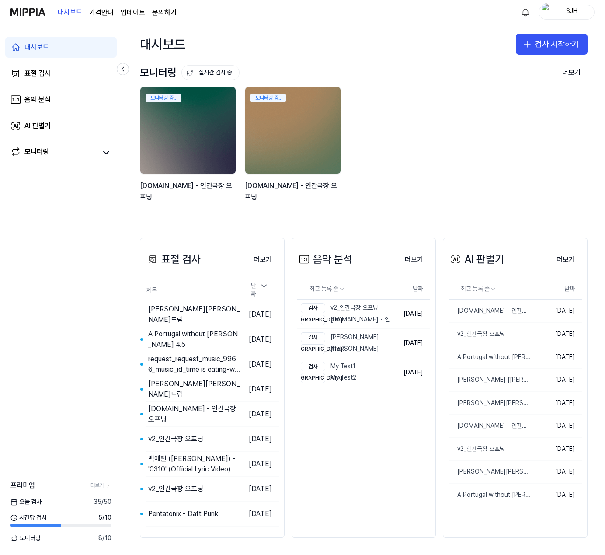
click at [47, 61] on div "대시보드 표절 검사 음악 분석 AI 판별기 모니터링" at bounding box center [61, 99] width 122 height 150
click at [44, 73] on div "표절 검사" at bounding box center [37, 73] width 26 height 10
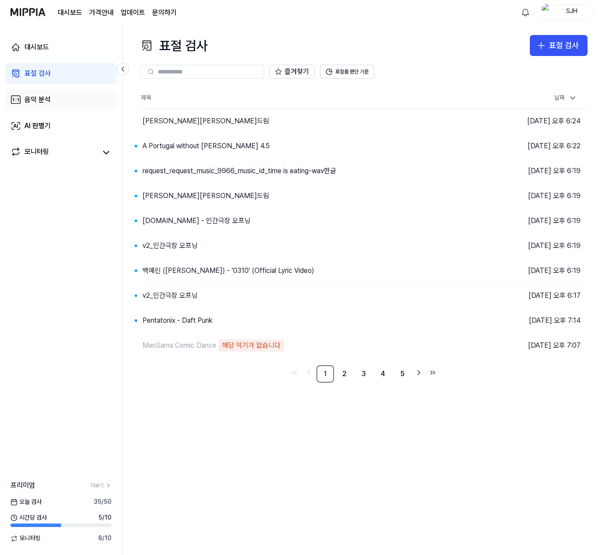
click at [42, 107] on link "음악 분석" at bounding box center [61, 99] width 112 height 21
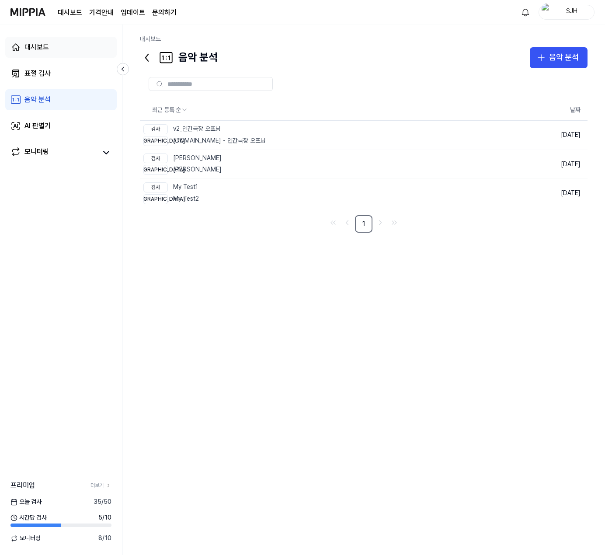
click at [49, 56] on link "대시보드" at bounding box center [61, 47] width 112 height 21
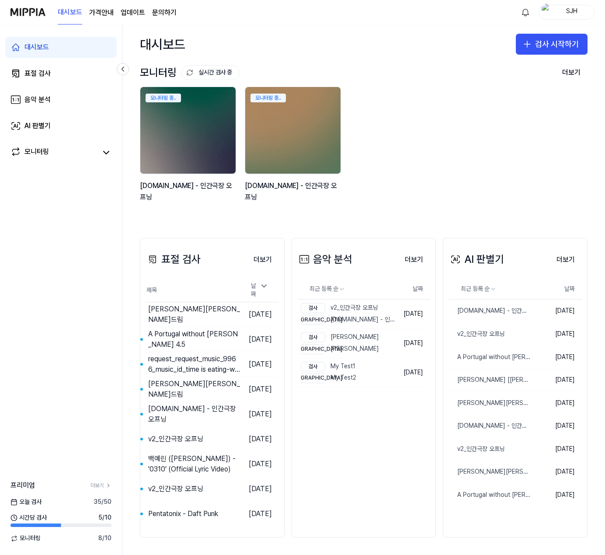
click at [379, 119] on div "모니터링 중.. y2mate.com - 인간극장 오프닝 모니터링 중.. y2mate.com - 인간극장 오프닝" at bounding box center [357, 149] width 448 height 125
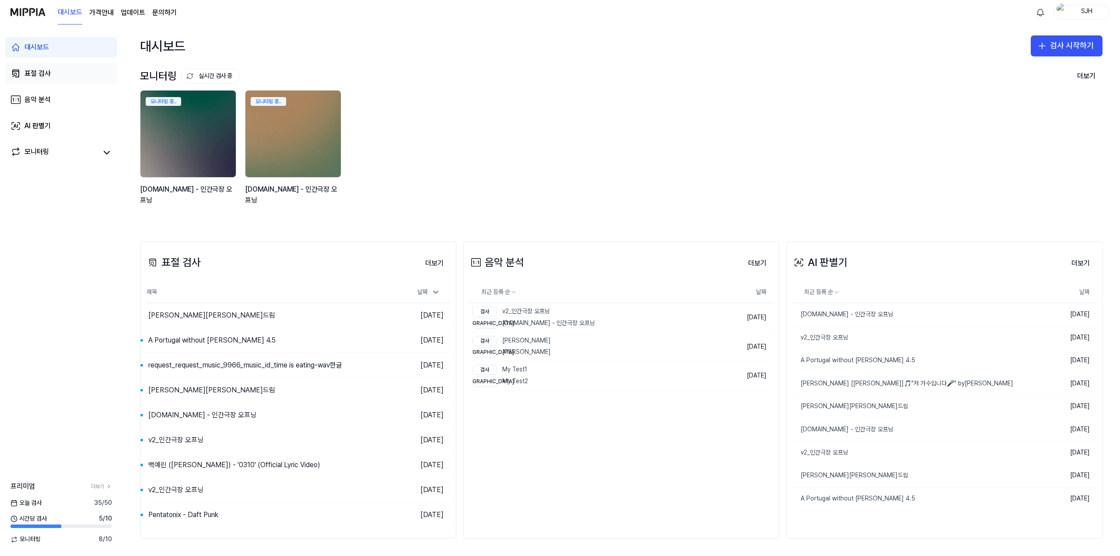
click at [37, 80] on link "표절 검사" at bounding box center [61, 73] width 112 height 21
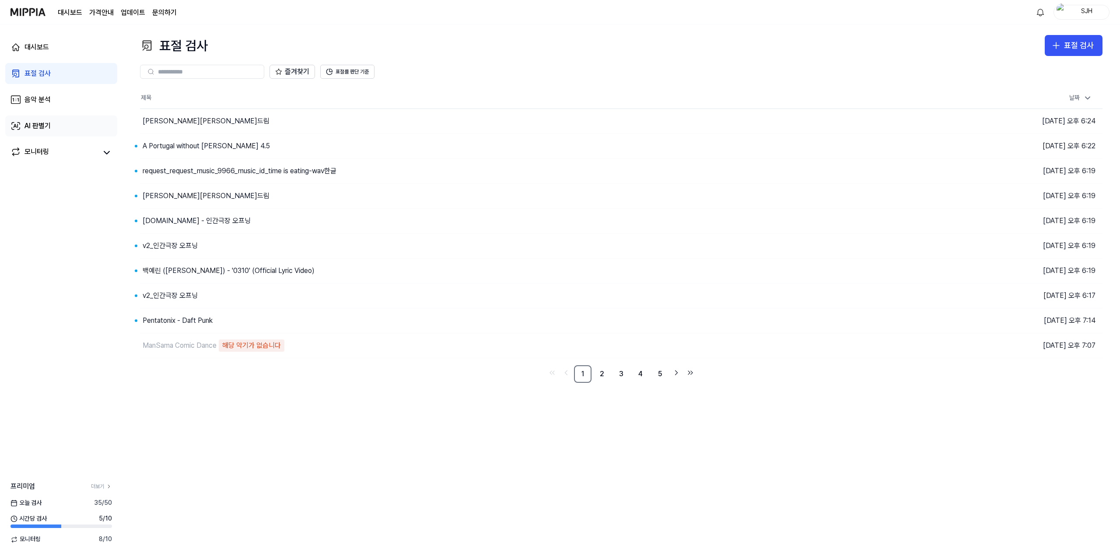
click at [82, 122] on link "AI 판별기" at bounding box center [61, 125] width 112 height 21
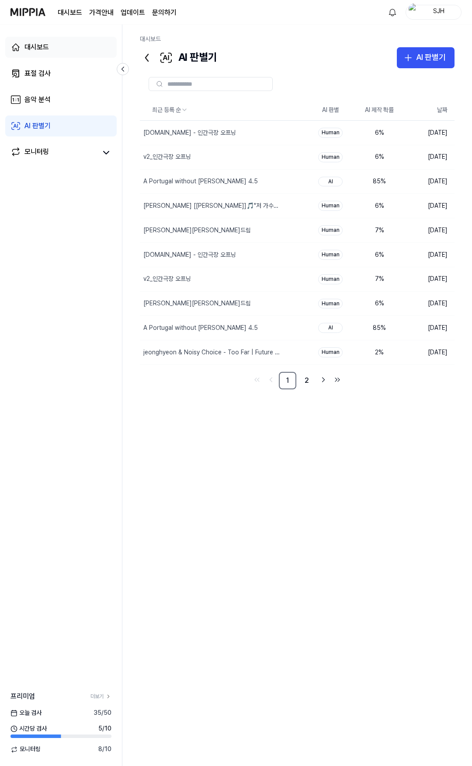
click at [60, 51] on link "대시보드" at bounding box center [61, 47] width 112 height 21
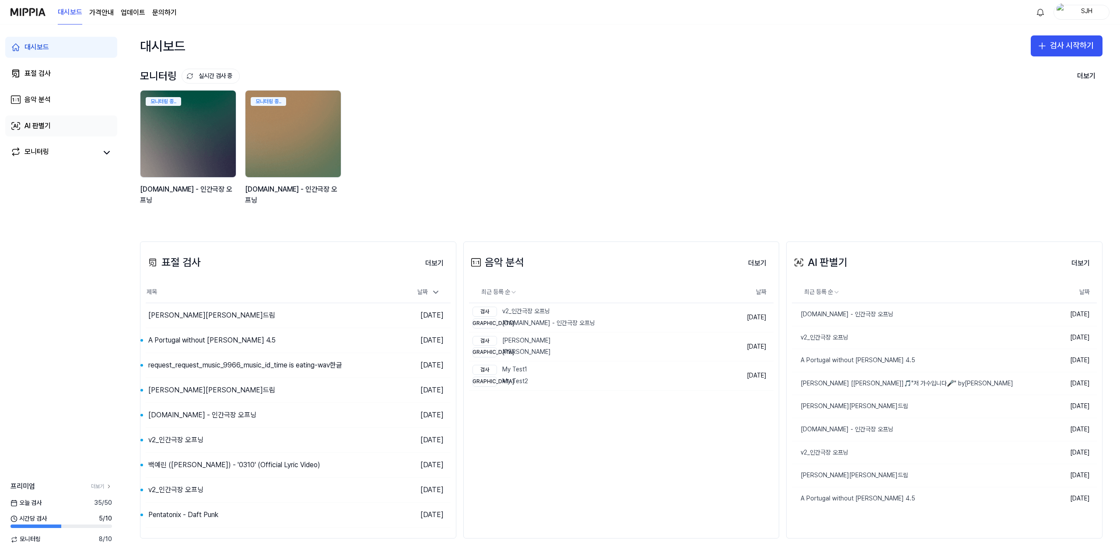
click at [49, 119] on link "AI 판별기" at bounding box center [61, 125] width 112 height 21
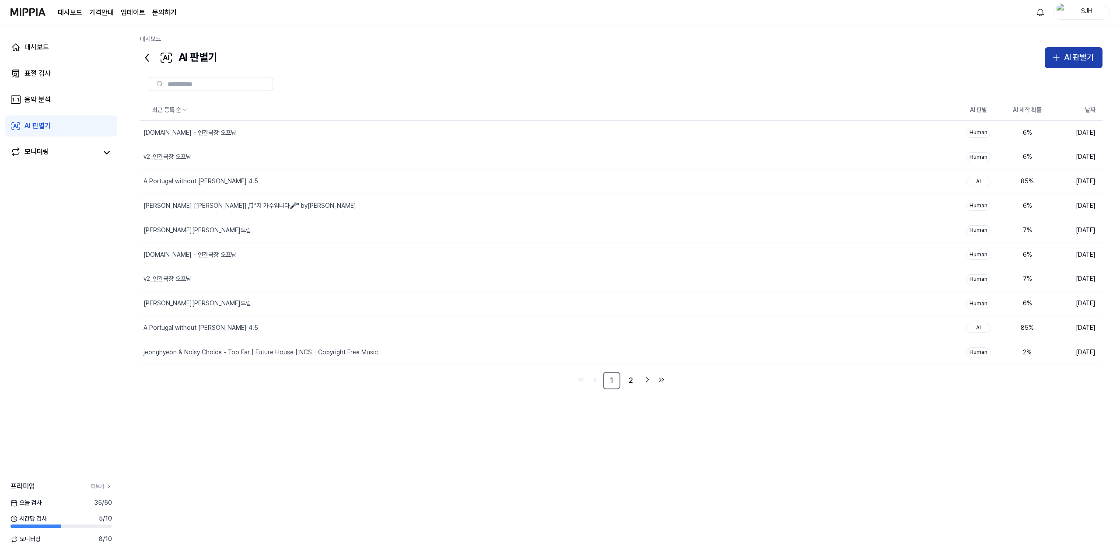
click at [472, 60] on icon "button" at bounding box center [1056, 57] width 10 height 10
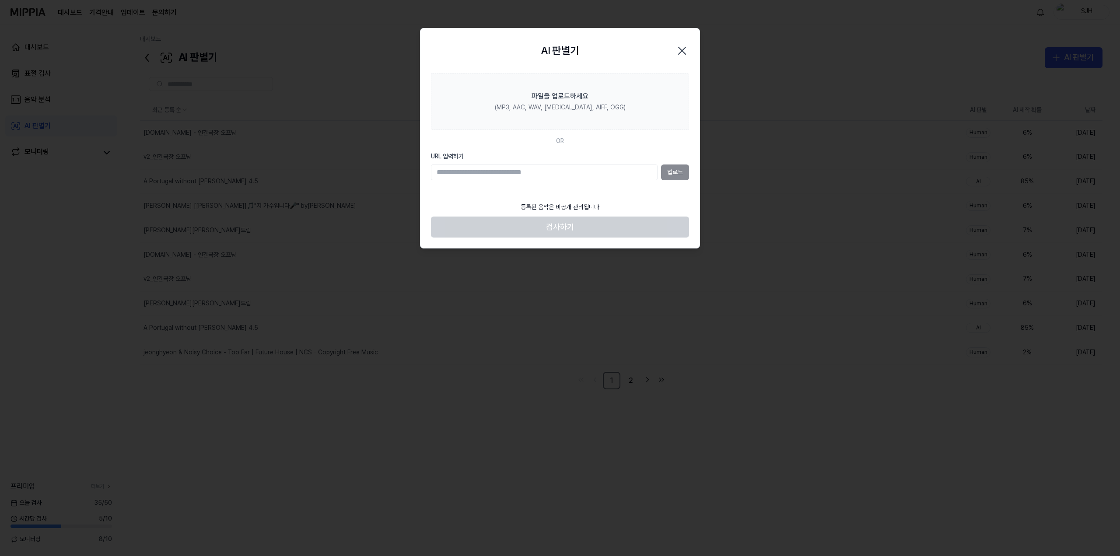
click at [472, 173] on input "URL 입력하기" at bounding box center [544, 172] width 227 height 16
type input "**********"
paste input "**********"
type input "**********"
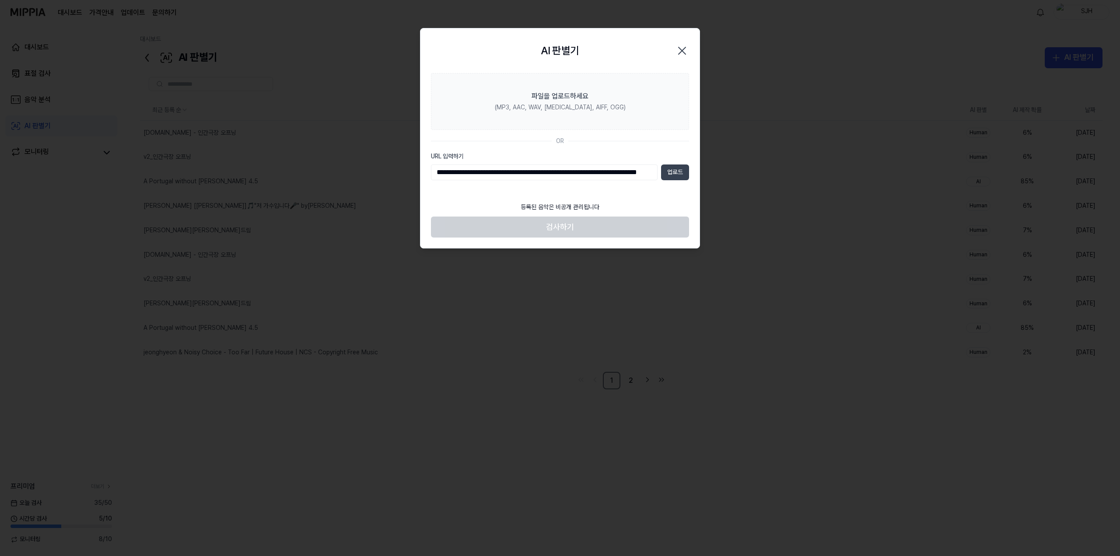
scroll to position [0, 0]
click at [472, 174] on button "업로드" at bounding box center [675, 172] width 28 height 16
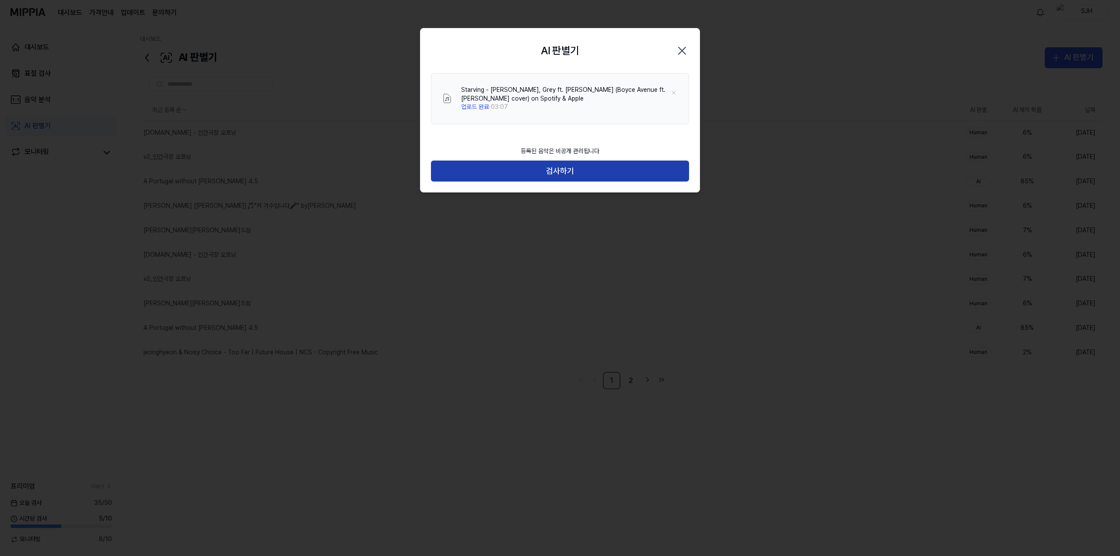
click at [472, 172] on button "검사하기" at bounding box center [560, 171] width 258 height 21
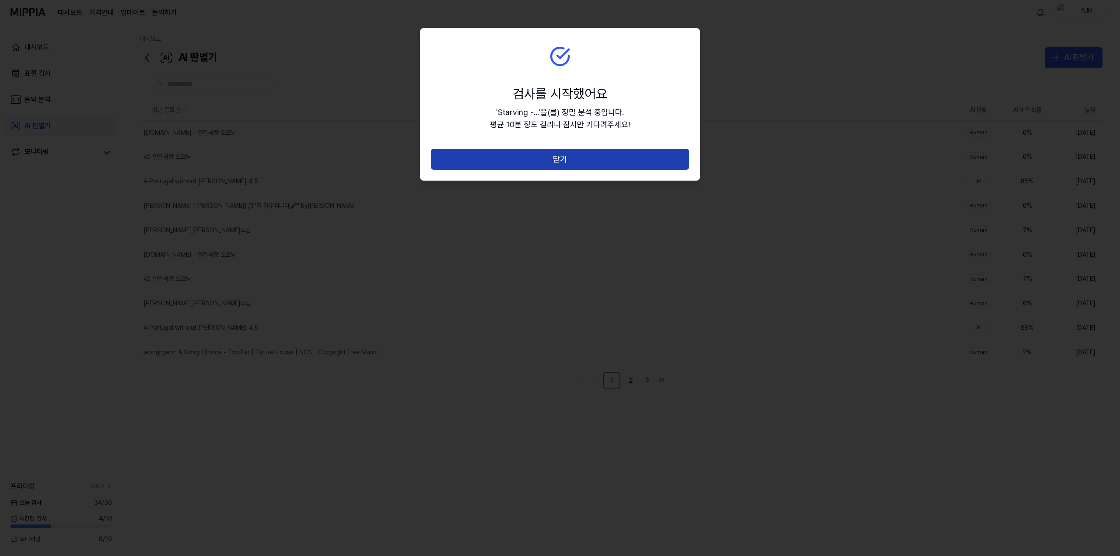
click at [472, 154] on button "닫기" at bounding box center [560, 159] width 258 height 21
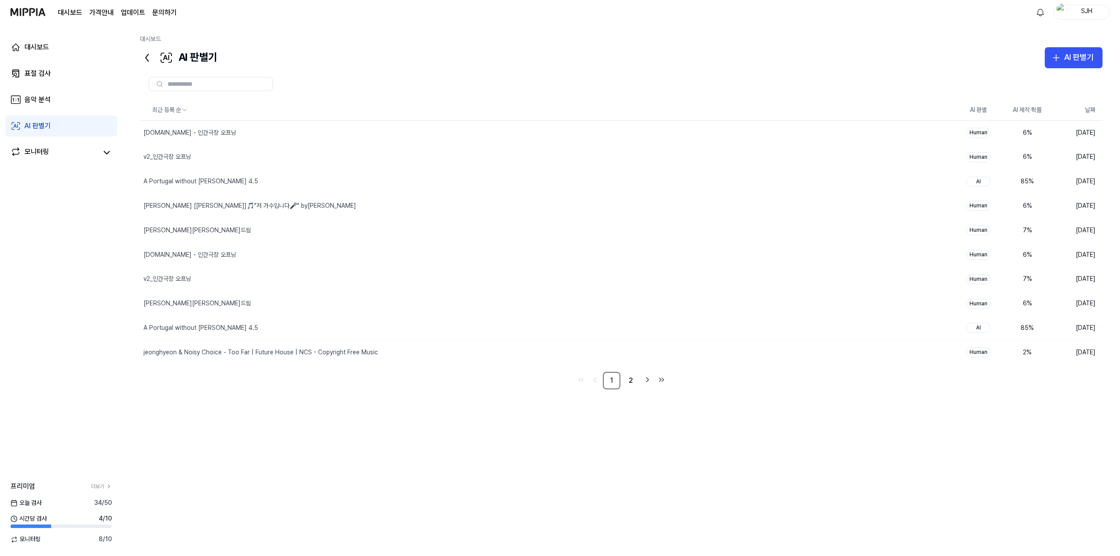
click at [383, 444] on div "최근 등록 순 AI 판별 AI 제작 확률 날짜 y2mate.com - 인간극장 오프닝 삭제 Human 6 % 2025.09.09. v2_인간극…" at bounding box center [621, 280] width 962 height 361
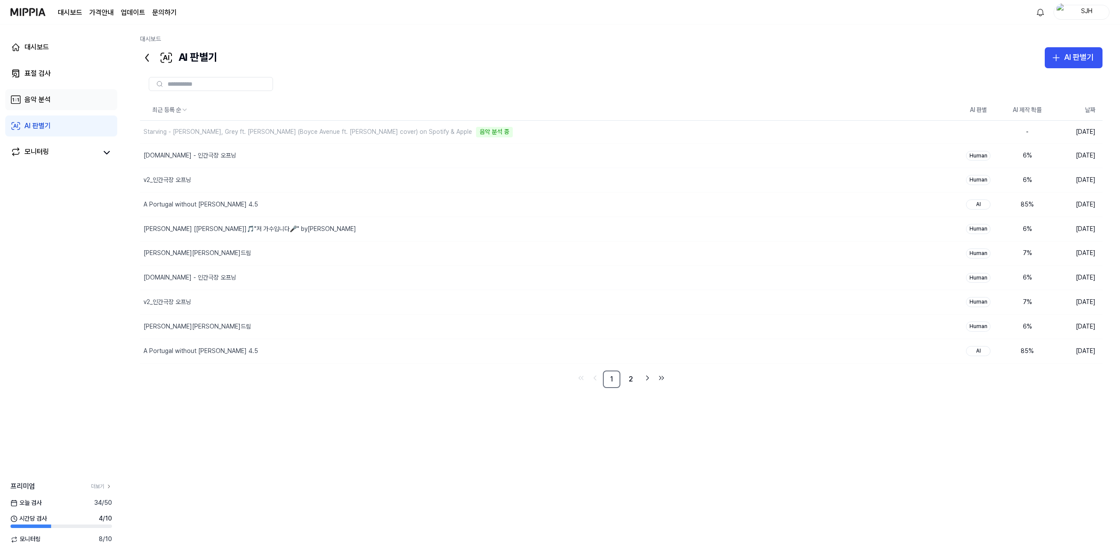
click at [75, 97] on link "음악 분석" at bounding box center [61, 99] width 112 height 21
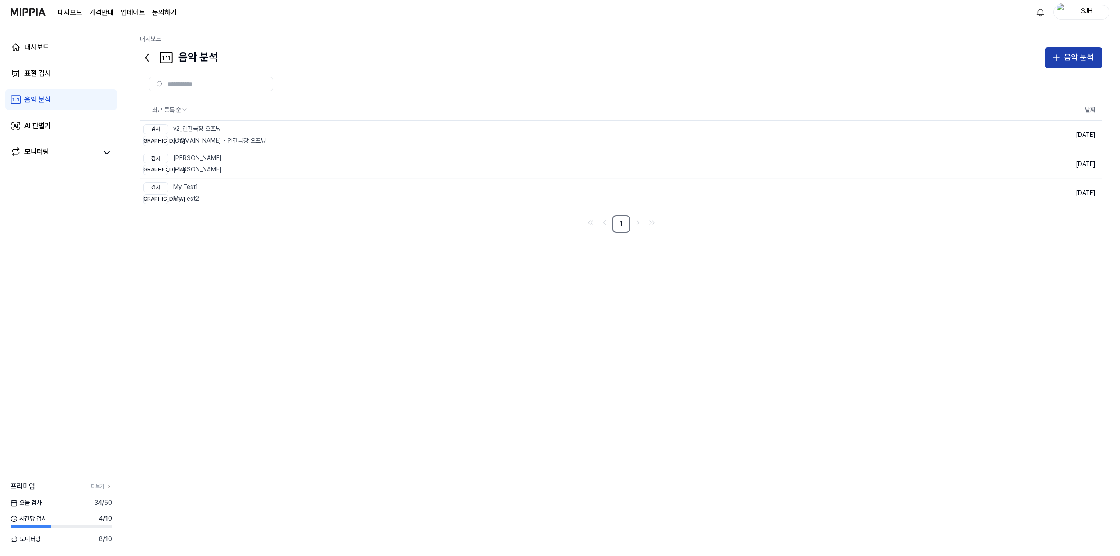
click at [1064, 56] on div "음악 분석" at bounding box center [1079, 57] width 30 height 13
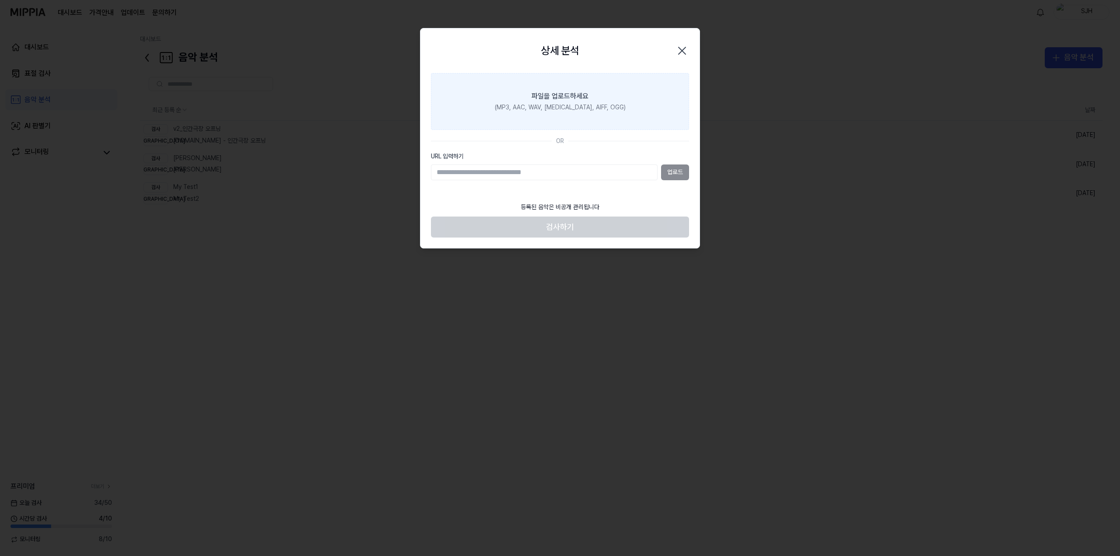
click at [606, 99] on label "파일을 업로드하세요 (MP3, AAC, WAV, [MEDICAL_DATA], AIFF, OGG)" at bounding box center [560, 101] width 258 height 57
click at [0, 0] on input "파일을 업로드하세요 (MP3, AAC, WAV, [MEDICAL_DATA], AIFF, OGG)" at bounding box center [0, 0] width 0 height 0
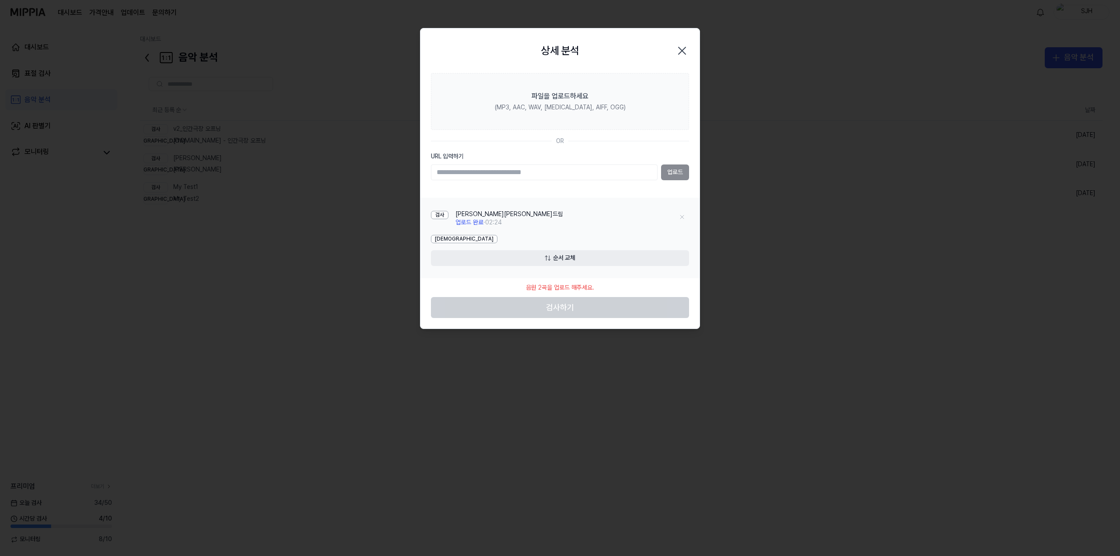
drag, startPoint x: 678, startPoint y: 54, endPoint x: 639, endPoint y: 56, distance: 39.4
click at [678, 53] on icon "button" at bounding box center [682, 51] width 14 height 14
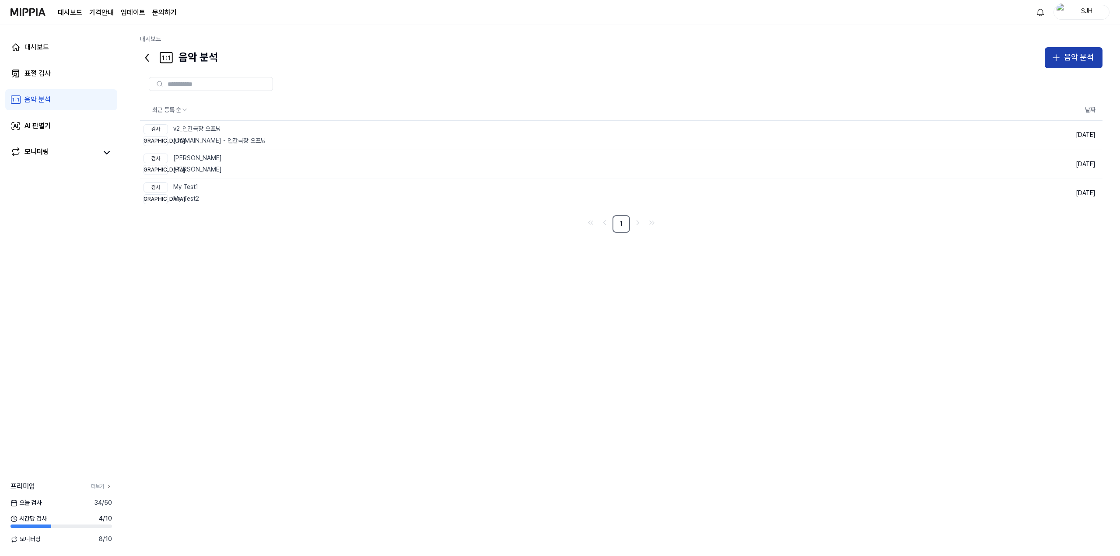
click at [1061, 59] on icon "button" at bounding box center [1056, 57] width 10 height 10
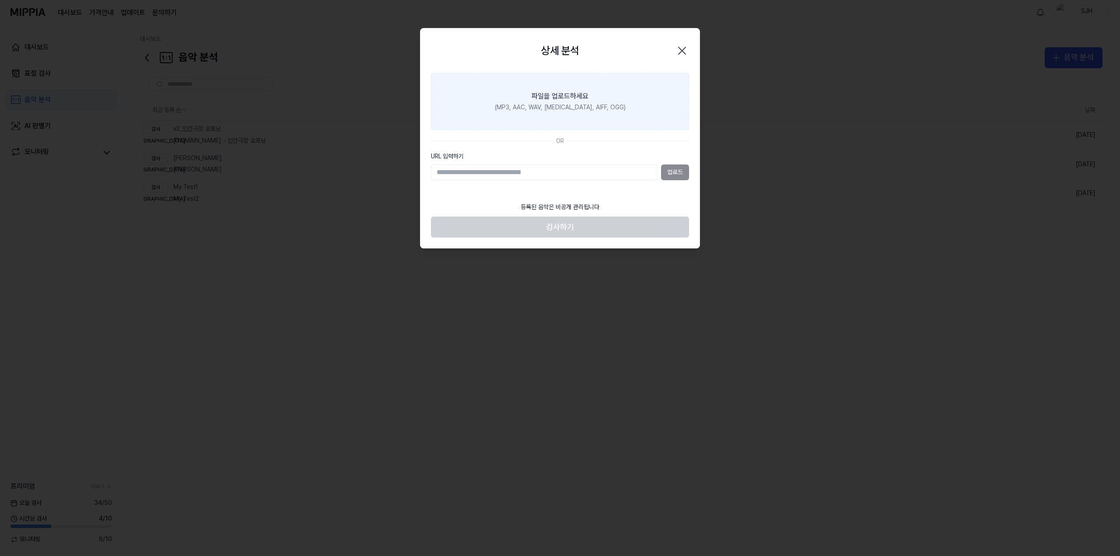
click at [542, 104] on div "(MP3, AAC, WAV, [MEDICAL_DATA], AIFF, OGG)" at bounding box center [560, 107] width 131 height 9
click at [0, 0] on input "파일을 업로드하세요 (MP3, AAC, WAV, [MEDICAL_DATA], AIFF, OGG)" at bounding box center [0, 0] width 0 height 0
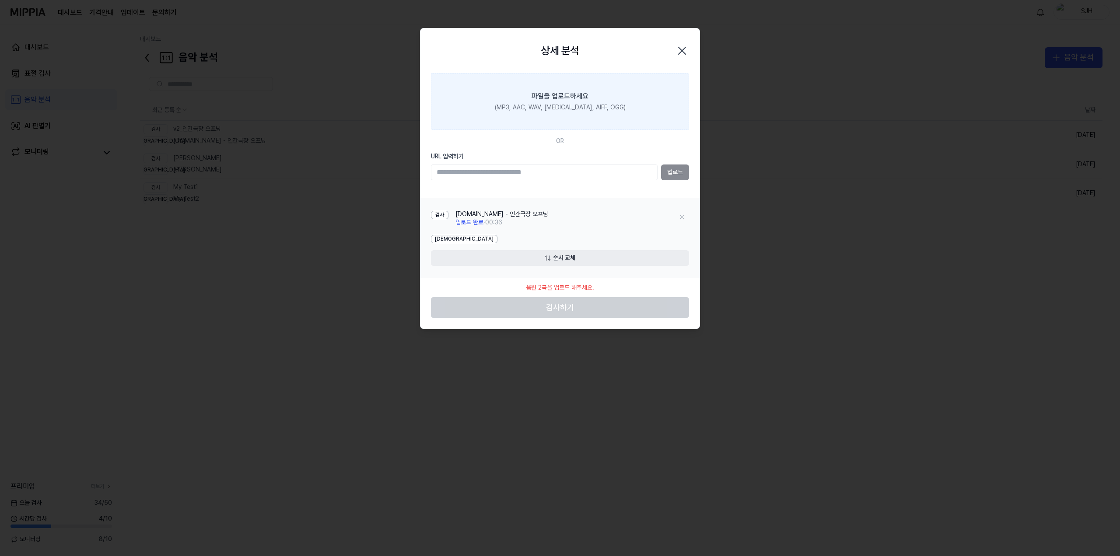
click at [602, 117] on label "파일을 업로드하세요 (MP3, AAC, WAV, [MEDICAL_DATA], AIFF, OGG)" at bounding box center [560, 101] width 258 height 57
click at [0, 0] on input "파일을 업로드하세요 (MP3, AAC, WAV, [MEDICAL_DATA], AIFF, OGG)" at bounding box center [0, 0] width 0 height 0
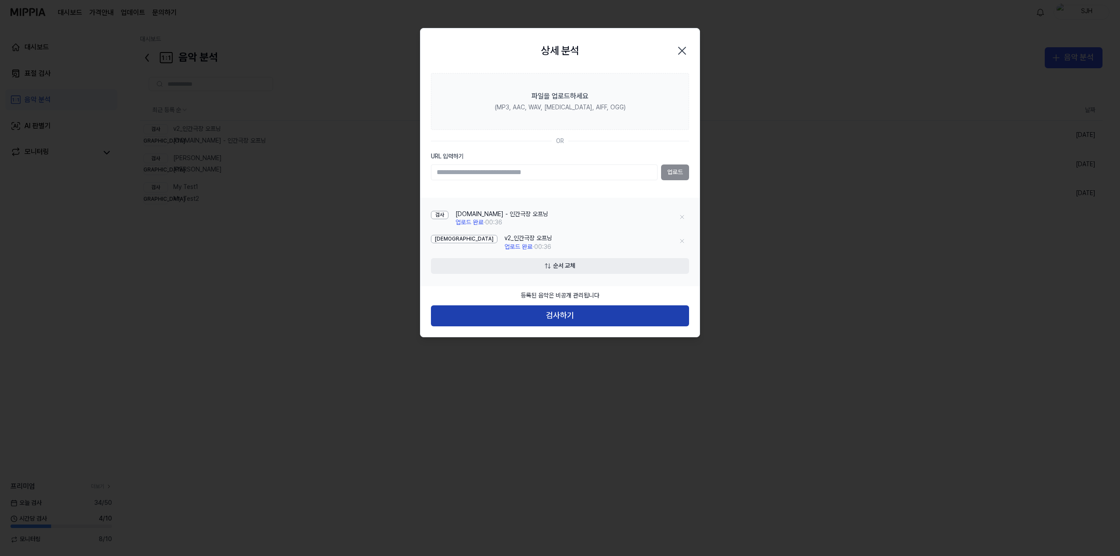
click at [563, 315] on button "검사하기" at bounding box center [560, 315] width 258 height 21
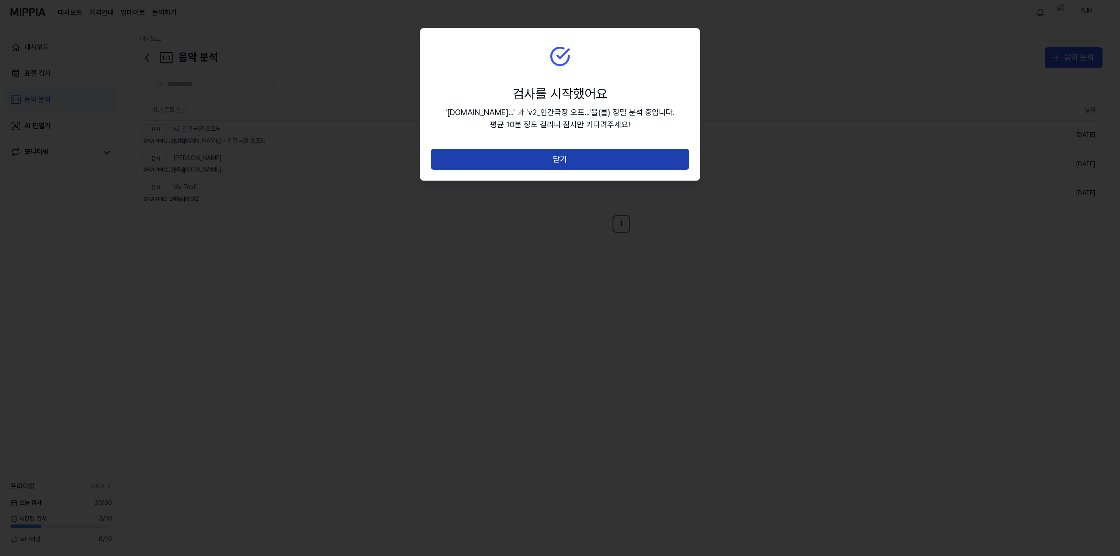
click at [565, 160] on button "닫기" at bounding box center [560, 159] width 258 height 21
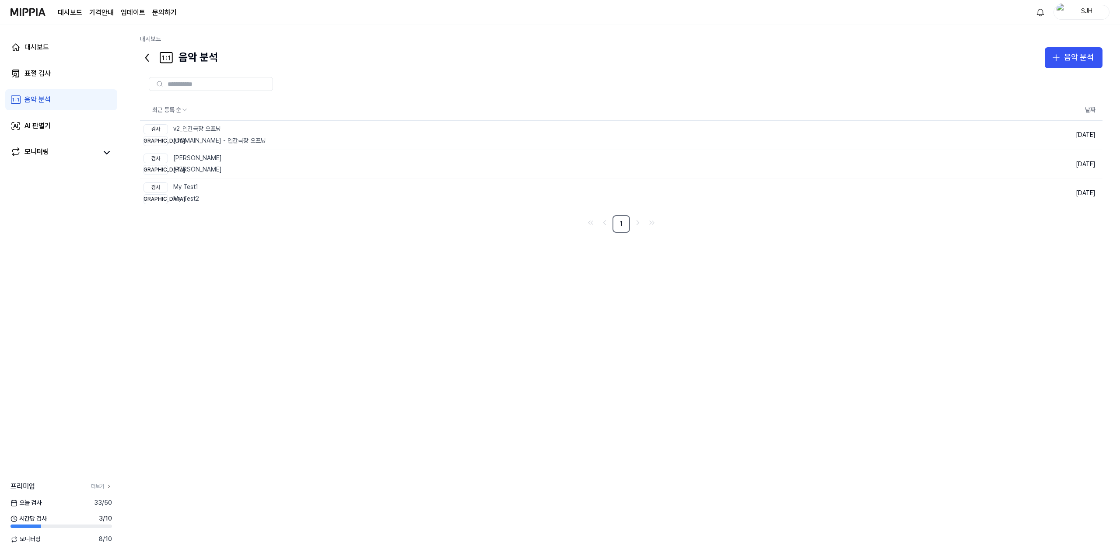
click at [376, 336] on div "최근 등록 순 날짜 검사 v2_인간극장 오프닝 비교 y2mate.com - 인간극장 오프닝 삭제 2025.09.09. 검사 Christophe…" at bounding box center [621, 303] width 962 height 470
click at [65, 80] on link "표절 검사" at bounding box center [61, 73] width 112 height 21
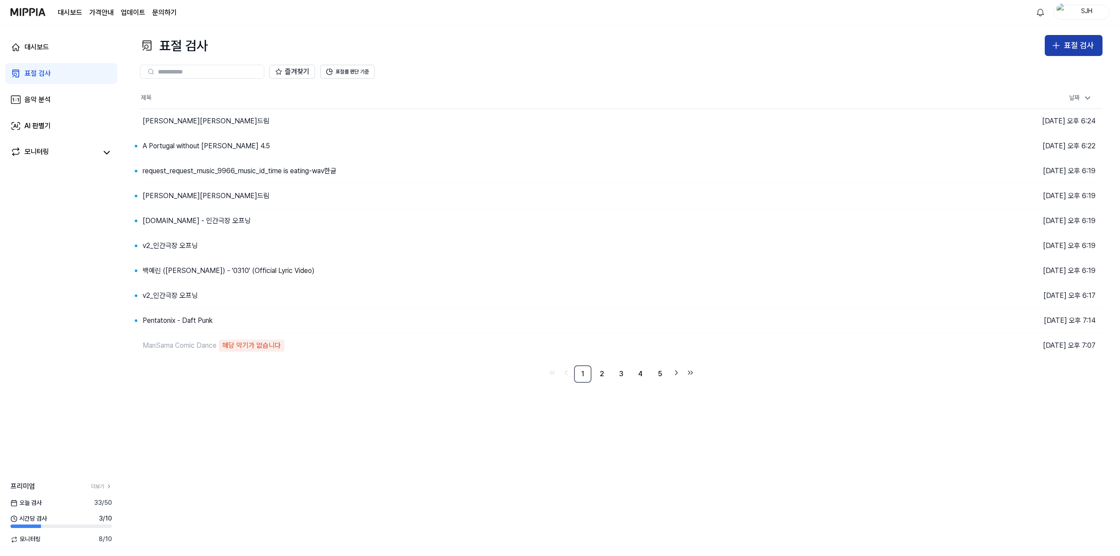
click at [1075, 48] on div "표절 검사" at bounding box center [1079, 45] width 30 height 13
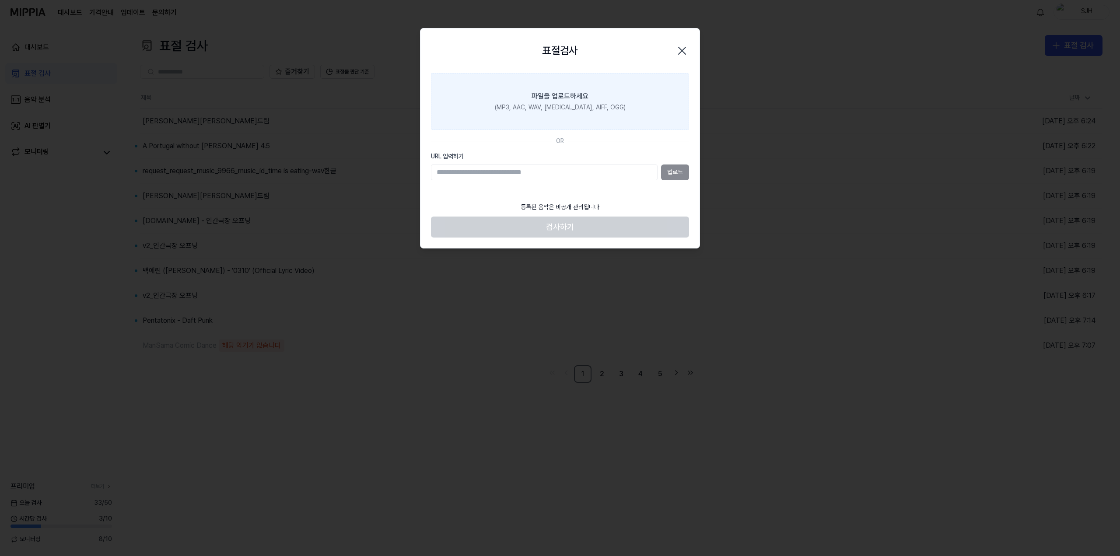
click at [540, 101] on label "파일을 업로드하세요 (MP3, AAC, WAV, FLAC, AIFF, OGG)" at bounding box center [560, 101] width 258 height 57
click at [0, 0] on input "파일을 업로드하세요 (MP3, AAC, WAV, FLAC, AIFF, OGG)" at bounding box center [0, 0] width 0 height 0
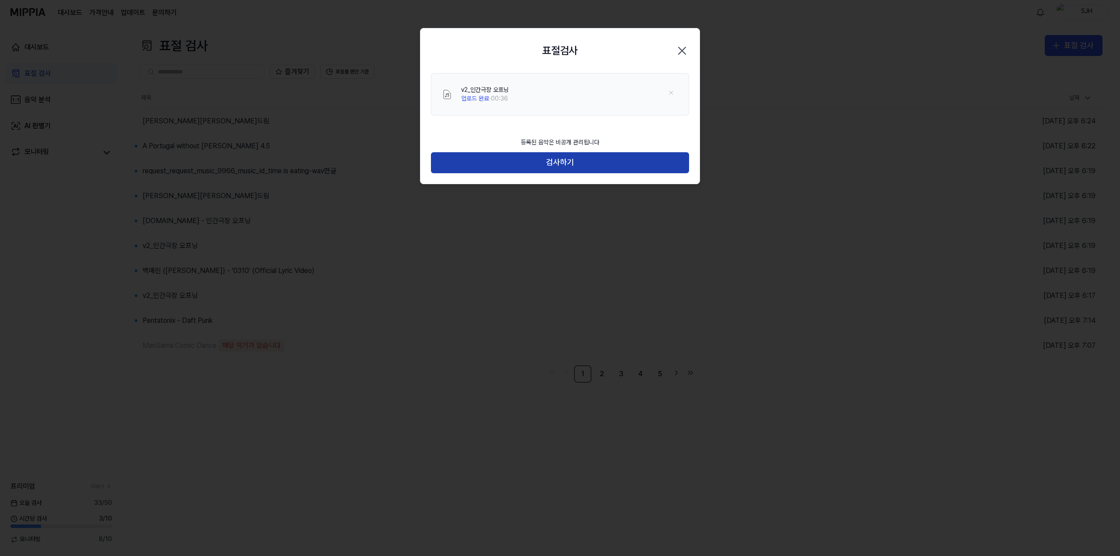
click at [561, 171] on button "검사하기" at bounding box center [560, 162] width 258 height 21
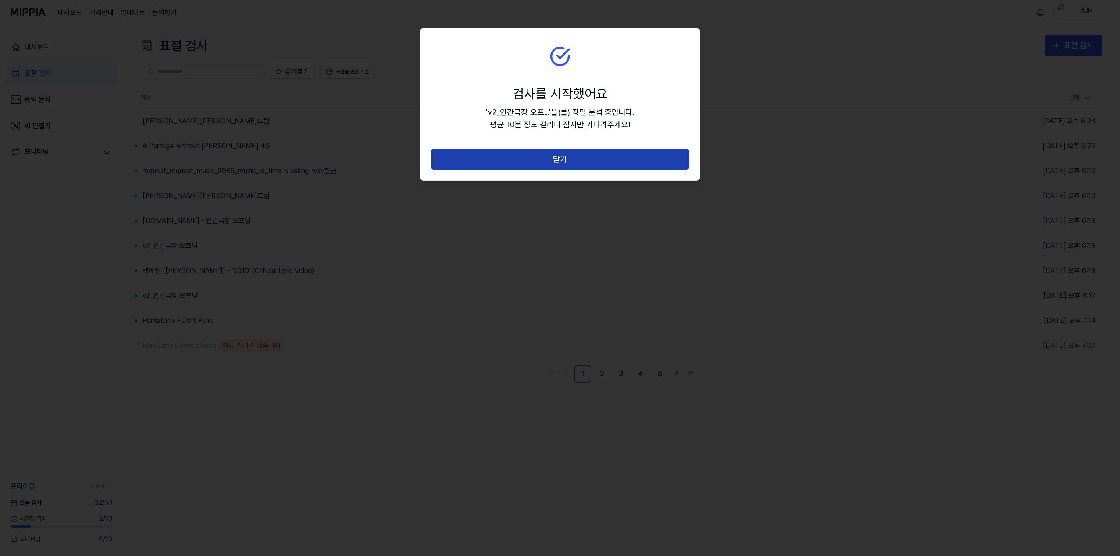
click at [569, 160] on button "닫기" at bounding box center [560, 159] width 258 height 21
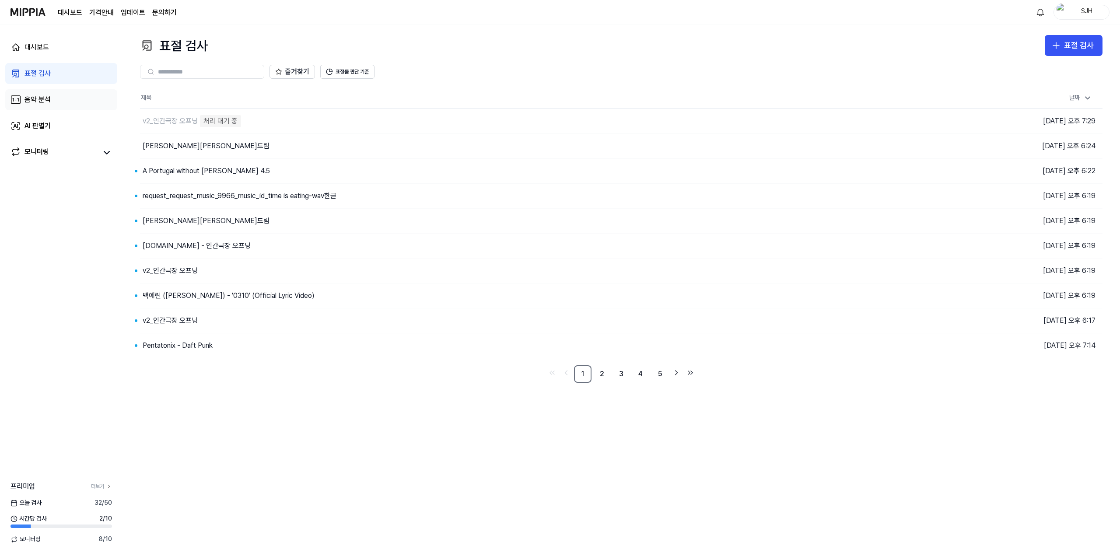
click at [58, 104] on link "음악 분석" at bounding box center [61, 99] width 112 height 21
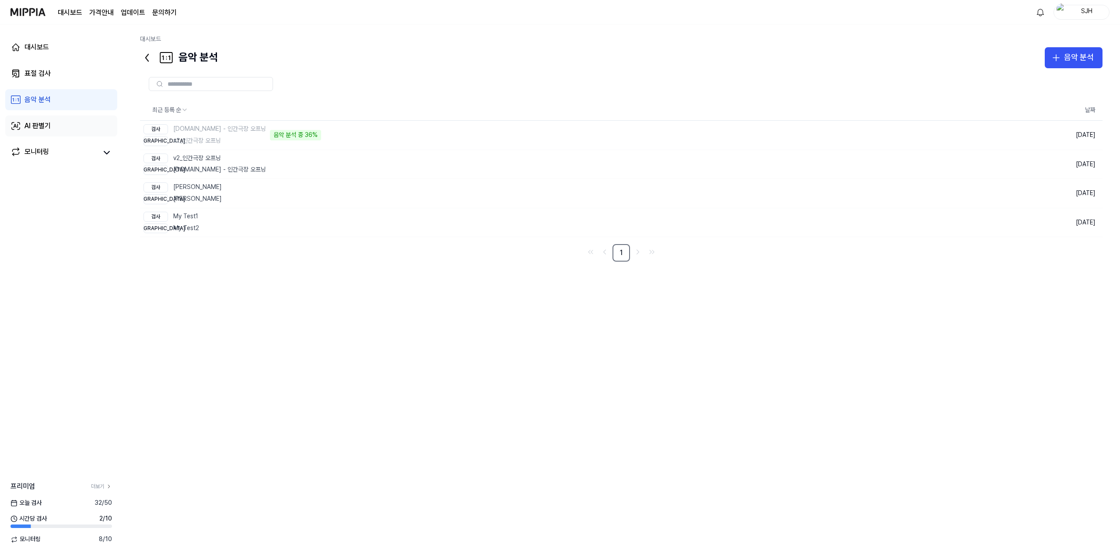
click at [59, 119] on link "AI 판별기" at bounding box center [61, 125] width 112 height 21
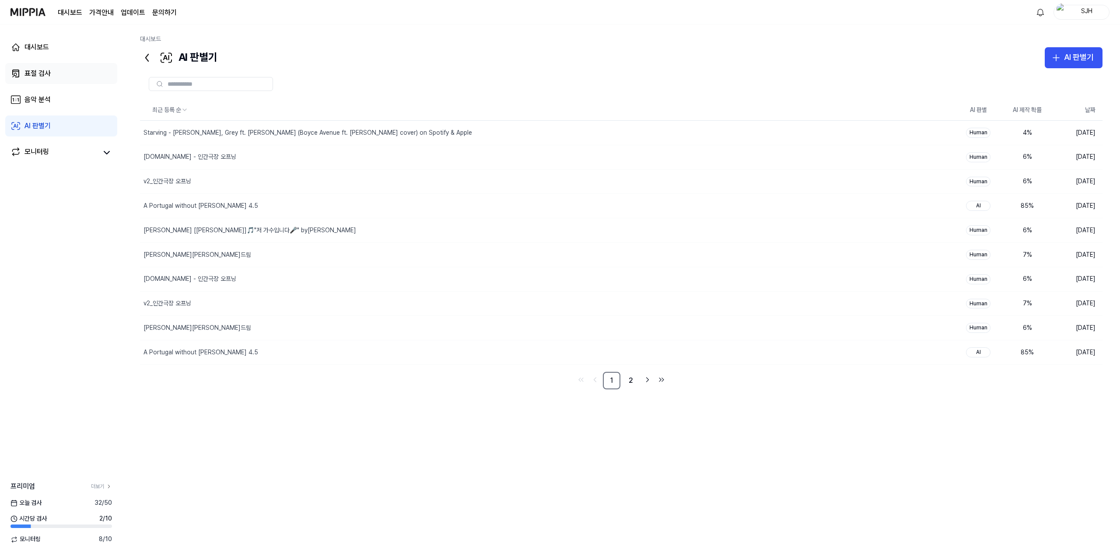
click at [66, 84] on link "표절 검사" at bounding box center [61, 73] width 112 height 21
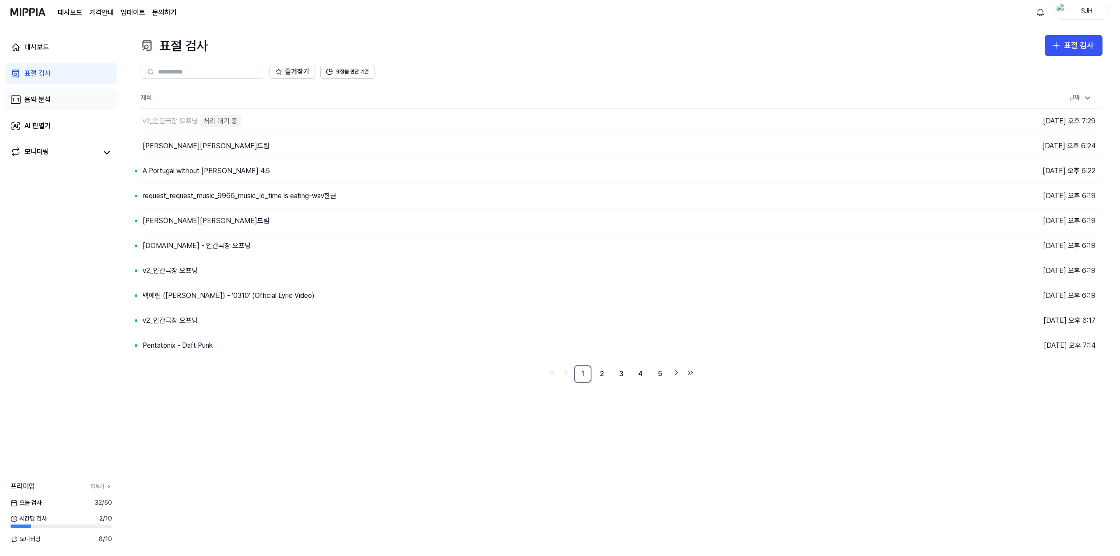
click at [56, 94] on link "음악 분석" at bounding box center [61, 99] width 112 height 21
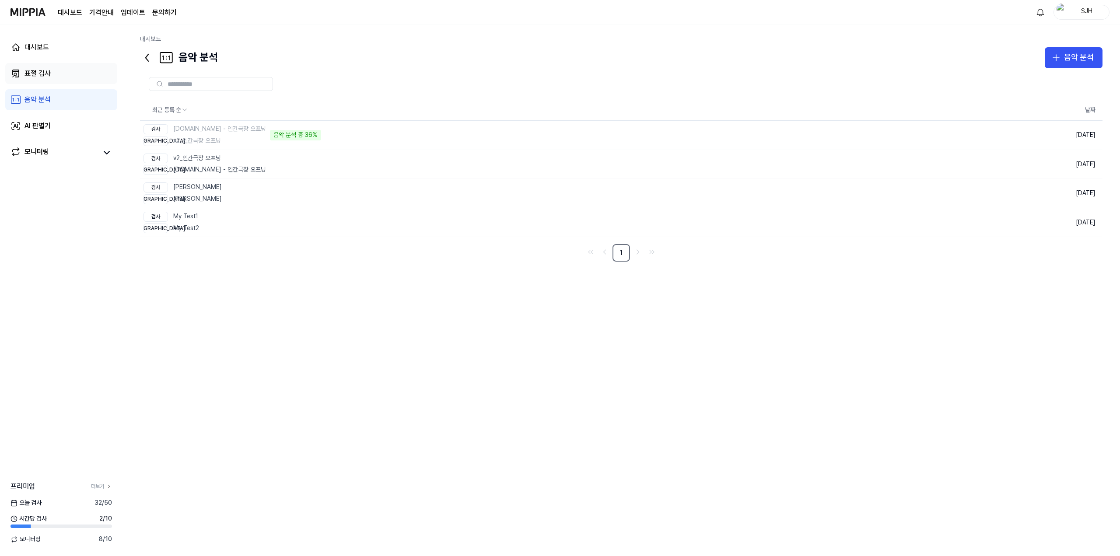
click at [67, 76] on link "표절 검사" at bounding box center [61, 73] width 112 height 21
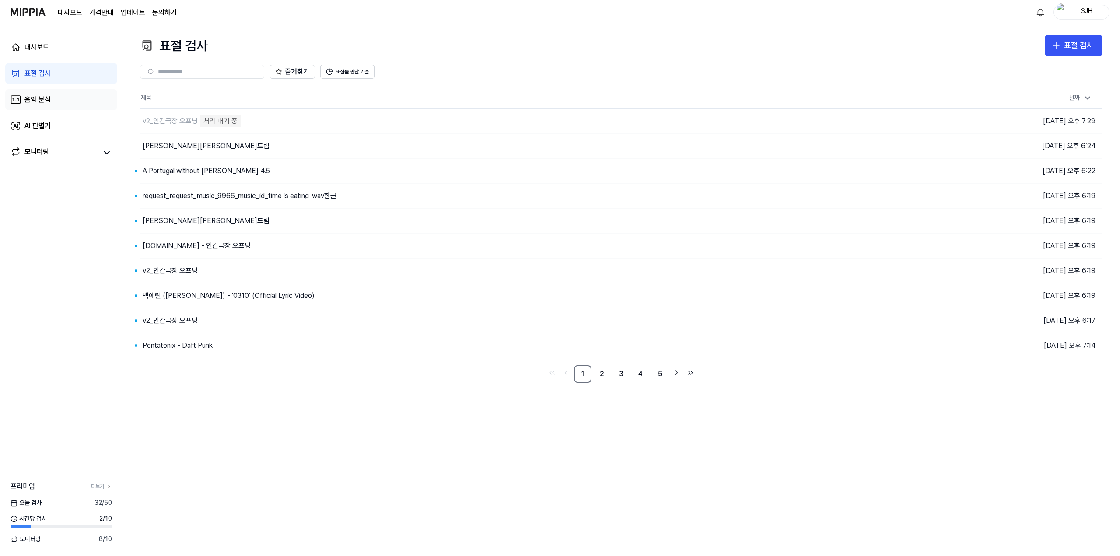
click at [70, 100] on link "음악 분석" at bounding box center [61, 99] width 112 height 21
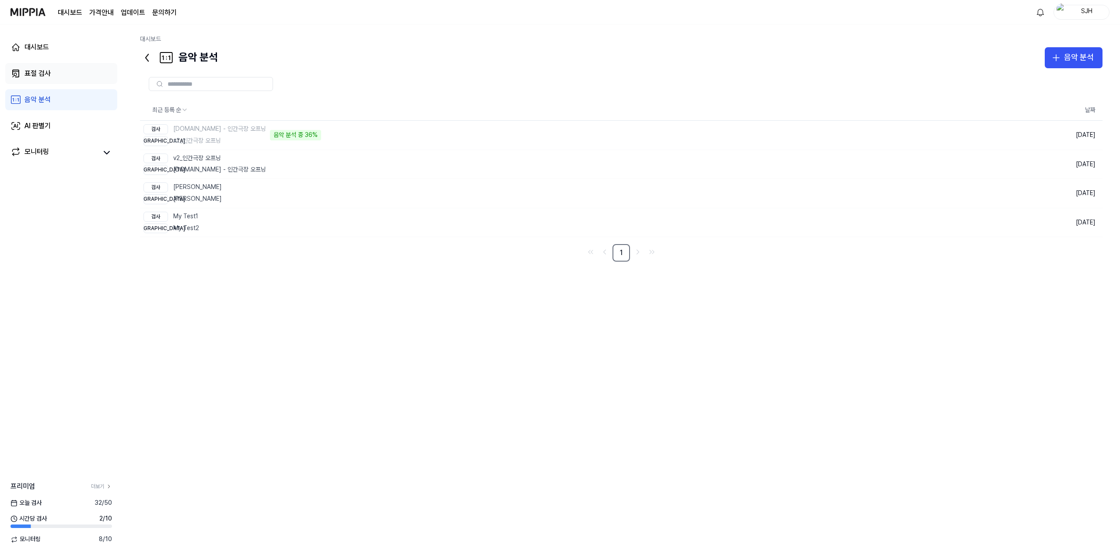
click at [80, 78] on link "표절 검사" at bounding box center [61, 73] width 112 height 21
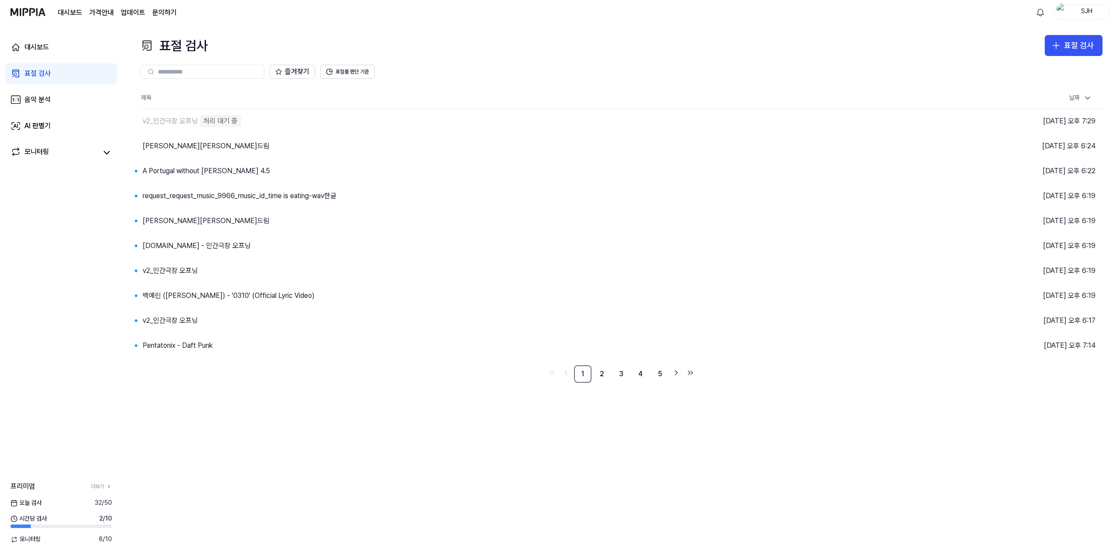
drag, startPoint x: 440, startPoint y: 468, endPoint x: 454, endPoint y: 455, distance: 18.9
click at [441, 465] on div "표절 검사 표절 검사 표절 검사 음악 분석 AI 판별기 즐겨찾기 표절률 판단 기준 제목 날짜 v2_인간극장 오프닝 처리 대기 중 이동하기 20…" at bounding box center [620, 290] width 997 height 532
click at [63, 99] on link "음악 분석" at bounding box center [61, 99] width 112 height 21
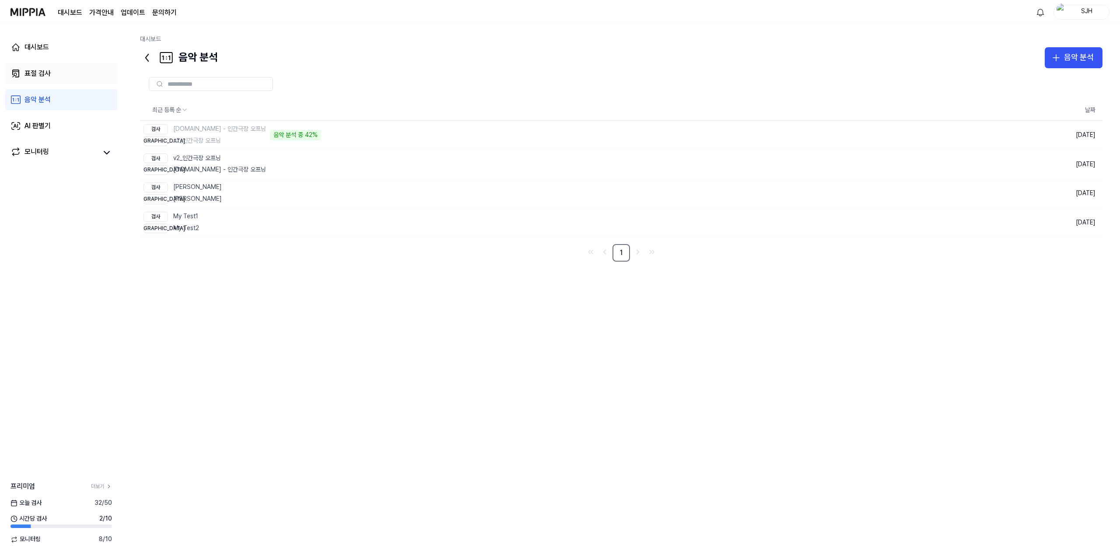
click at [66, 78] on link "표절 검사" at bounding box center [61, 73] width 112 height 21
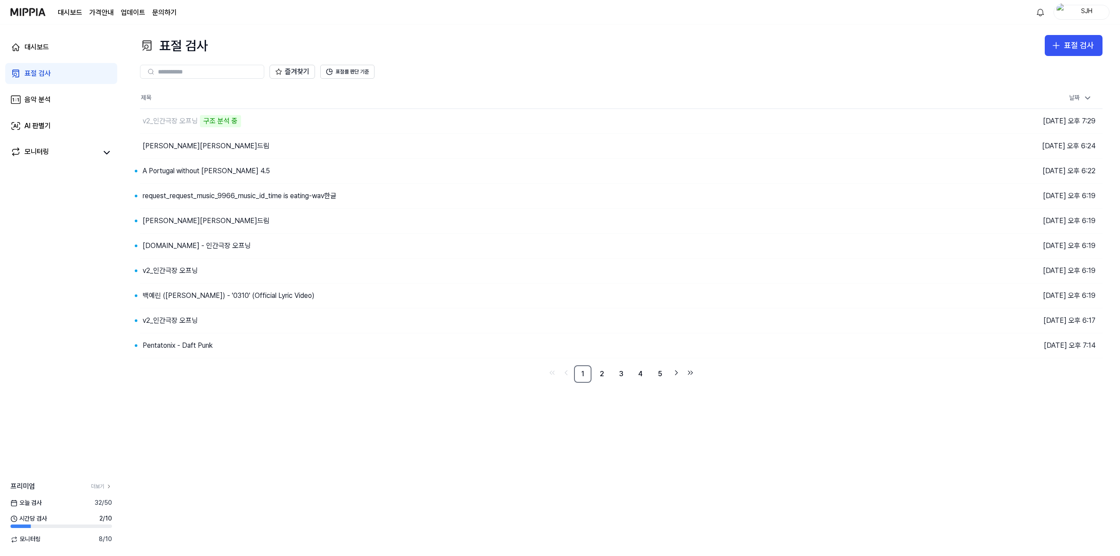
click at [62, 89] on div "대시보드 표절 검사 음악 분석 AI 판별기 모니터링" at bounding box center [61, 99] width 122 height 150
click at [66, 104] on link "음악 분석" at bounding box center [61, 99] width 112 height 21
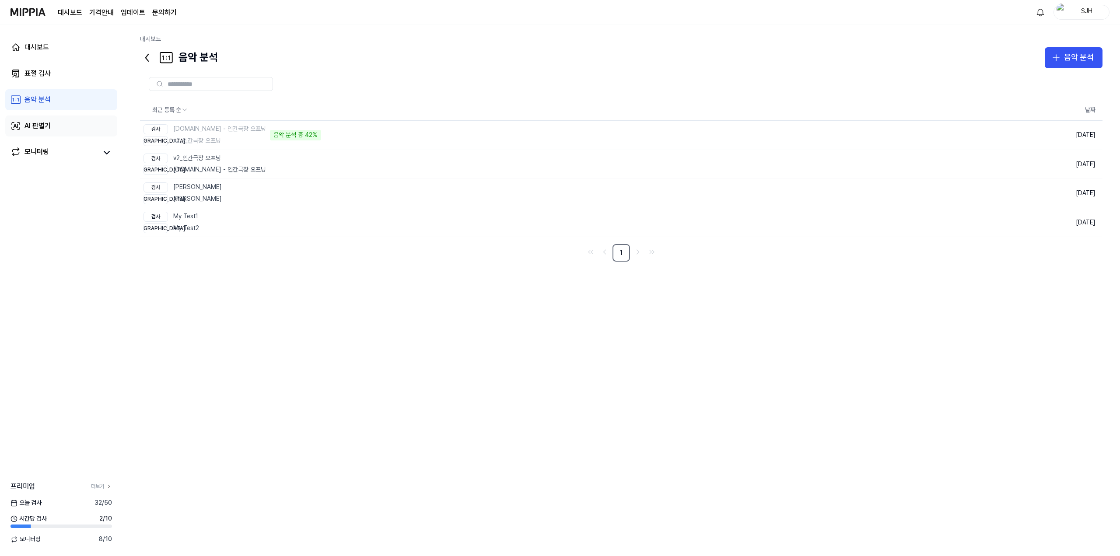
click at [64, 127] on link "AI 판별기" at bounding box center [61, 125] width 112 height 21
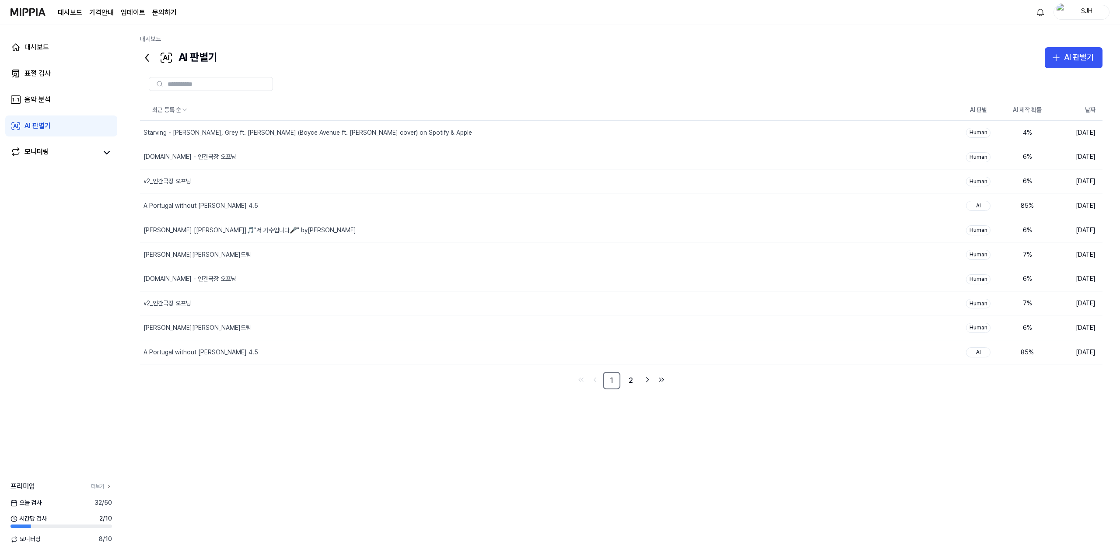
drag, startPoint x: 325, startPoint y: 435, endPoint x: 338, endPoint y: 379, distance: 57.3
click at [326, 434] on div "최근 등록 순 AI 판별 AI 제작 확률 날짜 Starving - Hailee Steinfeld, Grey ft. Zedd (Boyce Ave…" at bounding box center [621, 280] width 962 height 361
click at [506, 134] on div "Starving - Hailee Steinfeld, Grey ft. Zedd (Boyce Avenue ft. Megan Davies cover…" at bounding box center [530, 133] width 781 height 24
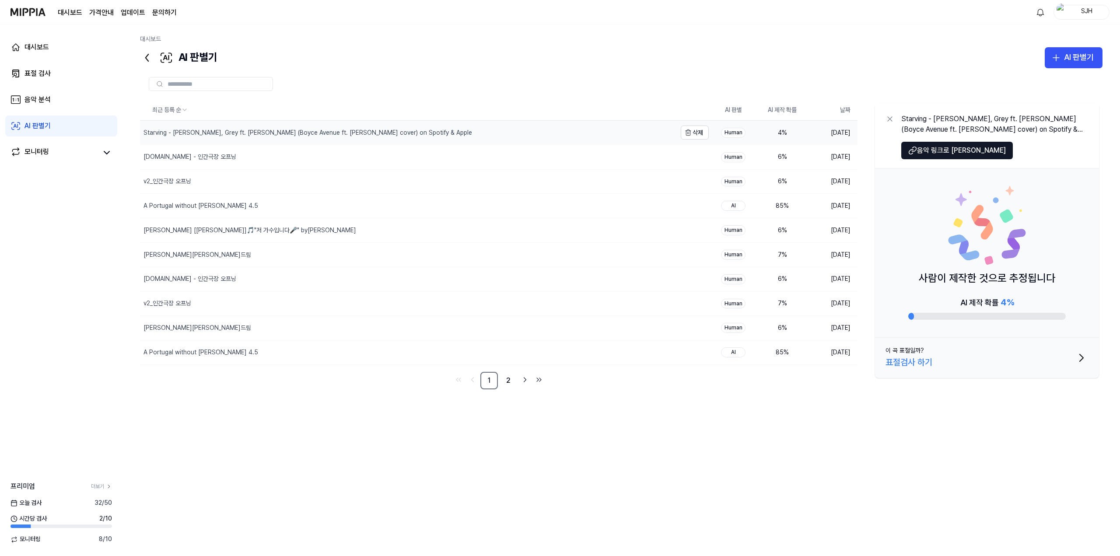
click at [501, 138] on div "Starving - Hailee Steinfeld, Grey ft. Zedd (Boyce Avenue ft. Megan Davies cover…" at bounding box center [408, 133] width 536 height 24
click at [930, 149] on span "음악 링크로 이동" at bounding box center [961, 150] width 89 height 10
click at [1063, 62] on button "AI 판별기" at bounding box center [1074, 57] width 58 height 21
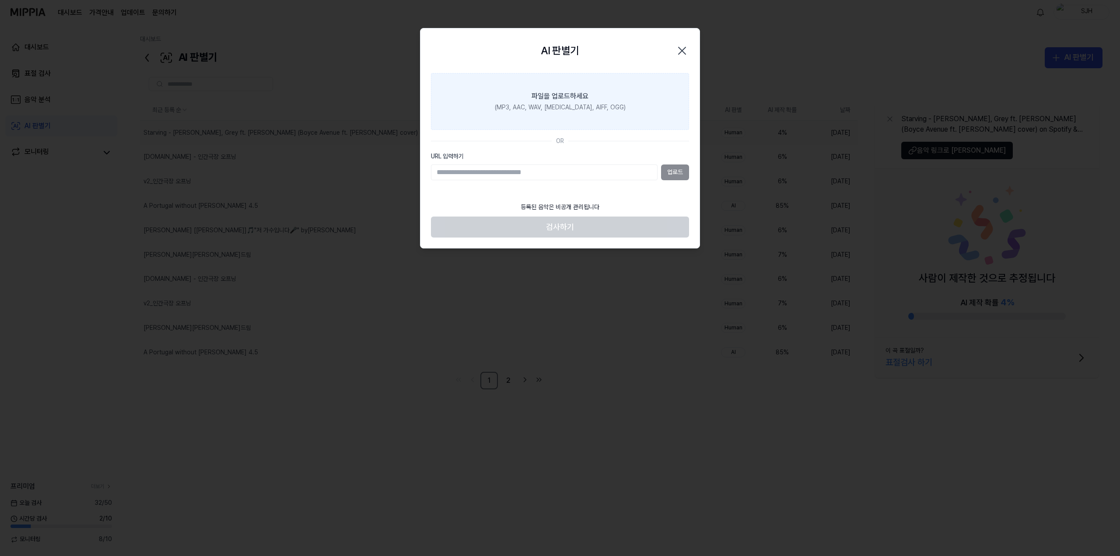
click at [586, 112] on label "파일을 업로드하세요 (MP3, AAC, WAV, FLAC, AIFF, OGG)" at bounding box center [560, 101] width 258 height 57
click at [0, 0] on input "파일을 업로드하세요 (MP3, AAC, WAV, FLAC, AIFF, OGG)" at bounding box center [0, 0] width 0 height 0
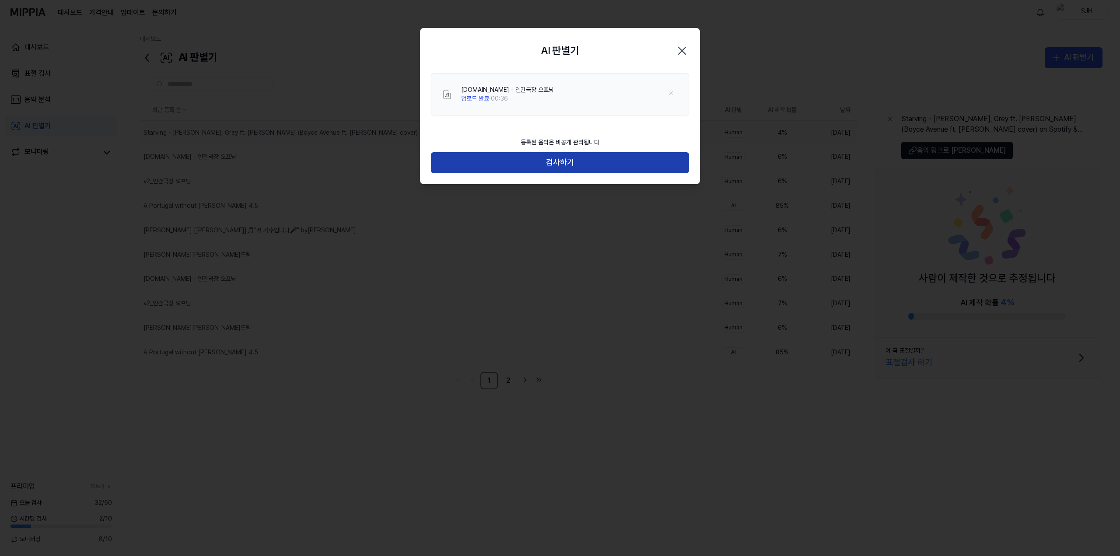
click at [584, 169] on button "검사하기" at bounding box center [560, 162] width 258 height 21
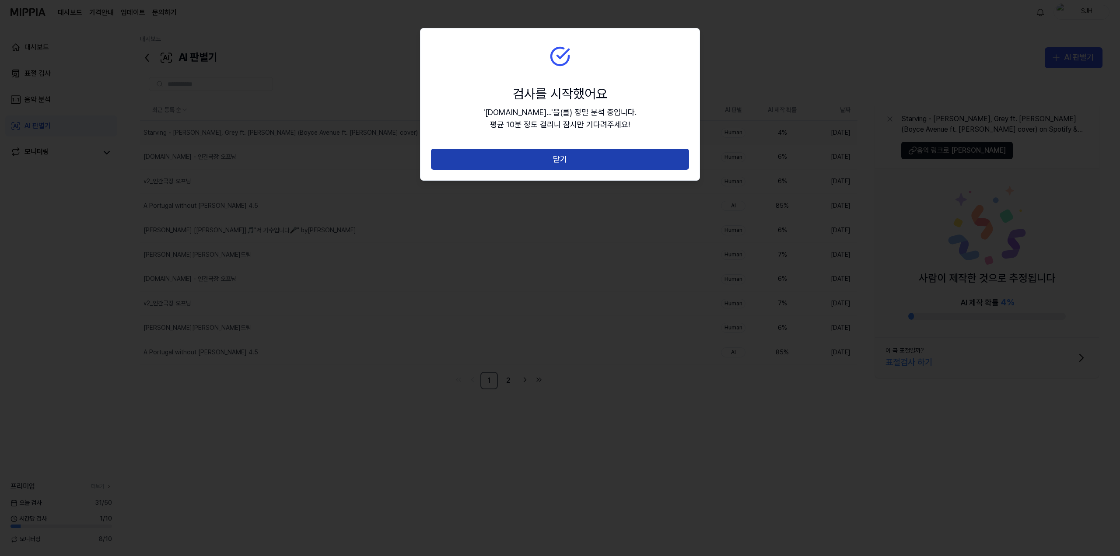
click at [583, 160] on button "닫기" at bounding box center [560, 159] width 258 height 21
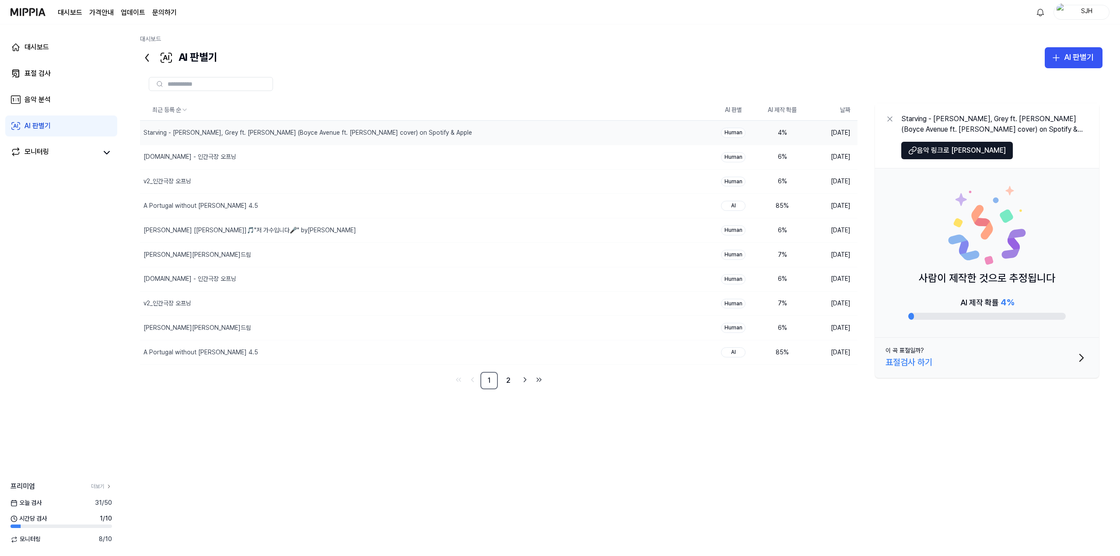
click at [392, 454] on div "최근 등록 순 AI 판별 AI 제작 확률 날짜 Starving - Hailee Steinfeld, Grey ft. Zedd (Boyce Ave…" at bounding box center [621, 280] width 962 height 361
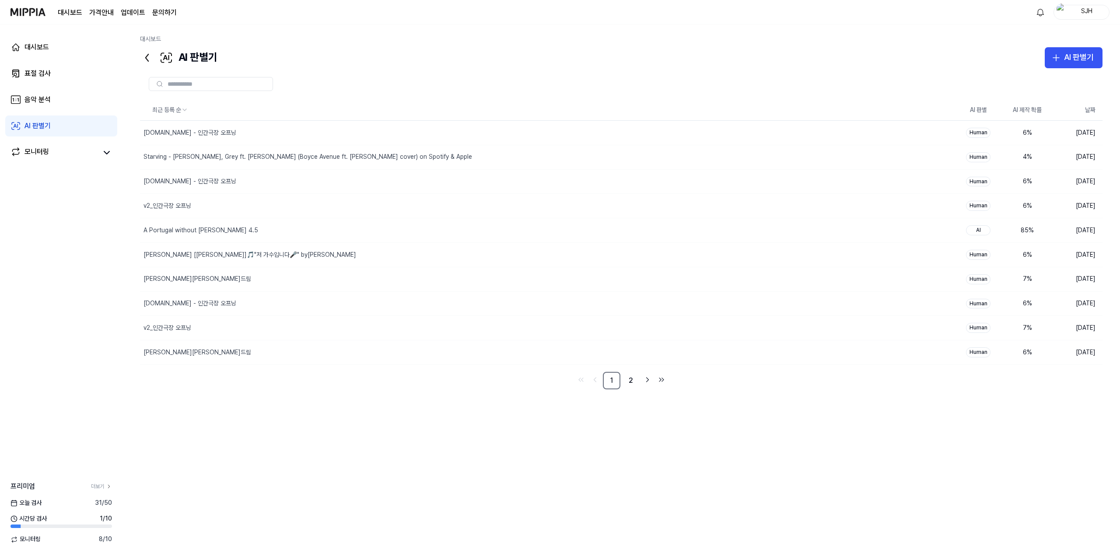
drag, startPoint x: 414, startPoint y: 455, endPoint x: 414, endPoint y: 450, distance: 5.2
click at [414, 453] on div "최근 등록 순 AI 판별 AI 제작 확률 날짜 [DOMAIN_NAME] - 인간극장 오프닝 삭제 Human 6 % [DATE] Starving…" at bounding box center [621, 280] width 962 height 361
click at [680, 130] on div "[DOMAIN_NAME] - 인간극장 오프닝" at bounding box center [530, 133] width 781 height 24
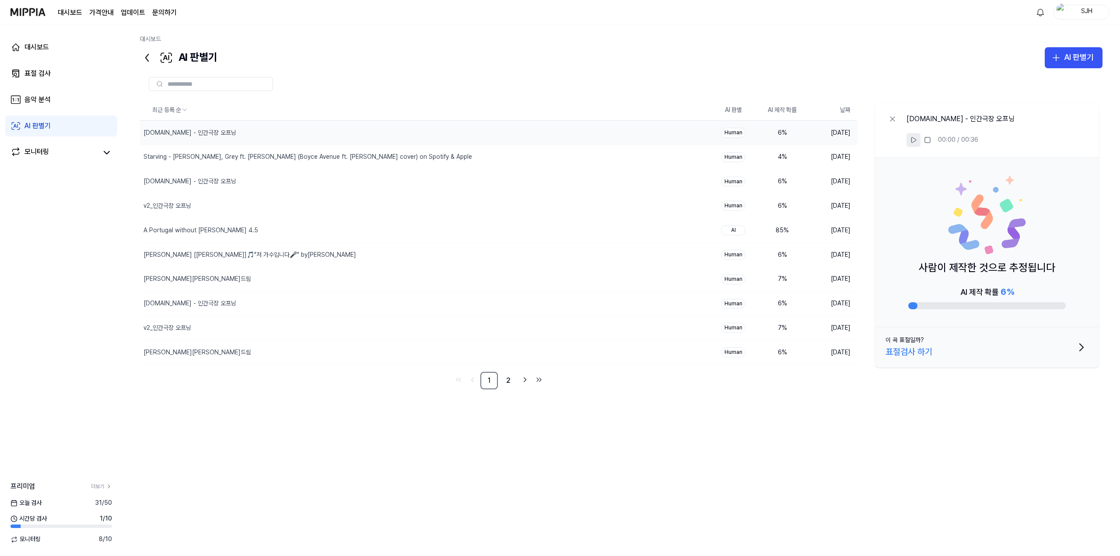
click at [914, 143] on icon at bounding box center [913, 139] width 7 height 7
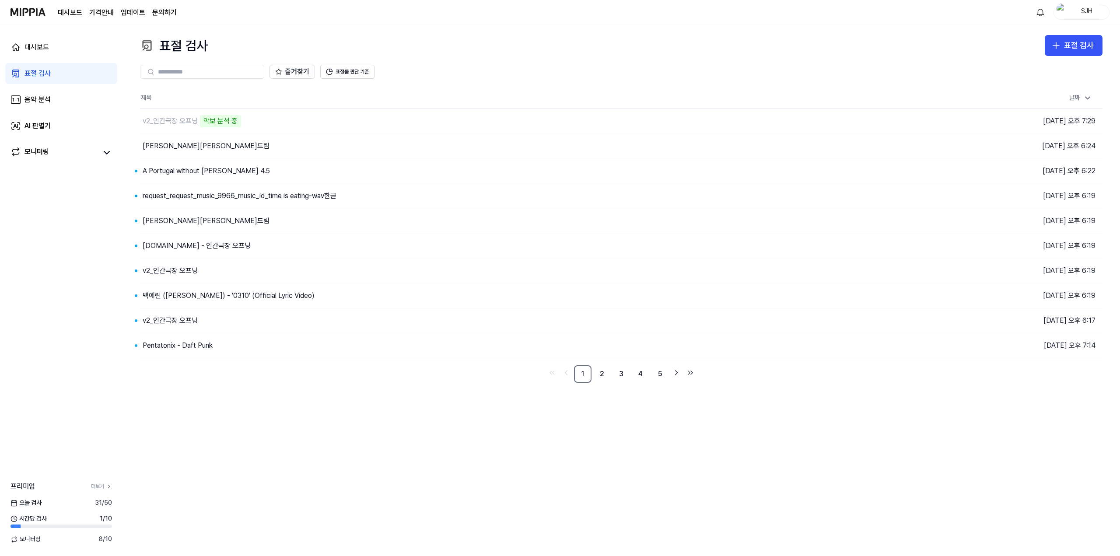
drag, startPoint x: 0, startPoint y: 0, endPoint x: 38, endPoint y: 111, distance: 117.3
click at [38, 111] on div "대시보드 표절 검사 음악 분석 AI 판별기 모니터링" at bounding box center [61, 99] width 122 height 150
click at [44, 100] on div "음악 분석" at bounding box center [37, 99] width 26 height 10
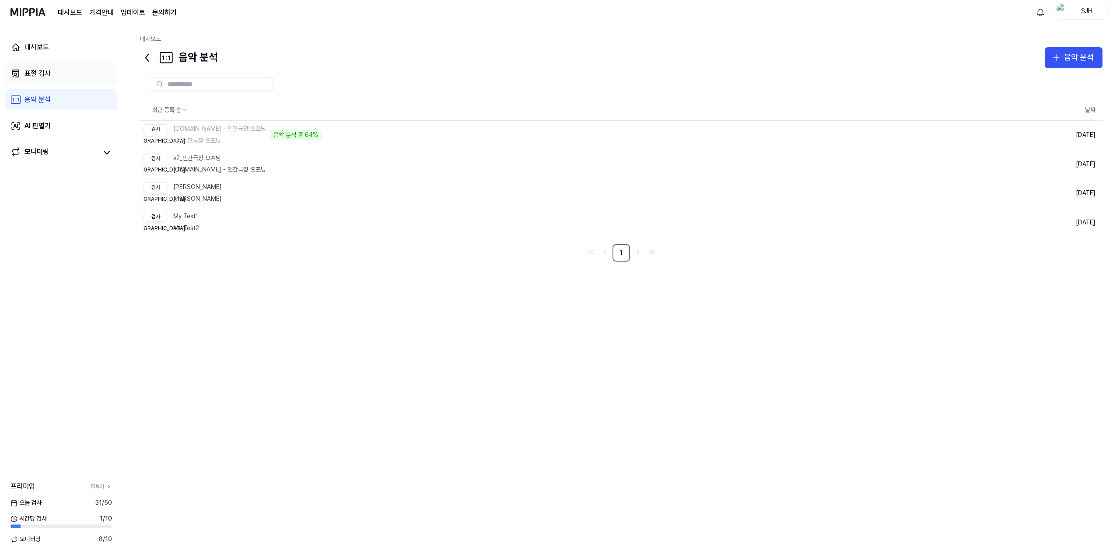
click at [64, 74] on link "표절 검사" at bounding box center [61, 73] width 112 height 21
